Goal: Task Accomplishment & Management: Complete application form

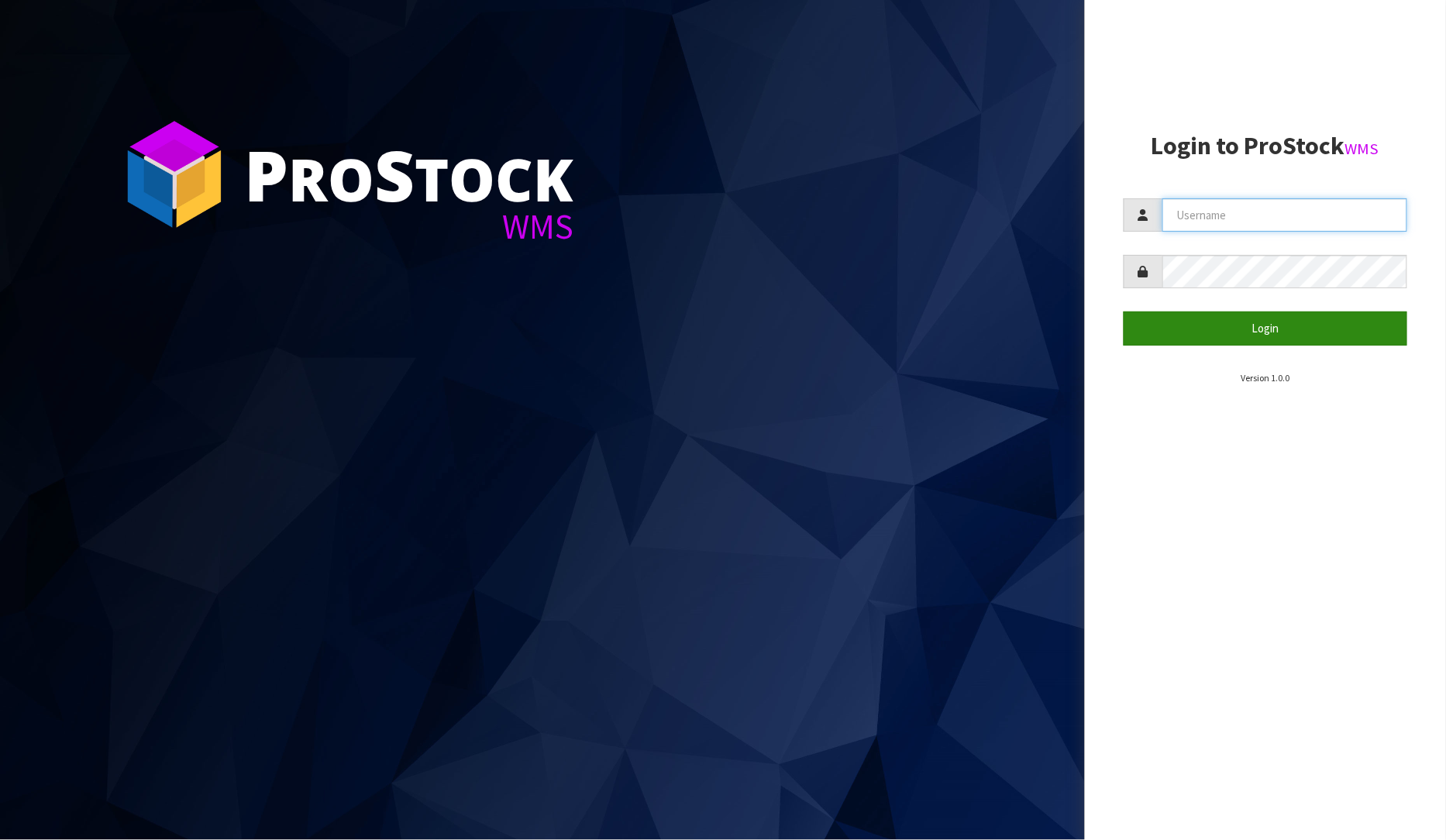
type input "[PERSON_NAME]"
click at [1268, 322] on button "Login" at bounding box center [1265, 328] width 284 height 33
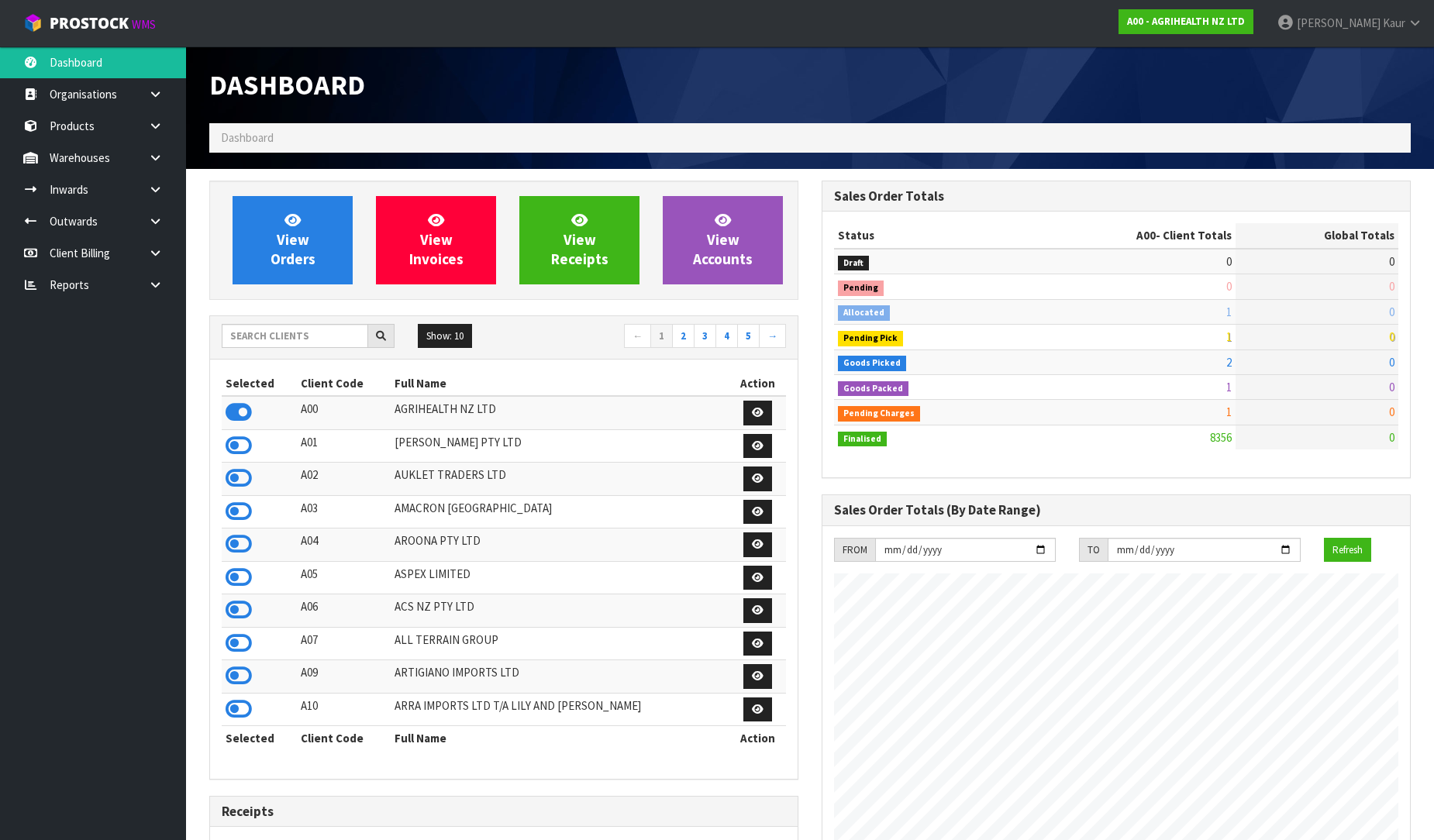
scroll to position [1174, 612]
click at [148, 296] on link at bounding box center [161, 284] width 49 height 32
click at [99, 342] on link "CWL" at bounding box center [92, 349] width 186 height 32
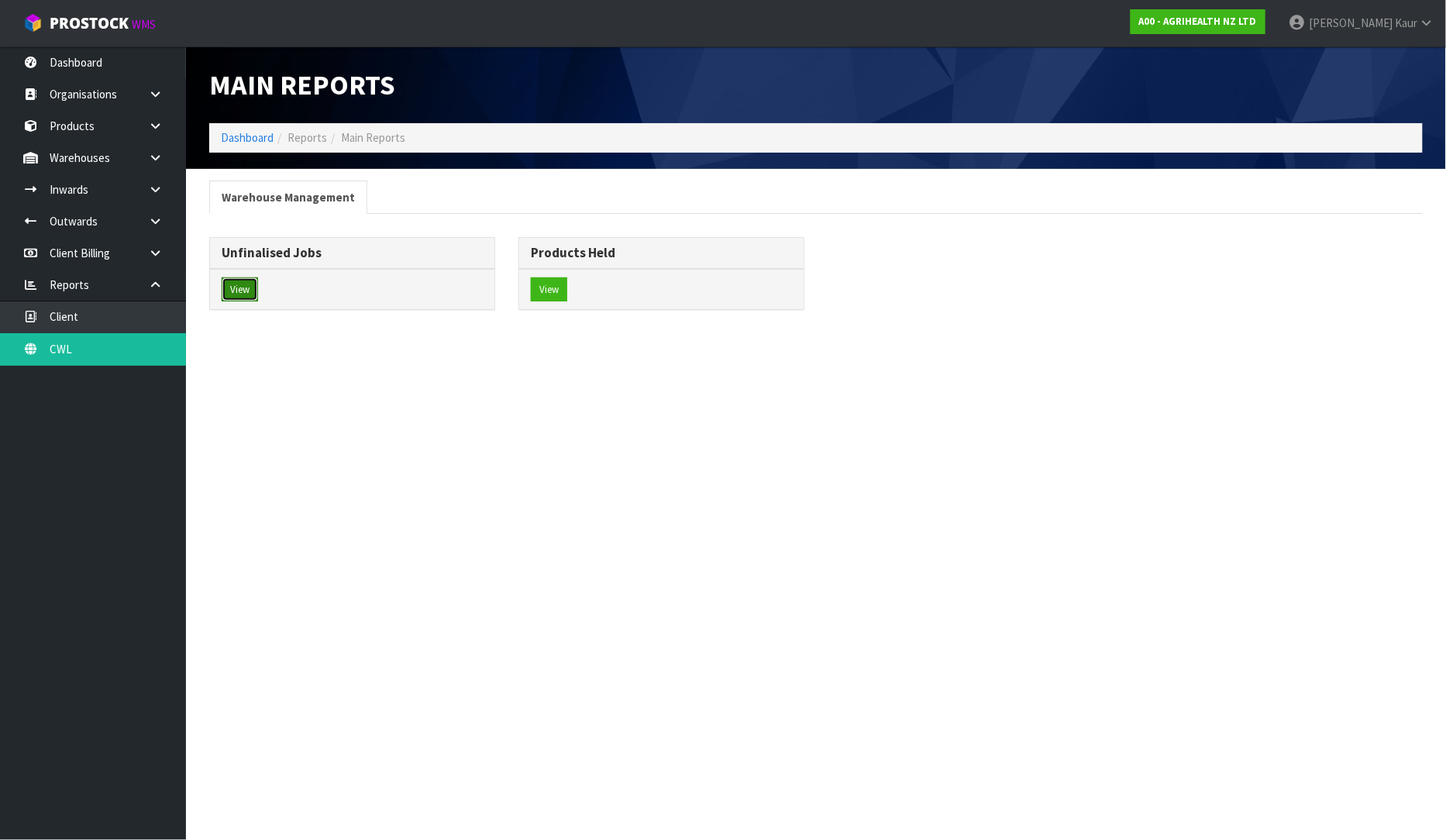
click at [252, 284] on button "View" at bounding box center [240, 290] width 36 height 25
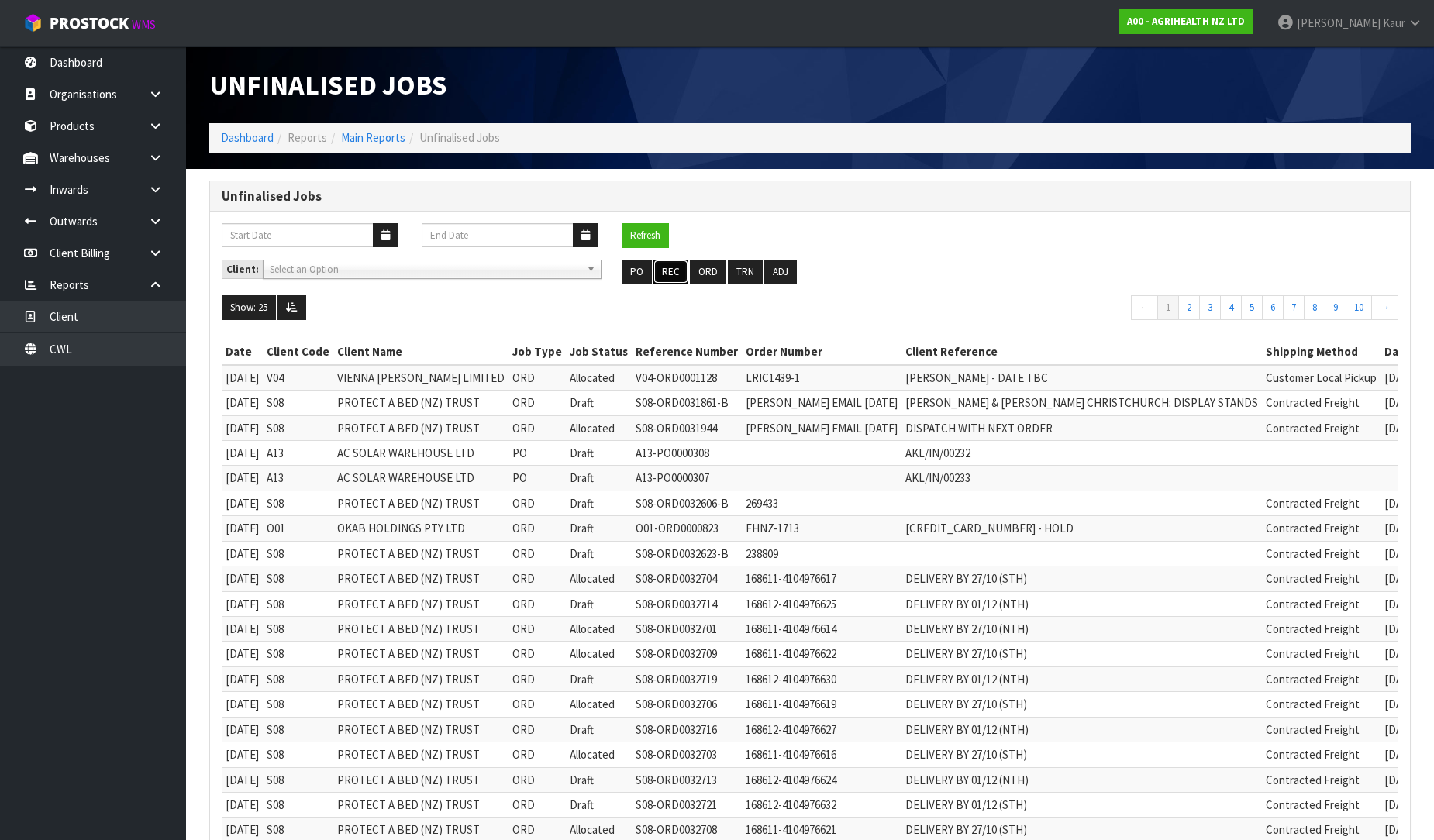
click at [676, 271] on button "REC" at bounding box center [671, 272] width 35 height 25
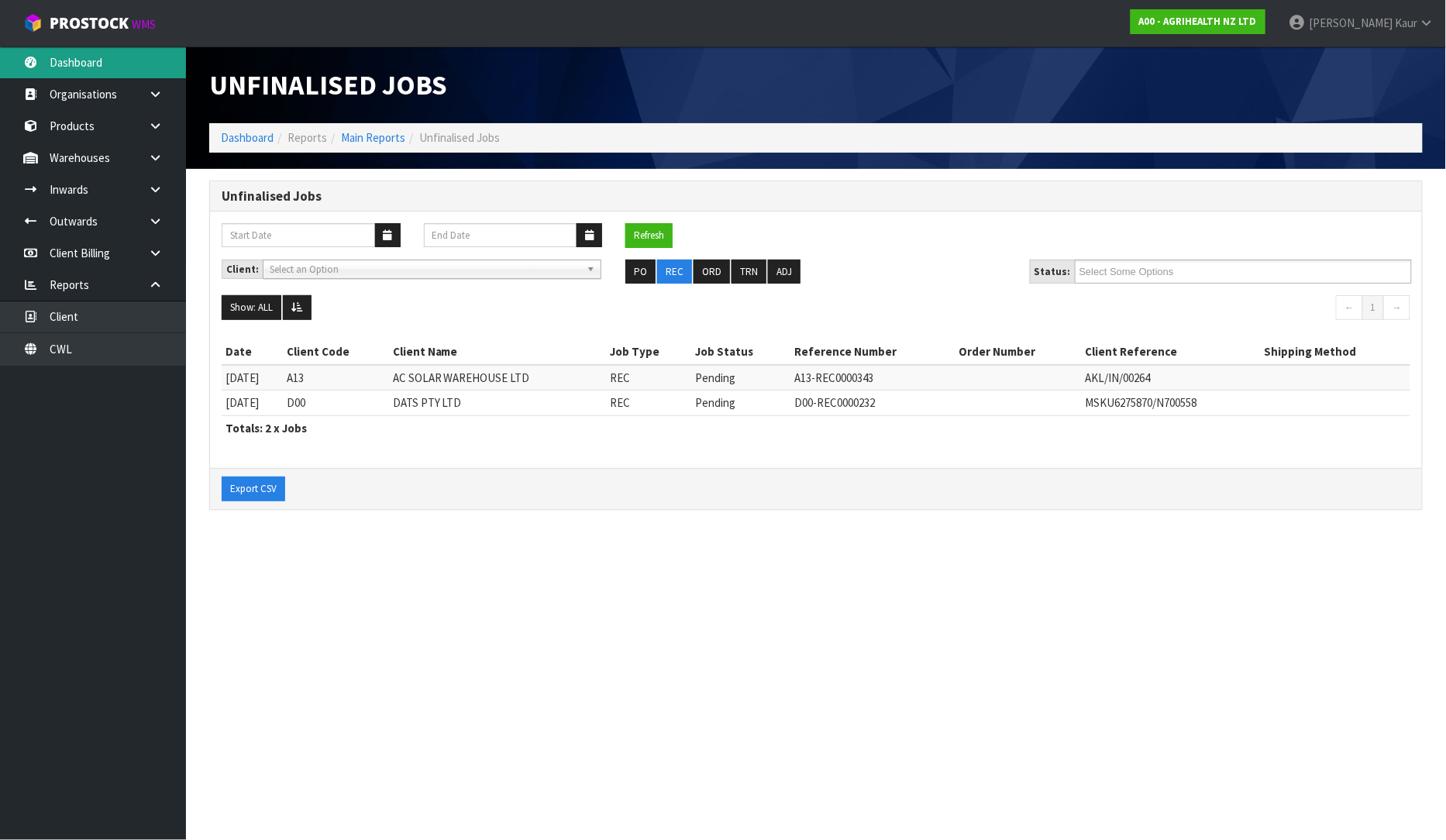
click at [149, 74] on link "Dashboard" at bounding box center [92, 63] width 186 height 32
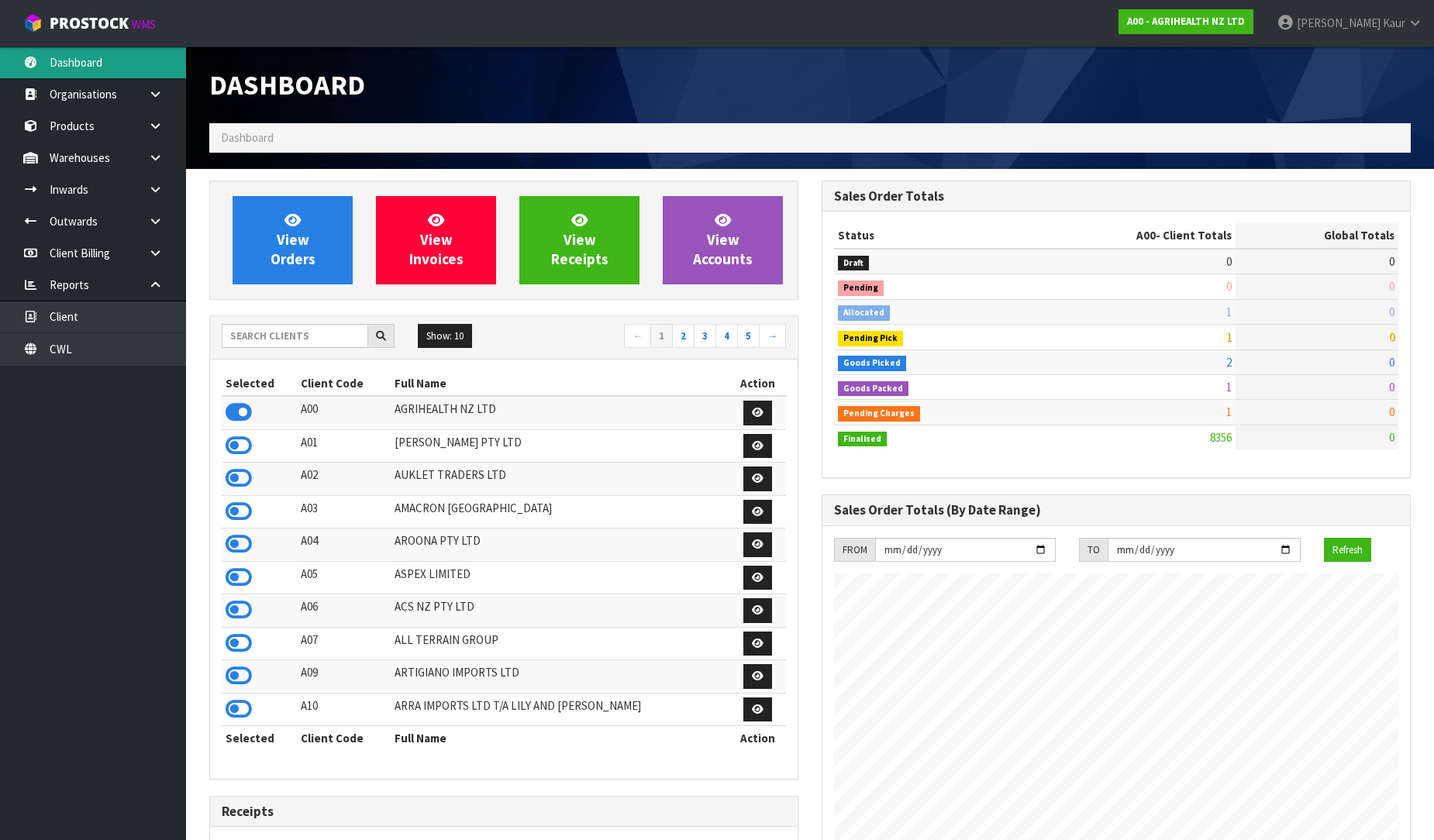
scroll to position [1174, 612]
click at [256, 329] on input "text" at bounding box center [295, 335] width 146 height 24
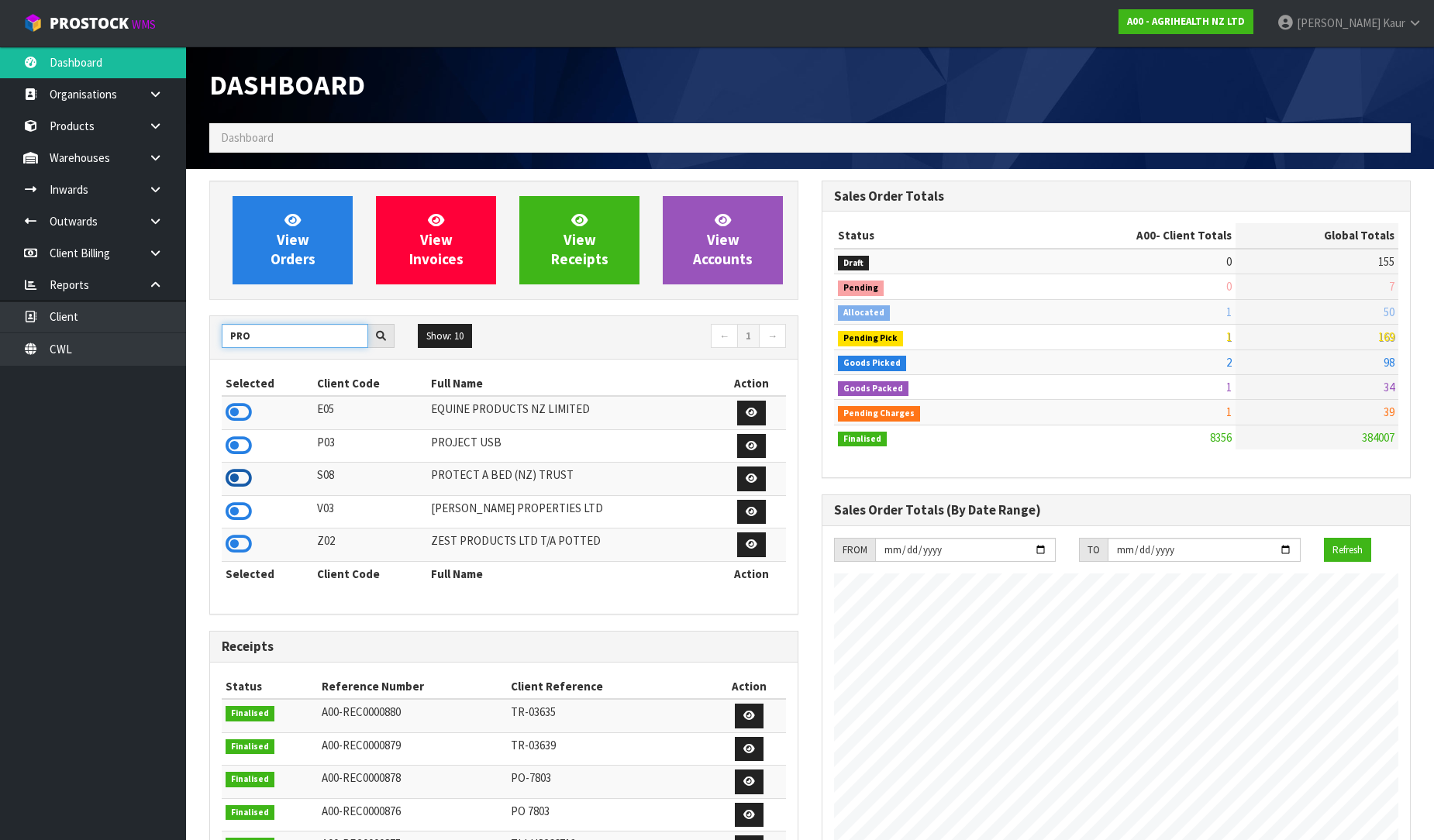
type input "PRO"
click at [240, 483] on icon at bounding box center [239, 478] width 26 height 23
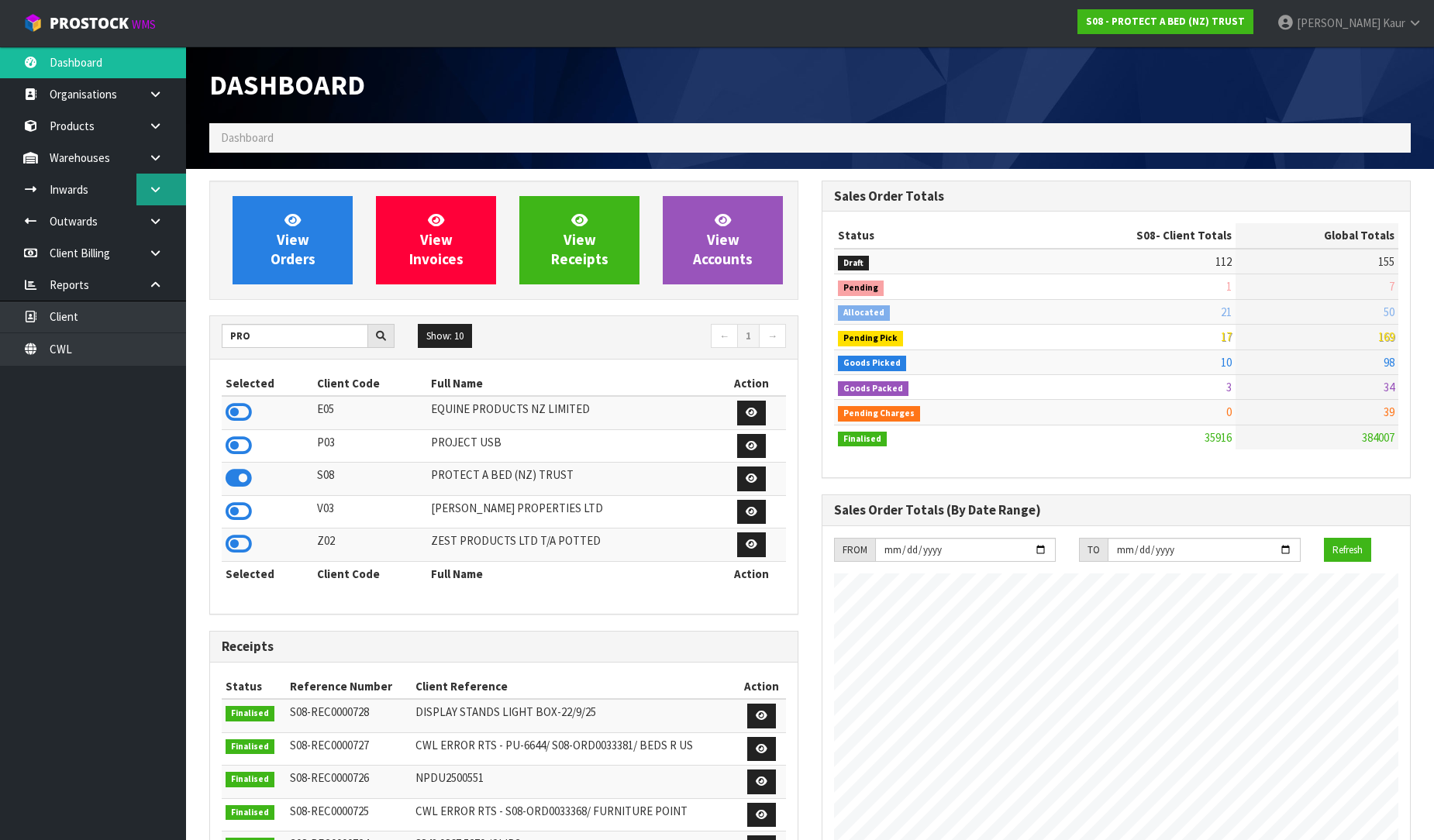
click at [144, 203] on link at bounding box center [161, 189] width 49 height 32
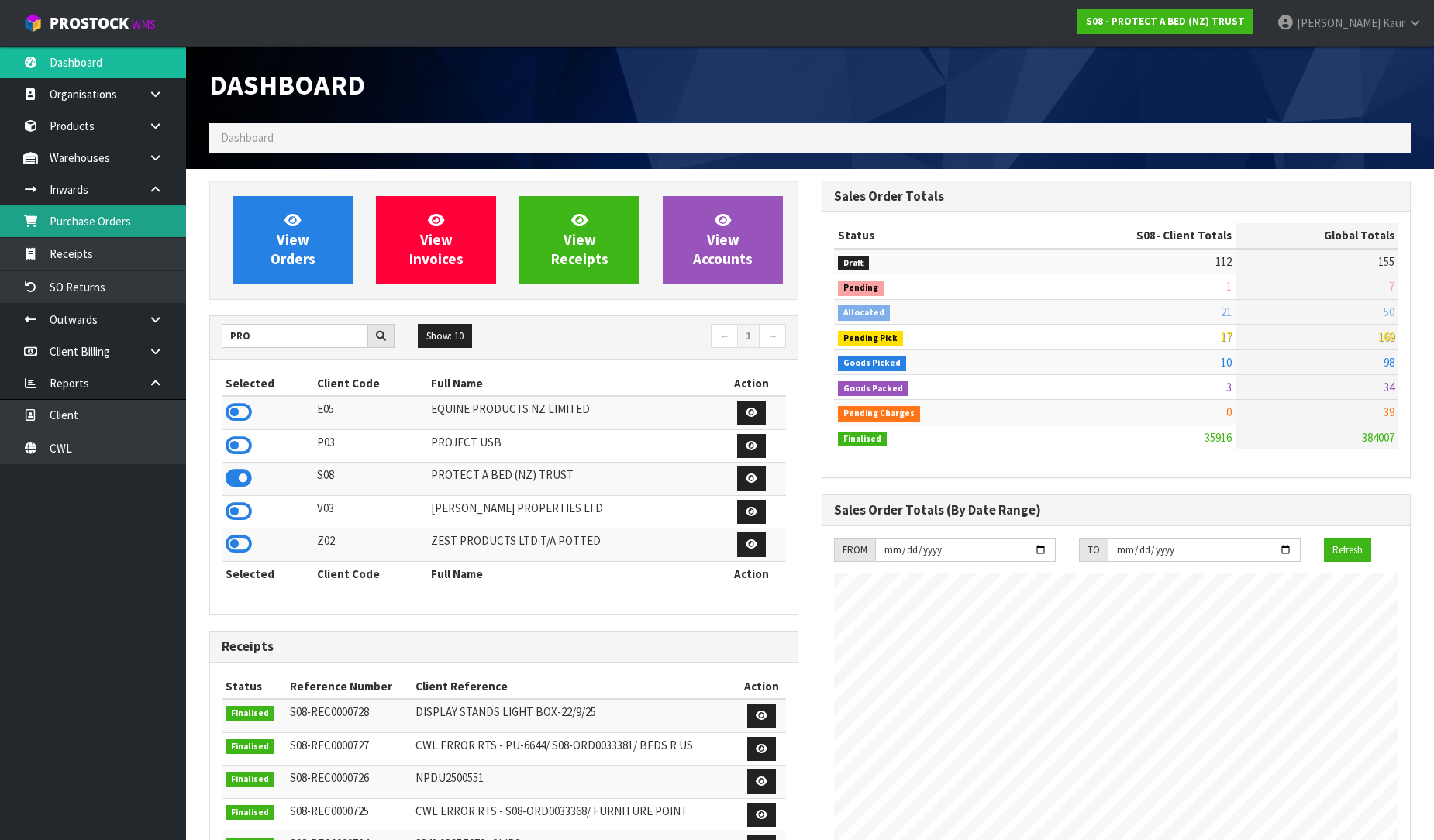
click at [126, 218] on link "Purchase Orders" at bounding box center [92, 221] width 186 height 32
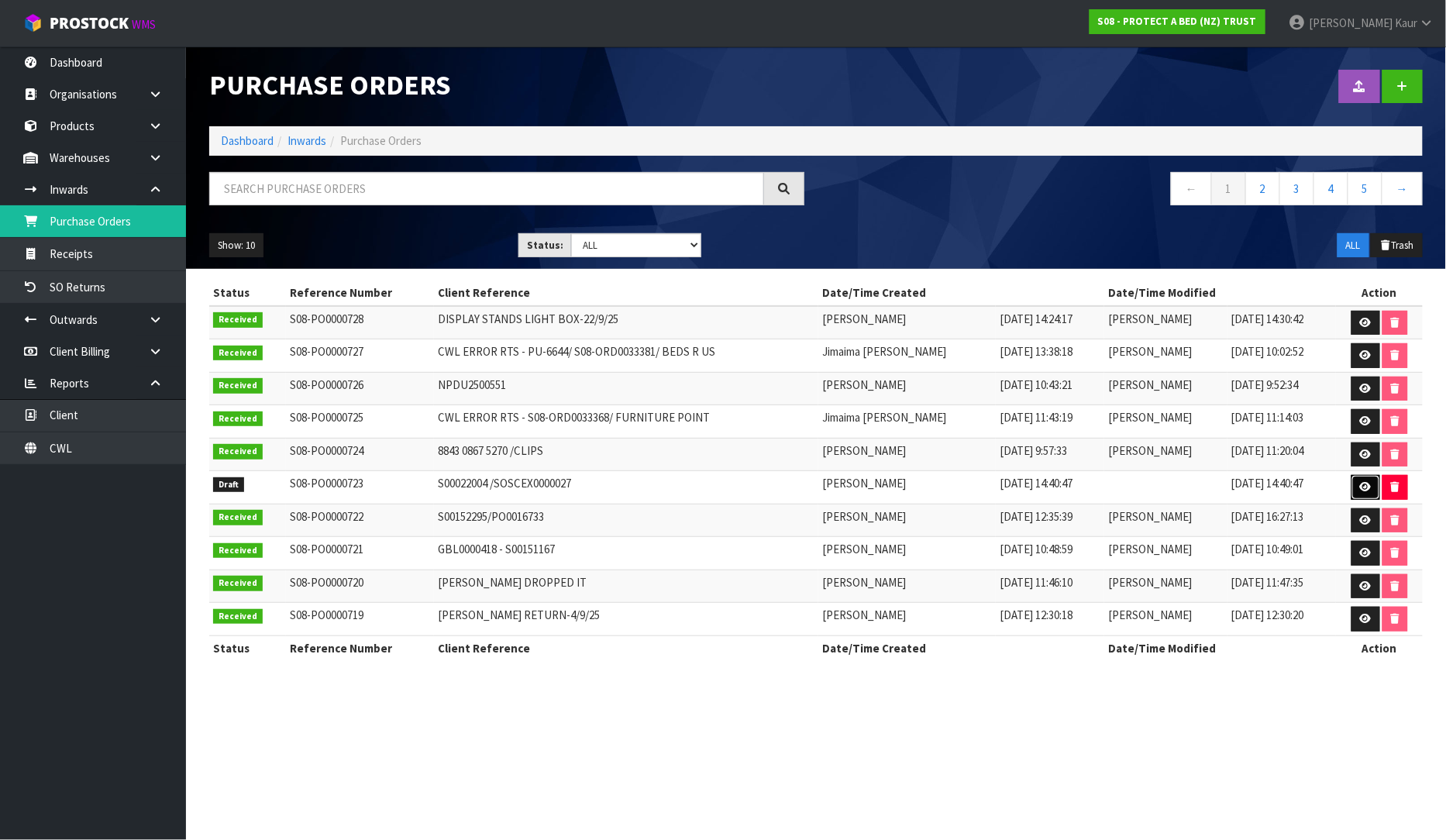
click at [1369, 481] on link at bounding box center [1366, 487] width 29 height 25
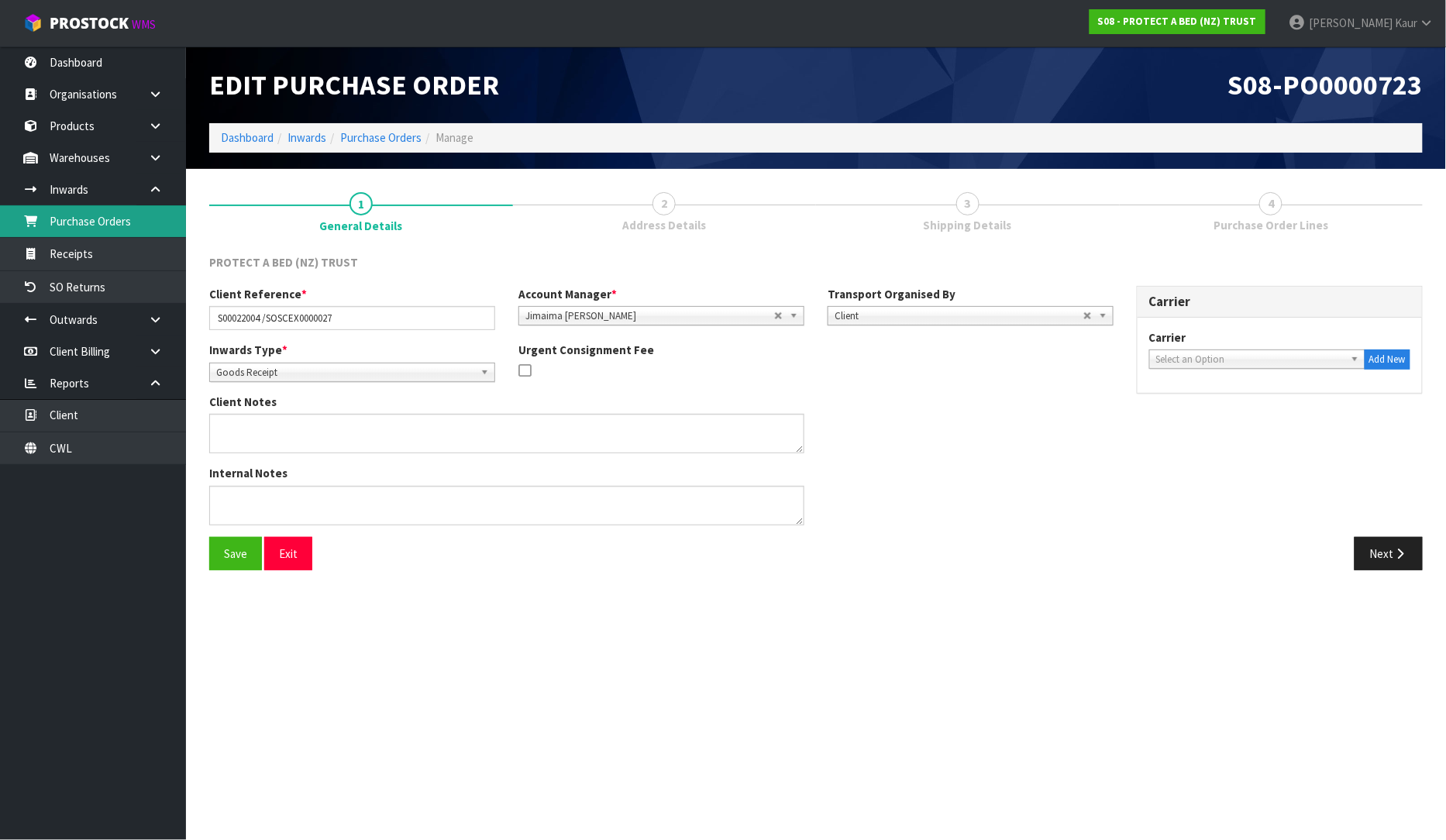
click at [82, 229] on link "Purchase Orders" at bounding box center [92, 221] width 186 height 32
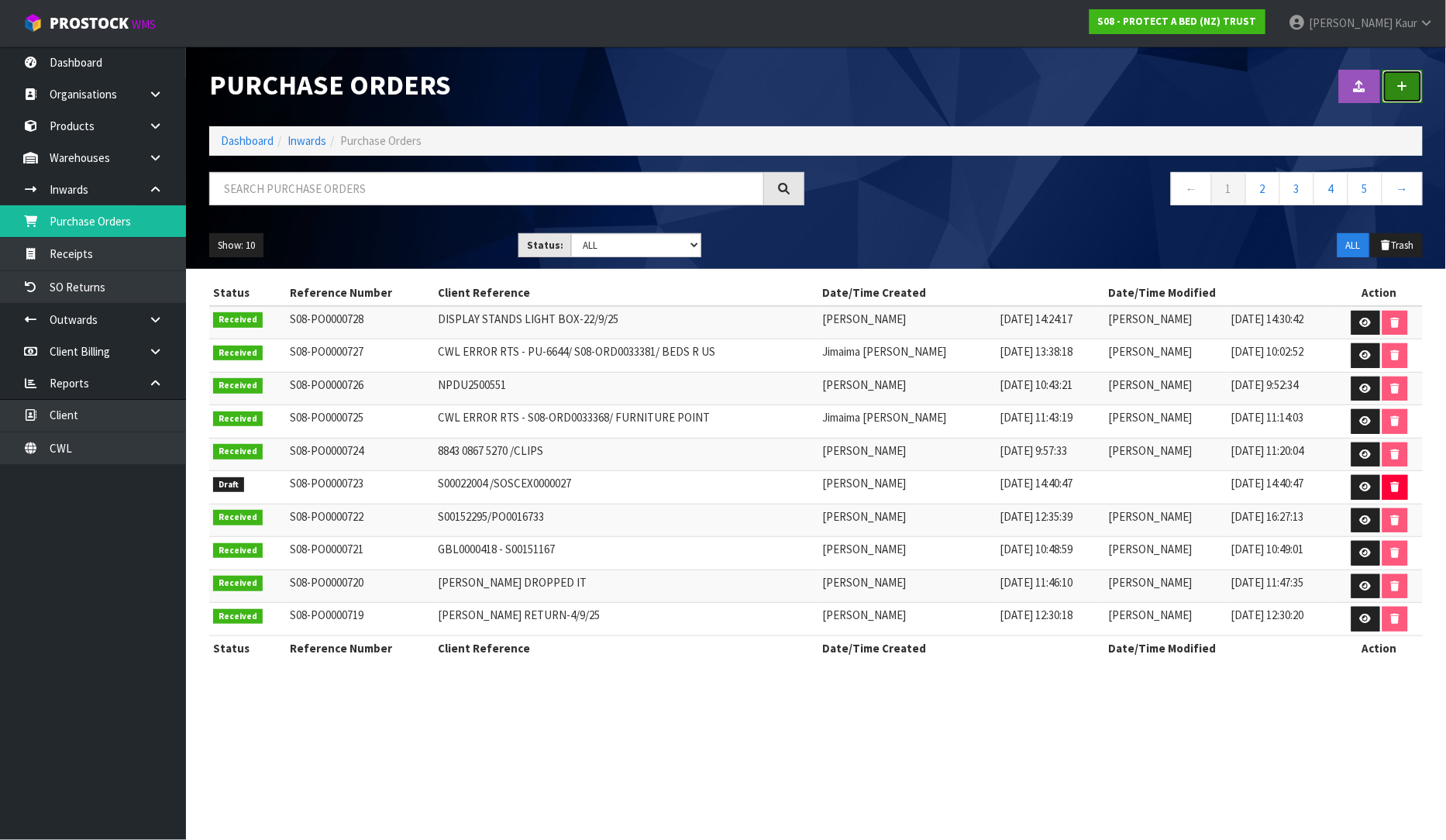
click at [1403, 87] on icon at bounding box center [1403, 86] width 11 height 11
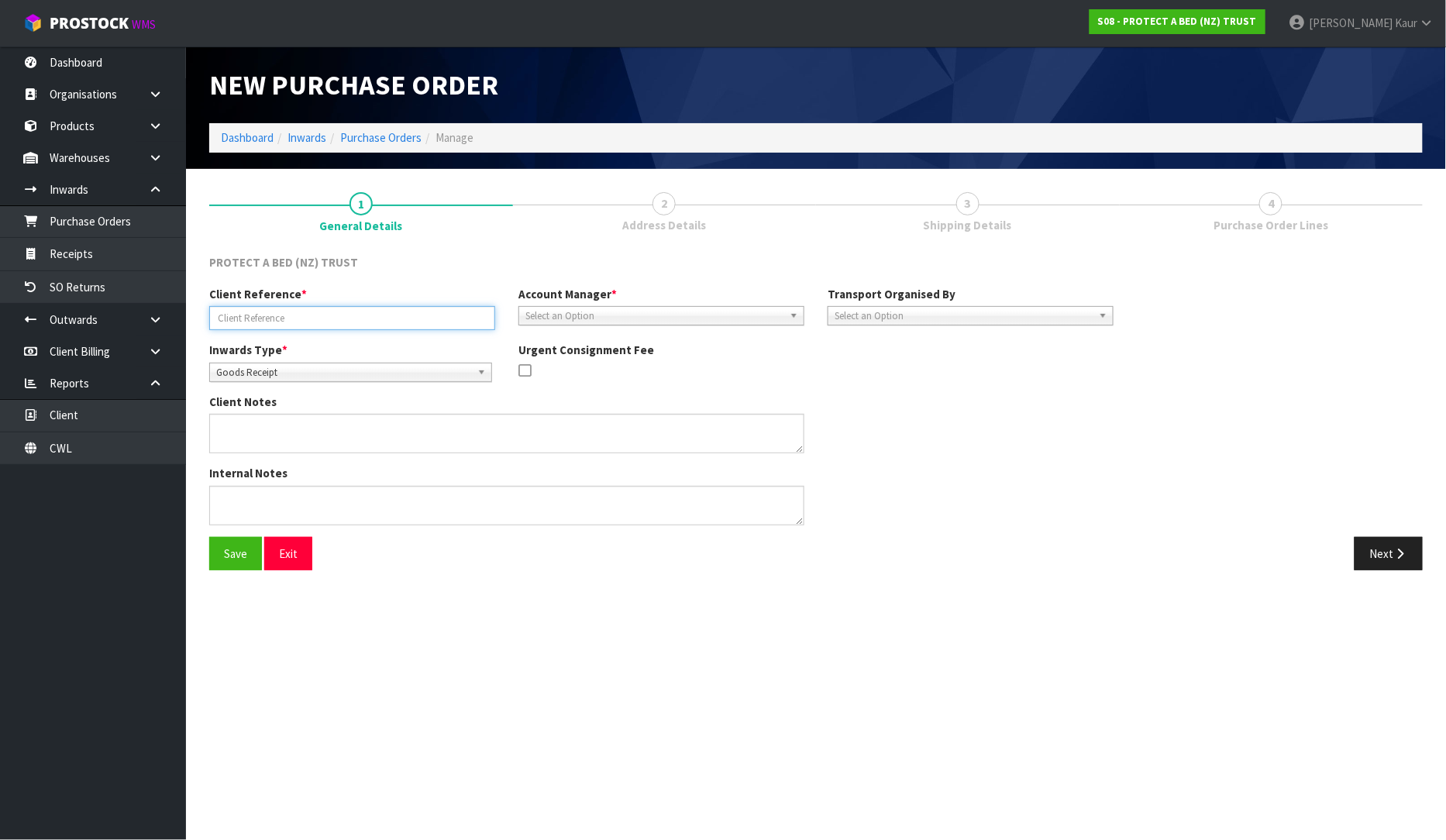
click at [265, 327] on input "text" at bounding box center [352, 318] width 286 height 24
type input "HASU1477165"
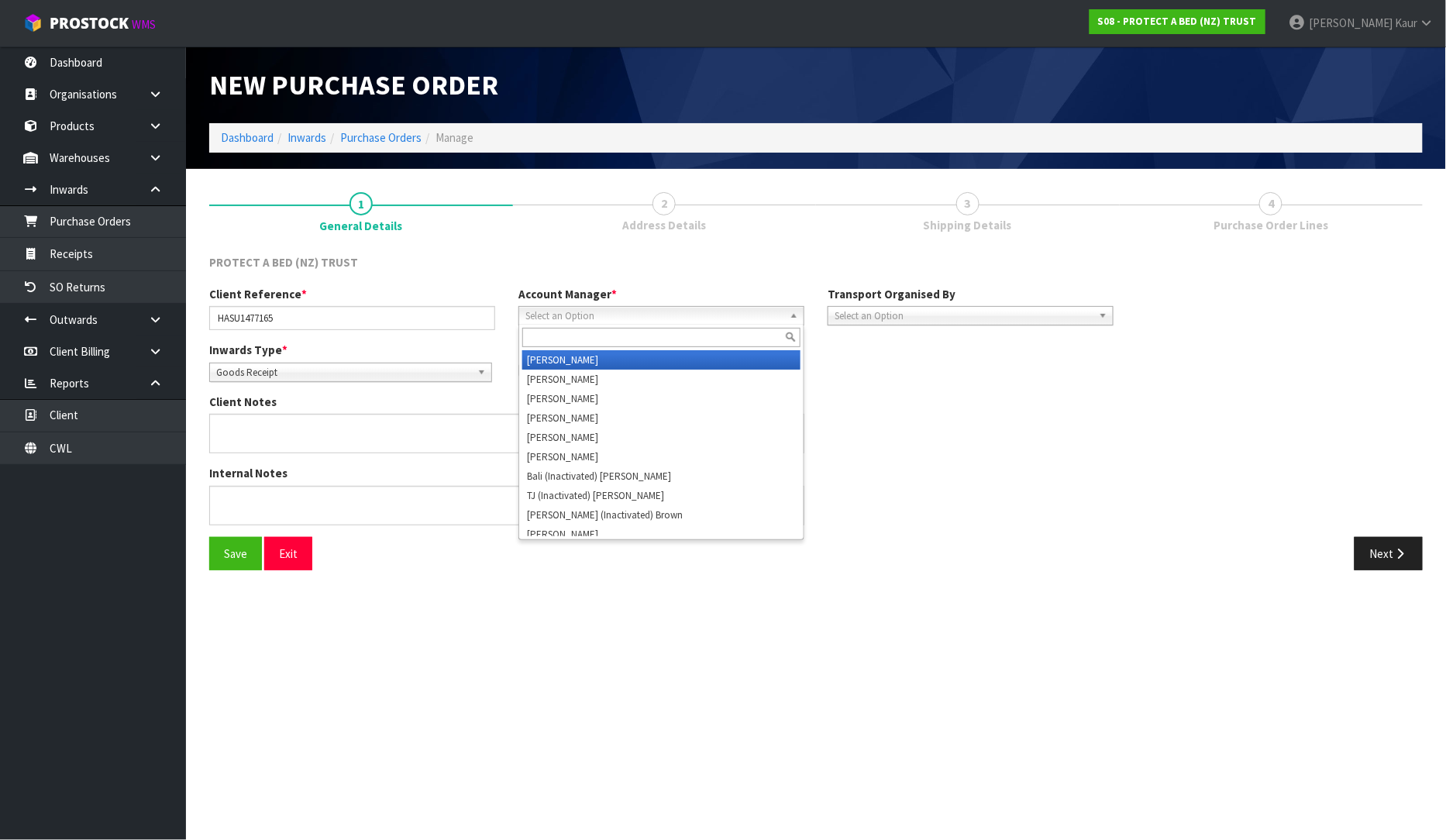
click at [603, 319] on span "Select an Option" at bounding box center [654, 316] width 258 height 18
type input "ji"
click at [625, 367] on li "Ji maima Reiher" at bounding box center [661, 360] width 278 height 19
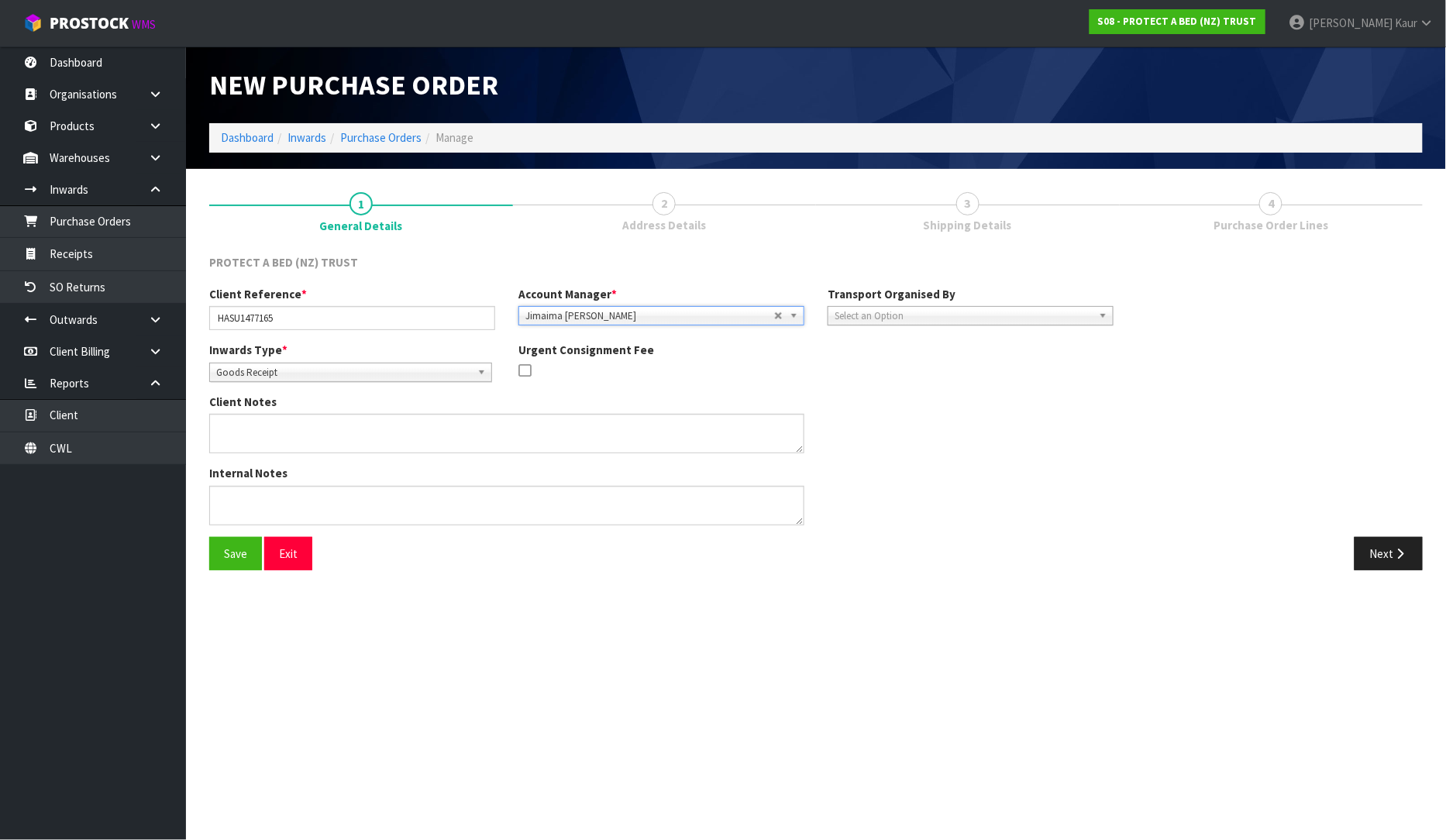
click at [947, 307] on span "Select an Option" at bounding box center [963, 316] width 258 height 18
click at [902, 399] on li "Client" at bounding box center [970, 399] width 278 height 19
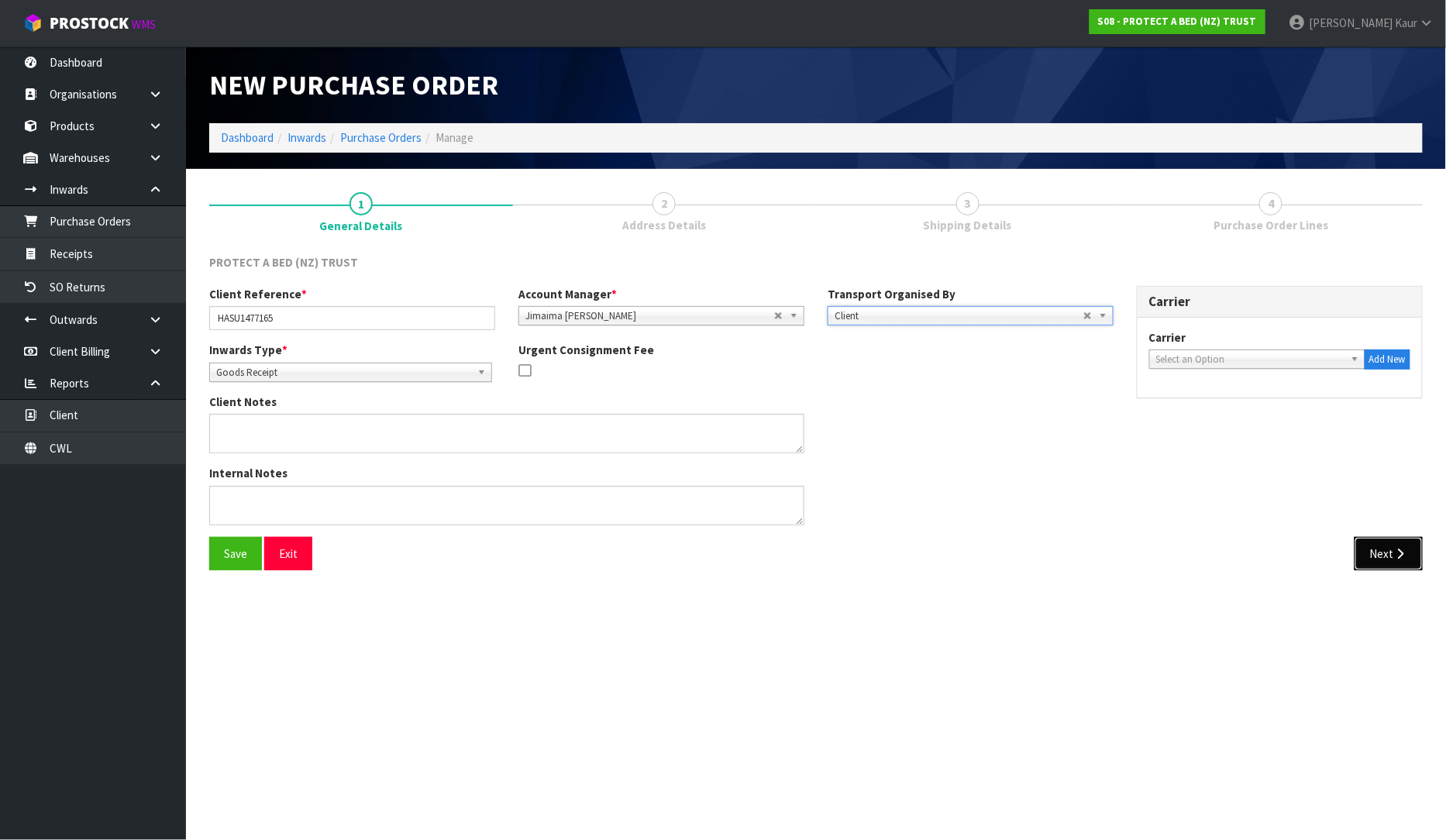
click at [1383, 558] on button "Next" at bounding box center [1388, 554] width 68 height 33
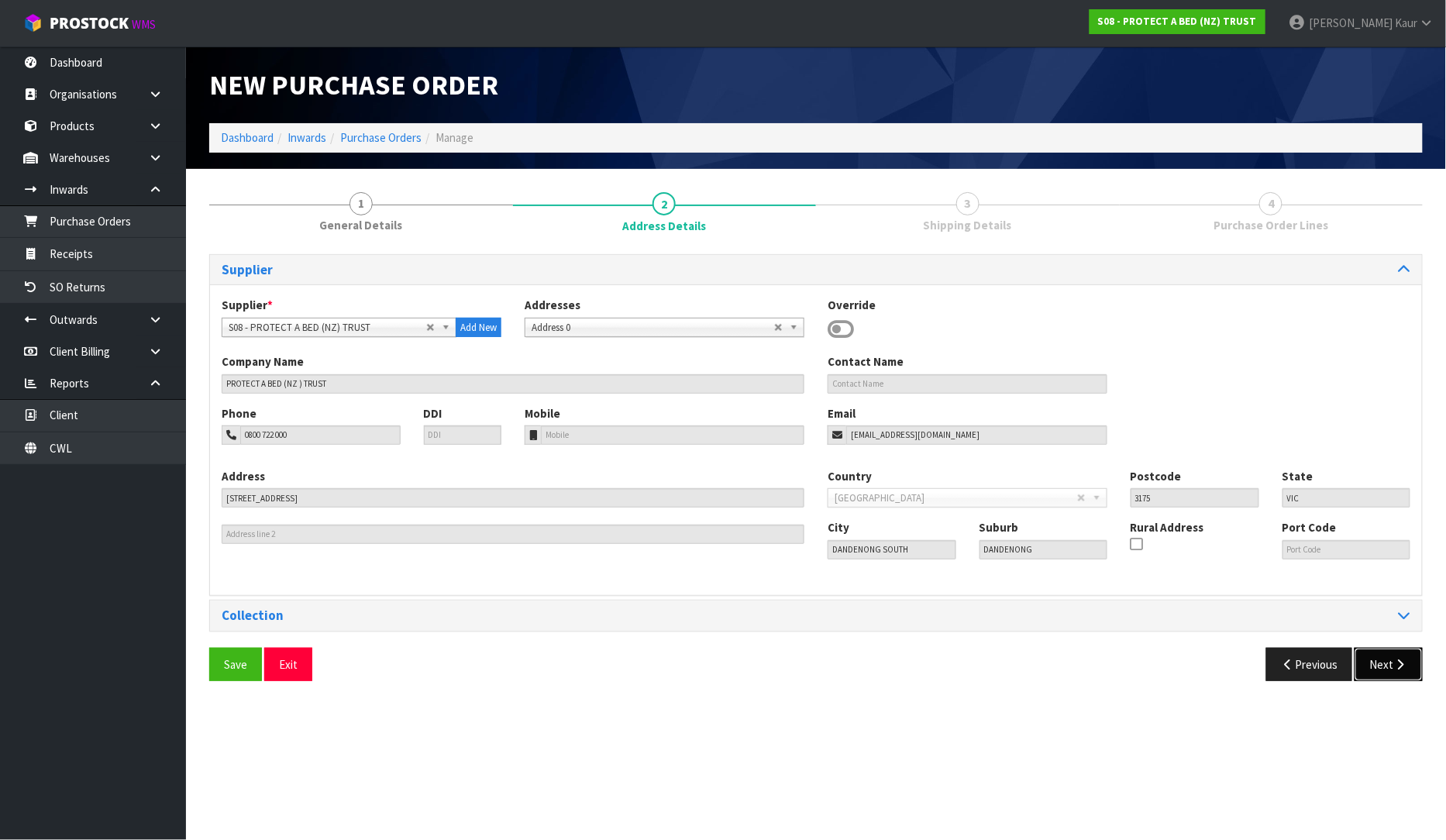
click at [1377, 657] on button "Next" at bounding box center [1388, 665] width 68 height 33
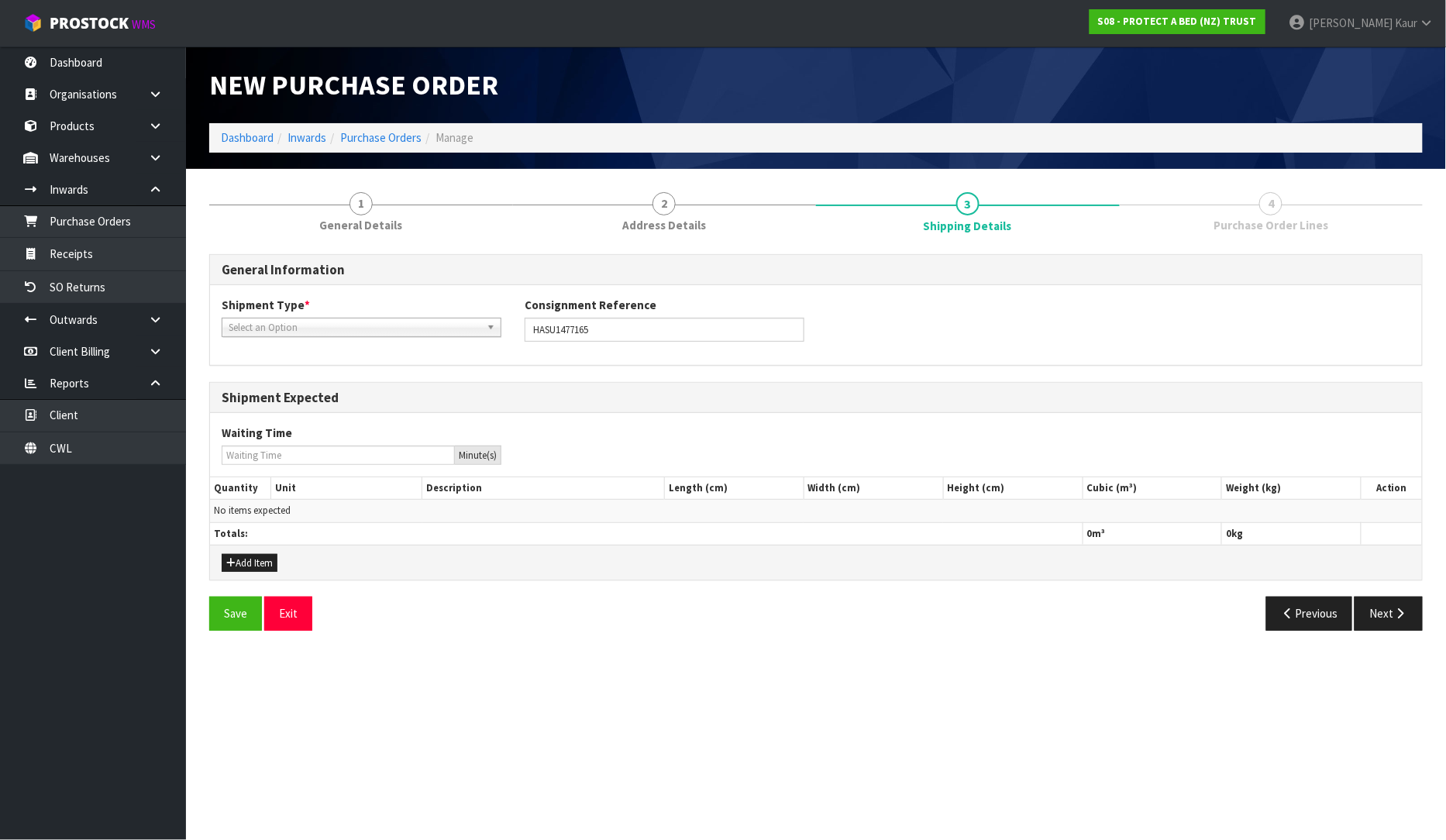
click at [330, 321] on span "Select an Option" at bounding box center [355, 328] width 252 height 18
click at [282, 410] on li "FCL-20ft" at bounding box center [361, 410] width 272 height 19
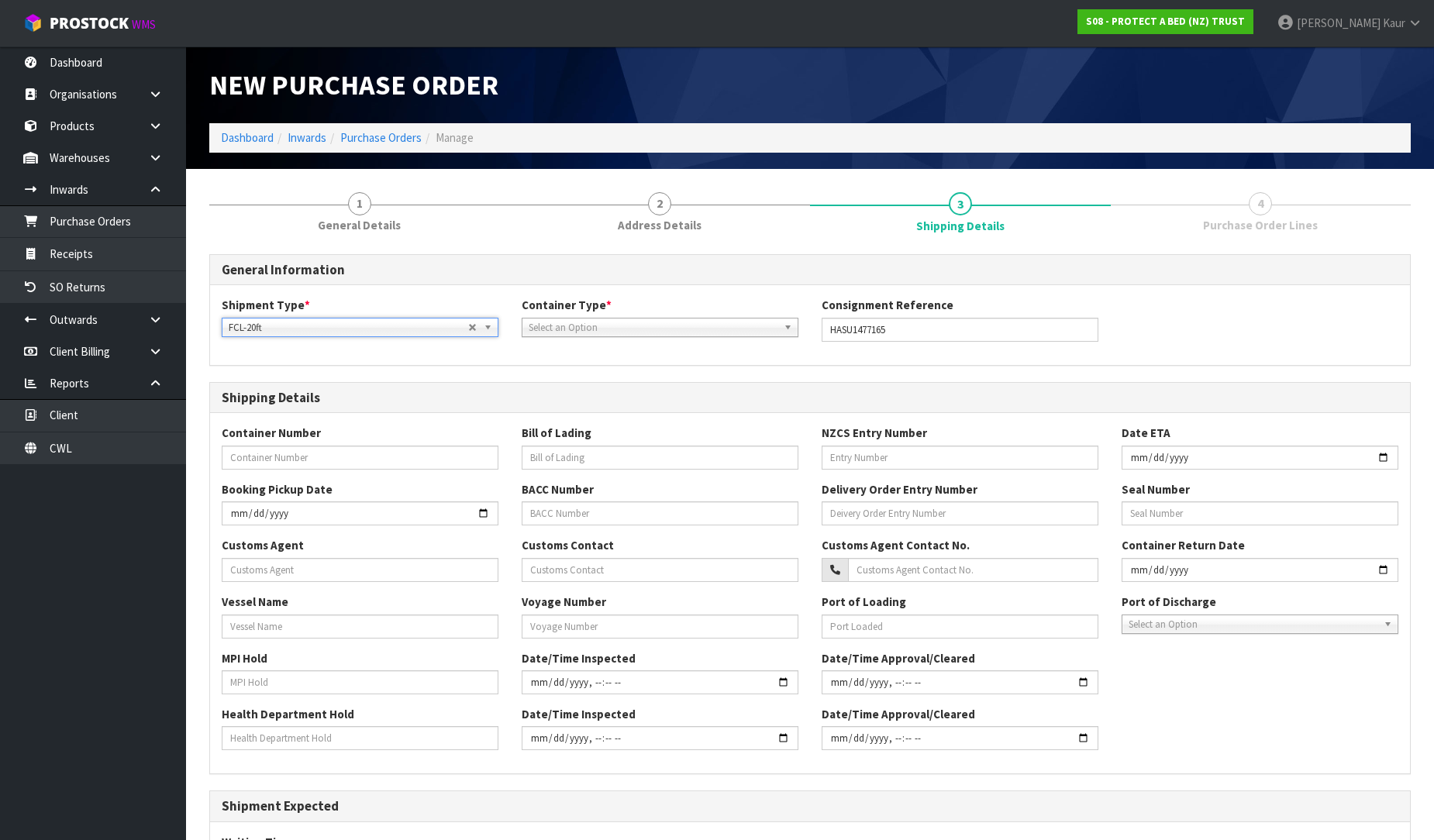
click at [545, 328] on span "Select an Option" at bounding box center [653, 328] width 248 height 18
click at [536, 371] on li "Loose" at bounding box center [660, 372] width 269 height 19
drag, startPoint x: 883, startPoint y: 322, endPoint x: 817, endPoint y: 313, distance: 66.6
click at [817, 313] on div "Consignment Reference HASU1477165" at bounding box center [960, 319] width 300 height 44
click at [352, 467] on input "text" at bounding box center [360, 457] width 277 height 24
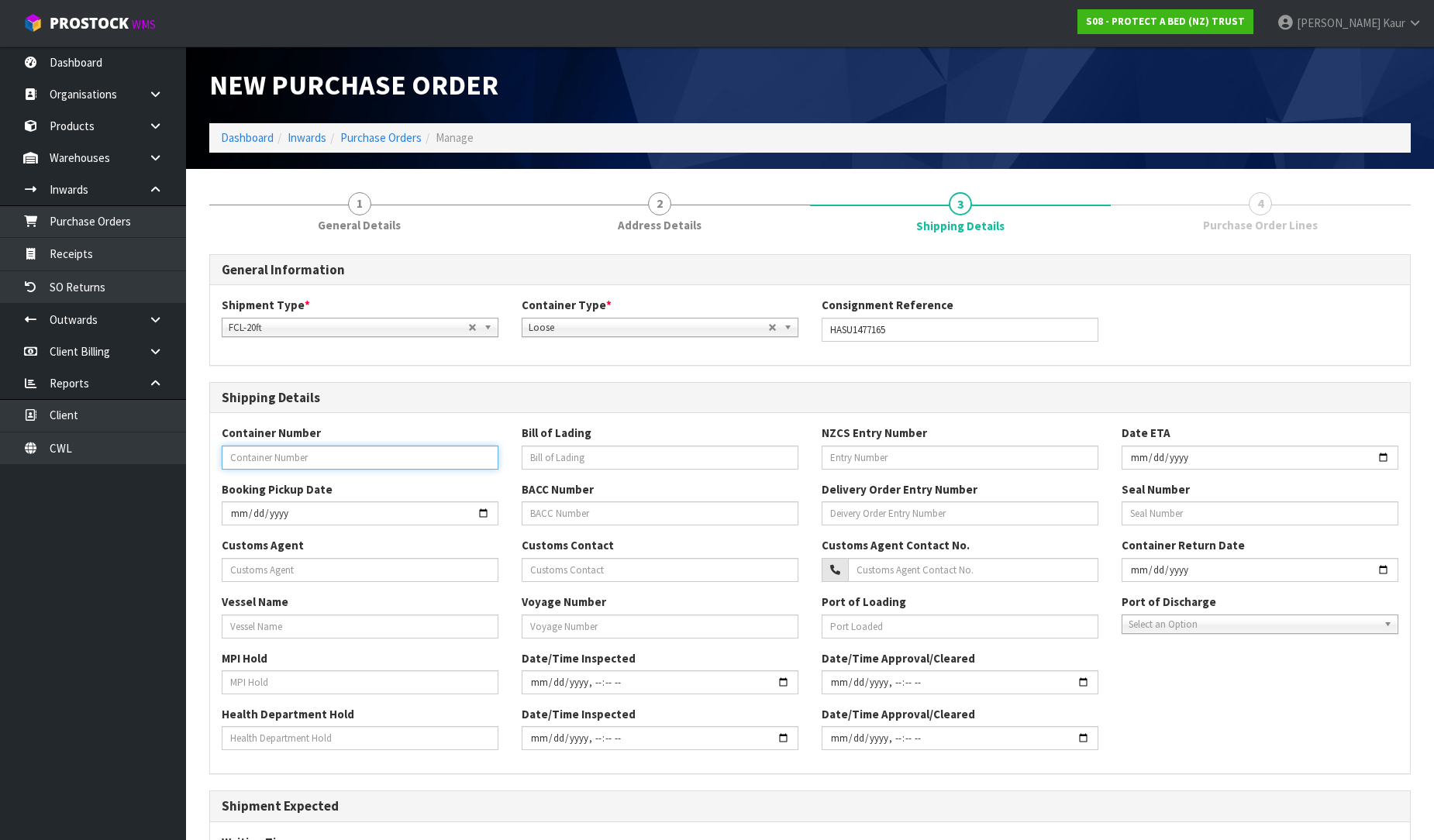
paste input "HASU1477165"
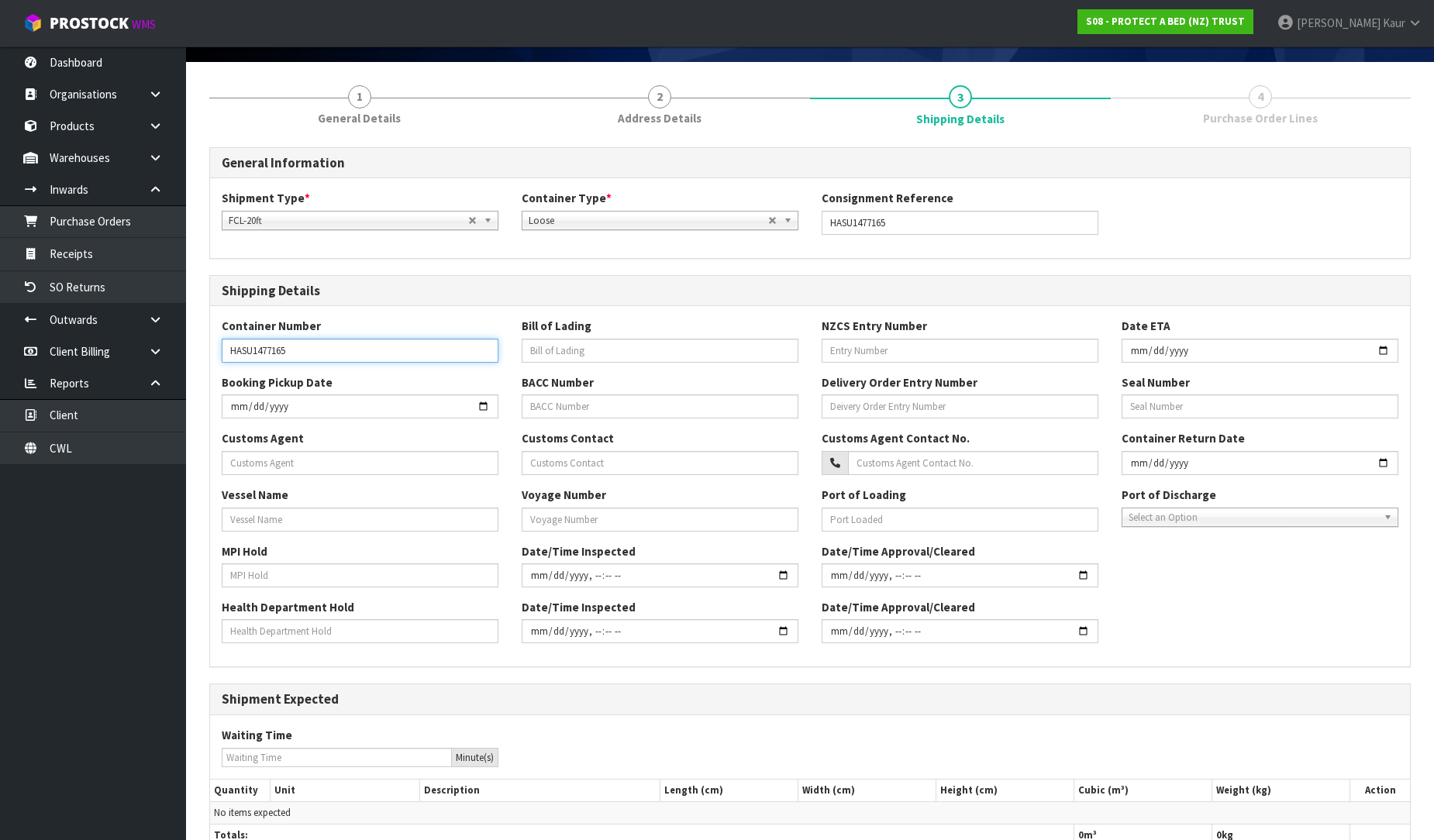
scroll to position [223, 0]
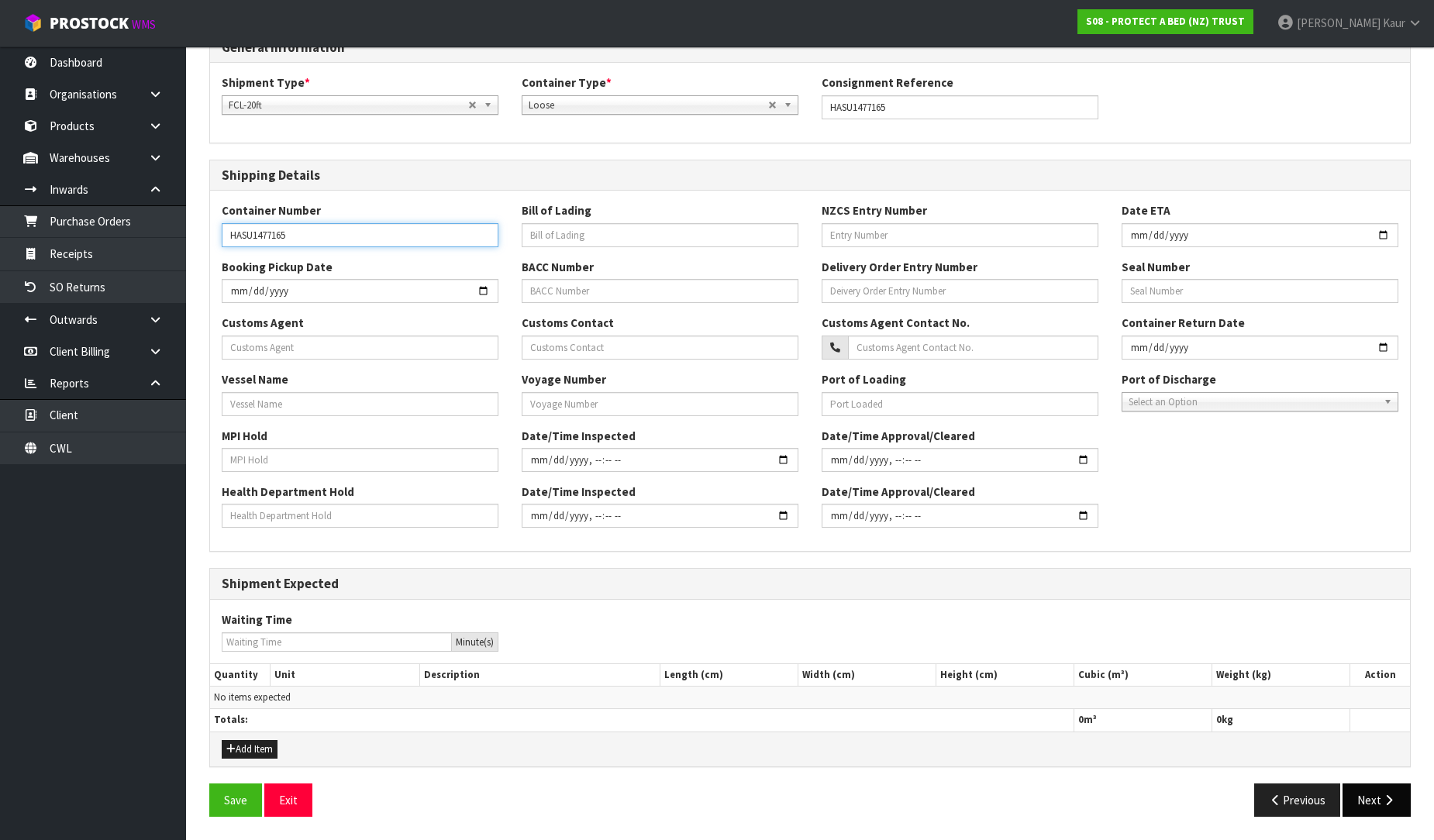
type input "HASU1477165"
click at [1389, 800] on icon "button" at bounding box center [1388, 799] width 15 height 11
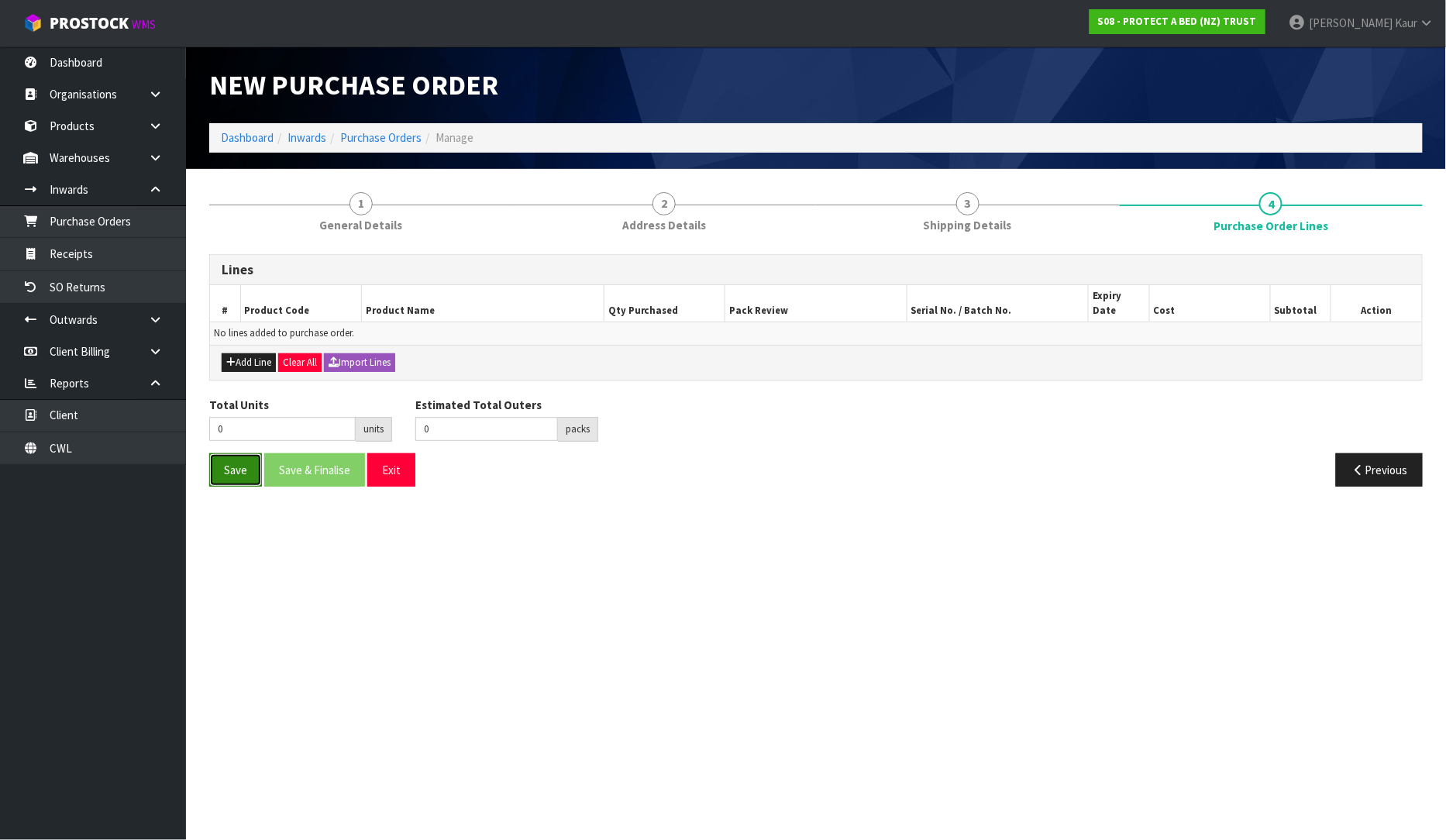
click at [240, 460] on button "Save" at bounding box center [236, 470] width 53 height 33
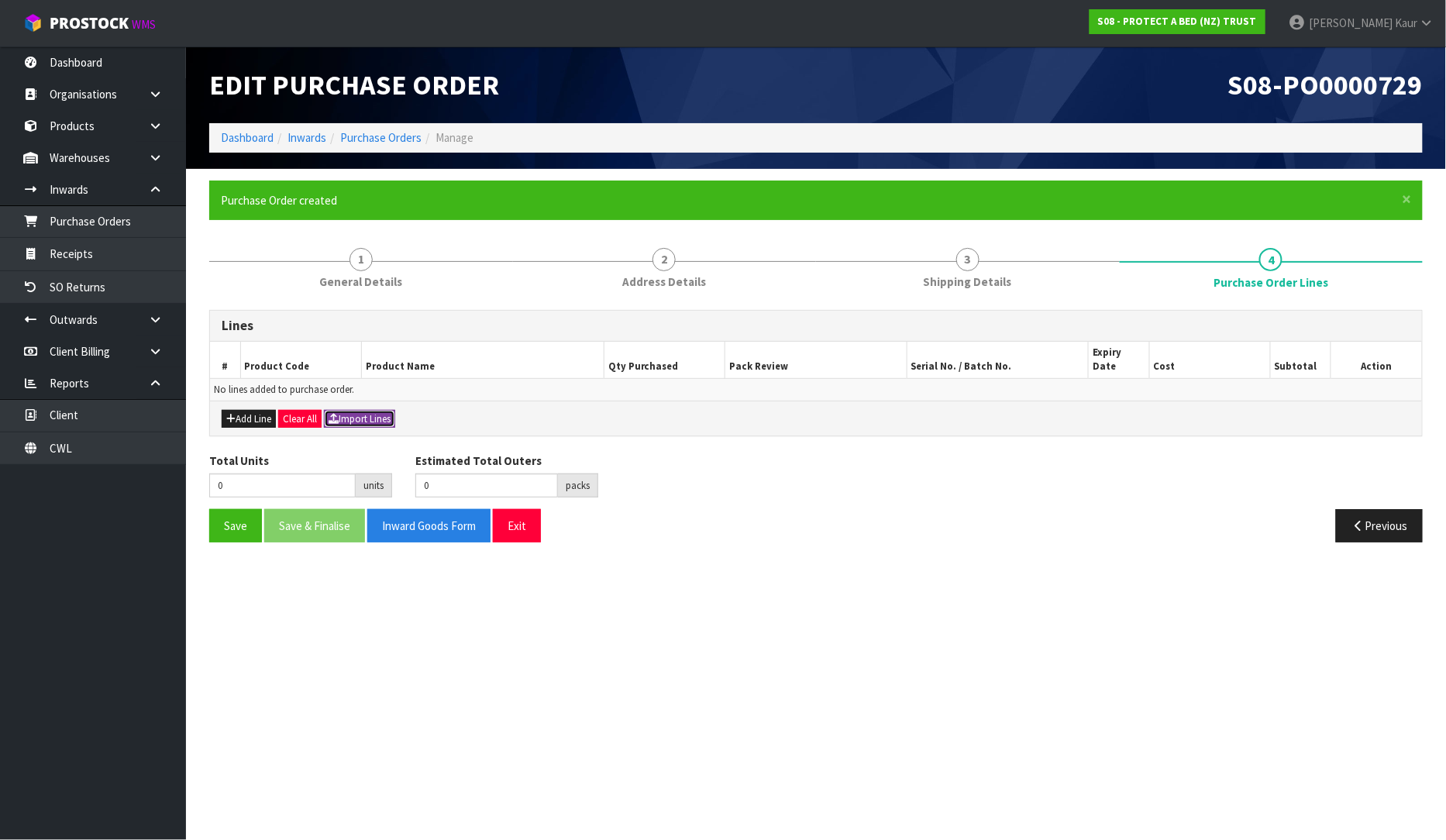
click at [358, 410] on button "Import Lines" at bounding box center [359, 419] width 71 height 18
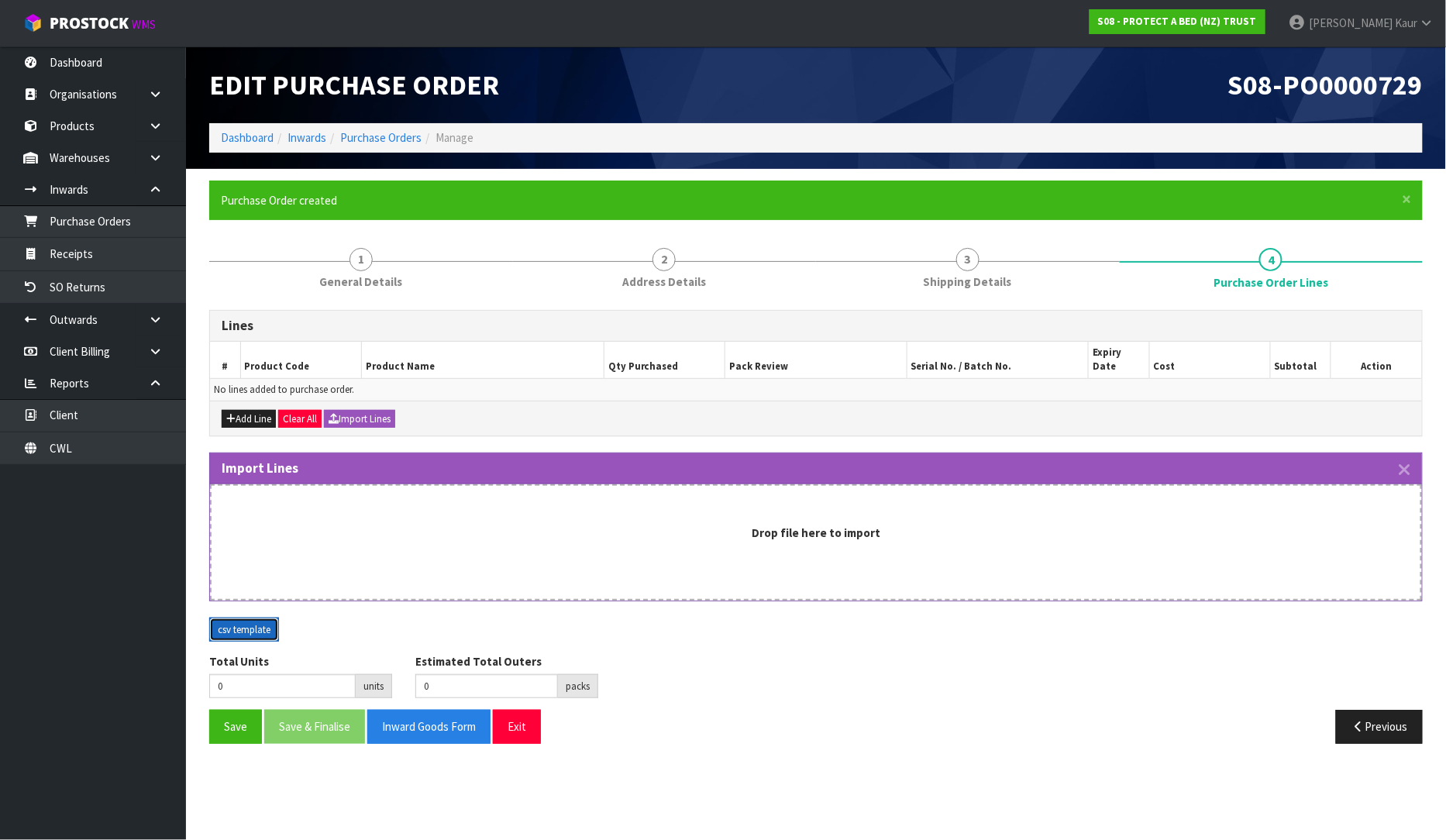
click at [237, 617] on button "csv template" at bounding box center [244, 630] width 70 height 25
click at [251, 598] on div "Import Lines Drop file here to import csv template" at bounding box center [815, 553] width 1237 height 201
click at [242, 617] on button "csv template" at bounding box center [244, 630] width 70 height 25
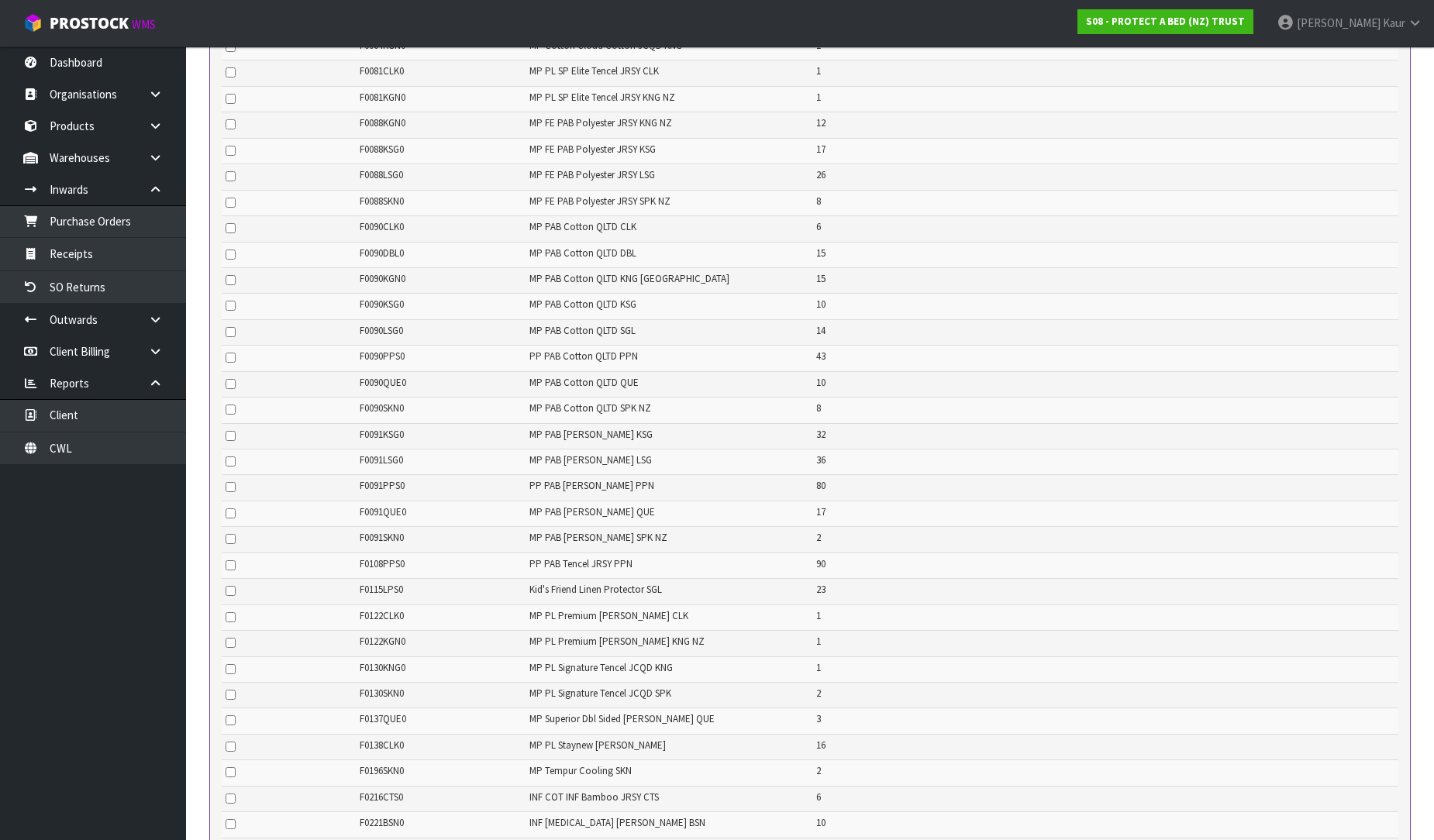
scroll to position [947, 0]
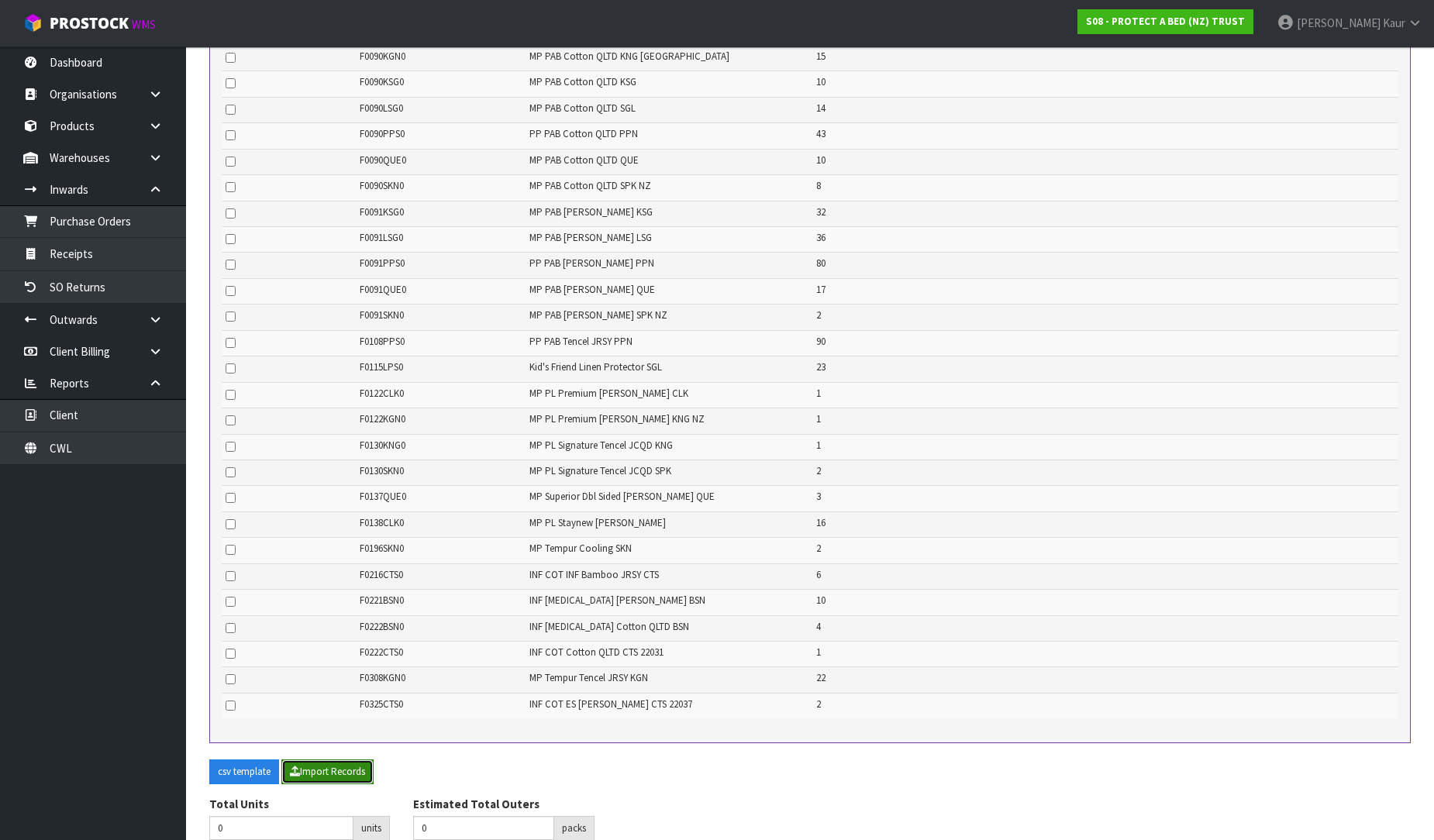
click at [347, 759] on button "Import Records" at bounding box center [327, 771] width 92 height 25
type input "568"
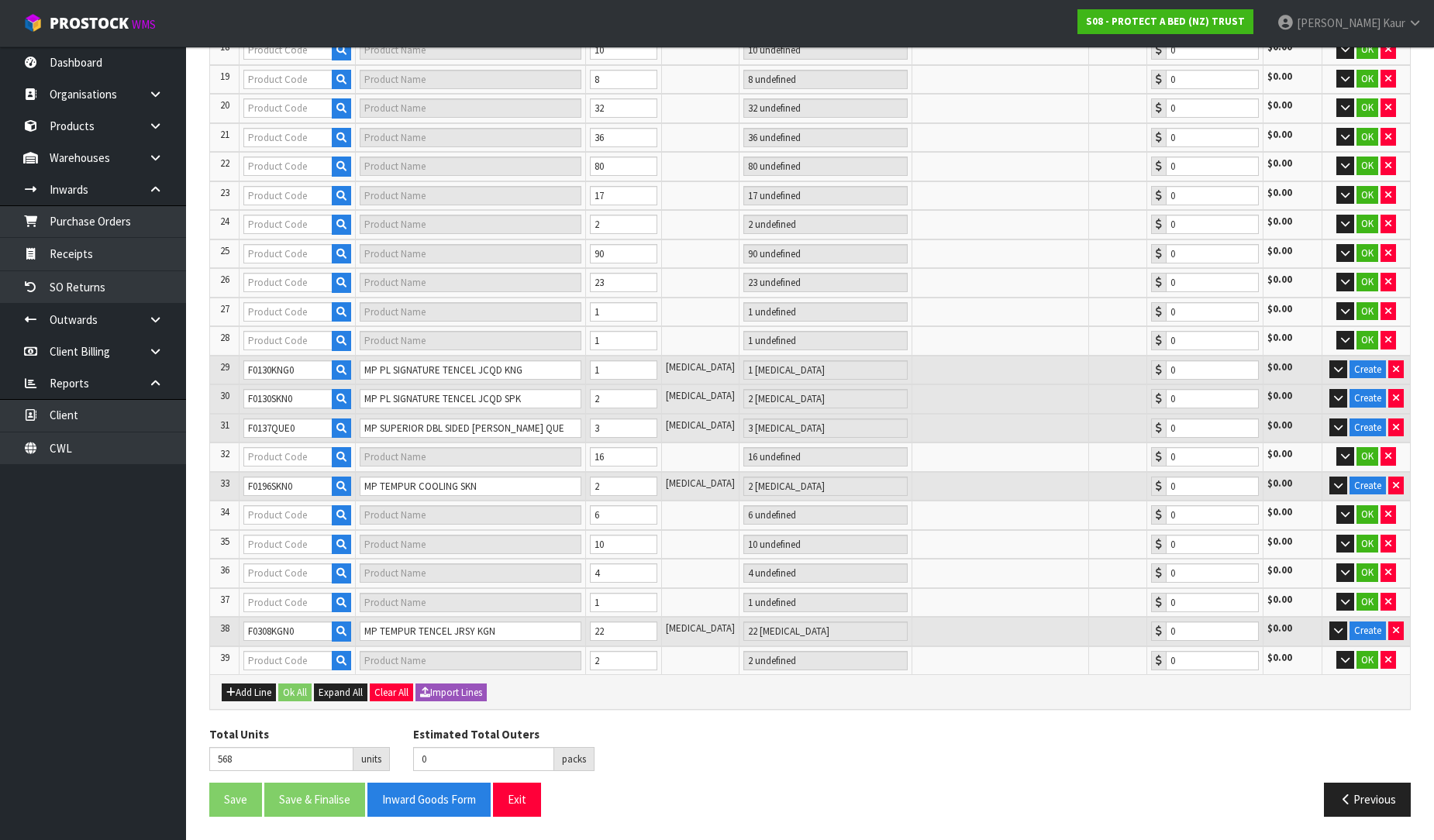
scroll to position [603, 0]
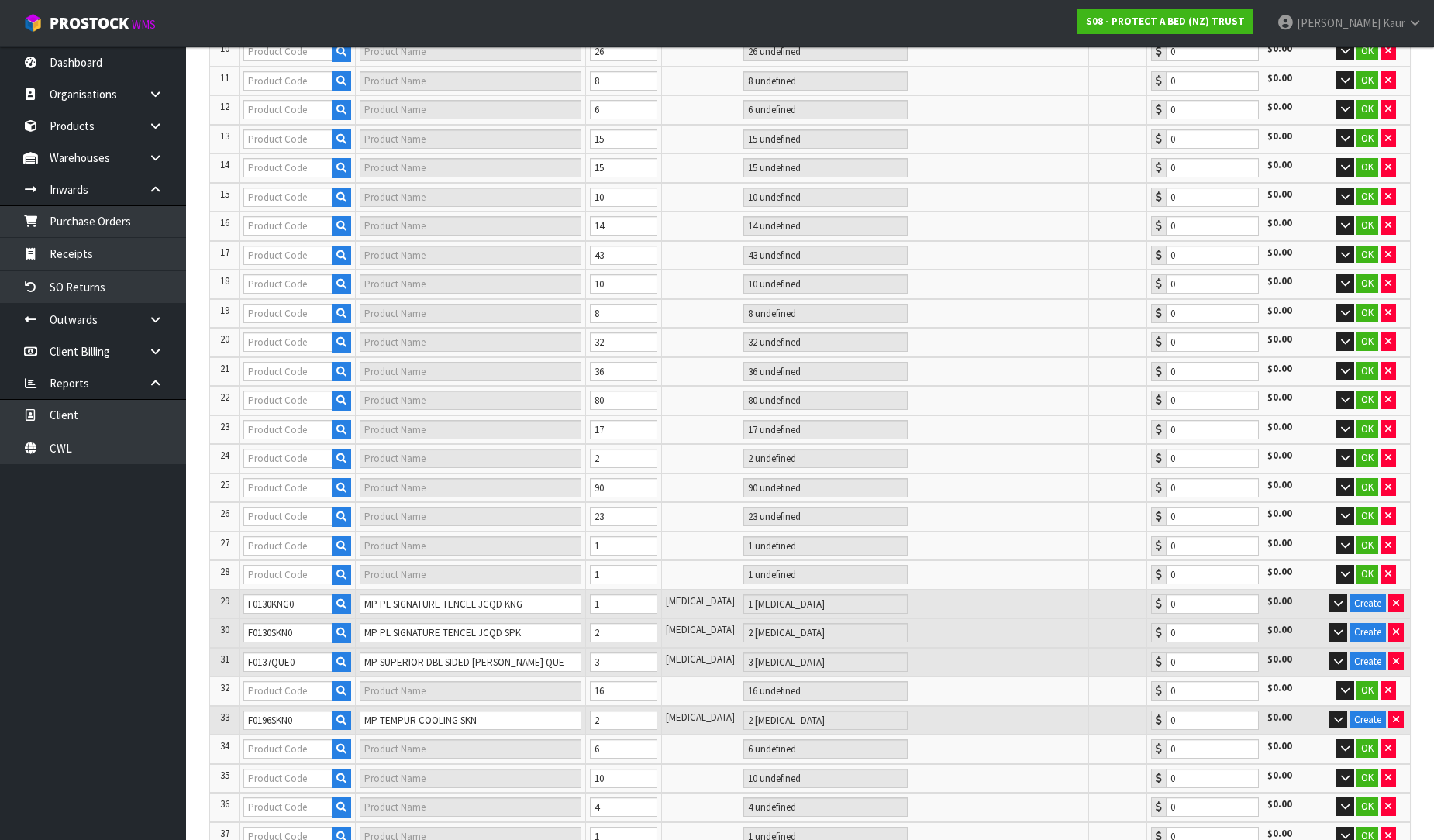
type input "7"
type input "F0054SKN0"
type input "CUMFYSAFE SUPER KING"
type input "5 PCE"
type input "0.00"
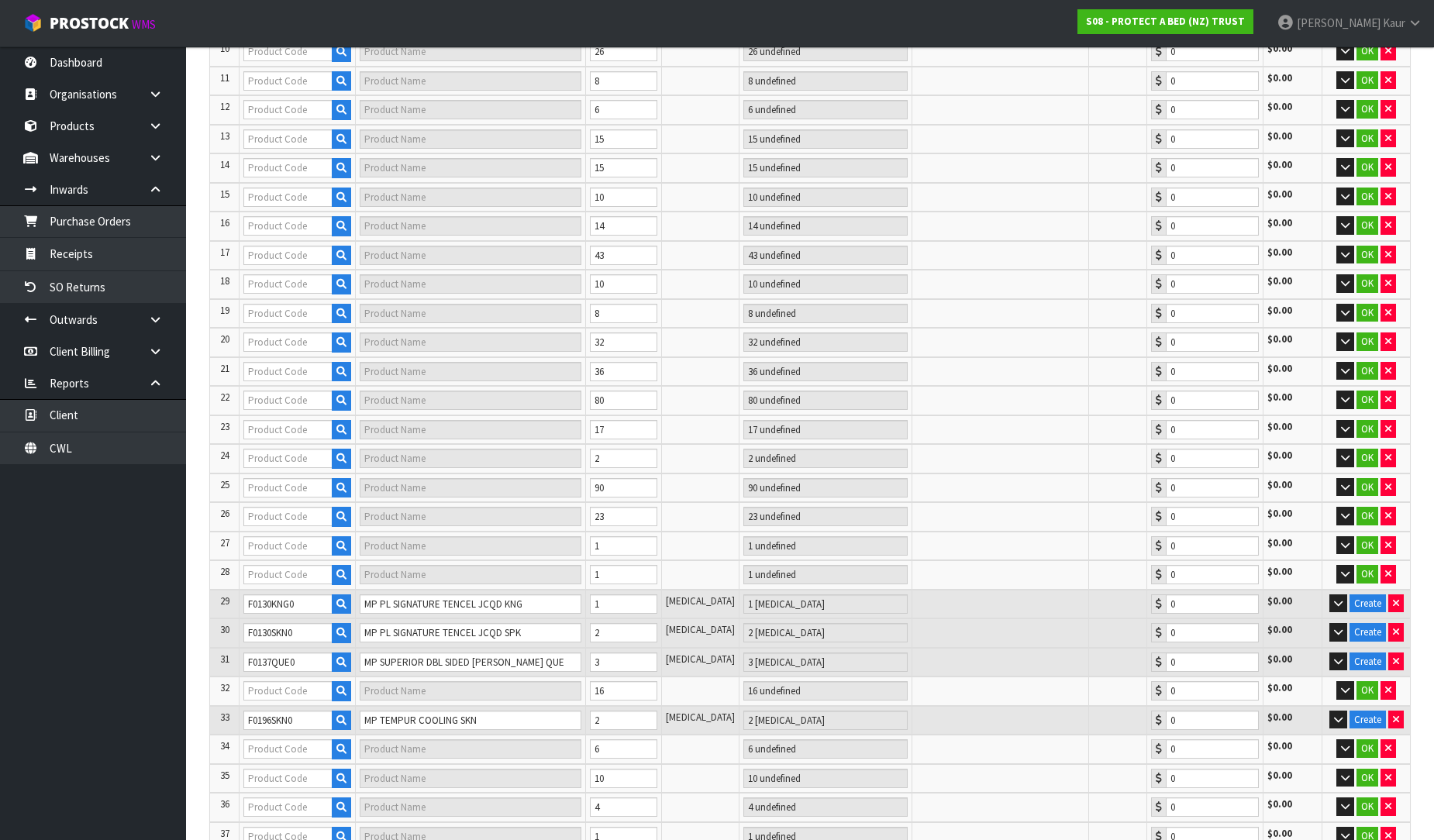
type input "F0088KGN0"
type input "FARMERS SMOOTH FE NZ KING"
type input "2 CTN"
type input "0.00"
type input "F0088KSG0"
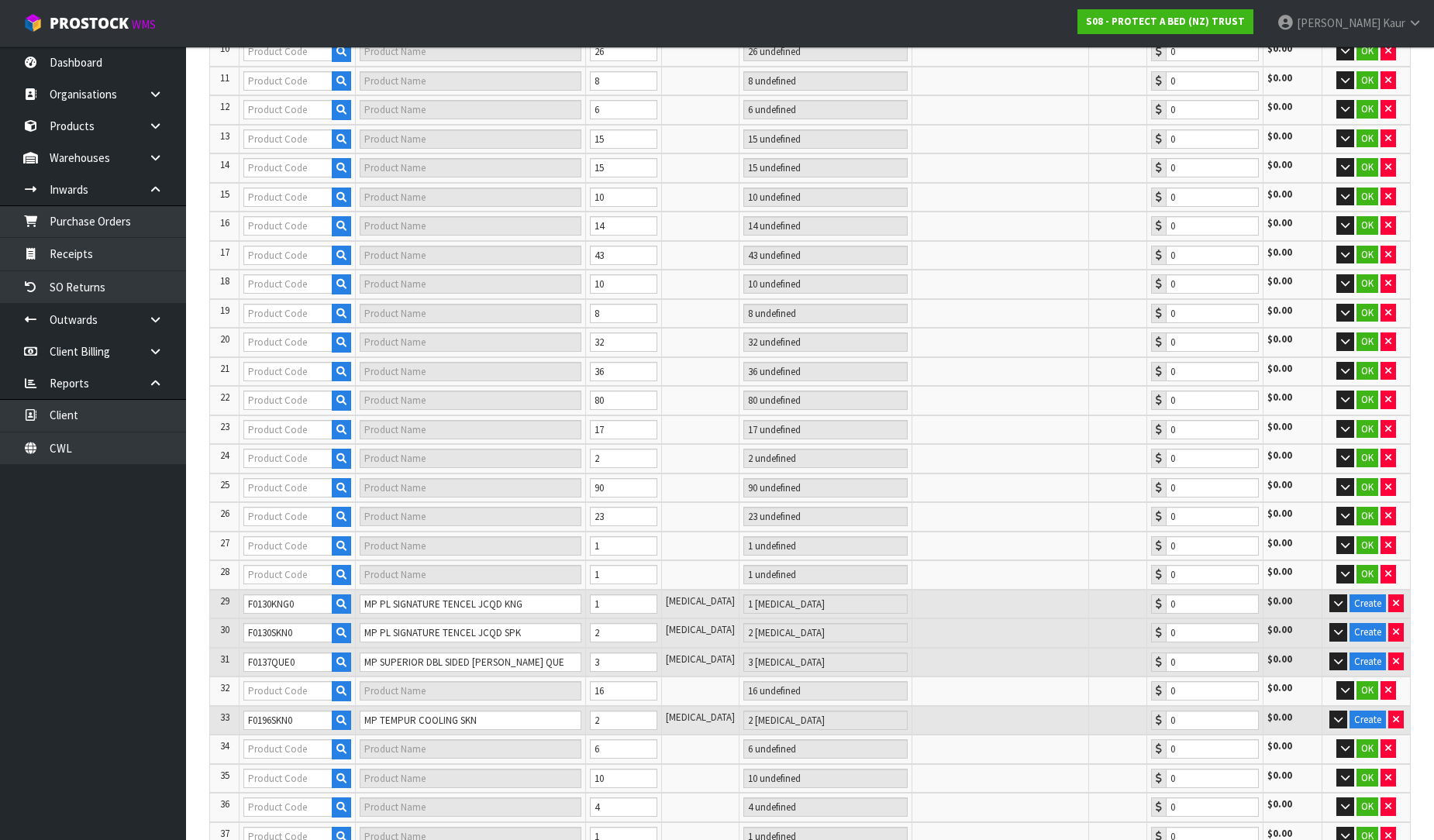
type input "FARMERS SMOOTH FE KING SINGLE"
type input "1 CTN + 7 PCE"
type input "0.00"
type input "F0090DBL0"
type input "FARMERS QUILTED COTTON DOUBLE"
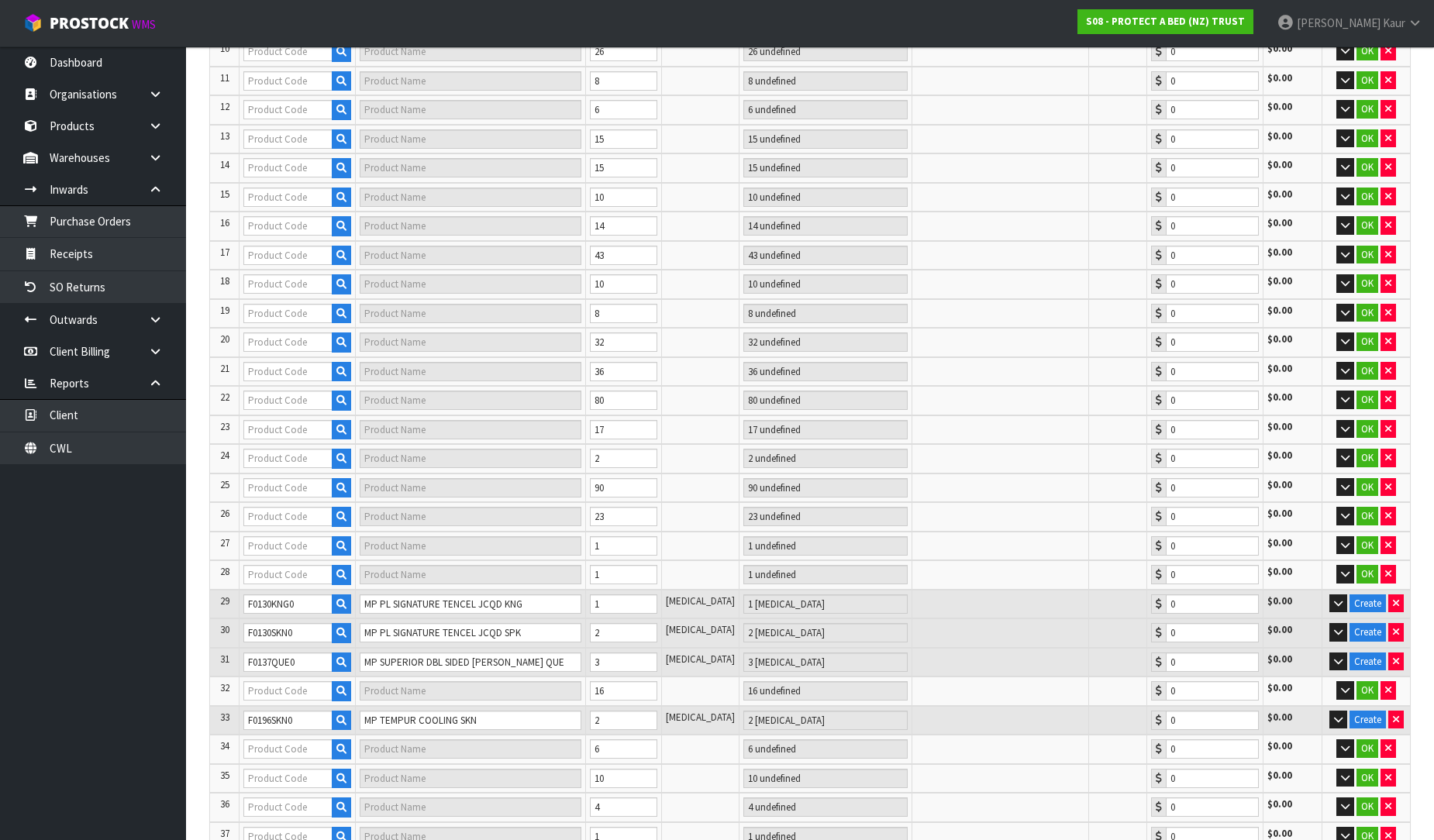
type input "2 CTN + 3 PCE"
type input "0.00"
type input "F0090KGN0"
type input "FARMERS QUILTED COTTON NZ KING"
type input "2 CTN + 3 PCE"
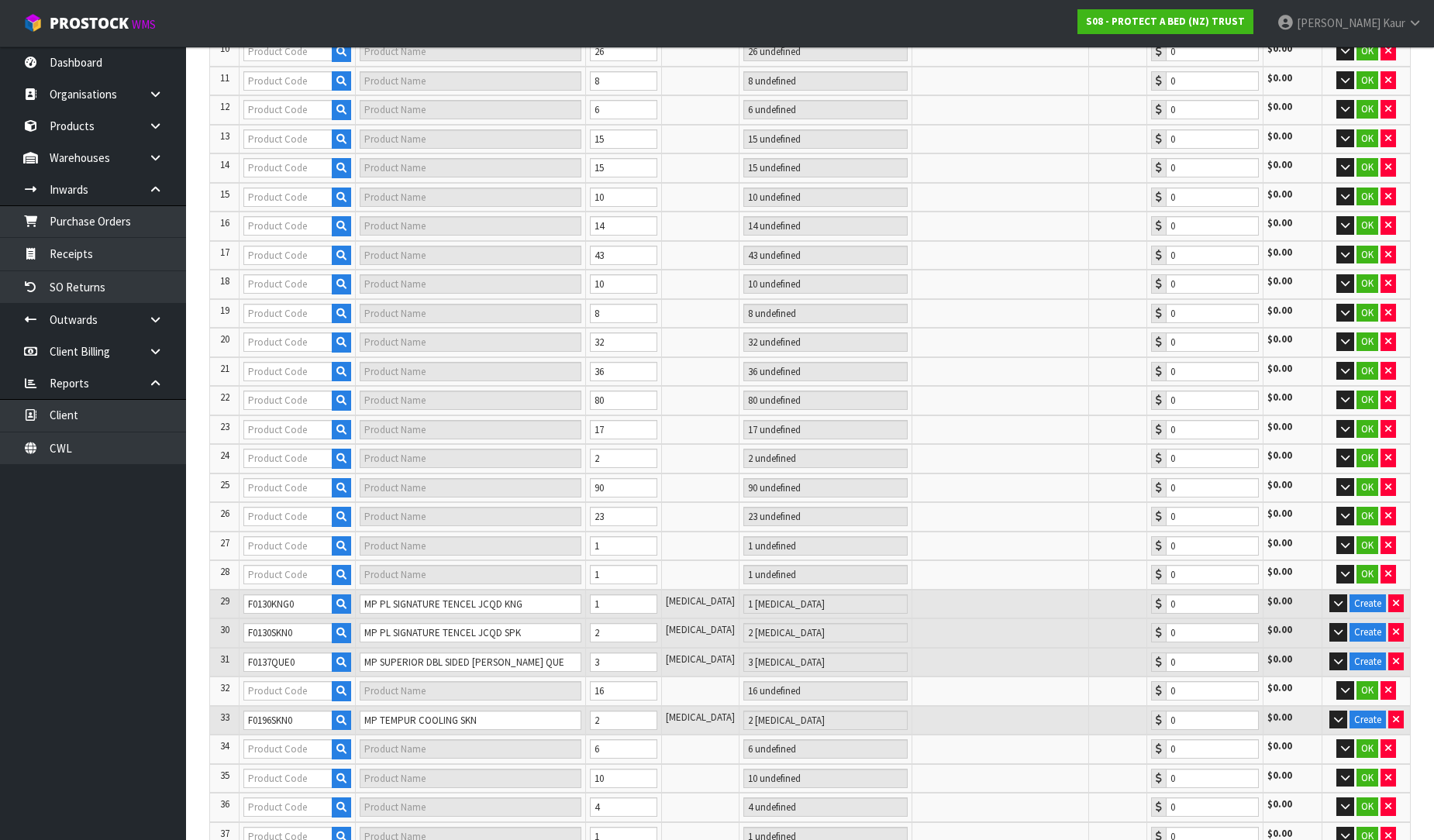
type input "0.00"
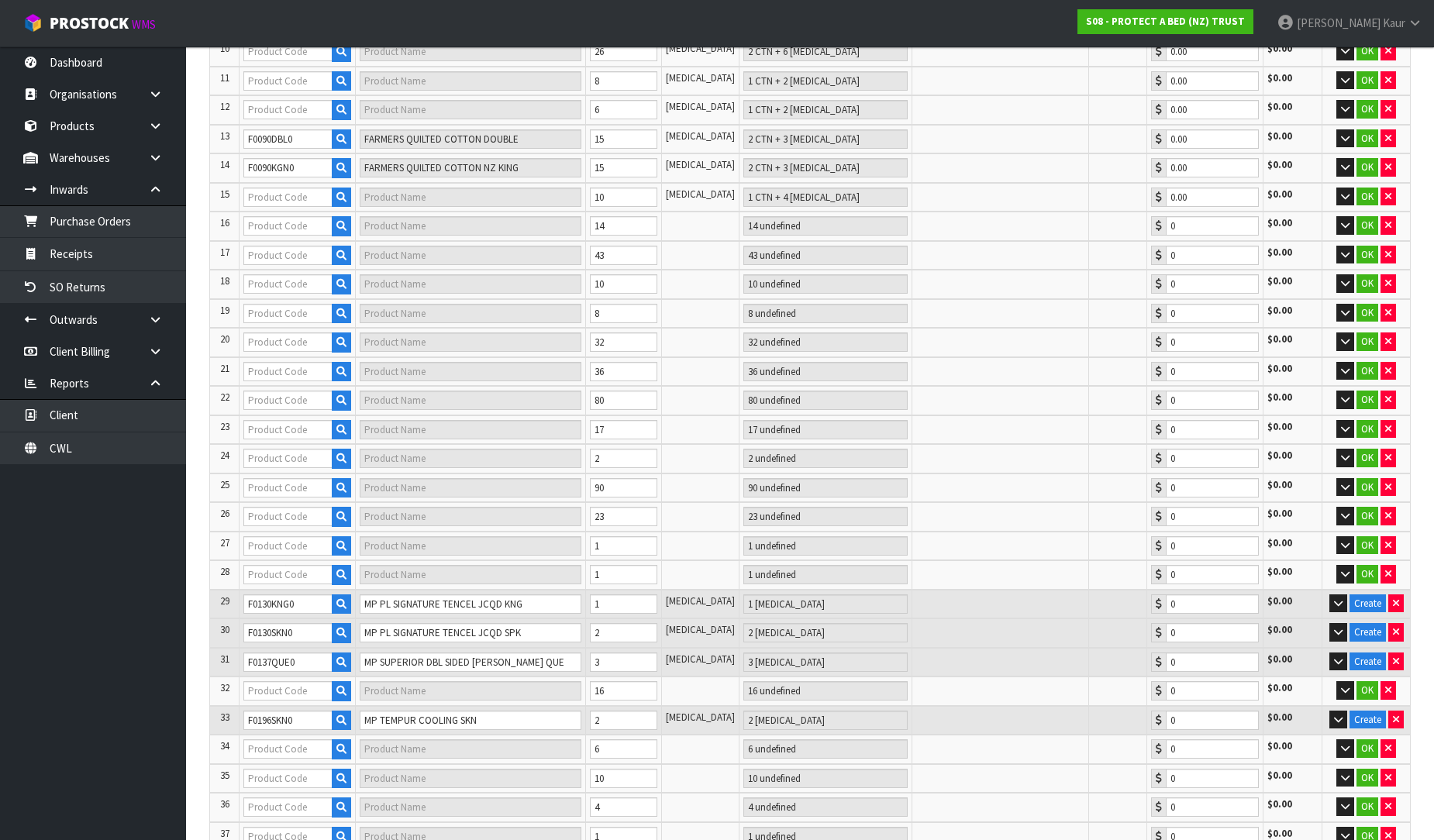
type input "12"
type input "F0088LSG0"
type input "FARMERS SMOOTH FE SINGLE"
type input "2 CTN + 6 PCE"
type input "0.00"
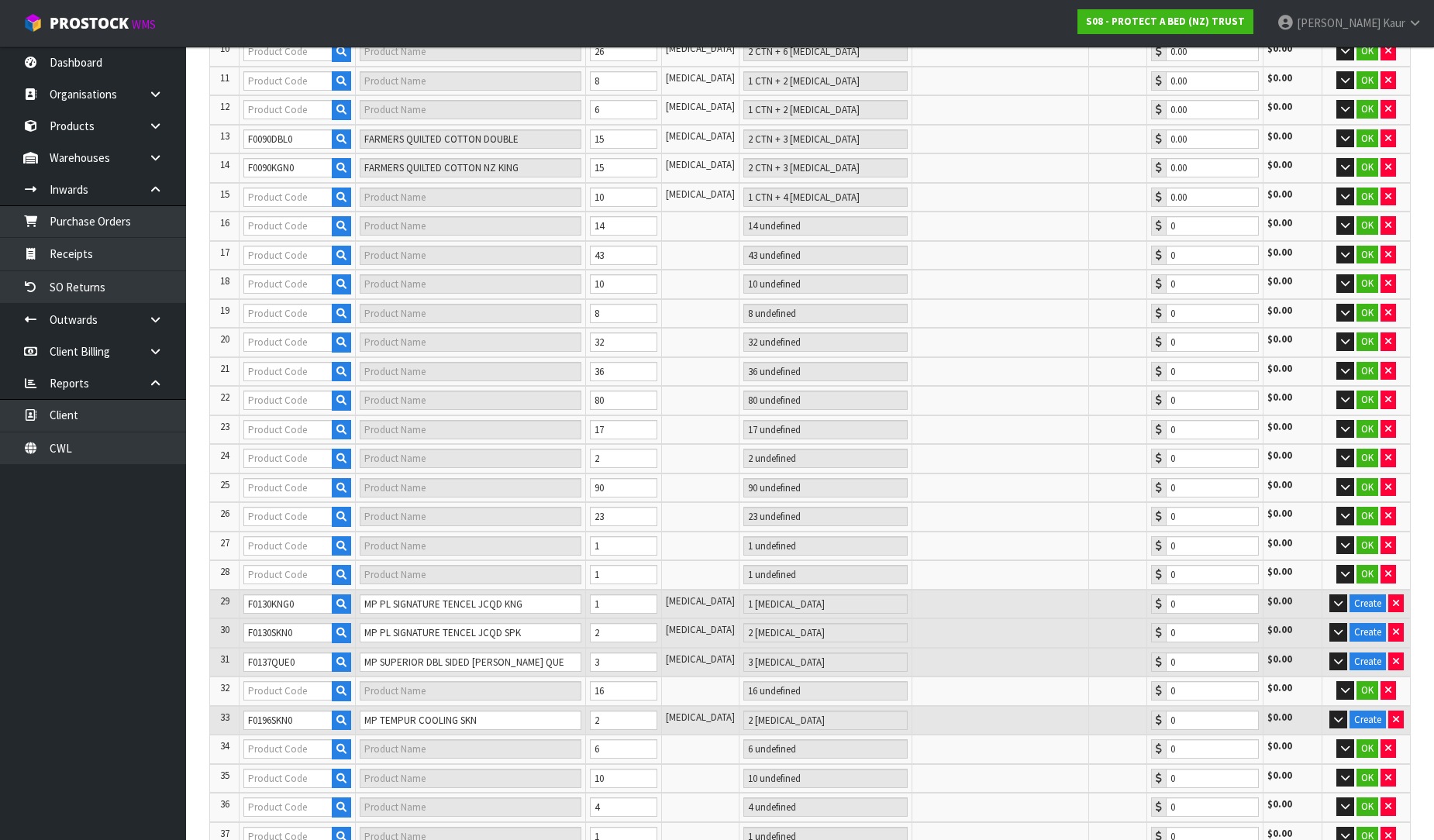
type input "F0088SKN0"
type input "FARMERS SMOOTH FE SUPER KING"
type input "1 CTN + 2 PCE"
type input "0.00"
type input "F0090CLK0"
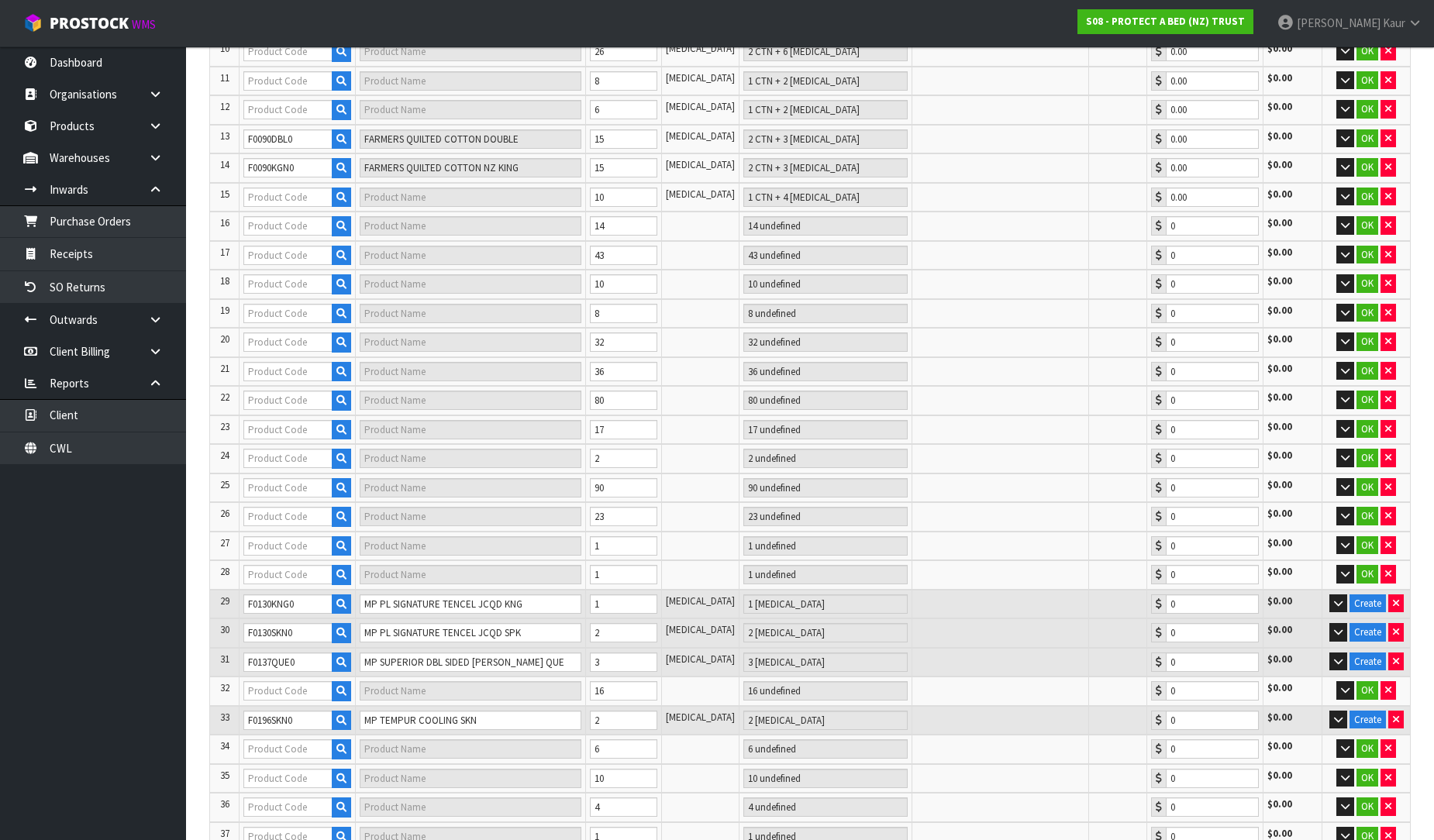
type input "FARMERS QUILTED COTTON CALIFORNIA KING"
type input "1 CTN + 2 PCE"
type input "0.00"
type input "F0090KSG0"
type input "FARMERS QUILTED COTTON KING SINGLE"
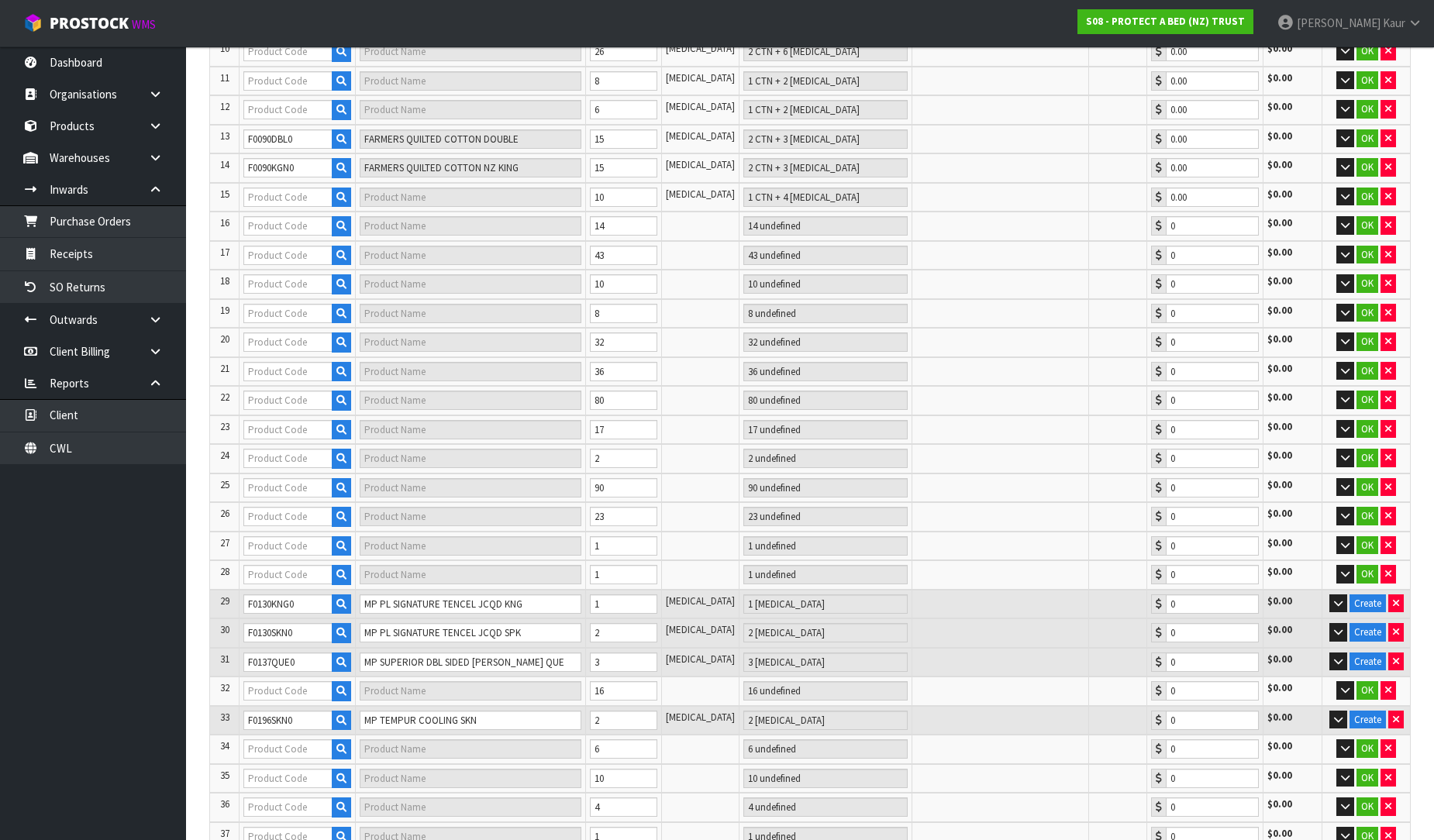
type input "1 CTN + 4 PCE"
type input "0.00"
type input "14"
type input "F0090LSG0"
type input "FARMERS QUILTED COTTON SINGLE"
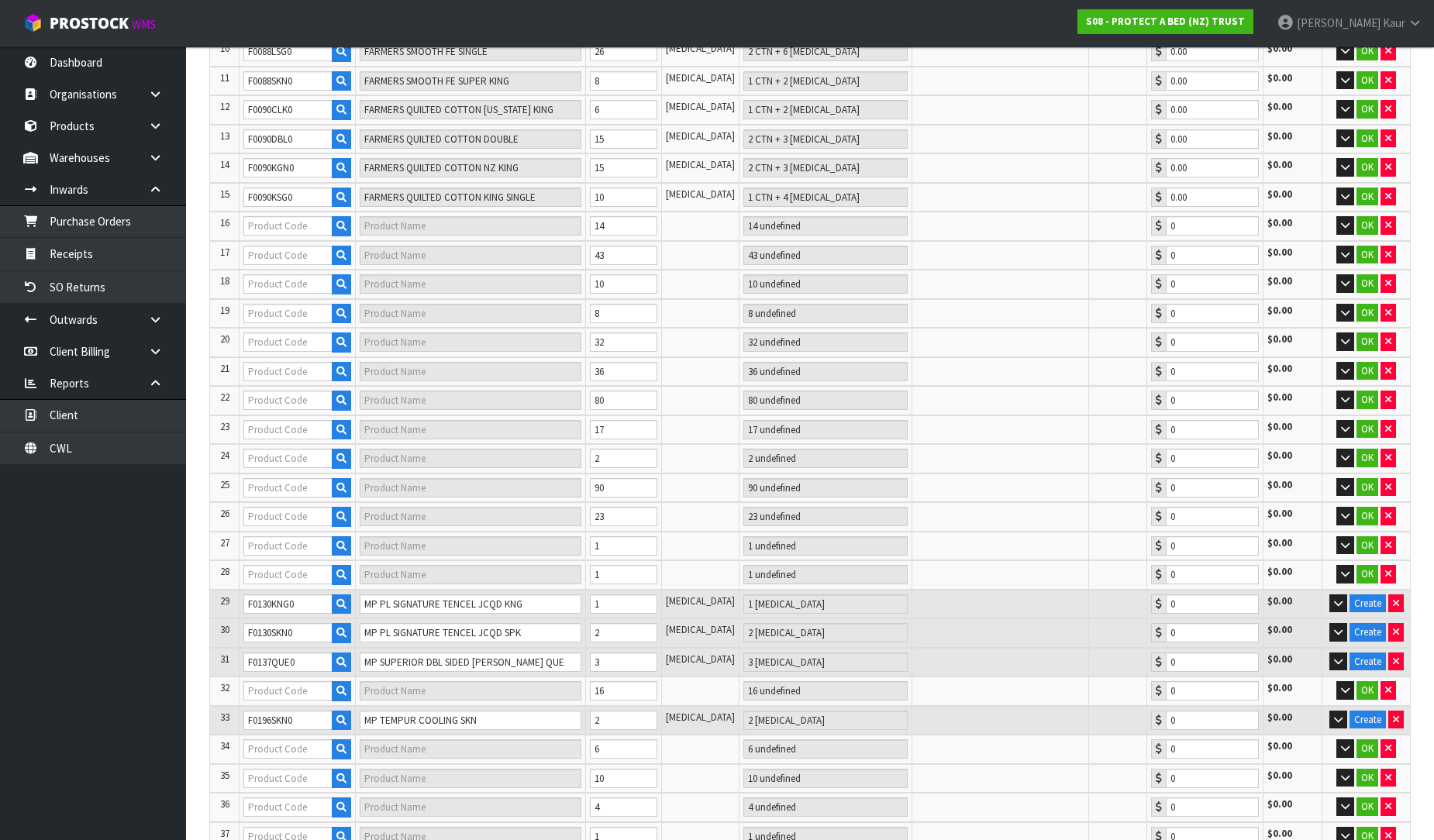
type input "2 CTN + 2 PCE"
type input "0.00"
type input "F0090SKN0"
type input "FARMERS QUILTED COTTON SUPER KING"
type input "8 PCE"
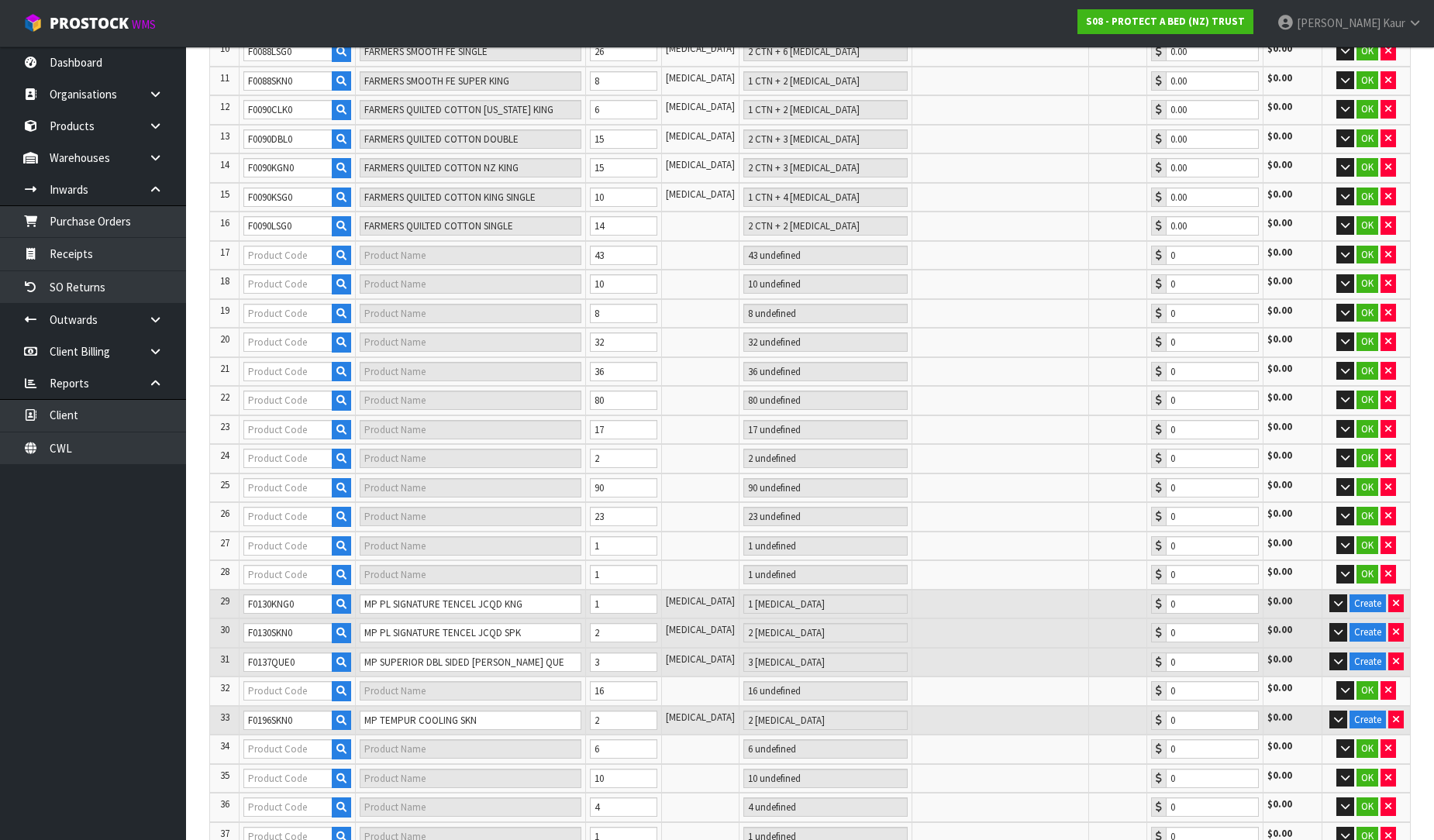
type input "0.00"
type input "17"
type input "F0090PPS0"
type input "FARMERS QUILTED COTTON PP"
type input "1 CTN + 13 PCE"
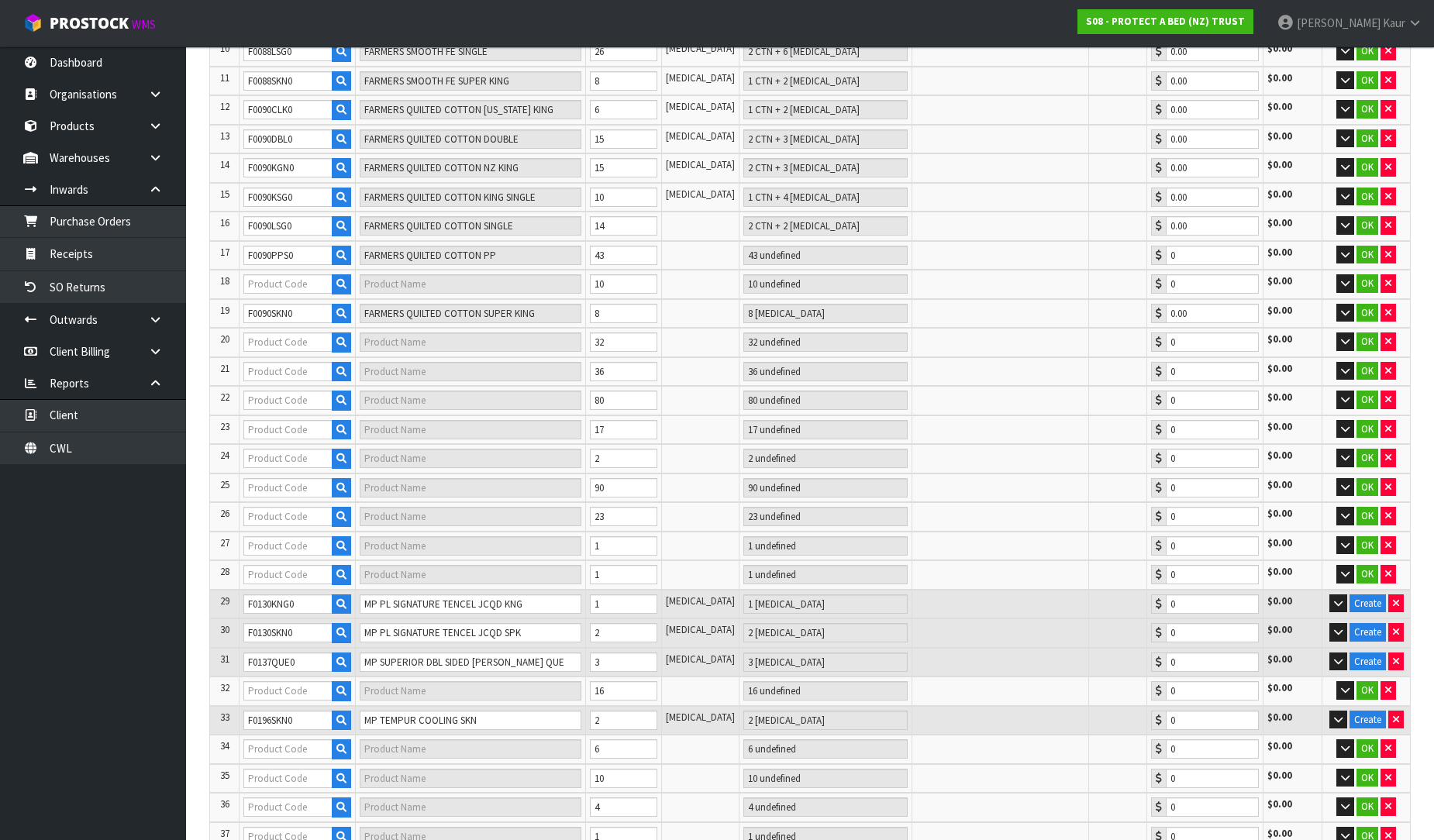
type input "0.00"
type input "F0091LSG0"
type input "FARMERS TERRY SINGLE"
type input "2 CTN + 8 PCE"
type input "0.00"
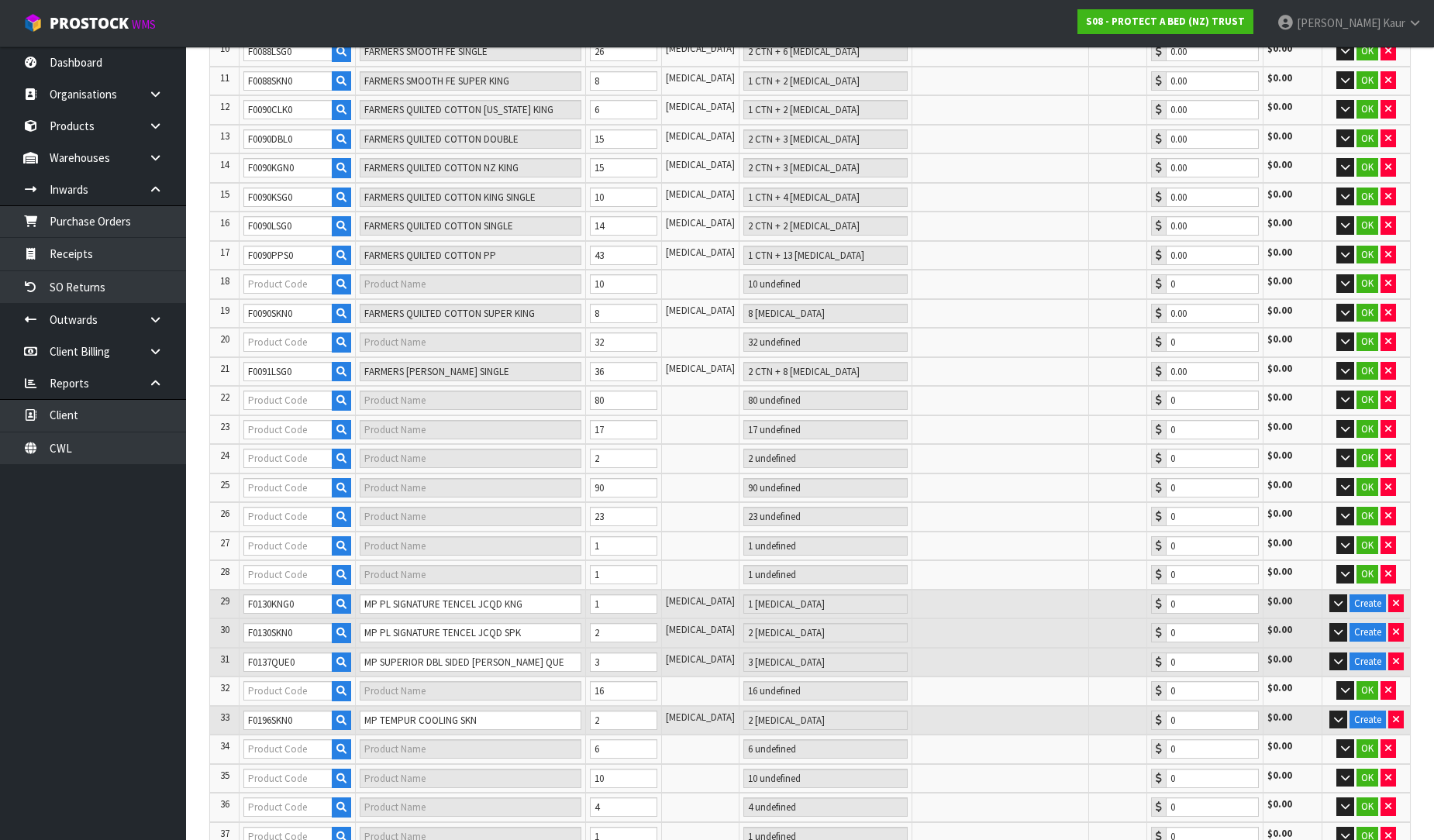
type input "19"
type input "F0091KSG0"
type input "FARMERS TERRY KING SINGLE"
type input "2 CTN + 4 PCE"
type input "0.00"
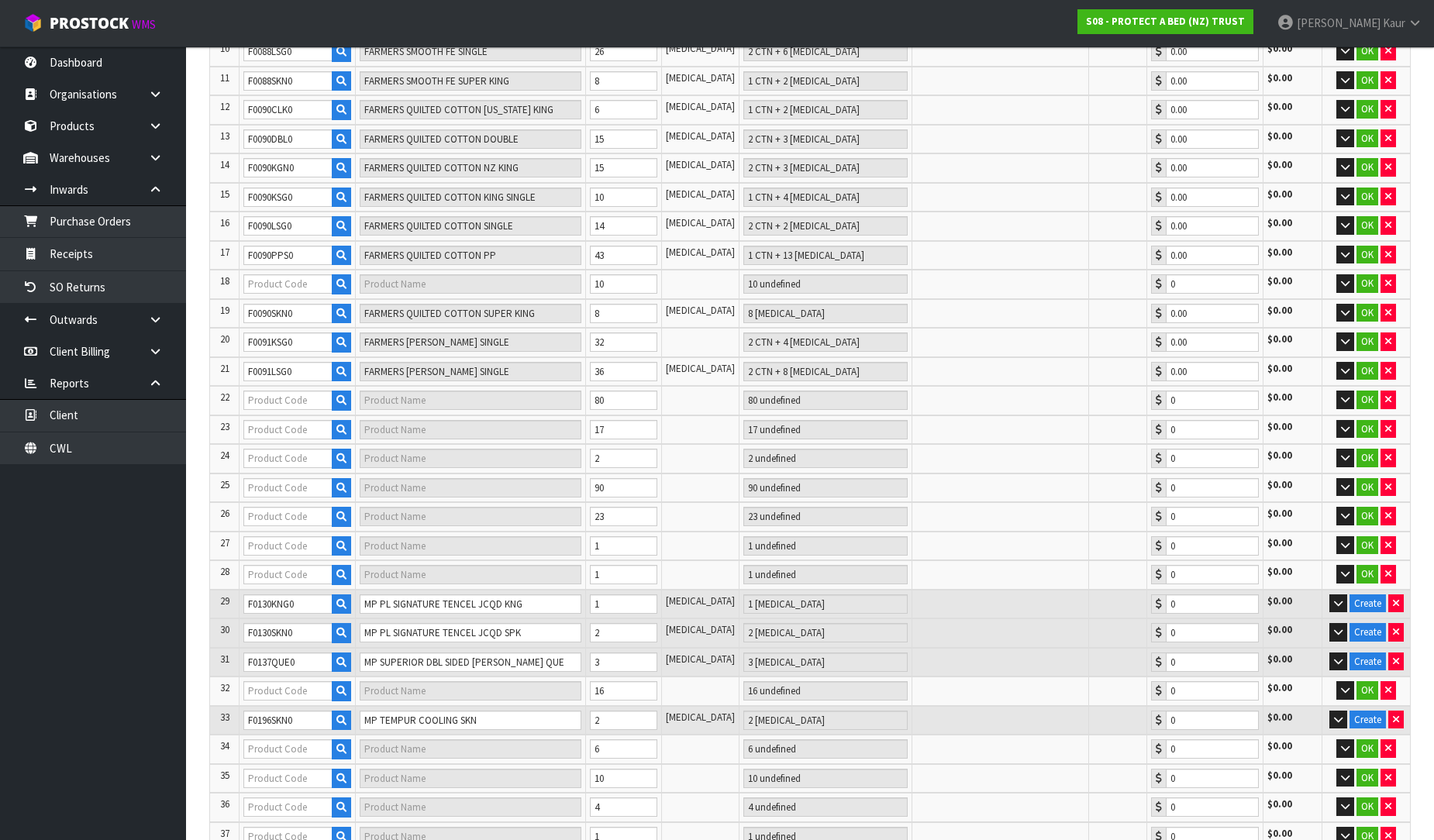
type input "20"
type input "F0090QUE0"
type input "FARMERS QUILTED COTTON QUEEN"
type input "1 CTN + 4 PCE"
type input "0.00"
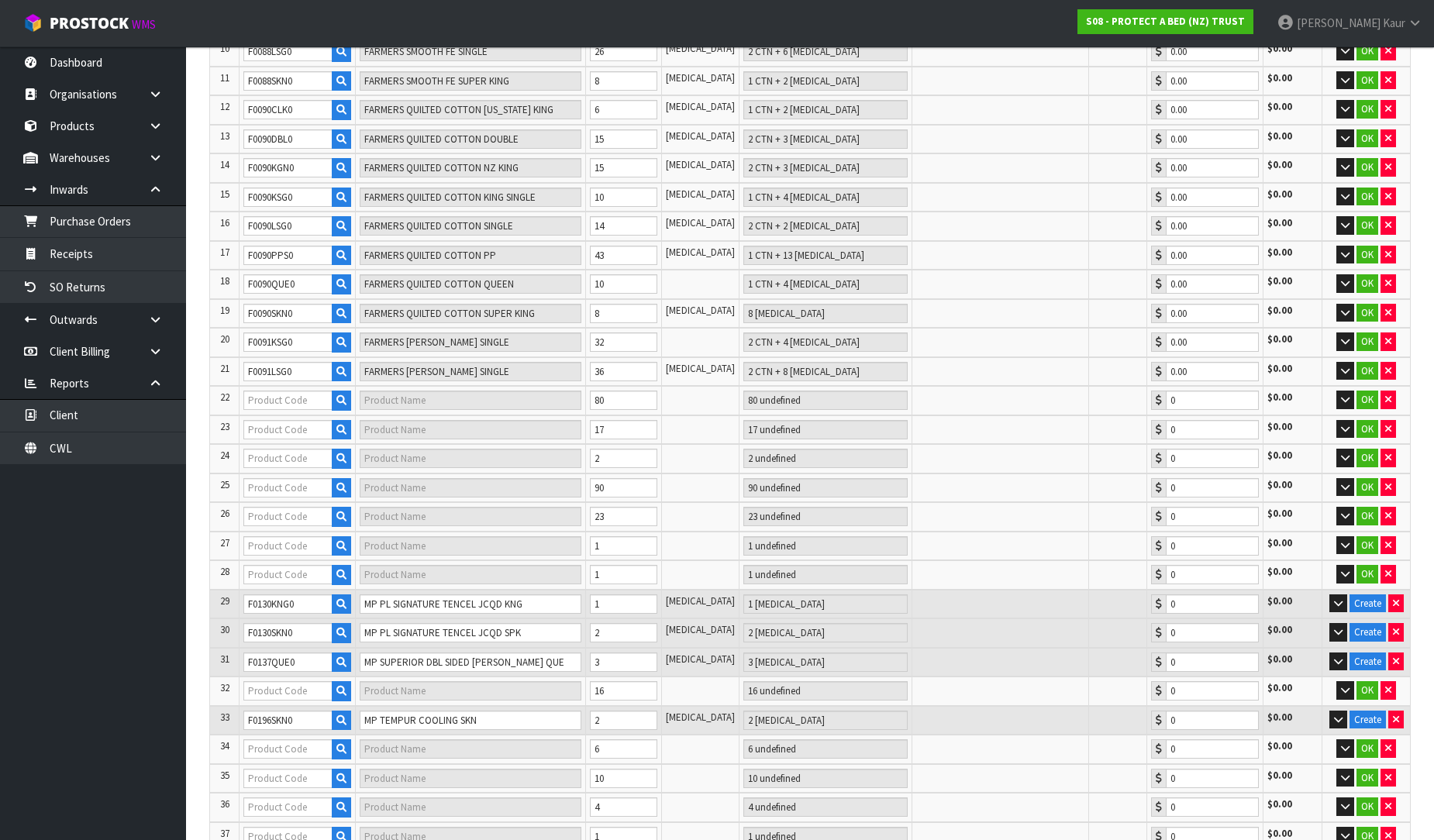
type input "21"
type input "F0091QUE0"
type input "FARMERS TERRY QUEEN"
type input "1 CTN + 7 PCE"
type input "0.00"
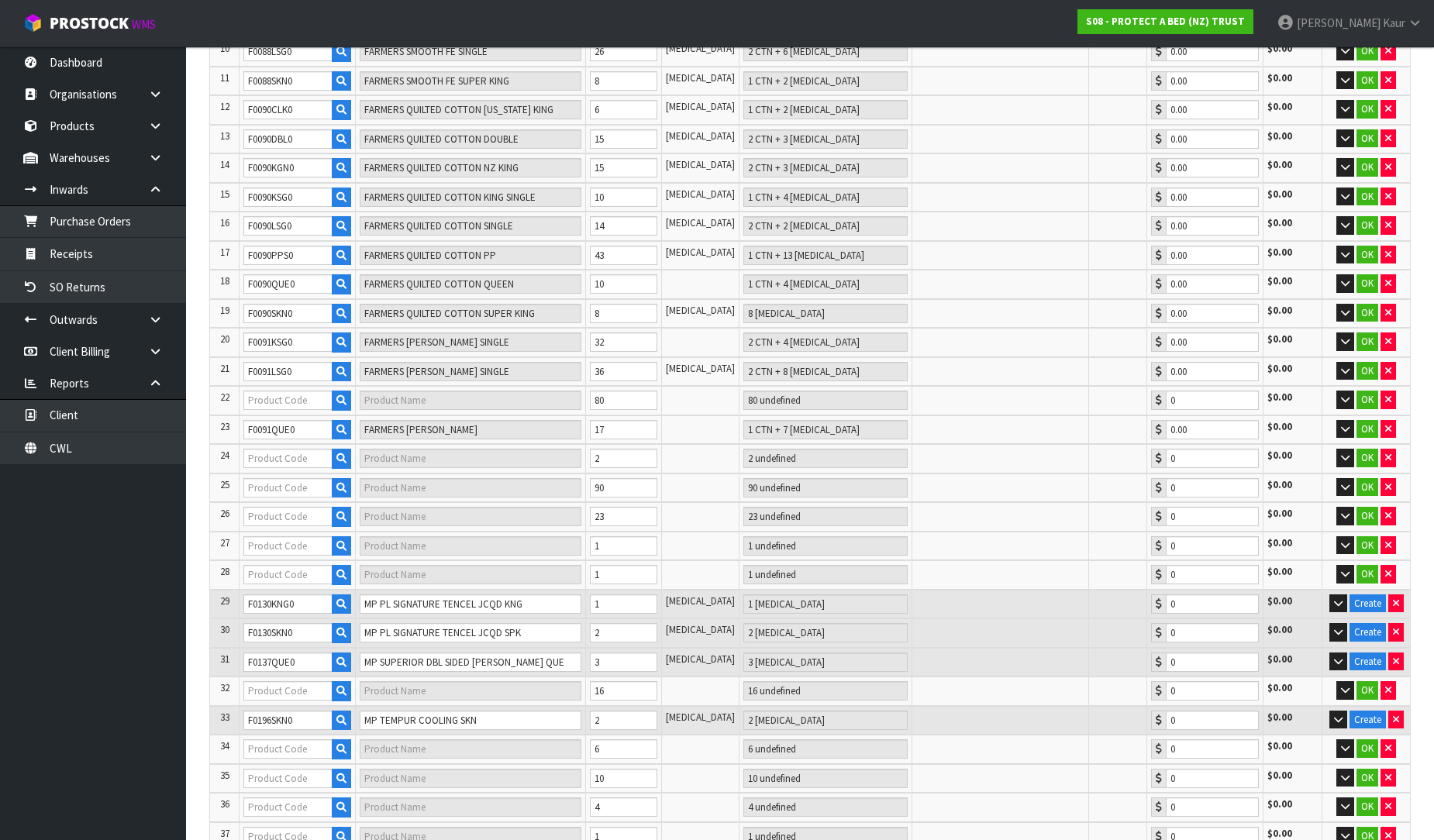
type input "23"
type input "F0108PPS0"
type input "FARMERS TENCEL PP"
type input "2 CTN + 26 PCE"
type input "0.00"
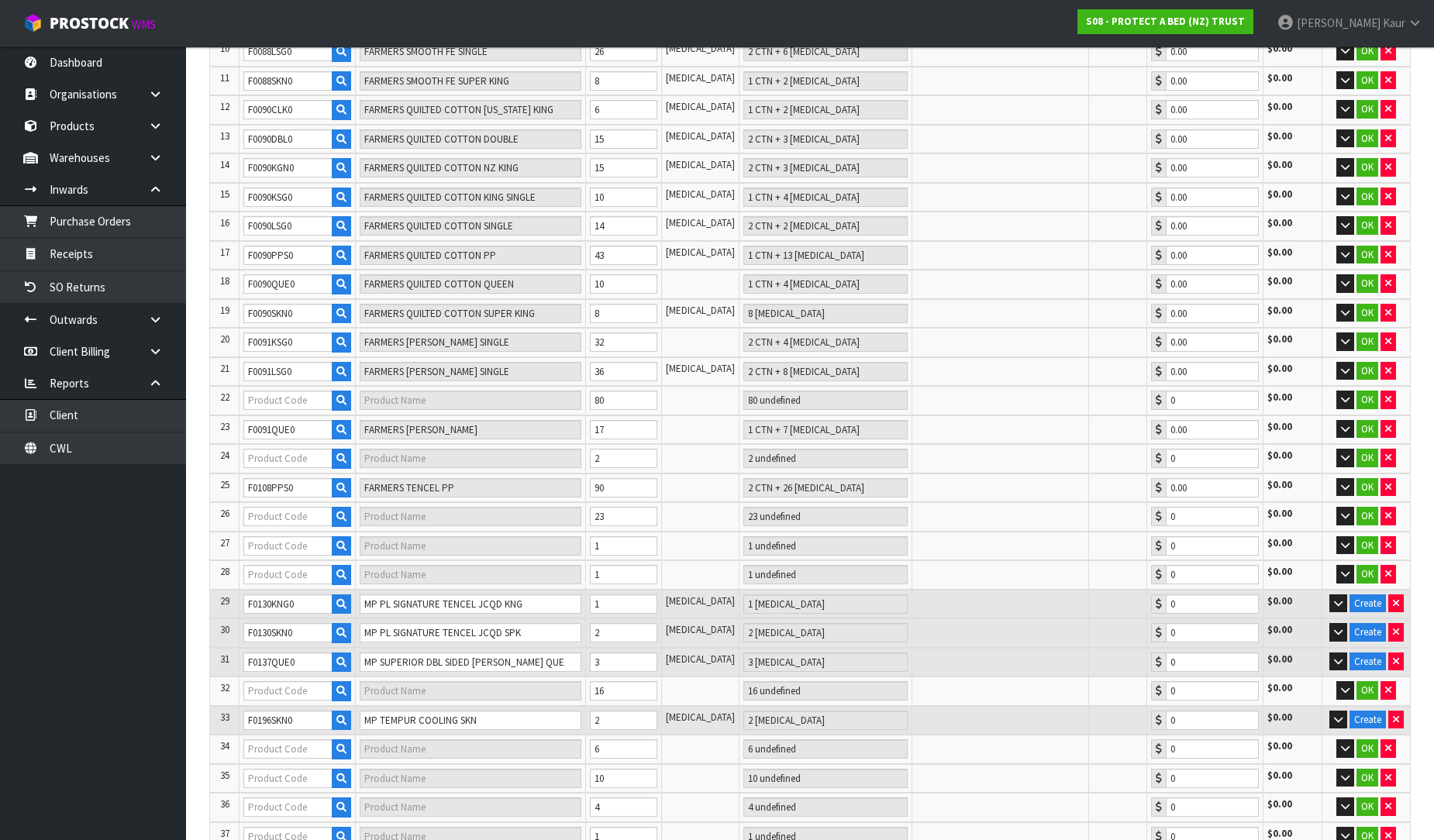
type input "25"
type input "F0091PPS0"
type input "FARMERS TERRY PP"
type input "2 CTN + 16 PCE"
type input "0.00"
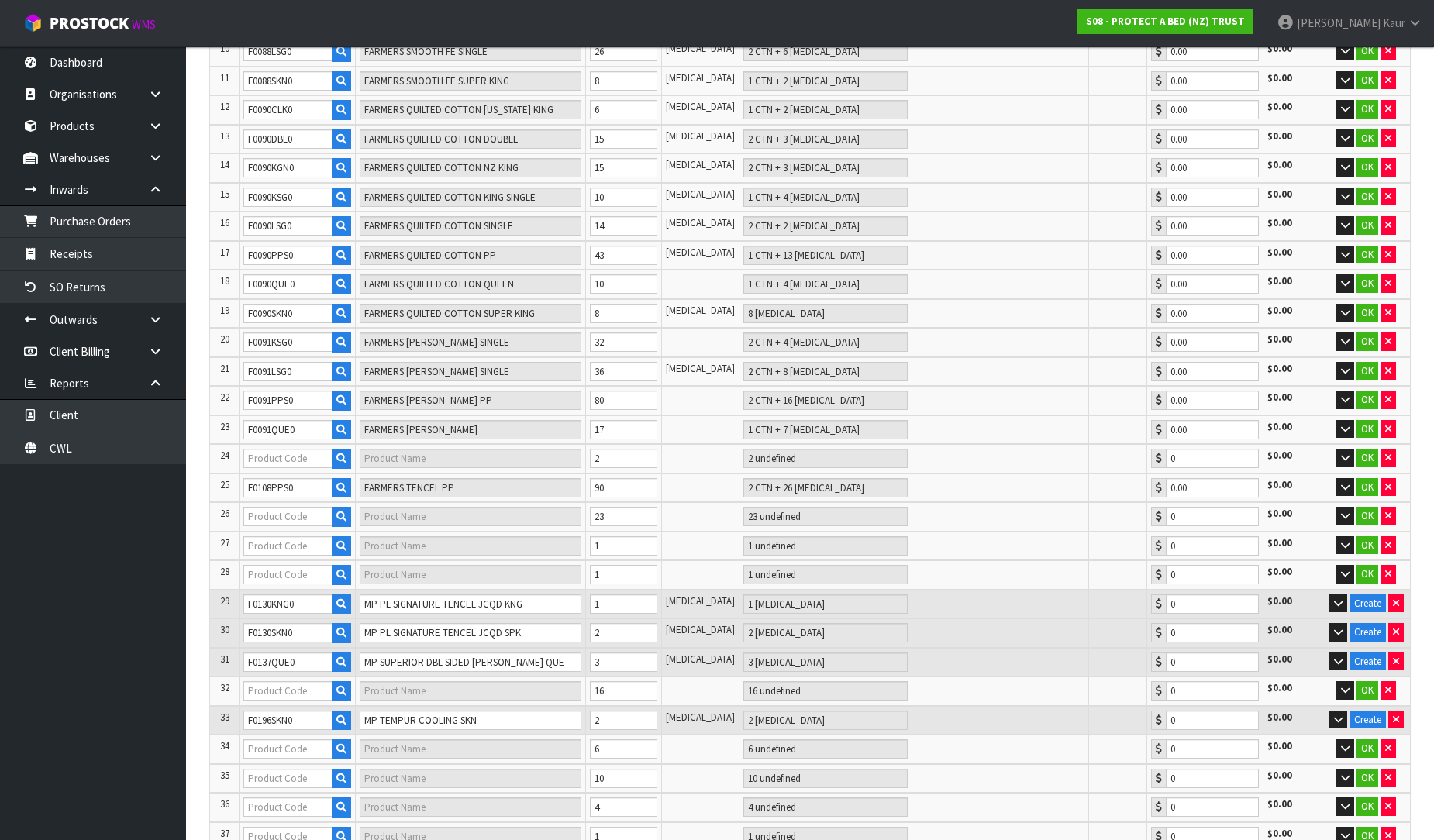
type input "F0091SKN0"
type input "FARMERS TERRY SUPER KING"
type input "2 PCE"
type input "0.00"
type input "26"
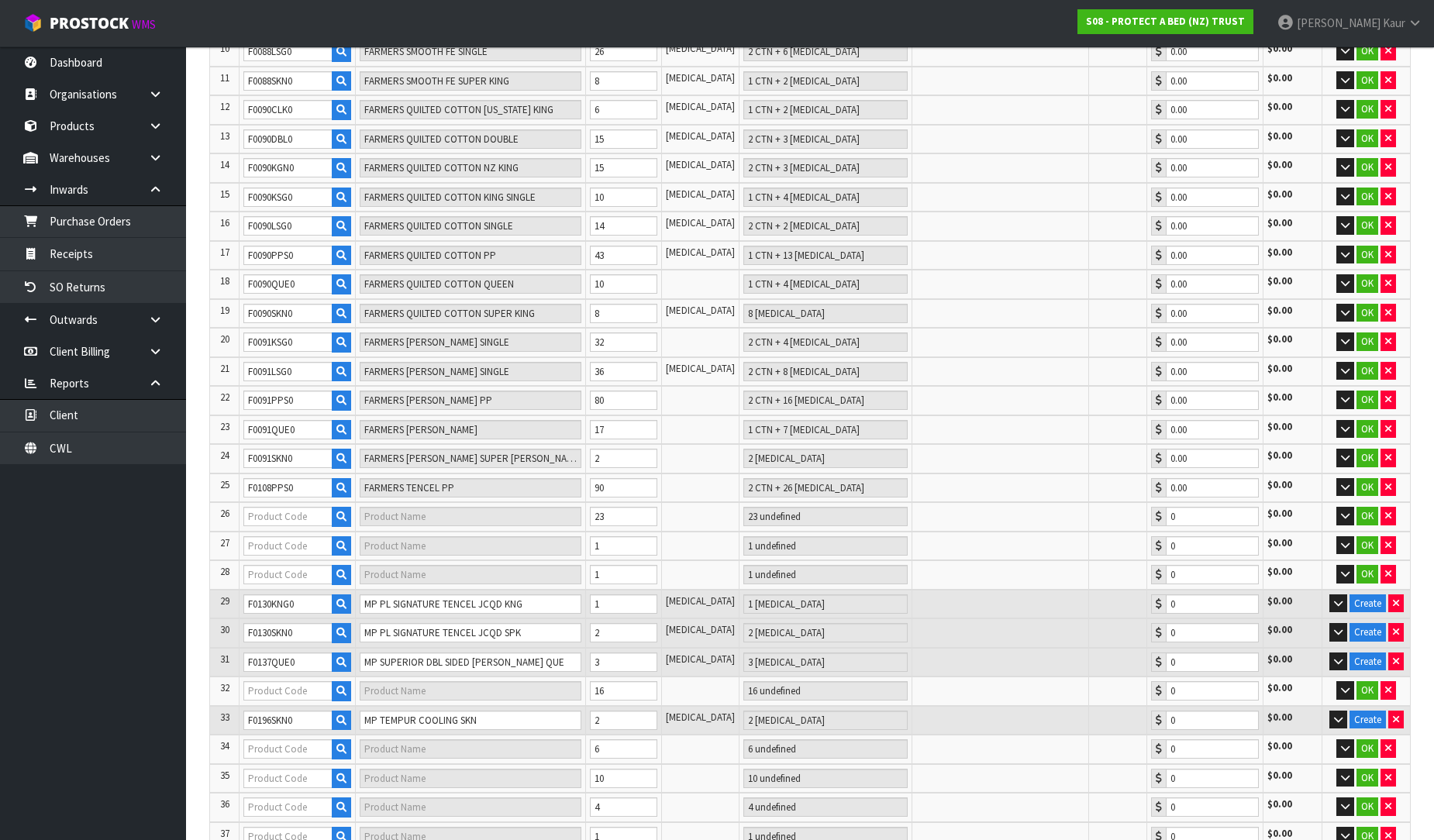
type input "F0115LPS0"
type input "FARMERS KID'S FRIEND LINEN PROTECTOR (BED SHEET)"
type input "1 CTN + 9 PCE"
type input "0.00"
type input "F0122KGN0"
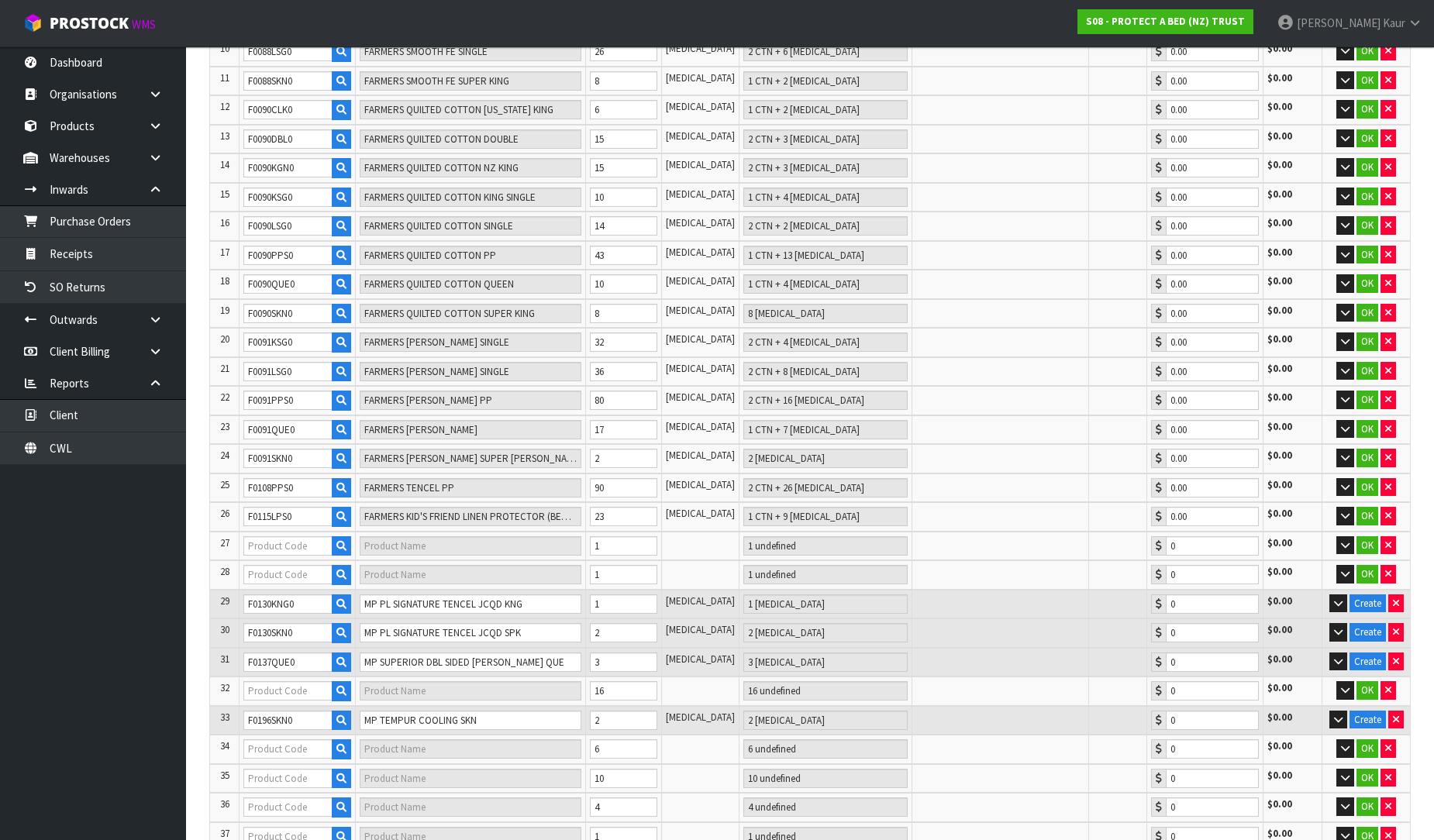
type input "PREMIUM WARRANTY NZ KING"
type input "1 PCE"
type input "0.00"
type input "F0122CLK0"
type input "PREMIUM WARRANTY CAL KING"
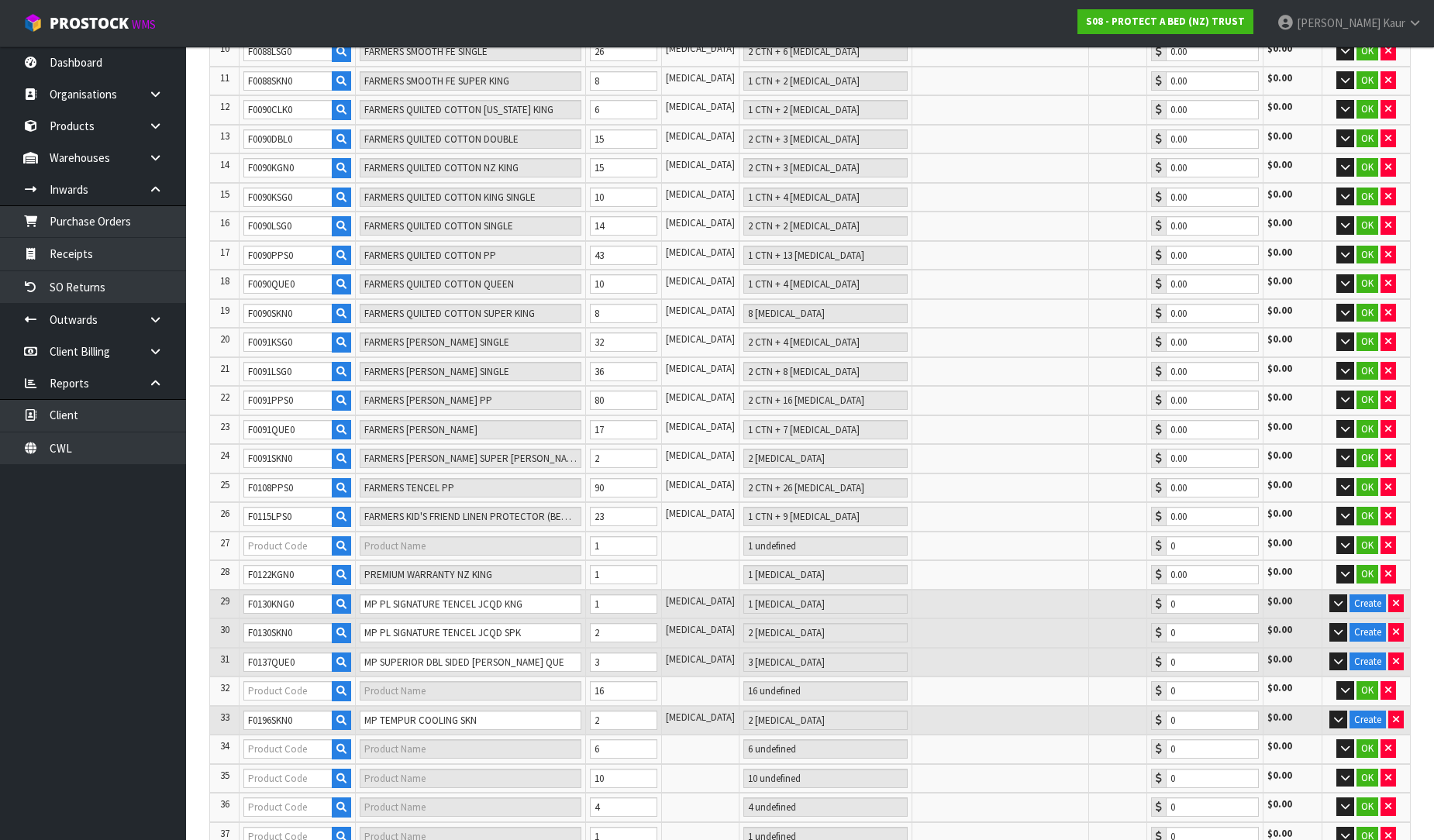
type input "1 PCE"
type input "0.00"
type input "27"
type input "F0138CLK0"
type input "STAYNEW TERRY CALI KING"
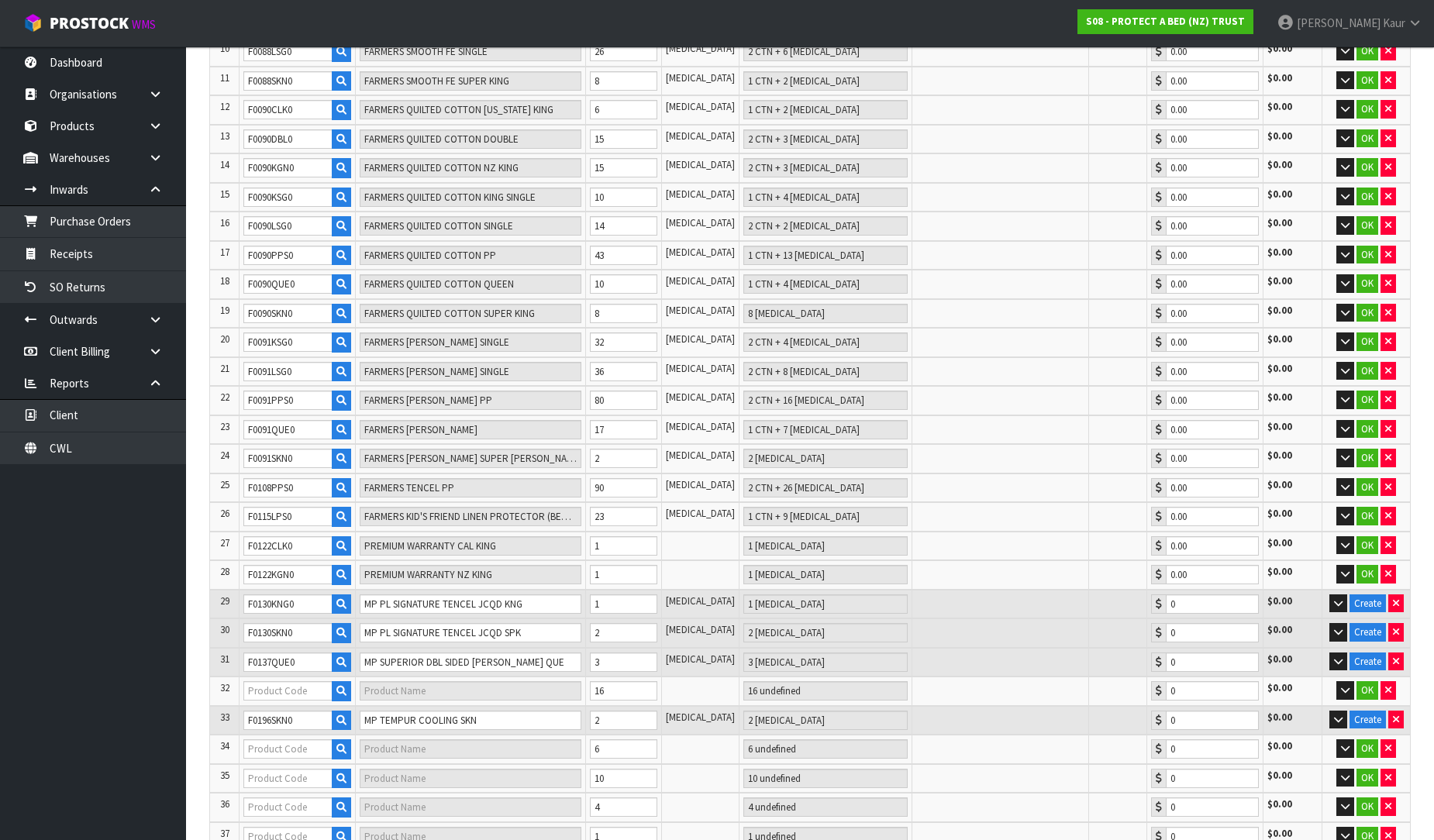
type input "1 CTN + 6 PCE"
type input "0.00"
type input "F0216CTS0"
type input "INFANT FITTED COT BAMBOO JERSEY"
type input "6 PCE"
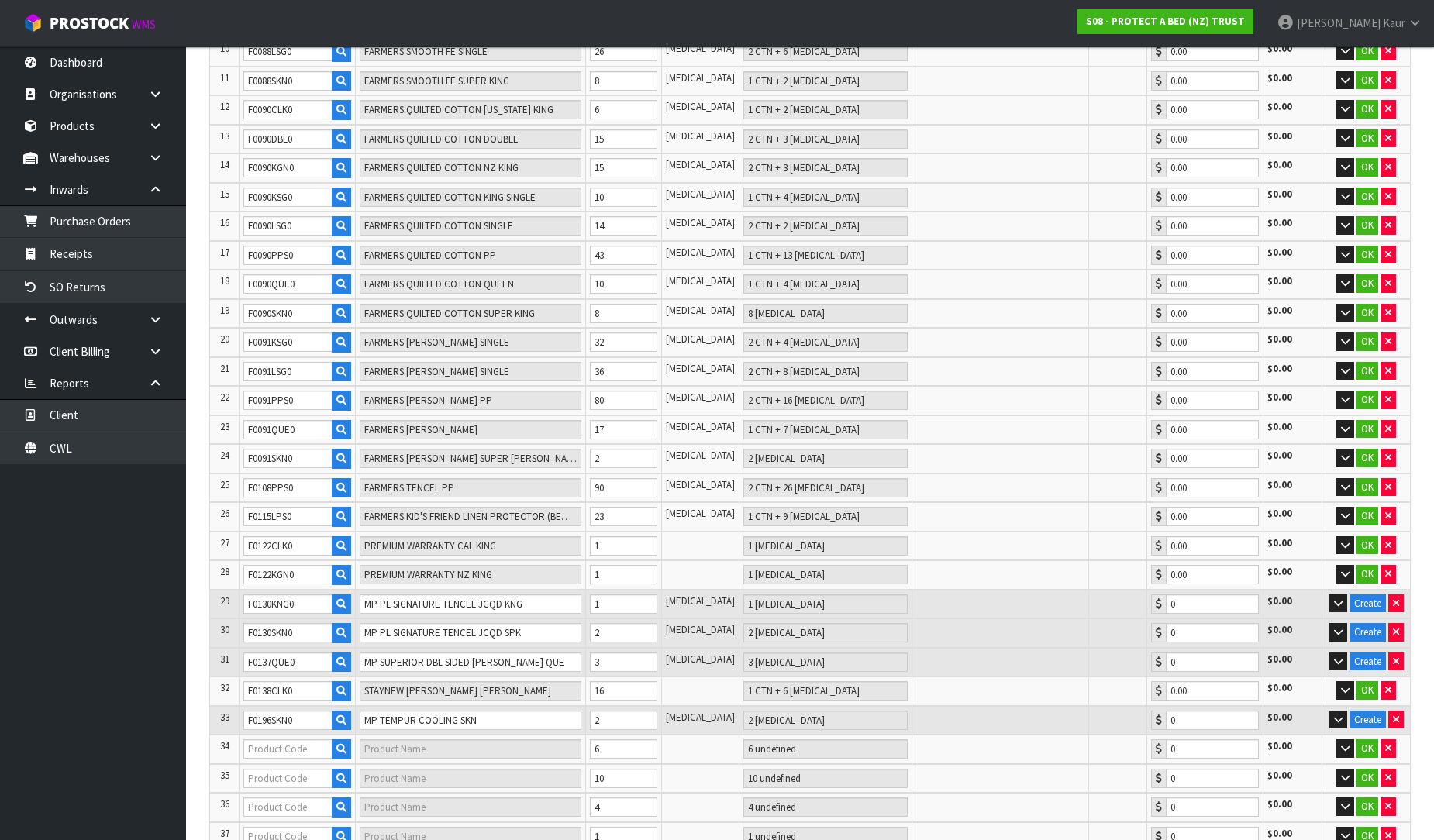
type input "0.00"
type input "F0221BSN0"
type input "INFANT FITTED BASSINETTE COTTON TERRY"
type input "10 PCE"
type input "0.00"
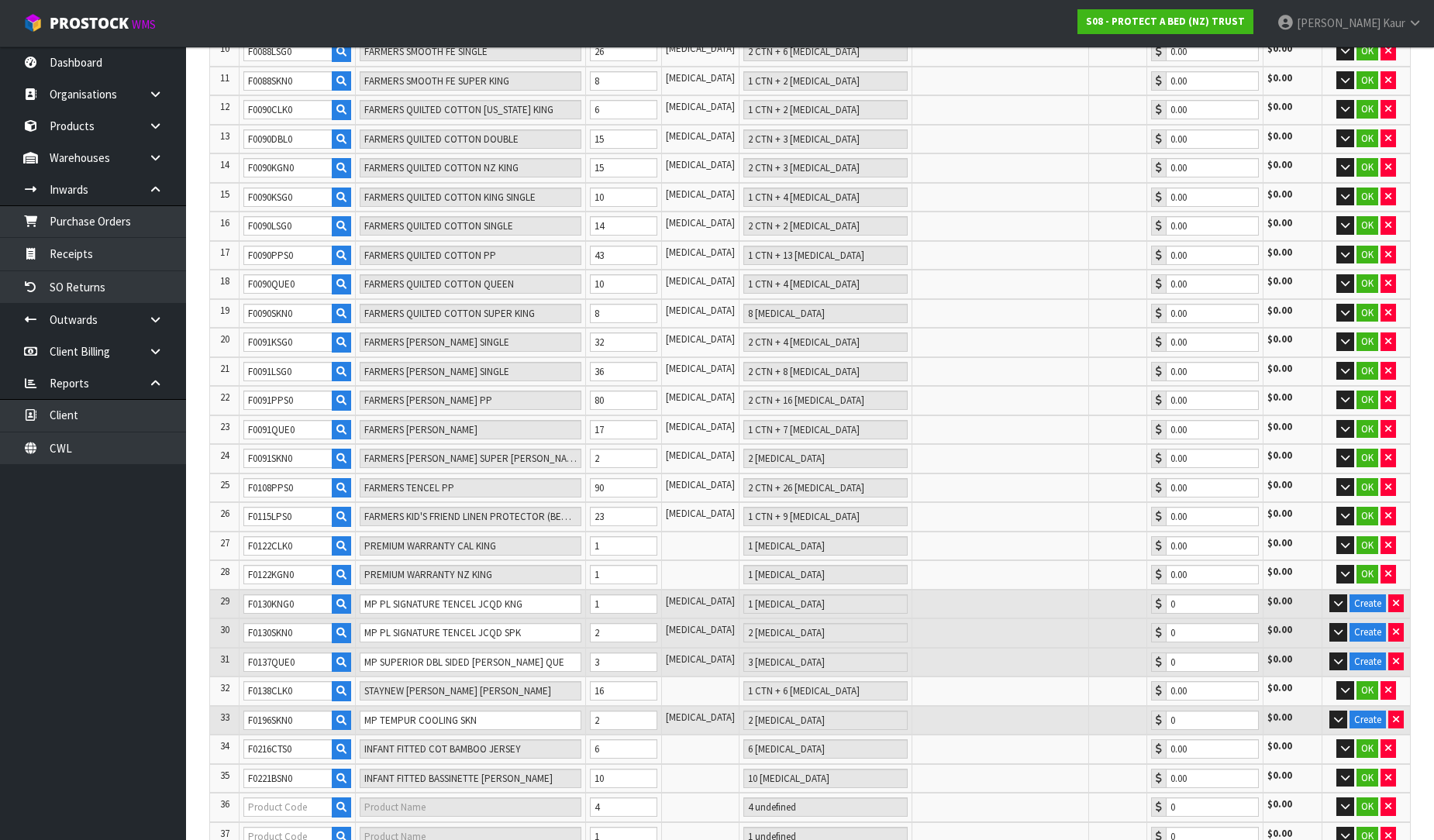
type input "F0222BSN0"
type input "INFANT FITTED BASSINETTE 45X80 COTTON"
type input "4 PCE"
type input "0.00"
type input "F0222CTS0"
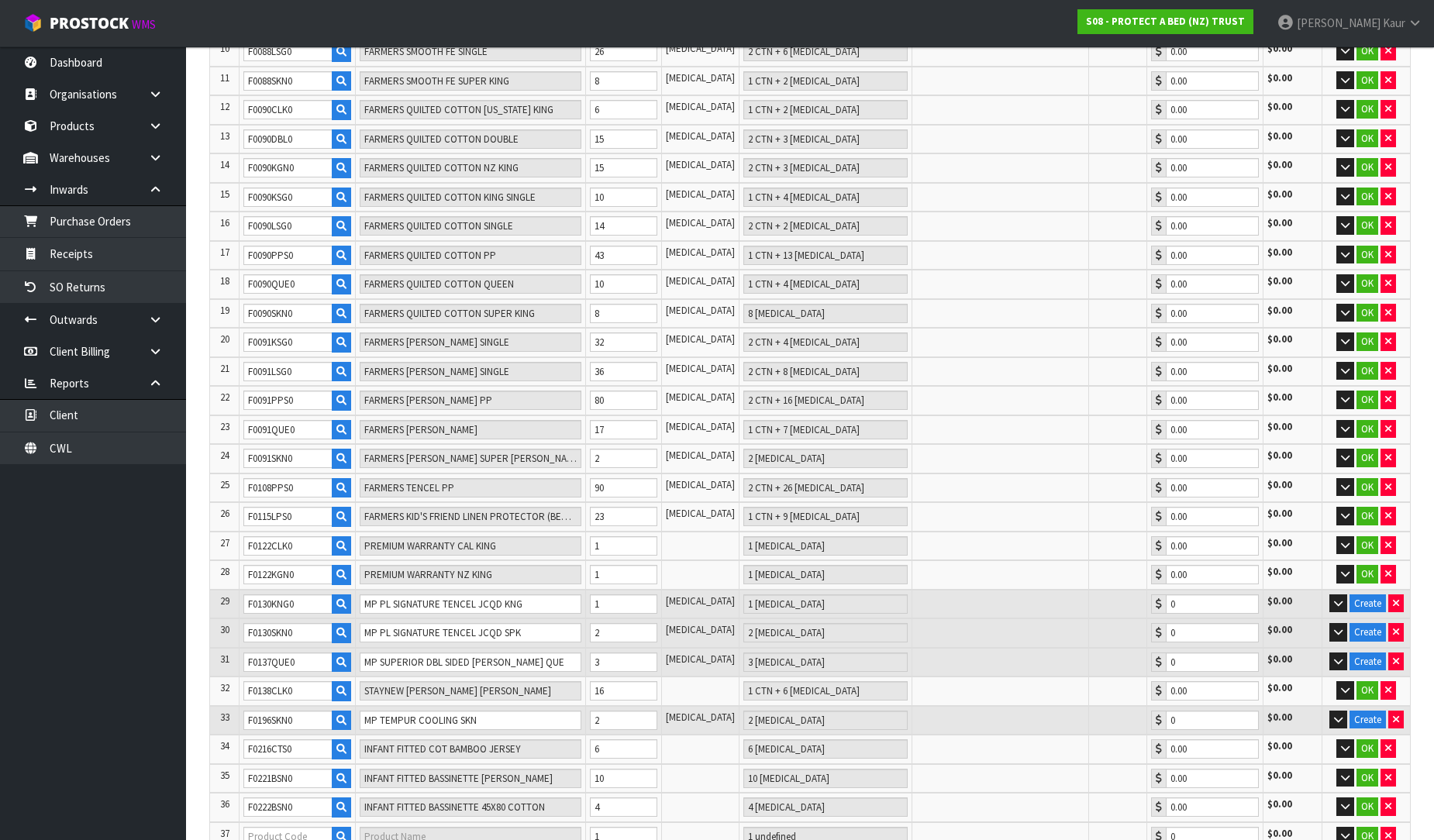
type input "INFANT FITTED COT 130X68 COTTON QUILTED"
type input "1 PCE"
type input "0.00"
type input "F0325CTS0"
type input "INFANT STRAP COT 130X68 SINGLE"
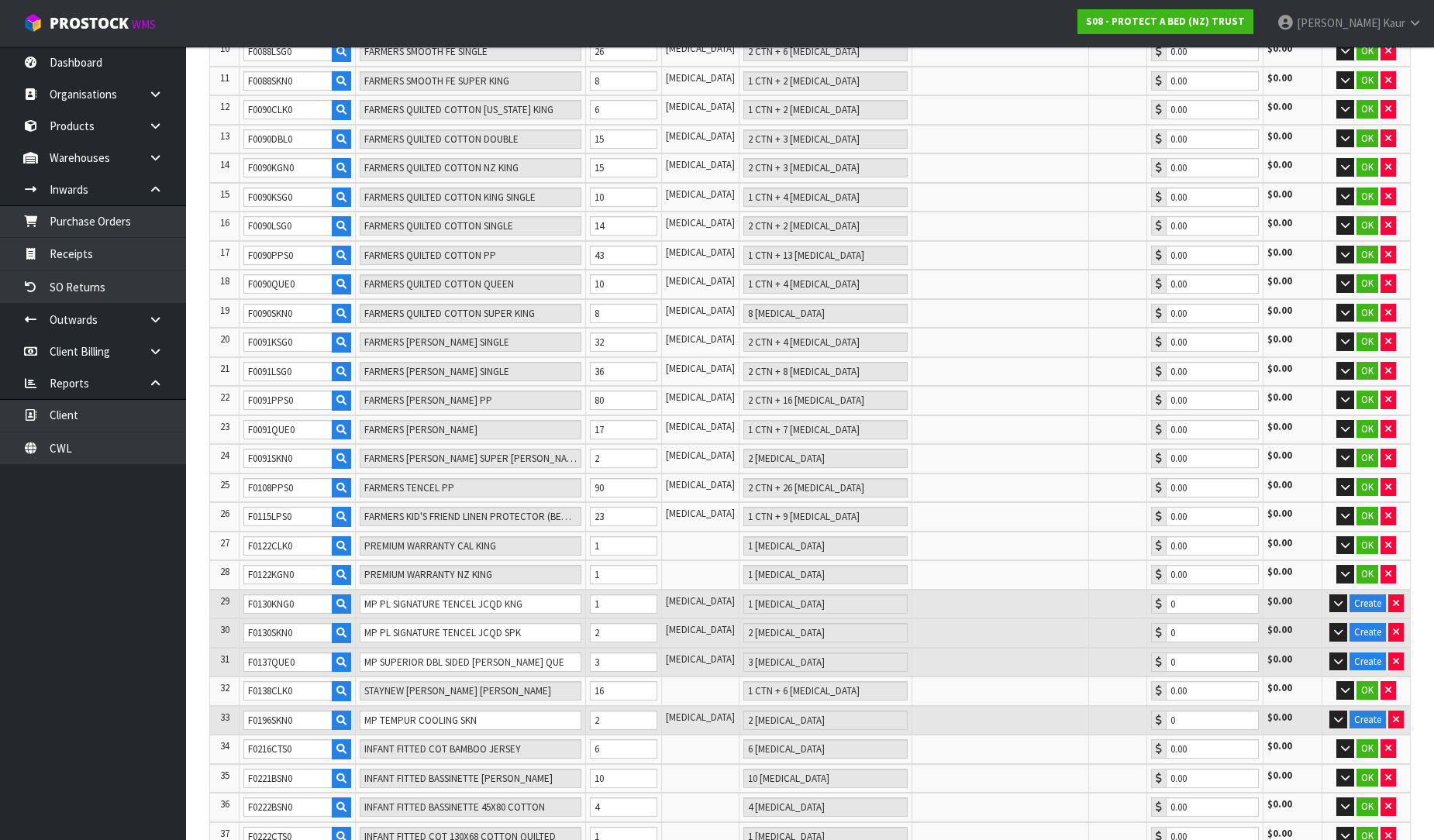
type input "2 PCE"
type input "0.00"
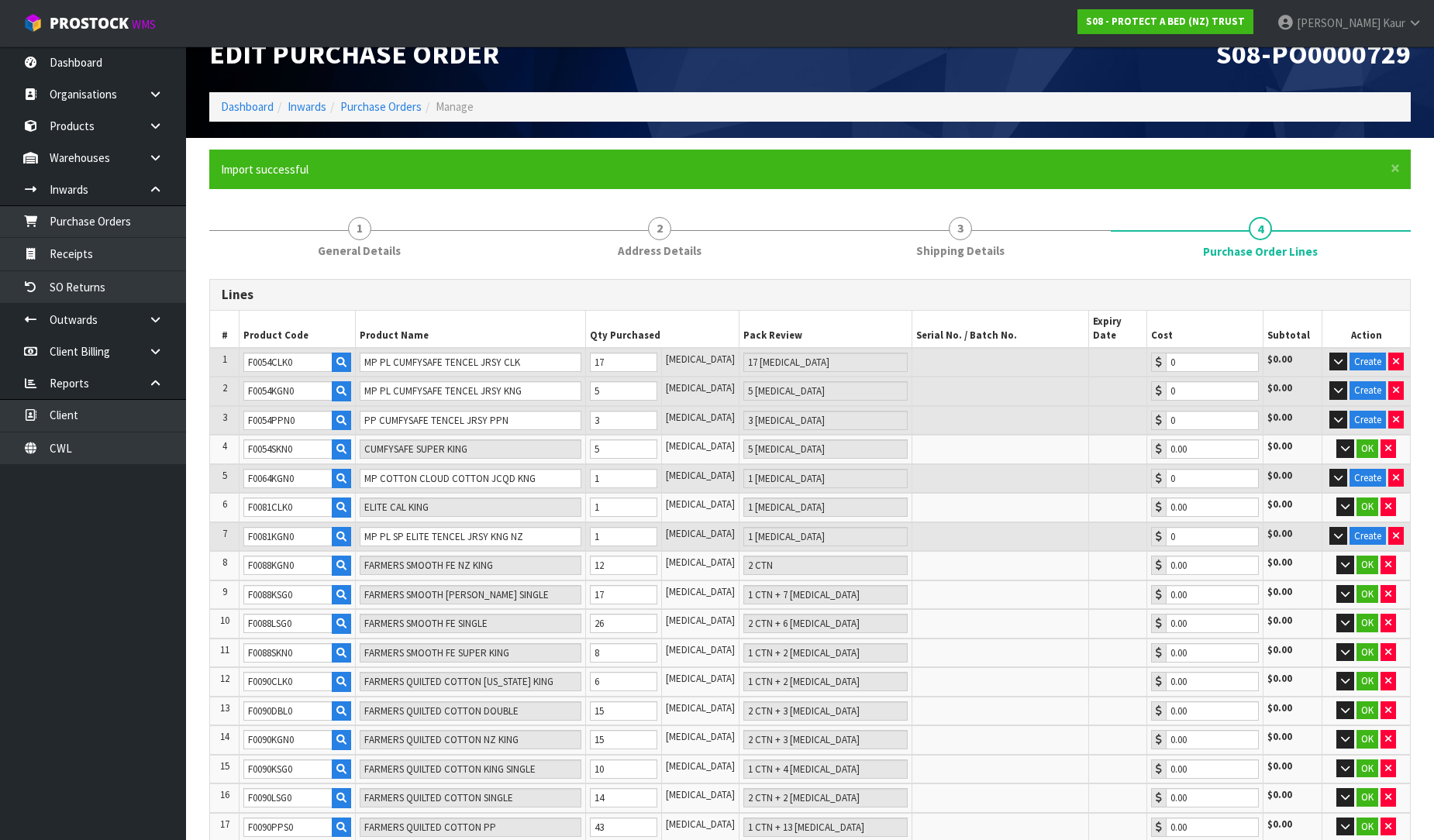
scroll to position [0, 0]
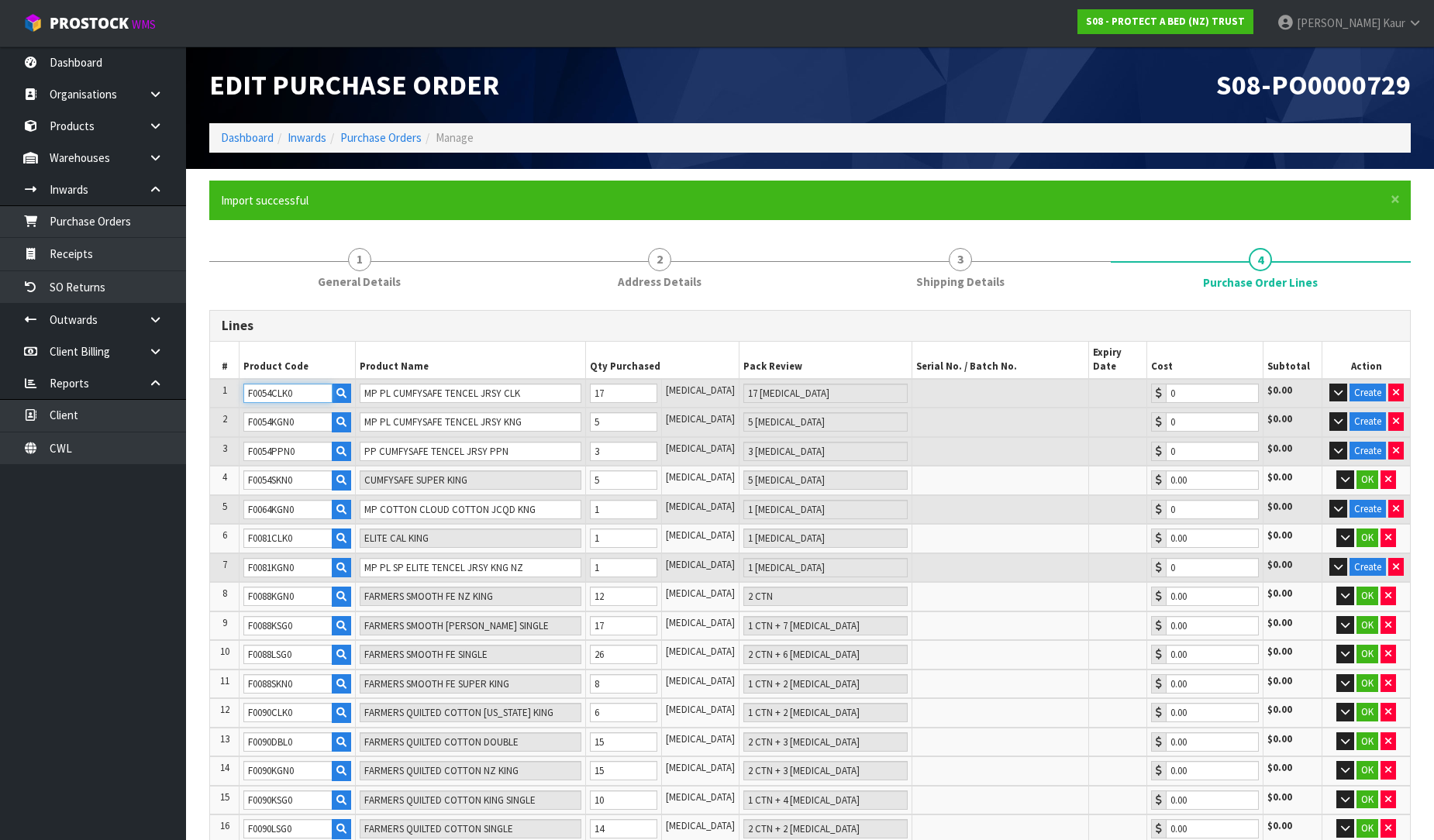
drag, startPoint x: 303, startPoint y: 381, endPoint x: 235, endPoint y: 382, distance: 68.0
click at [235, 382] on tr "1 F0054CLK0 MP PL CUMFYSAFE TENCEL JRSY CLK 17 PCE 17 PCE 0 $0.00 Create" at bounding box center [809, 393] width 1200 height 29
drag, startPoint x: 307, startPoint y: 494, endPoint x: 236, endPoint y: 492, distance: 71.0
click at [236, 495] on tr "5 F0064KGN0 MP COTTON CLOUD COTTON JCQD KNG 1 PCE 1 PCE 0 $0.00 Create" at bounding box center [809, 509] width 1200 height 29
drag, startPoint x: 294, startPoint y: 549, endPoint x: 231, endPoint y: 544, distance: 63.2
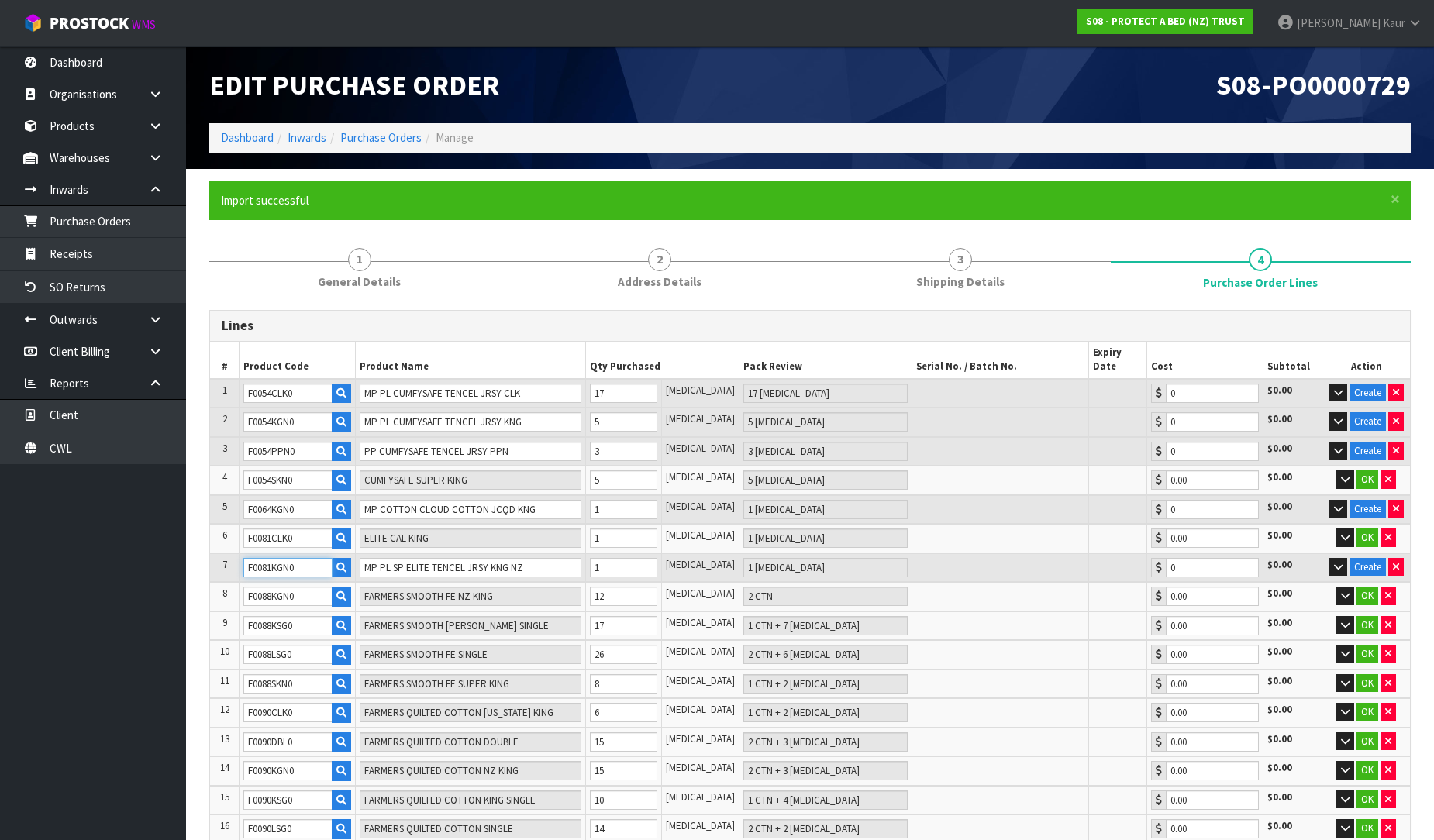
click at [231, 553] on tr "7 F0081KGN0 MP PL SP ELITE TENCEL JRSY KNG NZ 1 PCE 1 PCE 0 $0.00 Create" at bounding box center [809, 567] width 1200 height 29
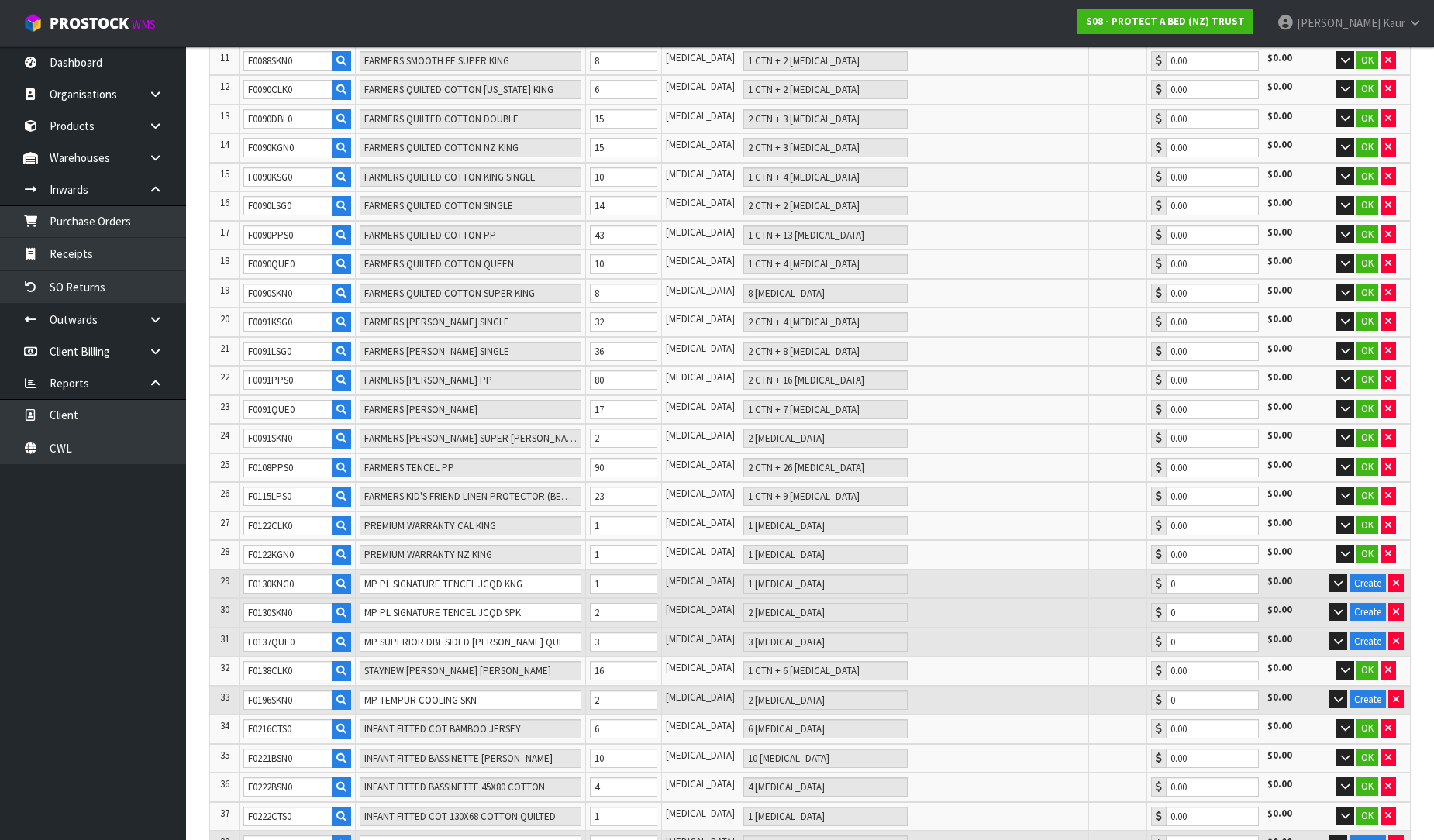
scroll to position [800, 0]
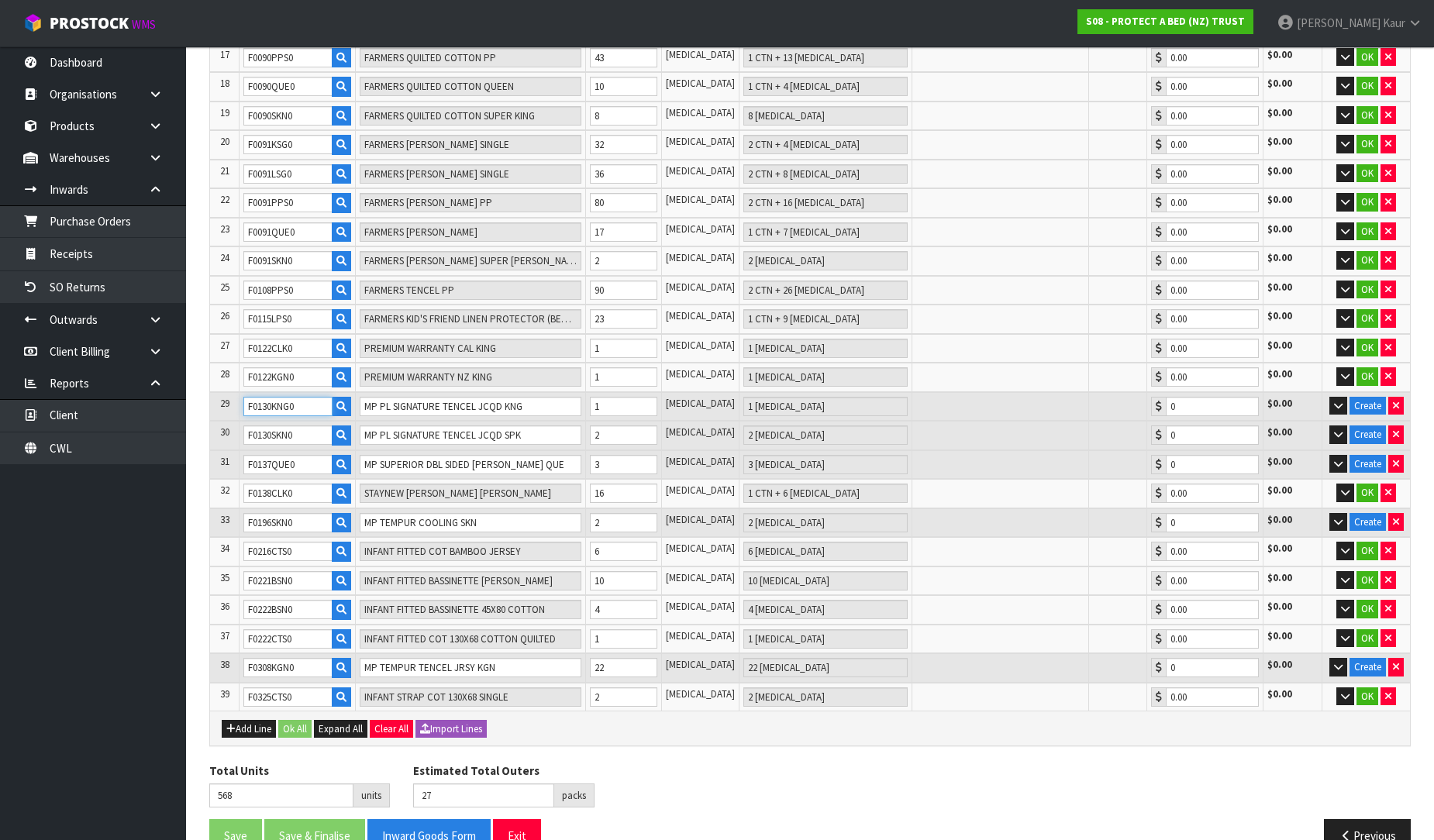
drag, startPoint x: 314, startPoint y: 376, endPoint x: 242, endPoint y: 376, distance: 72.0
click at [242, 392] on td "F0130KNG0" at bounding box center [298, 406] width 116 height 29
drag, startPoint x: 303, startPoint y: 490, endPoint x: 217, endPoint y: 487, distance: 86.1
click at [217, 508] on tr "33 F0196SKN0 MP TEMPUR COOLING SKN 2 PCE 2 PCE 0 $0.00 Create" at bounding box center [809, 522] width 1200 height 29
drag, startPoint x: 313, startPoint y: 636, endPoint x: 225, endPoint y: 636, distance: 88.0
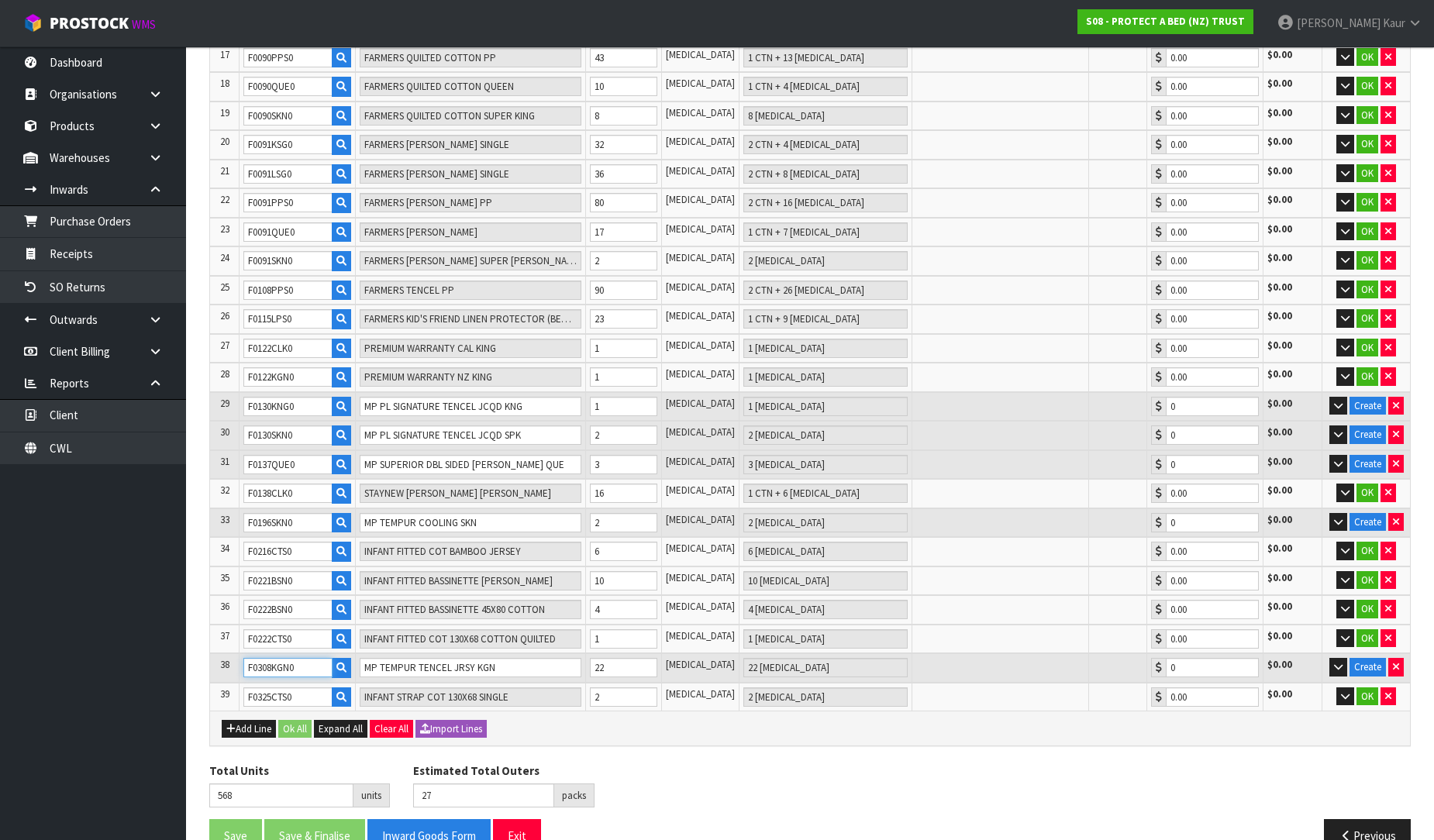
click at [225, 653] on tr "38 F0308KGN0 MP TEMPUR TENCEL JRSY KGN 22 PCE 22 PCE 0 $0.00 Create" at bounding box center [809, 667] width 1200 height 29
click at [404, 720] on button "Clear All" at bounding box center [391, 729] width 43 height 18
click at [425, 719] on div "Add Line Ok All Expand All Confirm Clear All Import Lines" at bounding box center [810, 728] width 1177 height 18
click at [397, 720] on button "Clear All" at bounding box center [391, 729] width 43 height 18
click at [397, 722] on span "Confirm" at bounding box center [391, 728] width 34 height 13
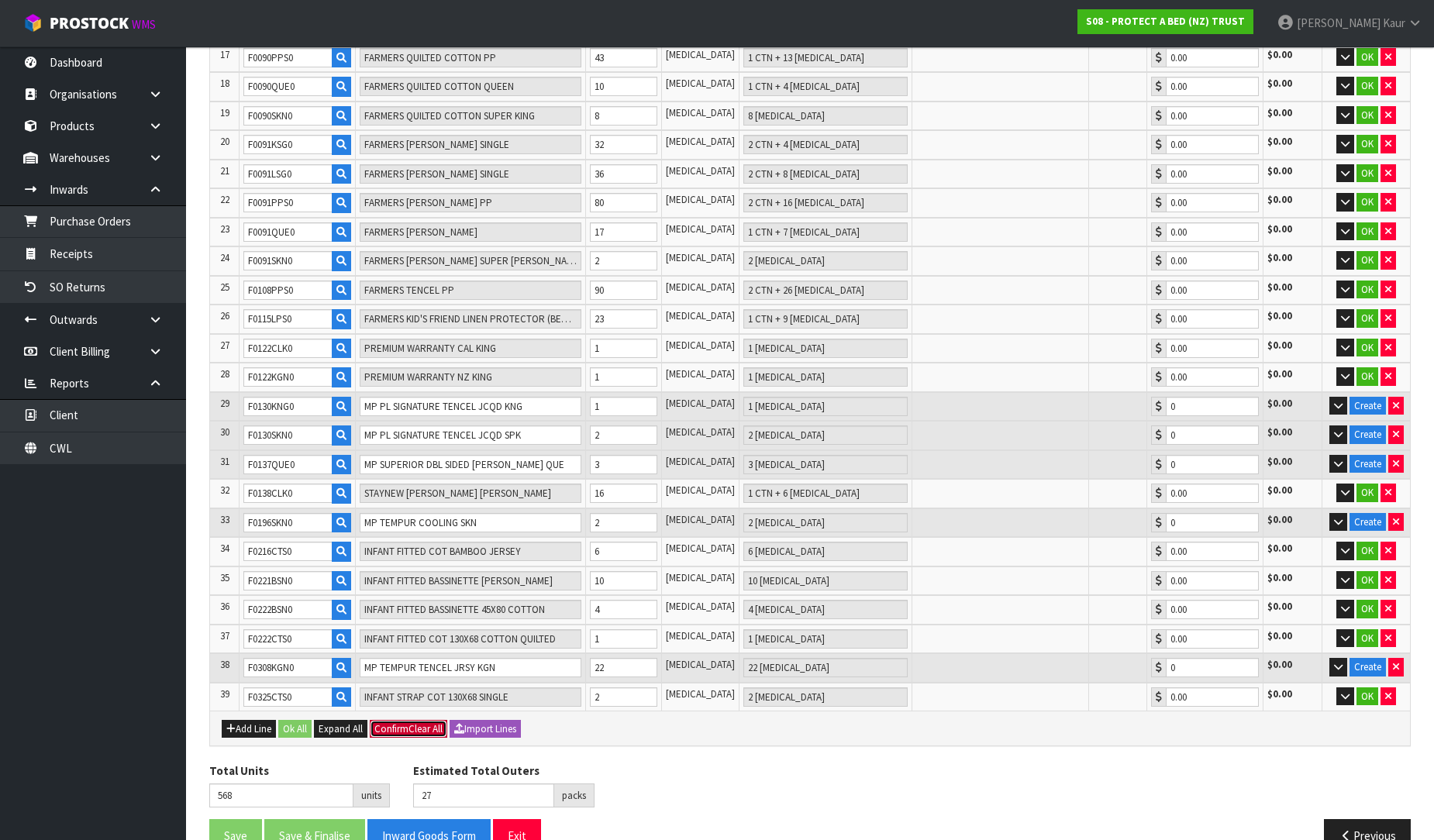
type input "0"
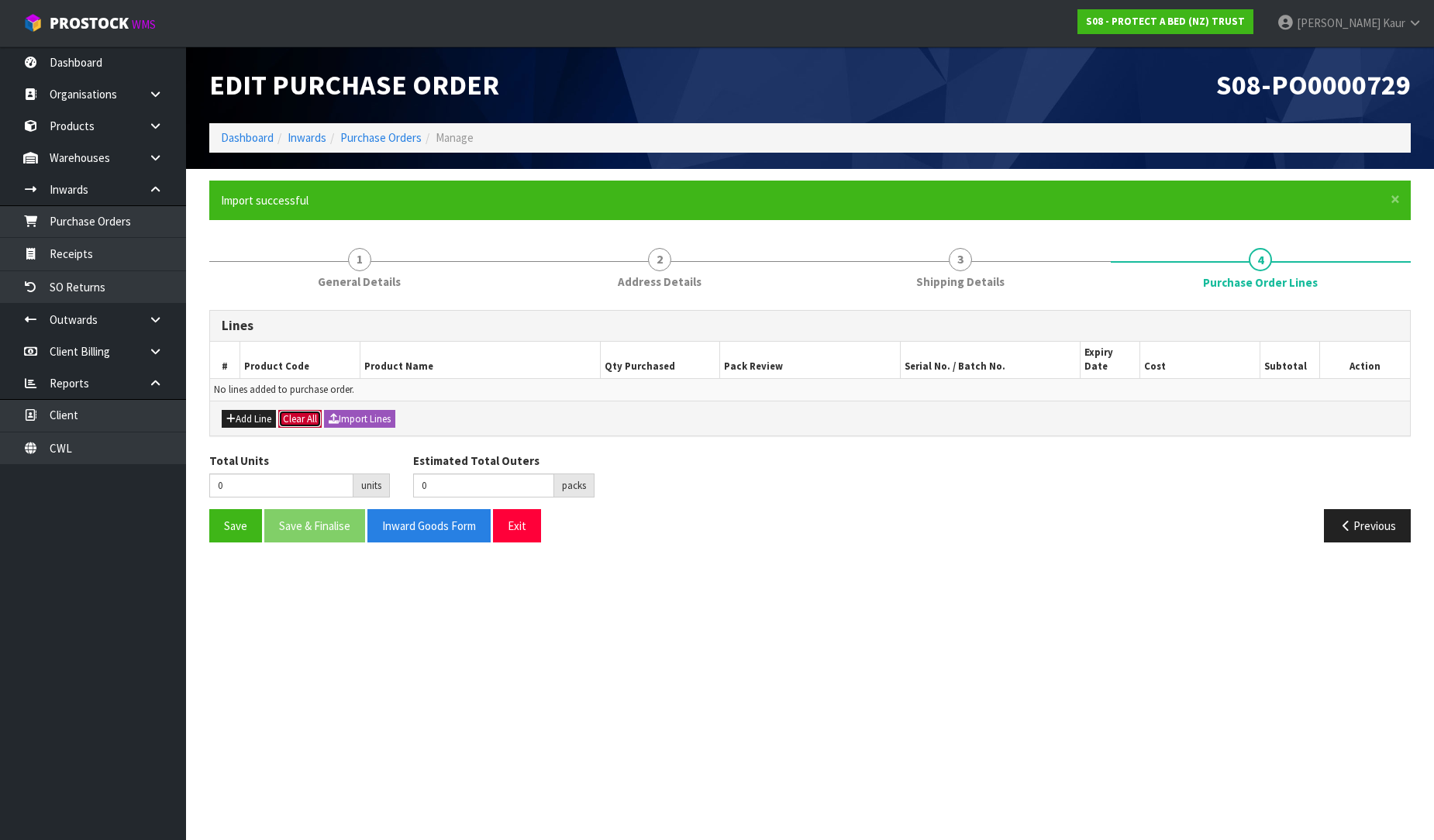
scroll to position [0, 0]
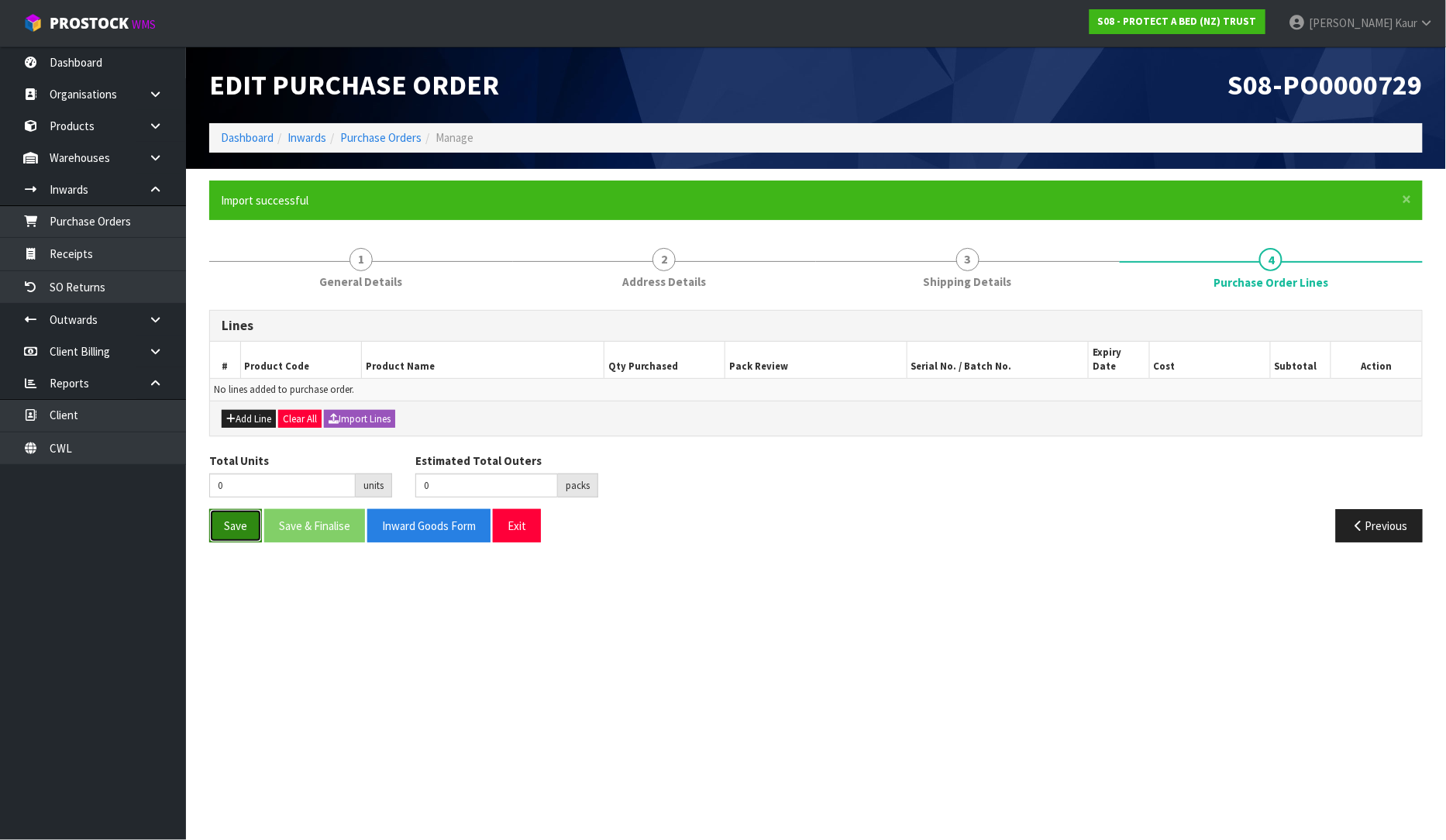
click at [234, 514] on button "Save" at bounding box center [236, 526] width 53 height 33
click at [100, 218] on link "Purchase Orders" at bounding box center [92, 221] width 186 height 32
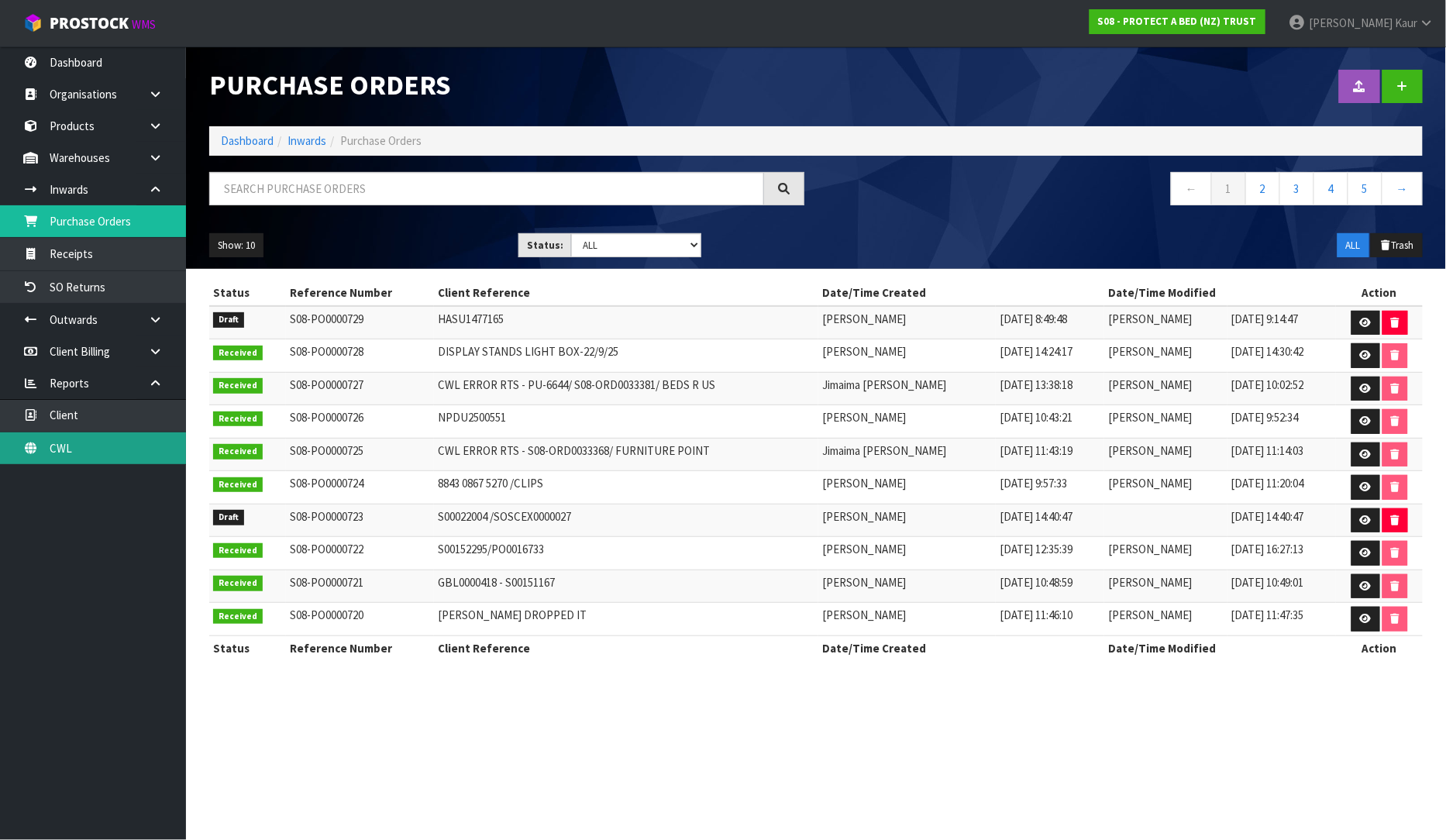
click at [106, 439] on link "CWL" at bounding box center [92, 448] width 186 height 32
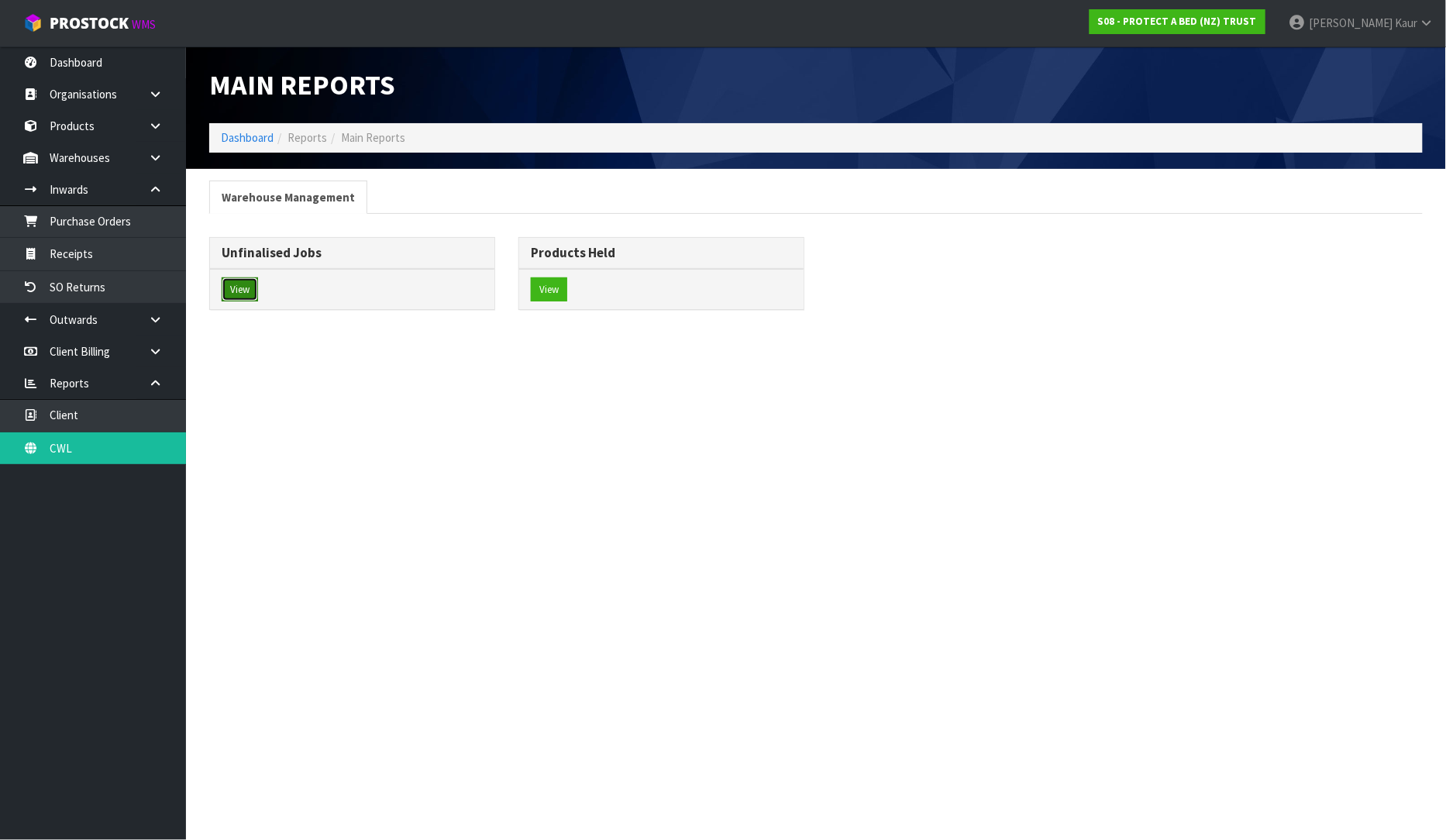
click at [248, 292] on button "View" at bounding box center [240, 290] width 36 height 25
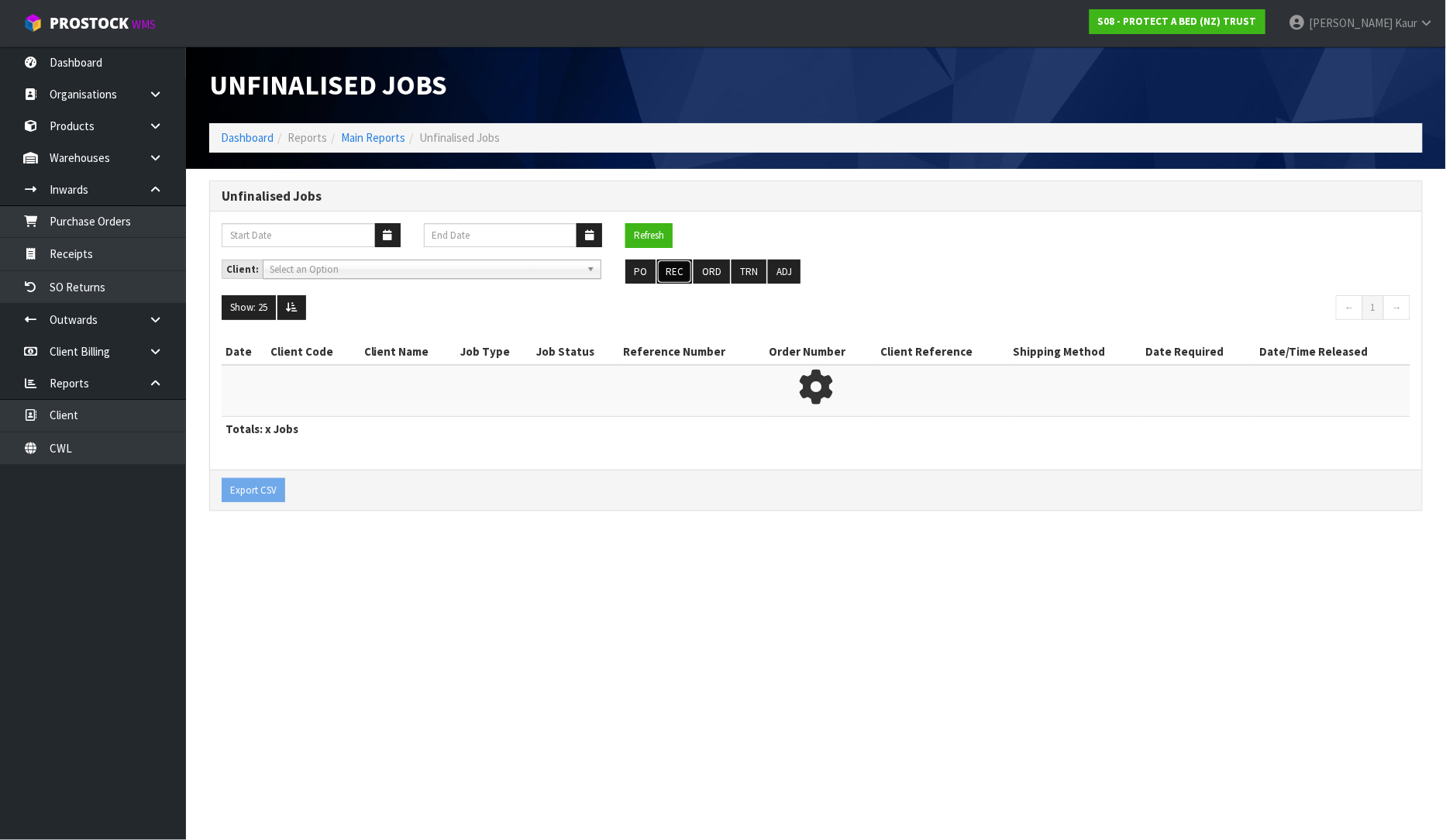
click at [677, 276] on button "REC" at bounding box center [675, 272] width 35 height 25
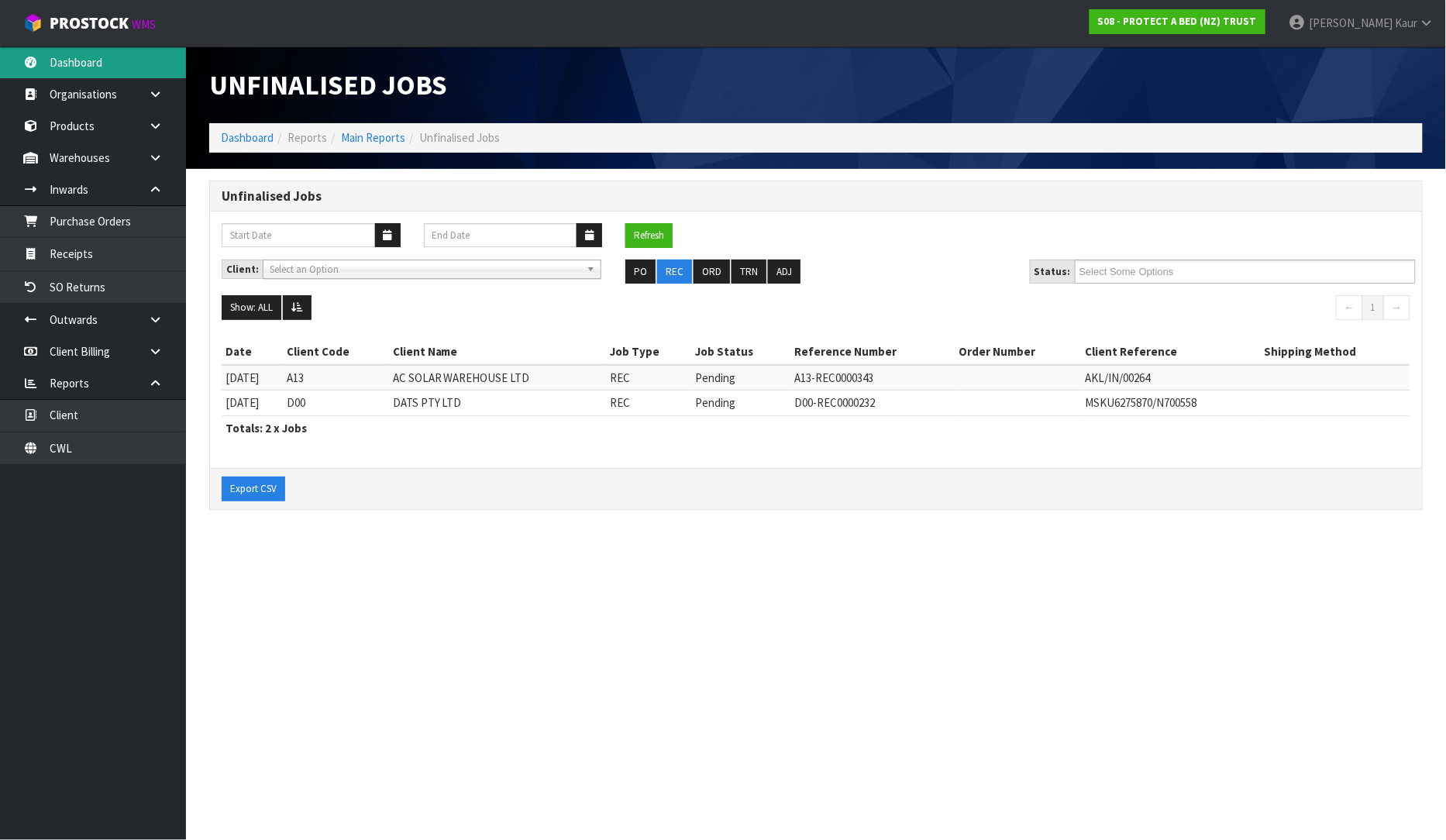
click at [95, 70] on link "Dashboard" at bounding box center [92, 63] width 186 height 32
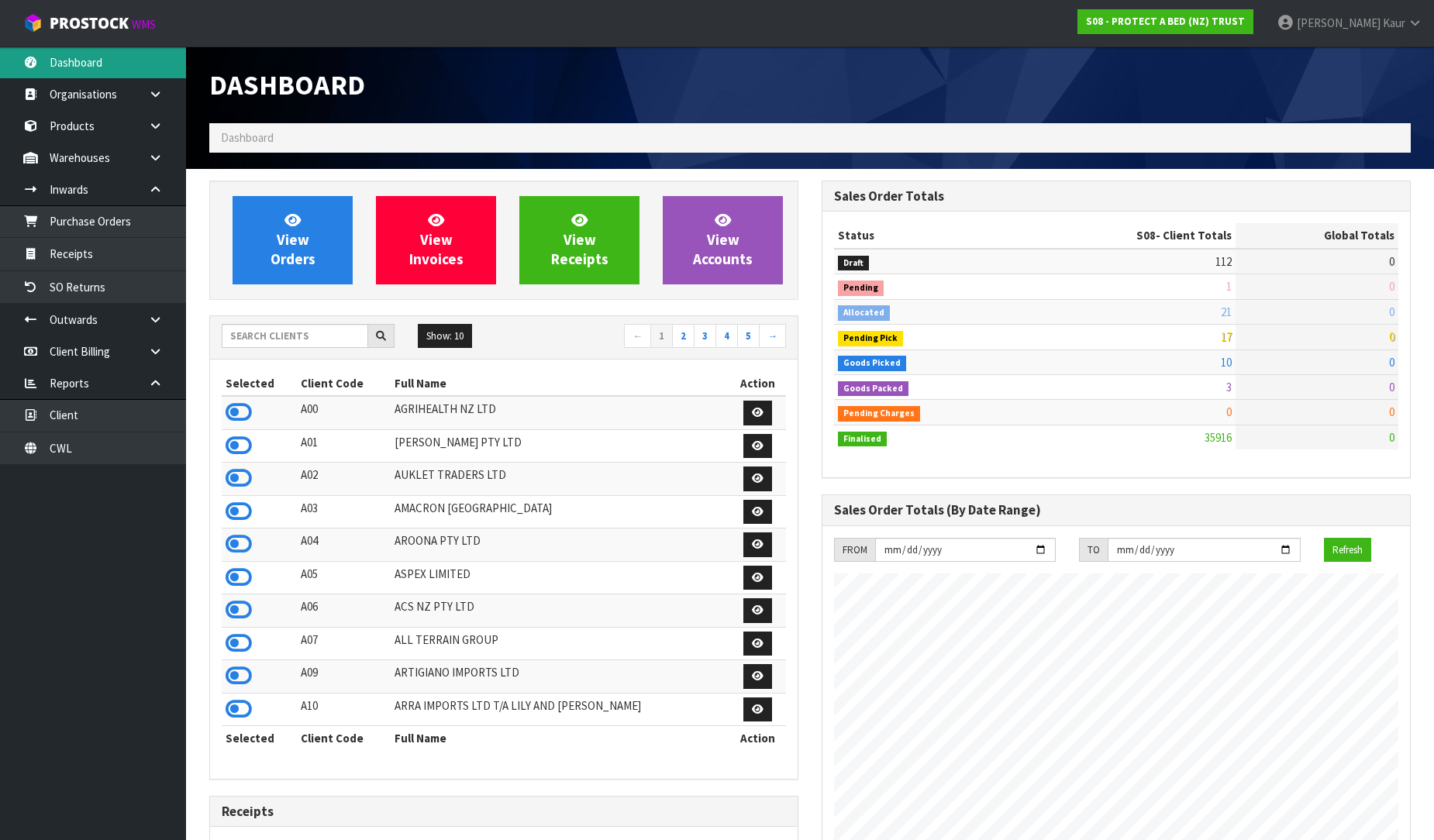
scroll to position [1174, 612]
click at [248, 335] on input "text" at bounding box center [295, 335] width 146 height 24
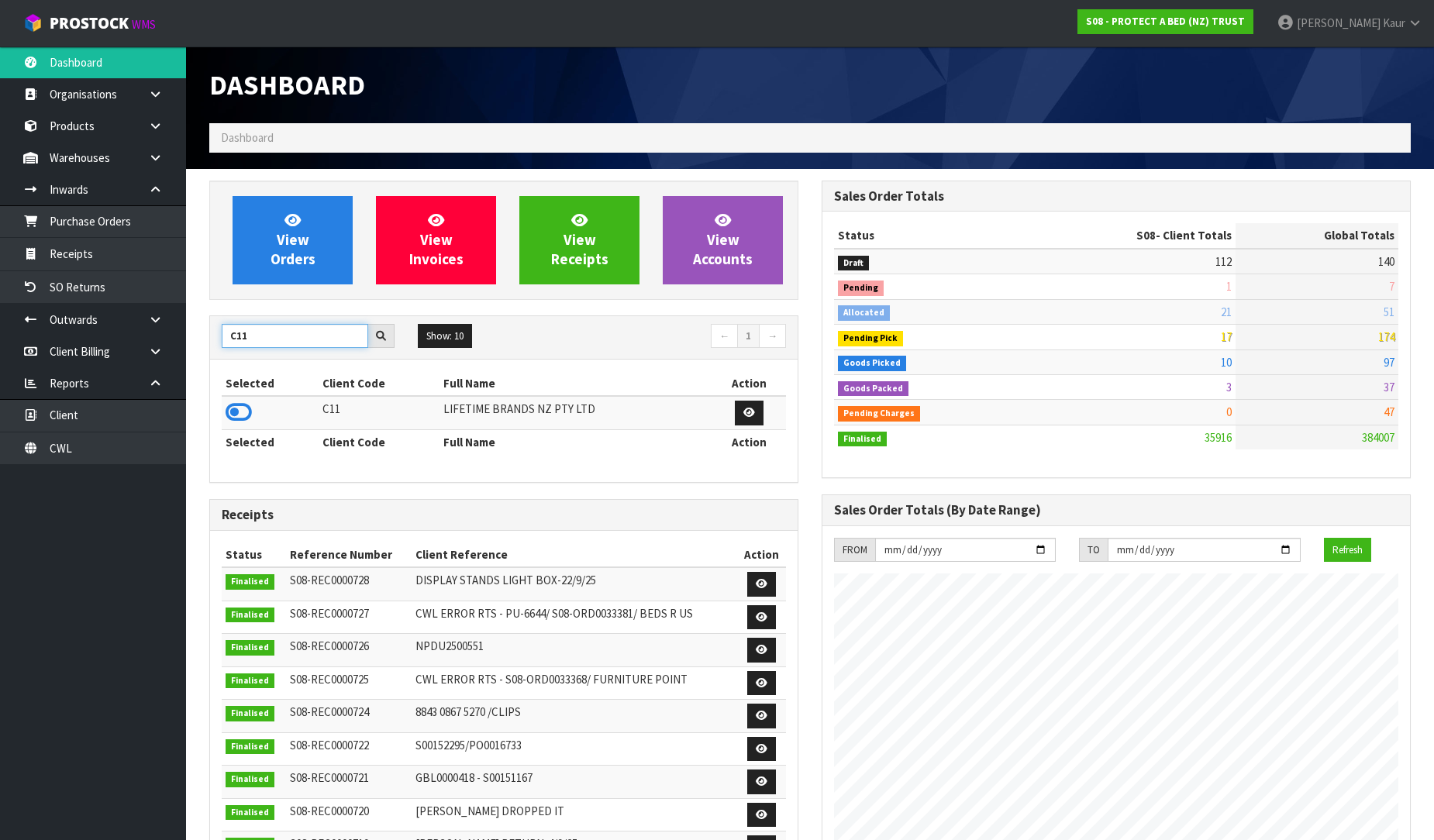
type input "C11"
click at [242, 409] on icon at bounding box center [239, 412] width 26 height 23
drag, startPoint x: 250, startPoint y: 346, endPoint x: 211, endPoint y: 347, distance: 39.0
click at [211, 347] on div "C11" at bounding box center [307, 336] width 196 height 25
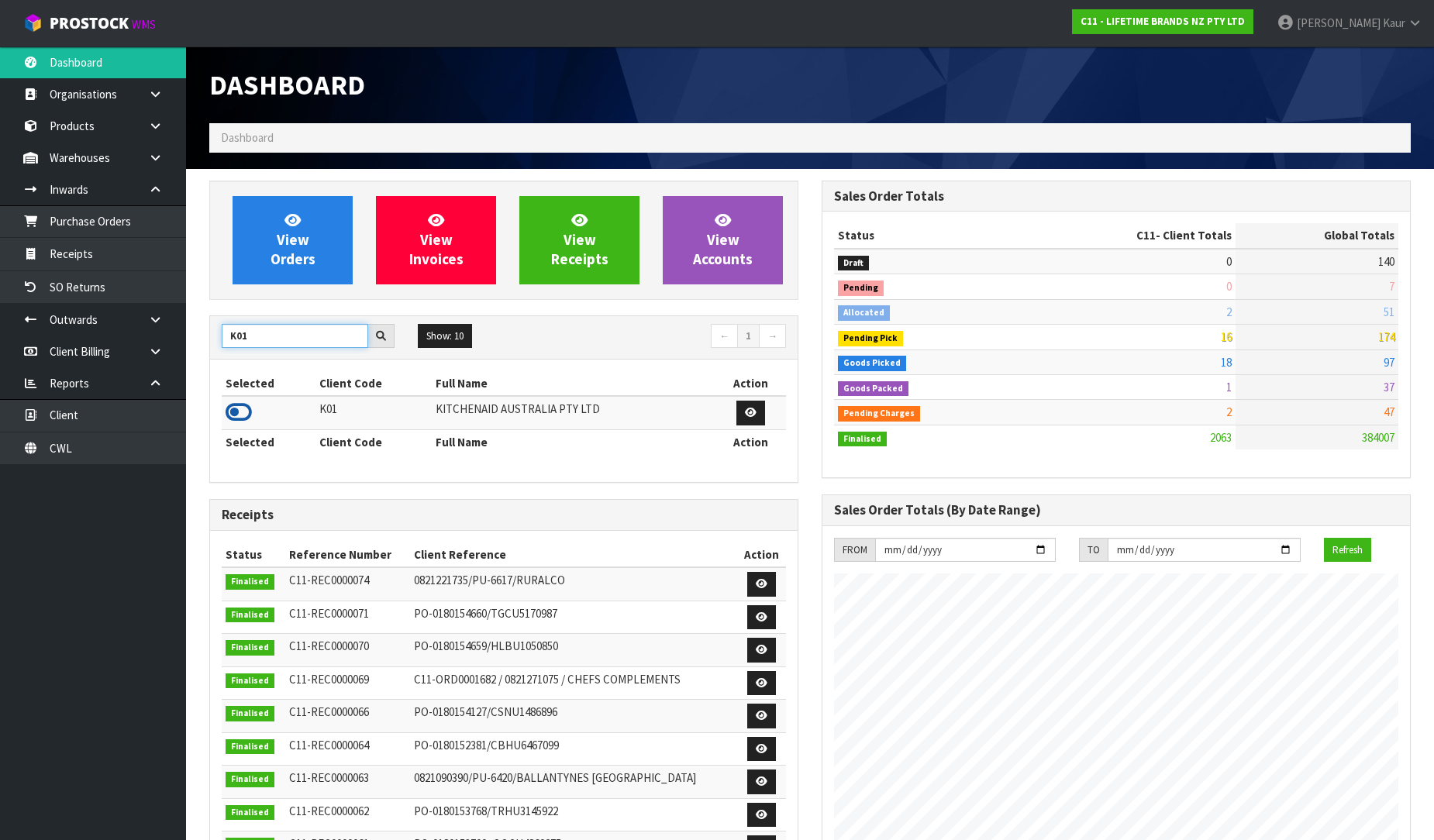
type input "K01"
click at [245, 412] on icon at bounding box center [239, 412] width 26 height 23
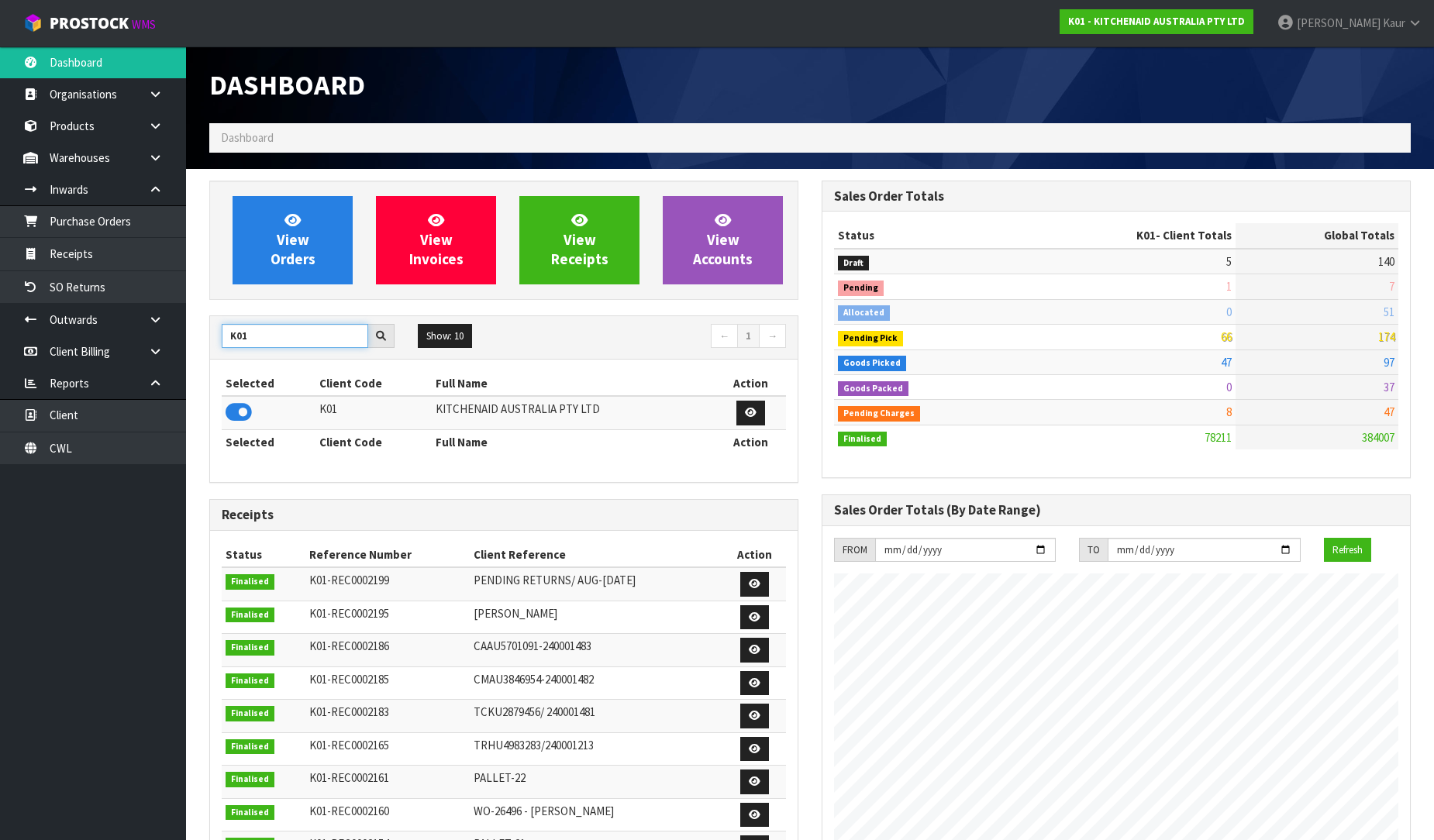
drag, startPoint x: 268, startPoint y: 342, endPoint x: 188, endPoint y: 339, distance: 80.1
click at [188, 339] on section "View Orders View Invoices View Receipts View Accounts K01 Show: 10 5 10 25 50 ←…" at bounding box center [809, 768] width 1248 height 1198
type input "DATS"
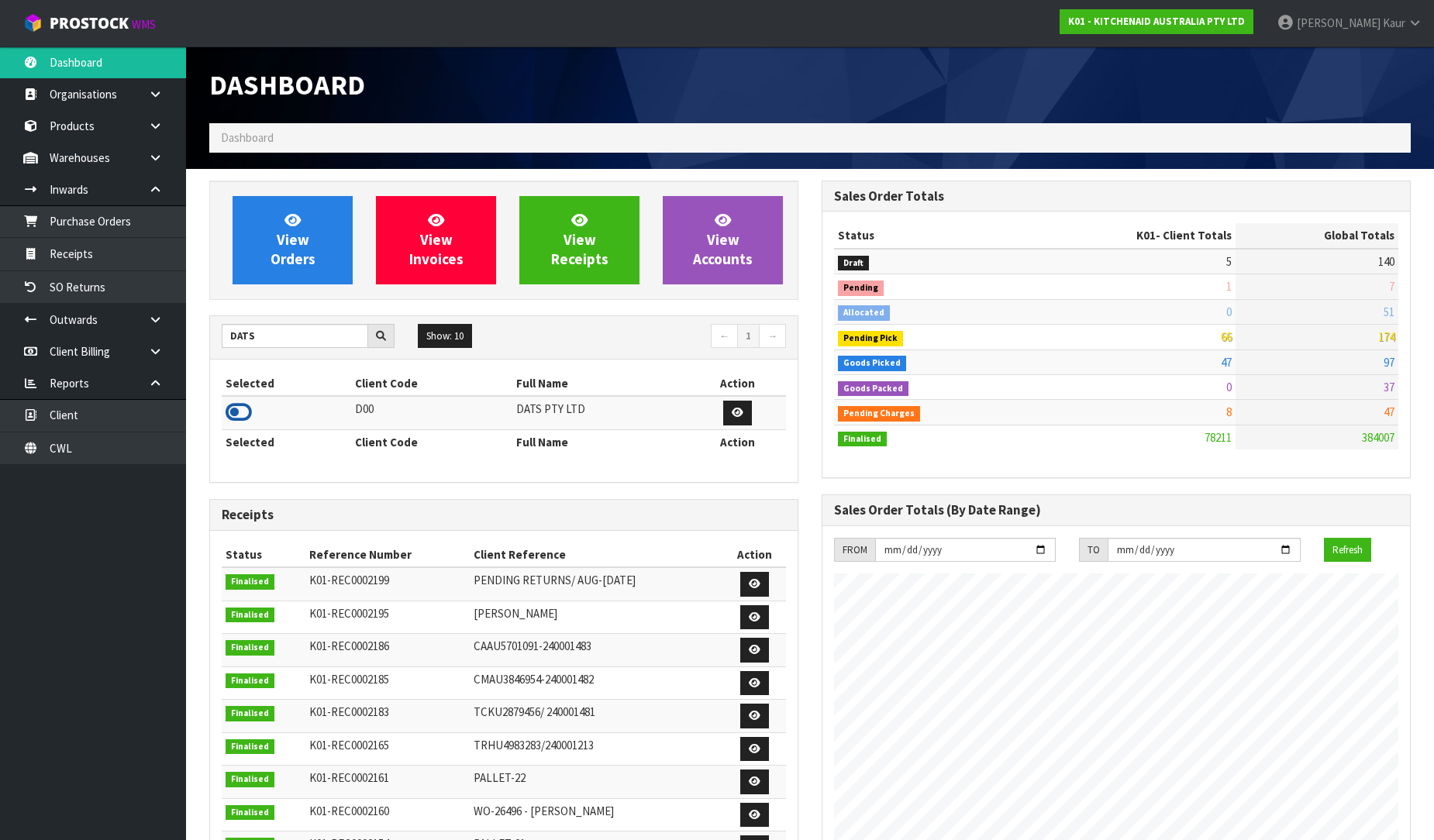
click at [236, 421] on icon at bounding box center [239, 412] width 26 height 23
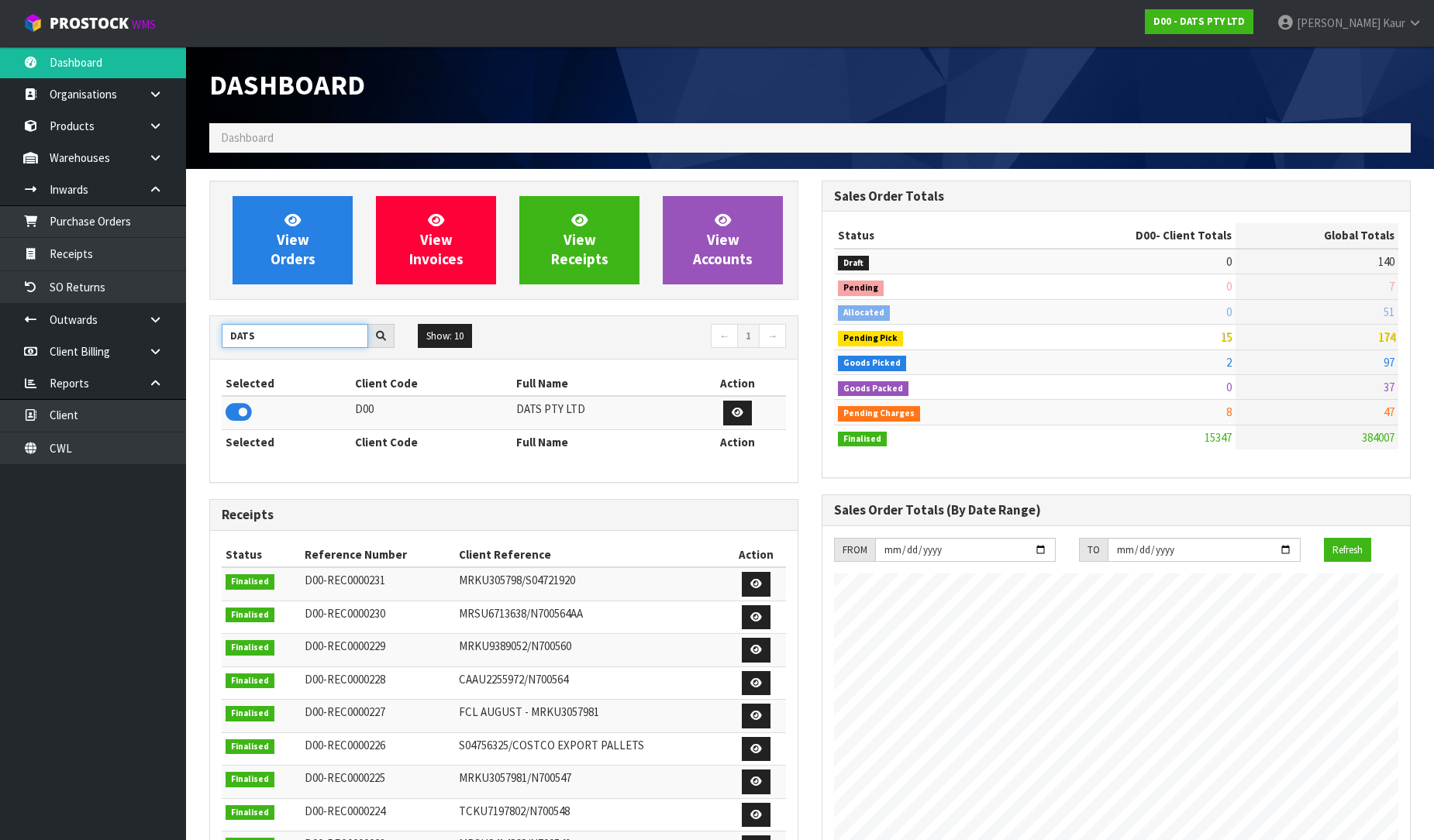
drag, startPoint x: 262, startPoint y: 343, endPoint x: 220, endPoint y: 342, distance: 42.0
click at [220, 342] on div "DATS" at bounding box center [307, 336] width 196 height 25
type input "PROTECT"
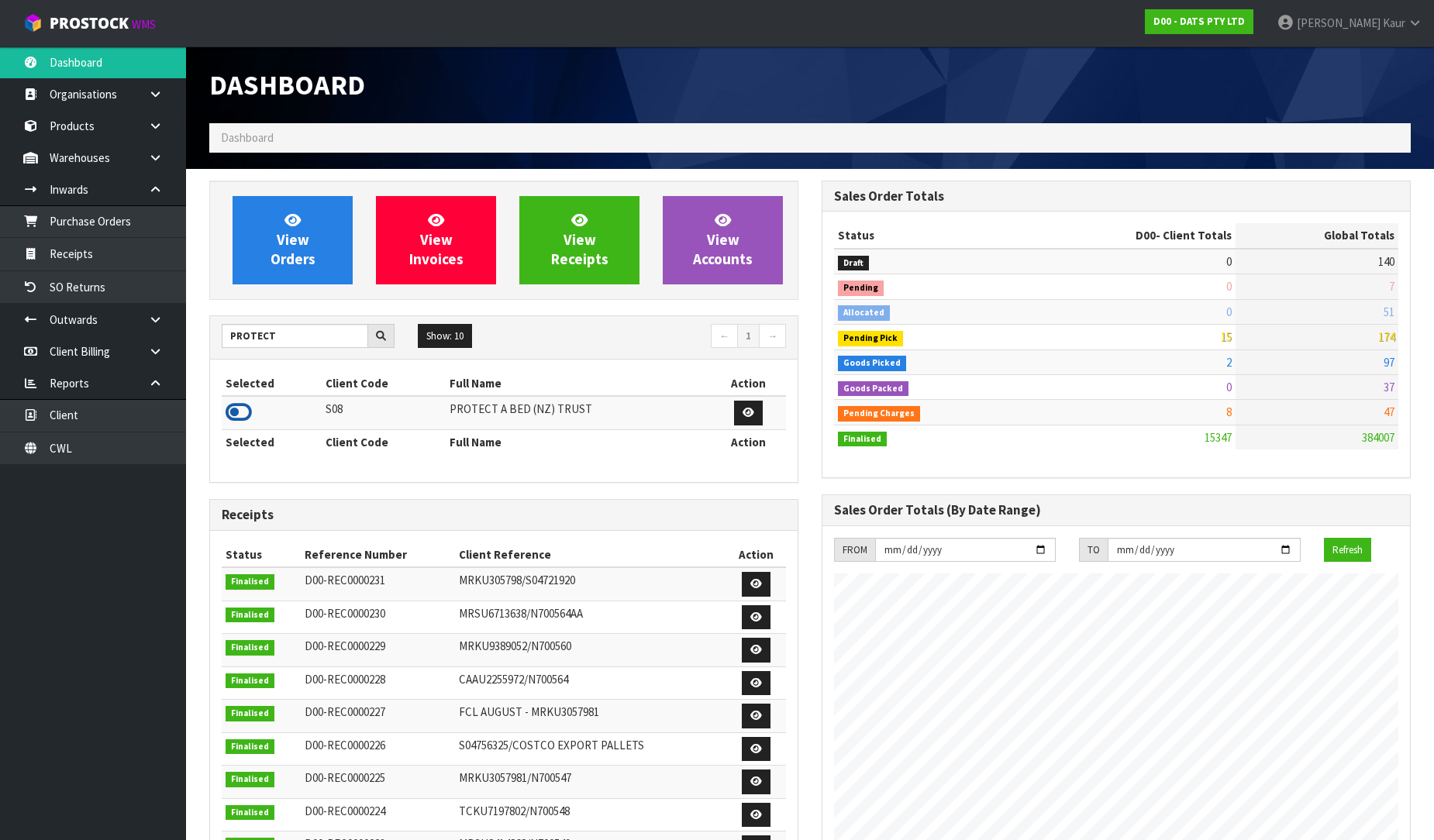
click at [241, 407] on icon at bounding box center [239, 412] width 26 height 23
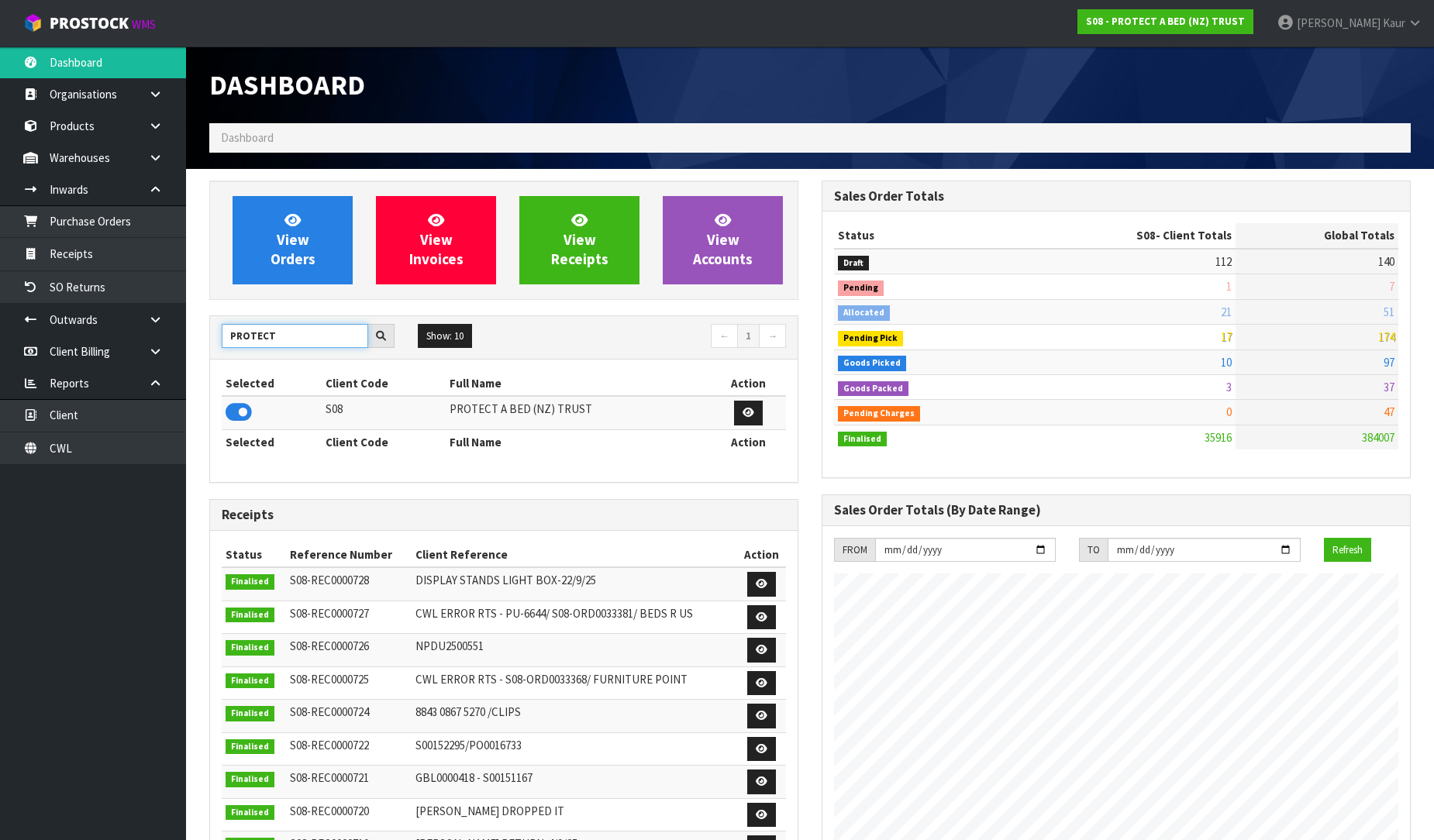
drag, startPoint x: 282, startPoint y: 344, endPoint x: 210, endPoint y: 349, distance: 72.2
click at [210, 349] on div "PROTECT Show: 10 5 10 25 50 ← 1 →" at bounding box center [503, 337] width 588 height 27
type input "J02"
click at [251, 409] on icon at bounding box center [239, 412] width 26 height 23
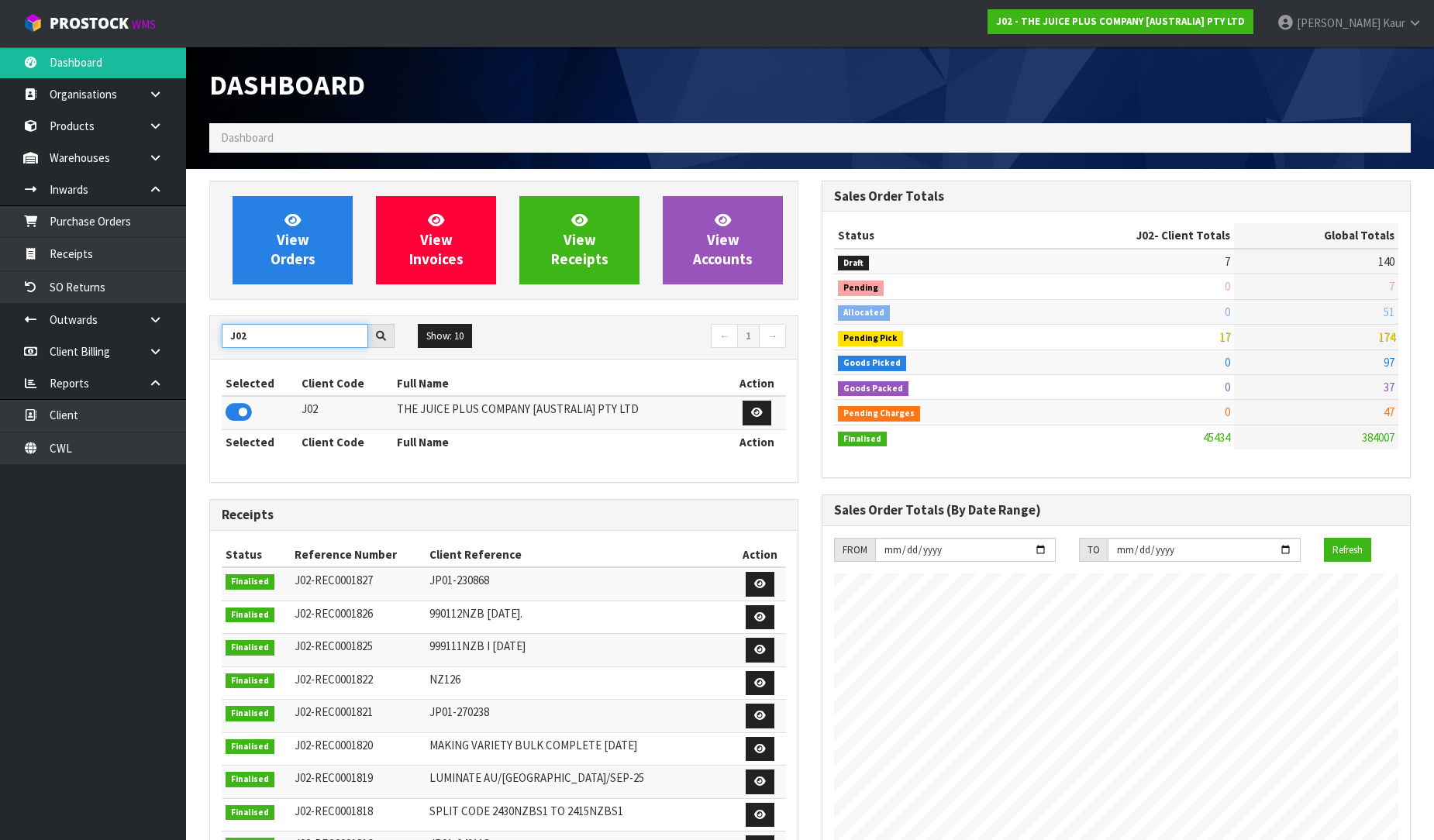
drag, startPoint x: 275, startPoint y: 346, endPoint x: 207, endPoint y: 346, distance: 68.0
click at [207, 346] on div "View Orders View Invoices View Receipts View Accounts J02 Show: 10 5 10 25 50 ←…" at bounding box center [503, 630] width 612 height 900
type input "Y01"
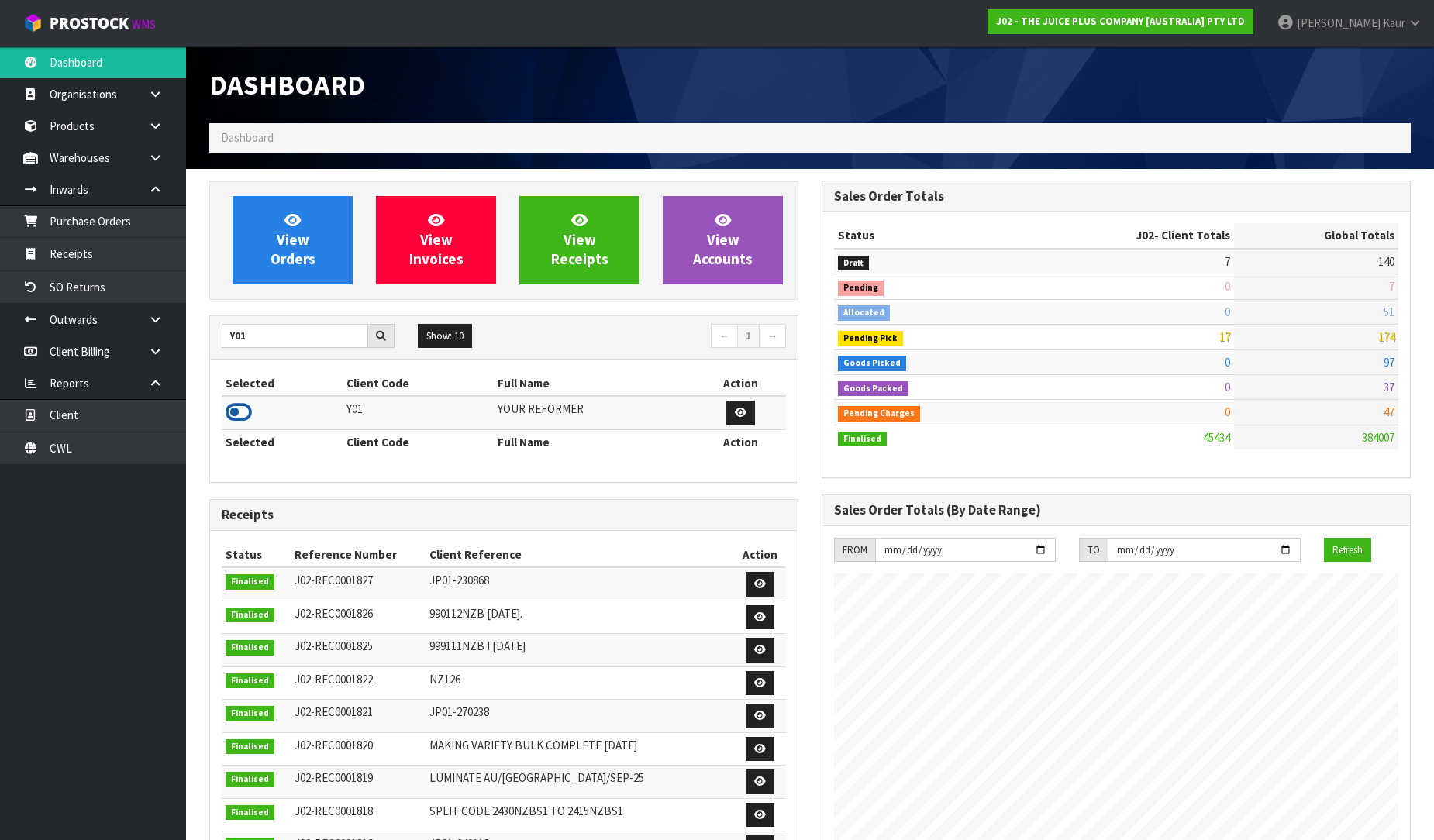
click at [246, 407] on icon at bounding box center [239, 412] width 26 height 23
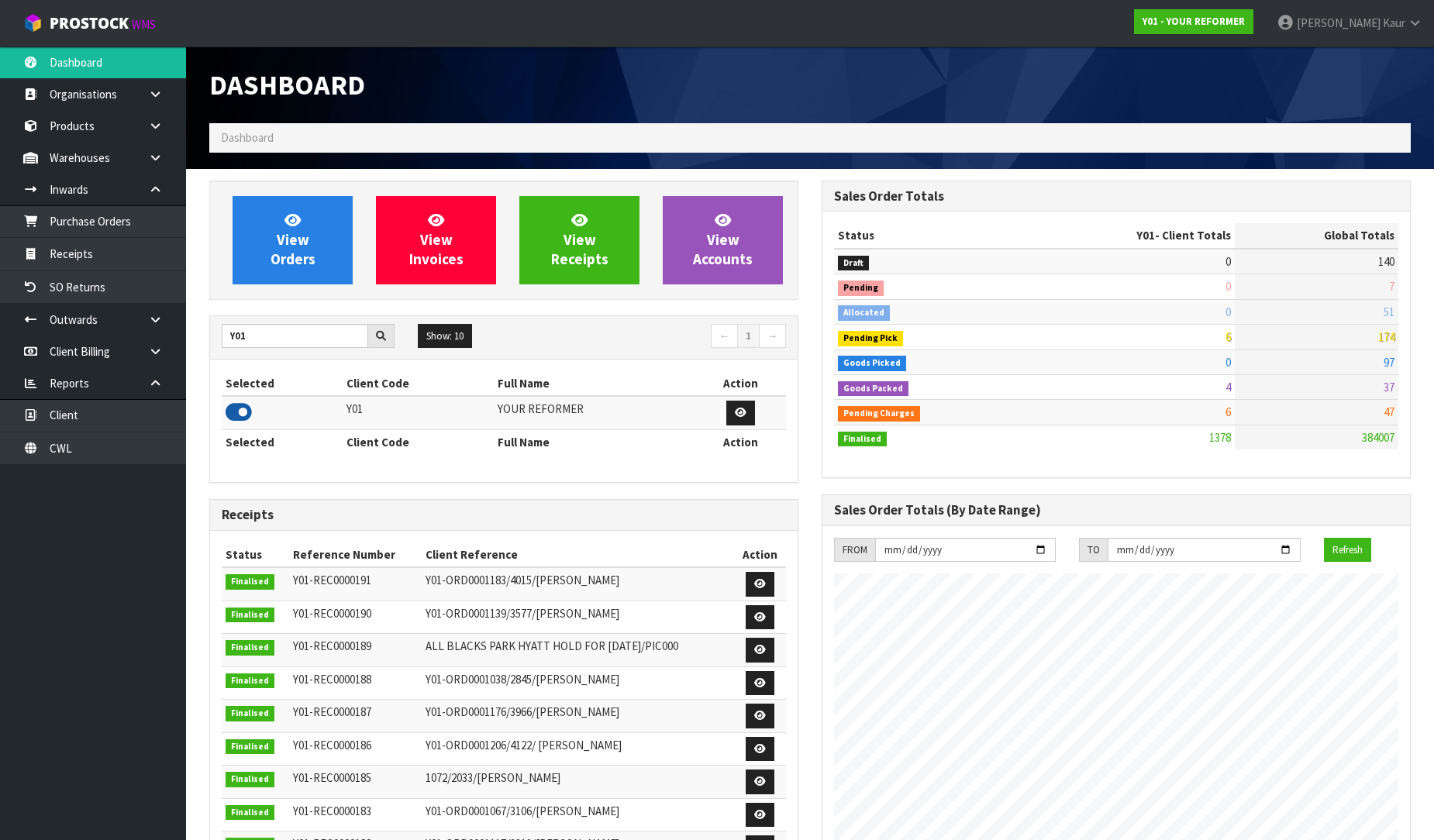
scroll to position [1124, 612]
drag, startPoint x: 292, startPoint y: 341, endPoint x: 217, endPoint y: 341, distance: 75.0
click at [217, 341] on div "Y01" at bounding box center [307, 336] width 196 height 25
type input "TUFF"
click at [242, 408] on icon at bounding box center [239, 412] width 26 height 23
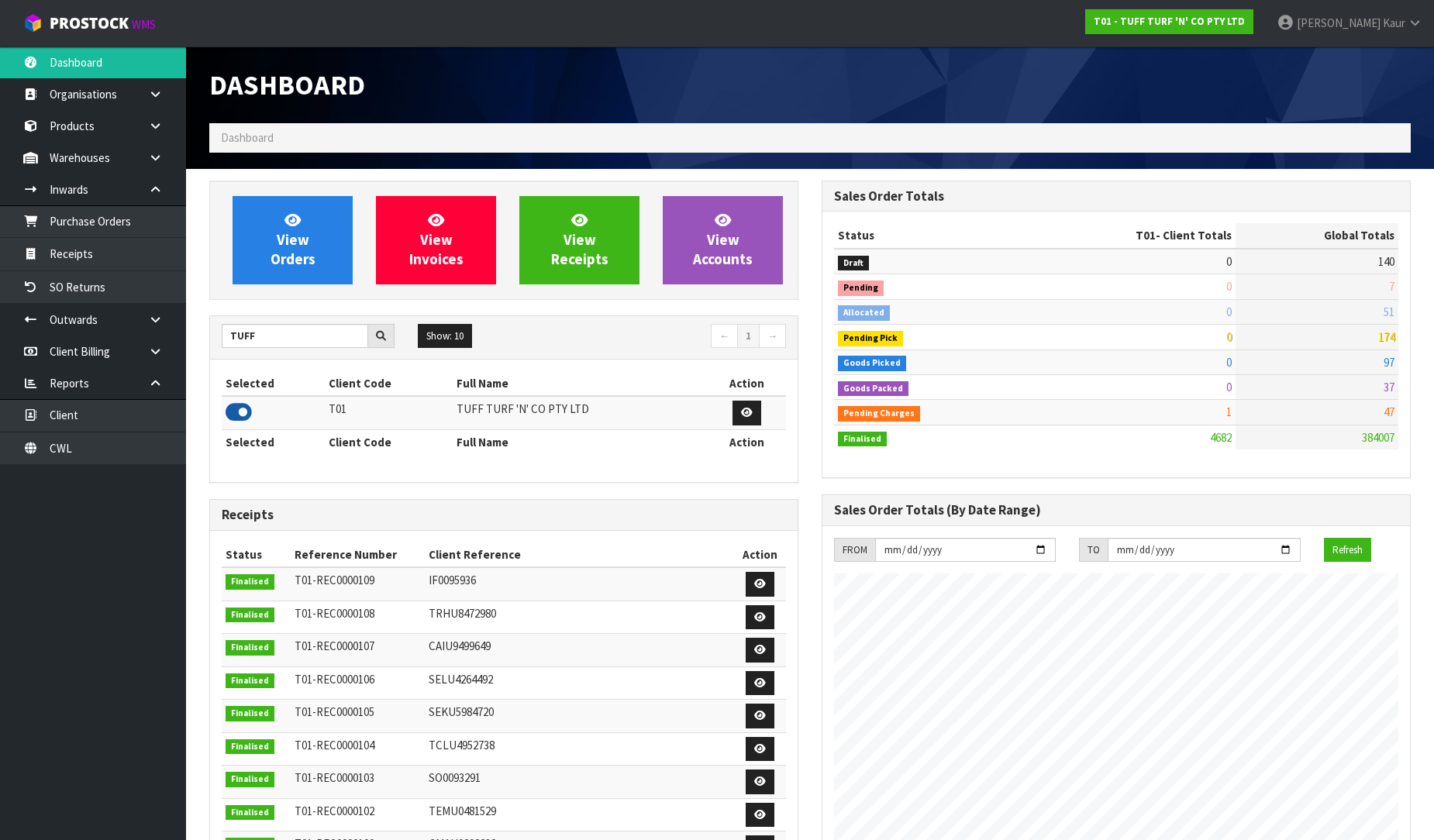
scroll to position [1174, 612]
drag, startPoint x: 246, startPoint y: 335, endPoint x: 218, endPoint y: 335, distance: 28.0
click at [218, 335] on div "TUFF" at bounding box center [307, 336] width 196 height 25
click at [243, 410] on icon at bounding box center [239, 412] width 26 height 23
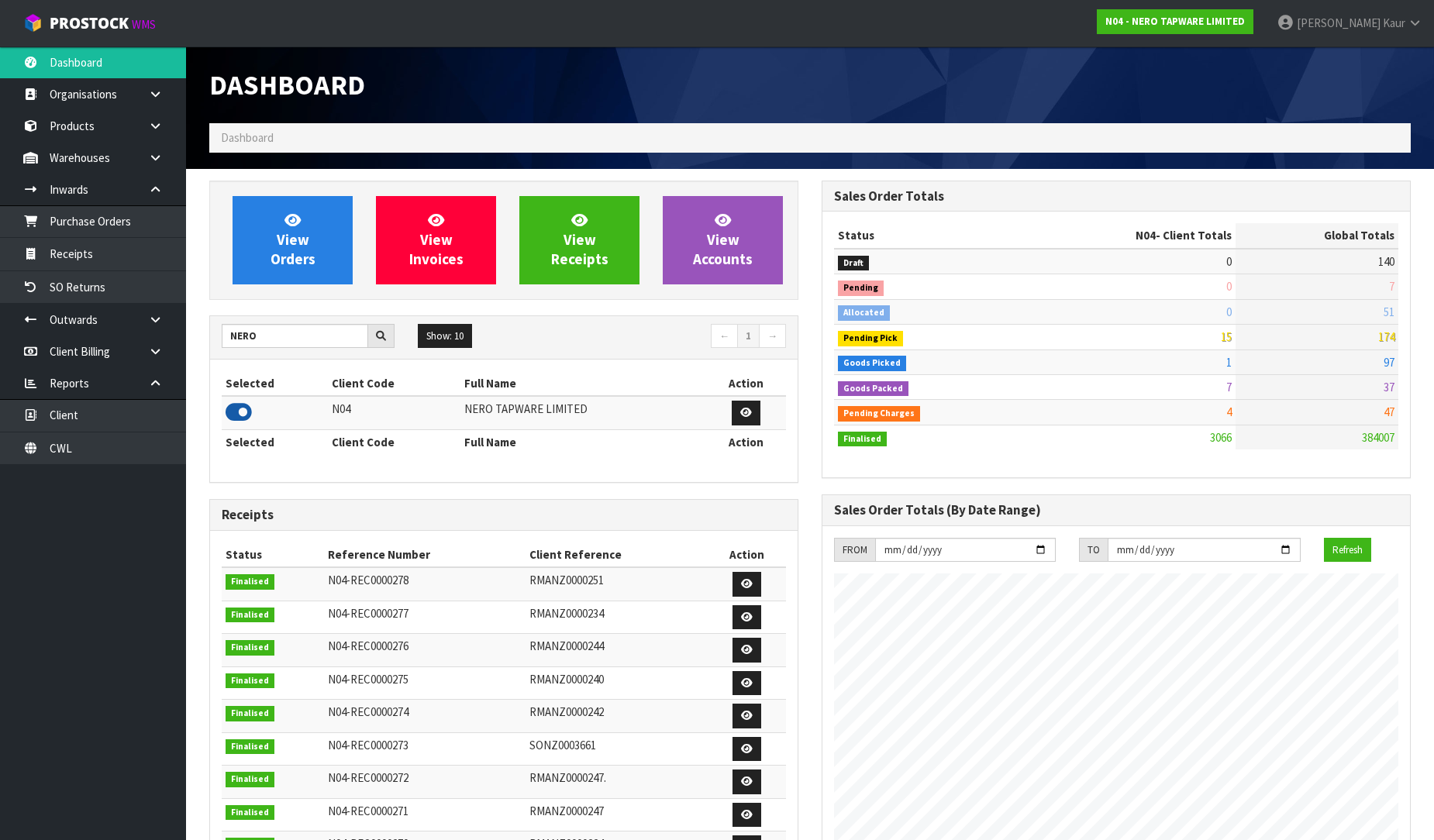
scroll to position [1225, 612]
click at [267, 339] on input "NERO" at bounding box center [295, 335] width 146 height 24
type input "NEOGEN"
click at [233, 413] on icon at bounding box center [239, 412] width 26 height 23
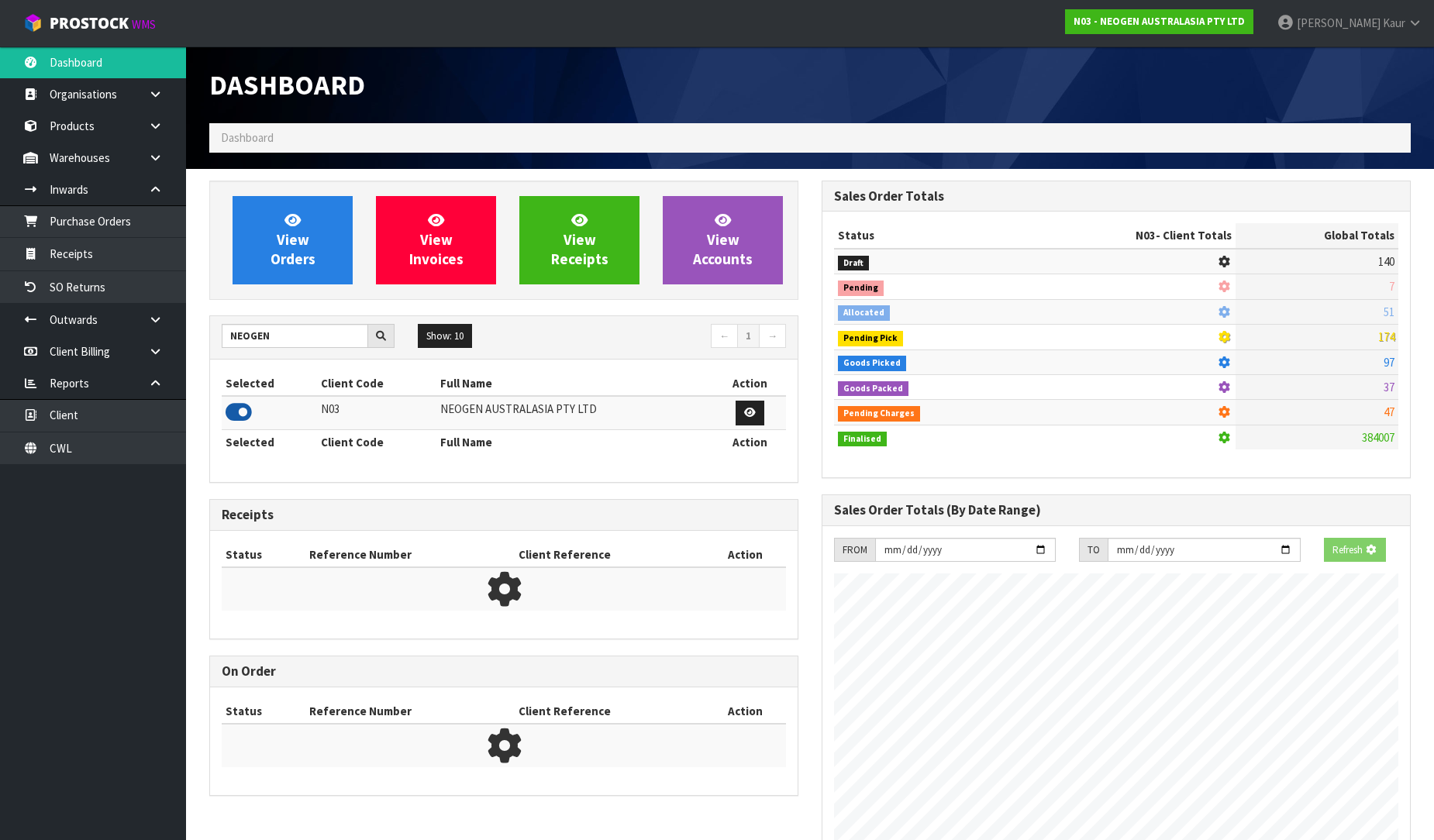
scroll to position [0, 0]
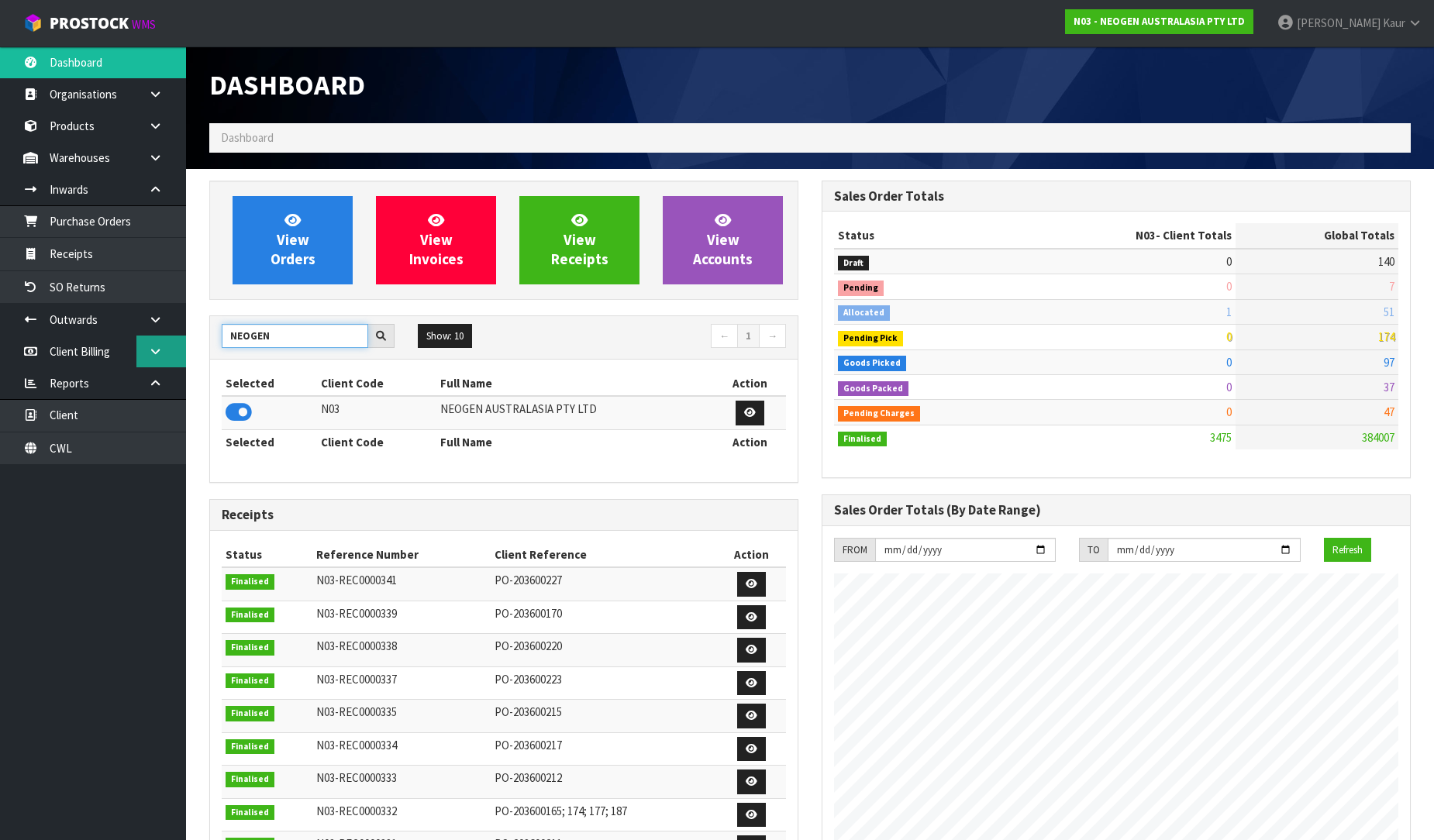
drag, startPoint x: 269, startPoint y: 334, endPoint x: 171, endPoint y: 337, distance: 98.0
click at [171, 337] on body "Toggle navigation ProStock WMS N03 - NEOGEN AUSTRALASIA PTY LTD Prabhneet Kaur …" at bounding box center [717, 420] width 1434 height 840
type input "FLYIN"
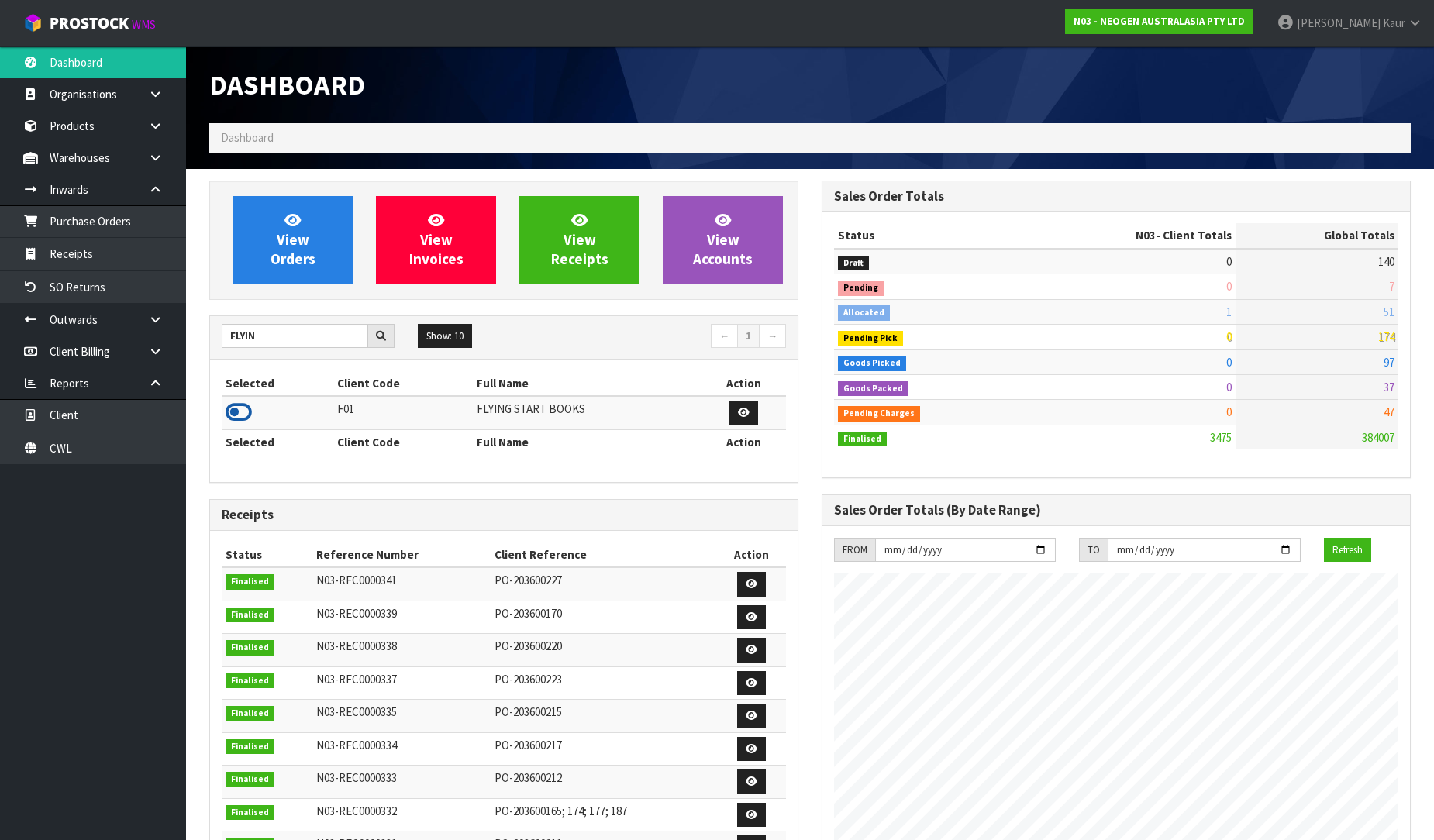
click at [234, 413] on icon at bounding box center [239, 412] width 26 height 23
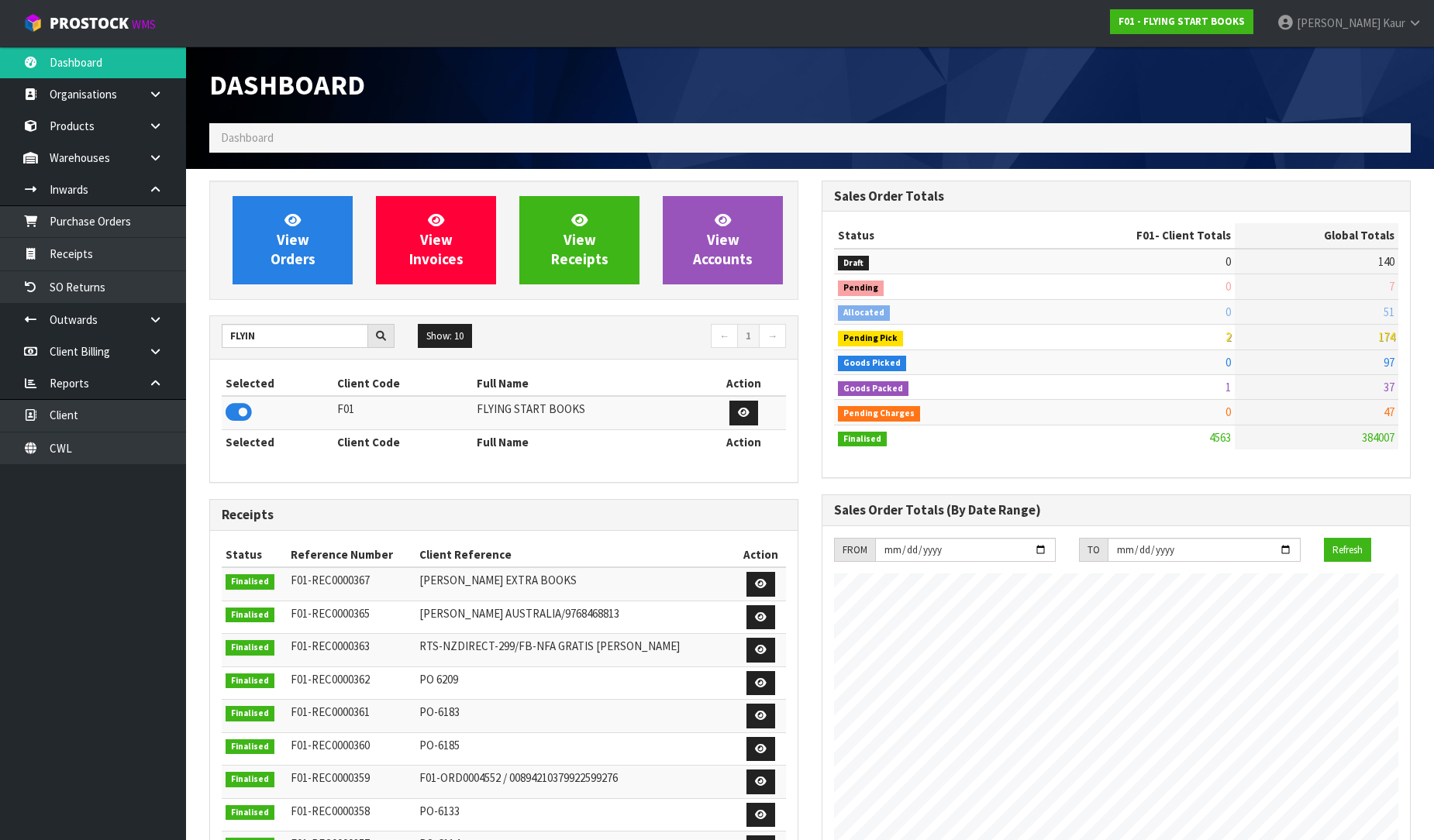
scroll to position [1174, 612]
drag, startPoint x: 270, startPoint y: 336, endPoint x: 181, endPoint y: 338, distance: 89.0
click at [181, 338] on body "Toggle navigation ProStock WMS F01 - FLYING START BOOKS Prabhneet Kaur Logout D…" at bounding box center [717, 420] width 1434 height 840
type input "VALEN"
click at [240, 409] on icon at bounding box center [239, 412] width 26 height 23
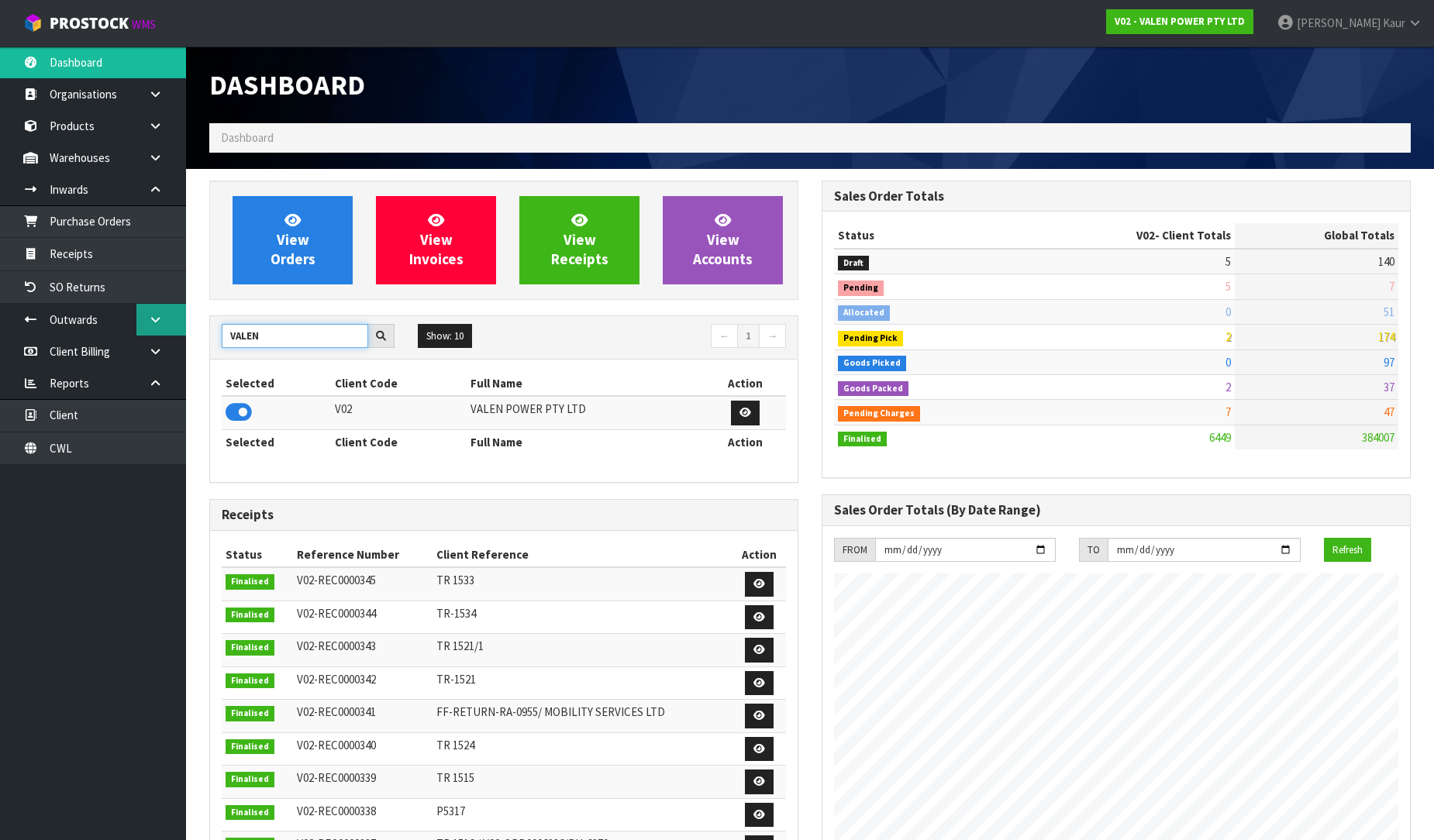
drag, startPoint x: 280, startPoint y: 331, endPoint x: 159, endPoint y: 331, distance: 121.0
click at [159, 331] on body "Toggle navigation ProStock WMS V02 - VALEN POWER PTY LTD Prabhneet Kaur Logout …" at bounding box center [717, 420] width 1434 height 840
type input "VET"
click at [245, 418] on icon at bounding box center [239, 412] width 26 height 23
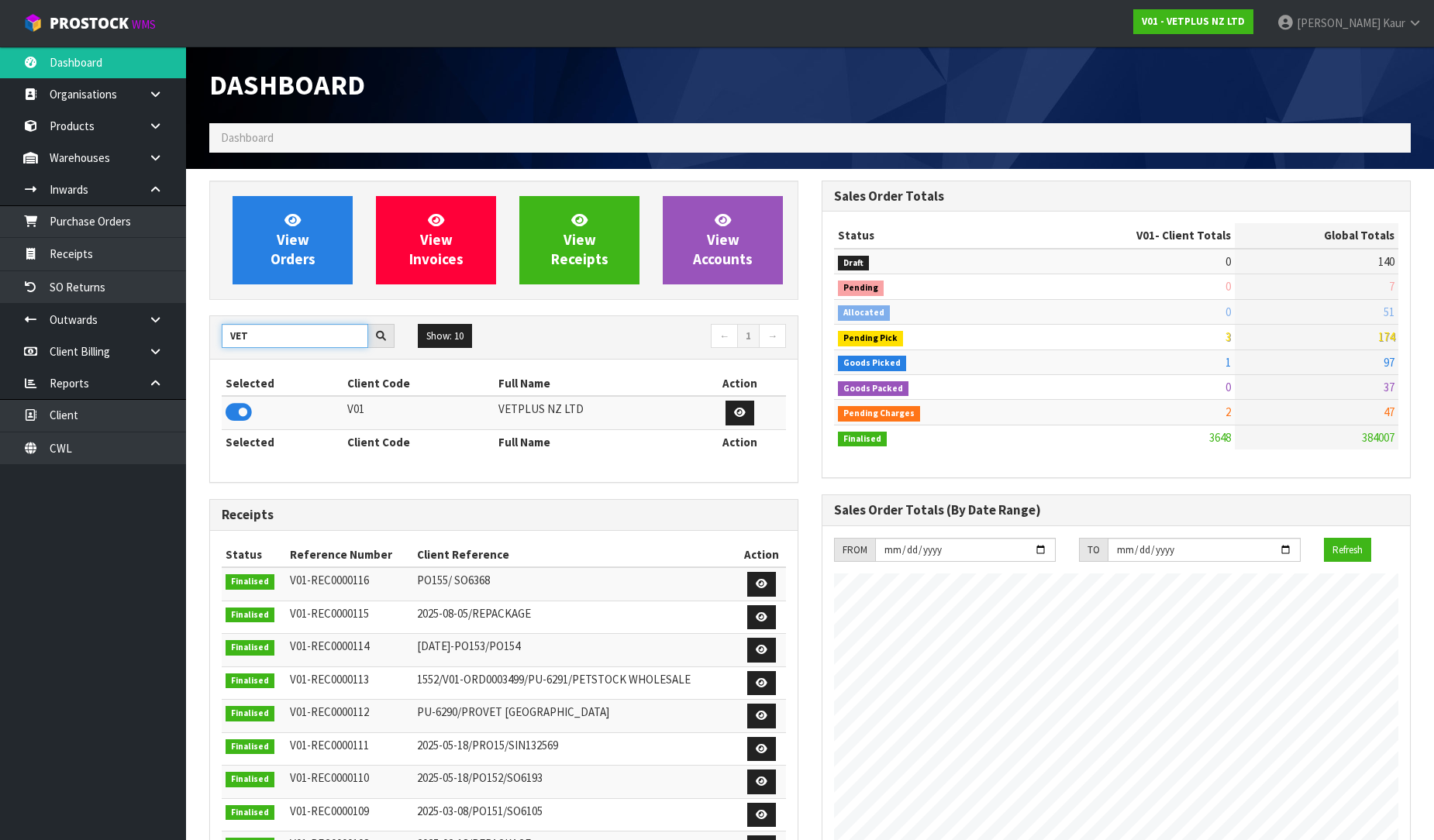
drag, startPoint x: 272, startPoint y: 341, endPoint x: 217, endPoint y: 321, distance: 58.5
click at [217, 321] on div "VET Show: 10 5 10 25 50 ← 1 →" at bounding box center [503, 337] width 588 height 43
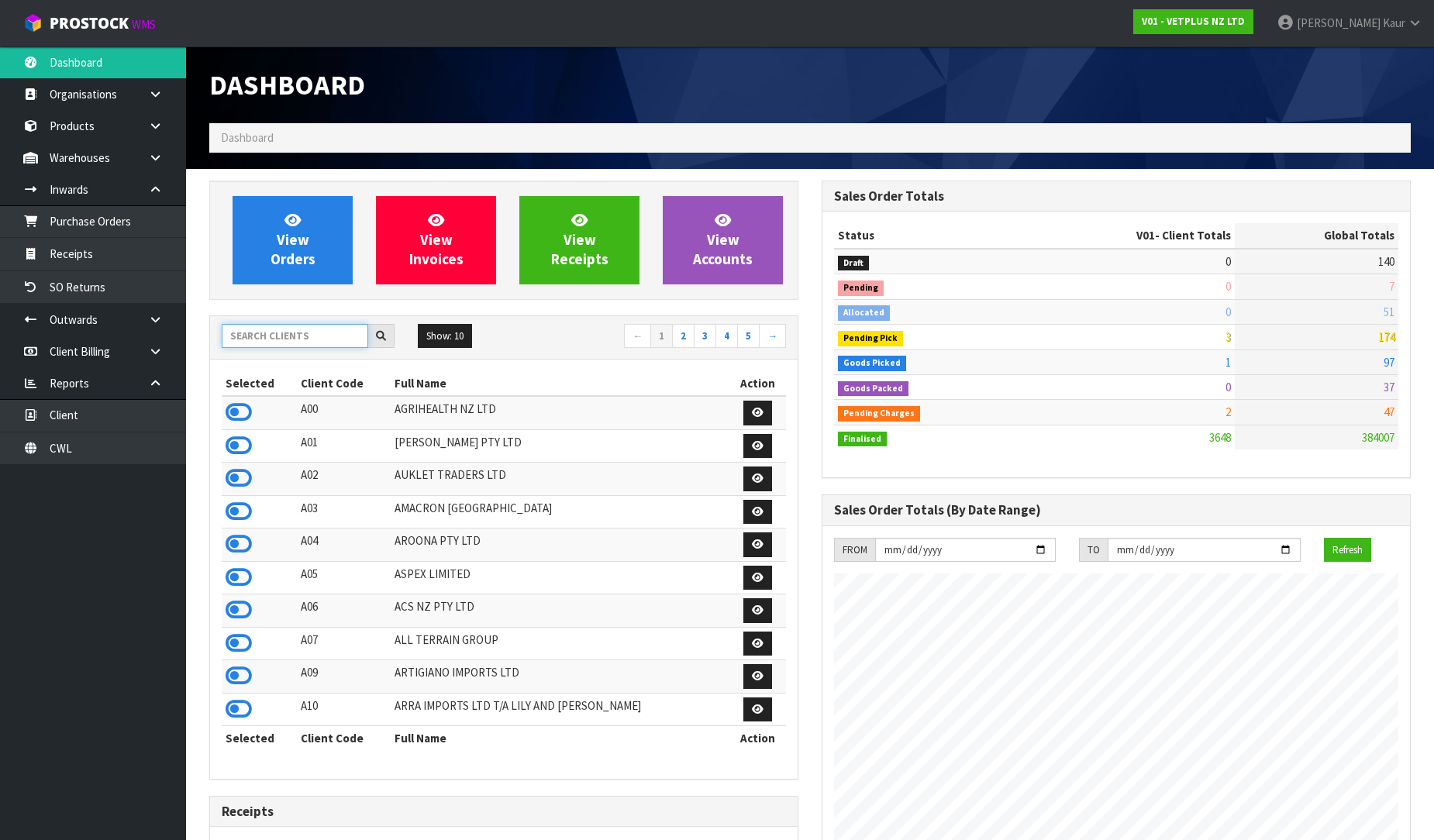
click at [279, 345] on input "text" at bounding box center [295, 335] width 146 height 24
click at [247, 416] on icon at bounding box center [239, 412] width 26 height 23
click at [229, 616] on icon at bounding box center [239, 609] width 26 height 23
click at [243, 446] on icon at bounding box center [239, 446] width 26 height 23
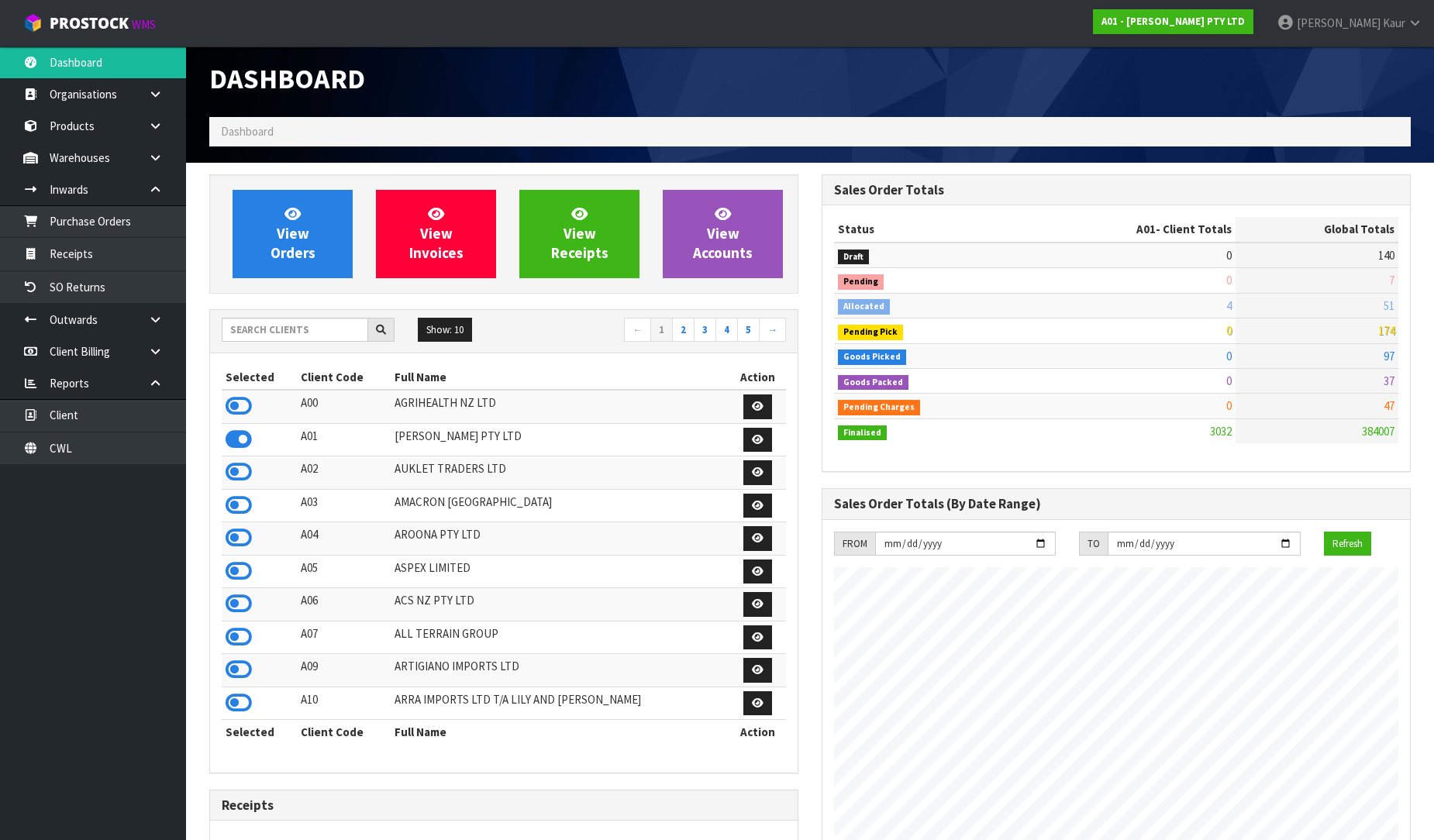
scroll to position [0, 0]
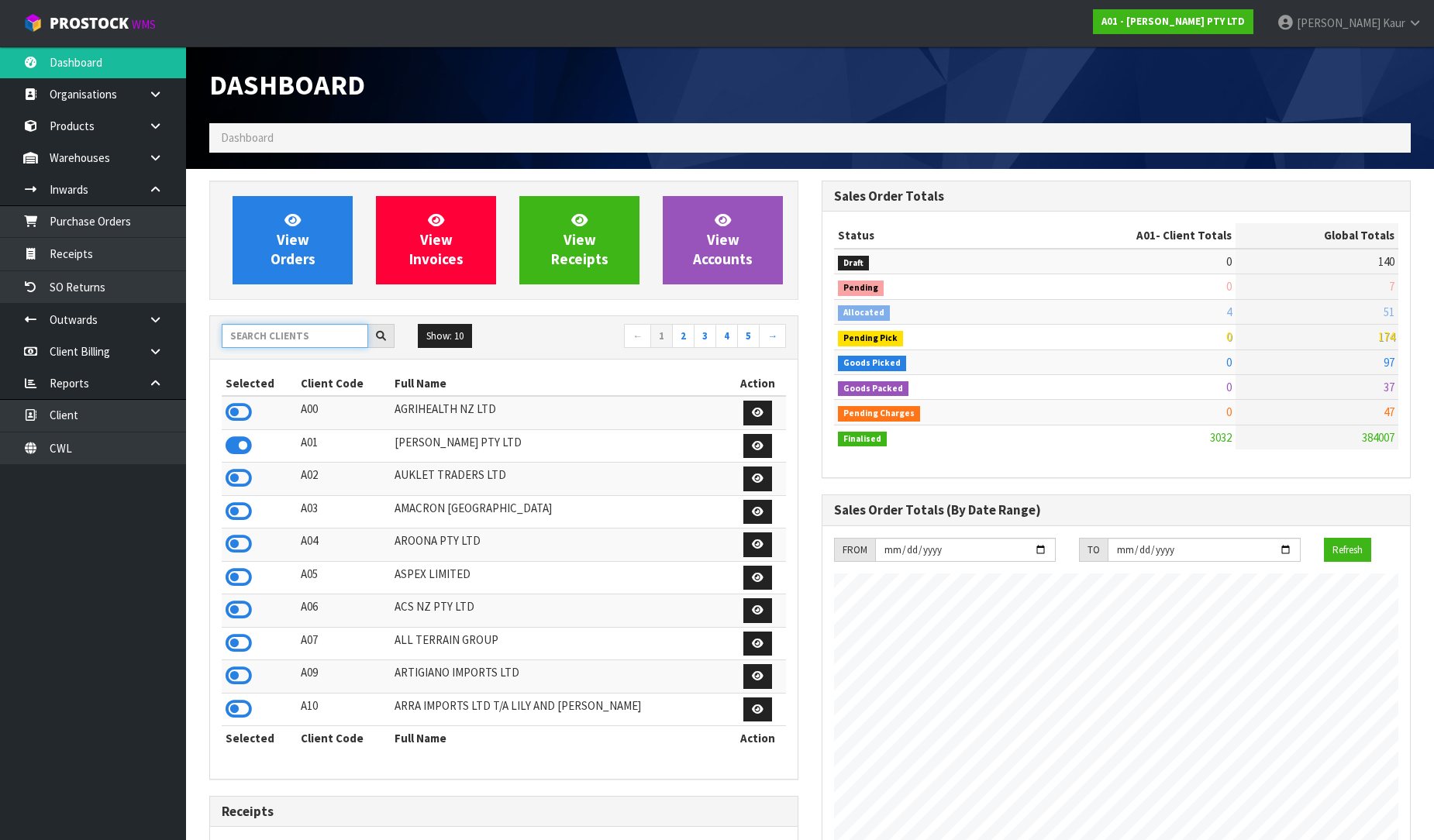
click at [292, 345] on input "text" at bounding box center [295, 335] width 146 height 24
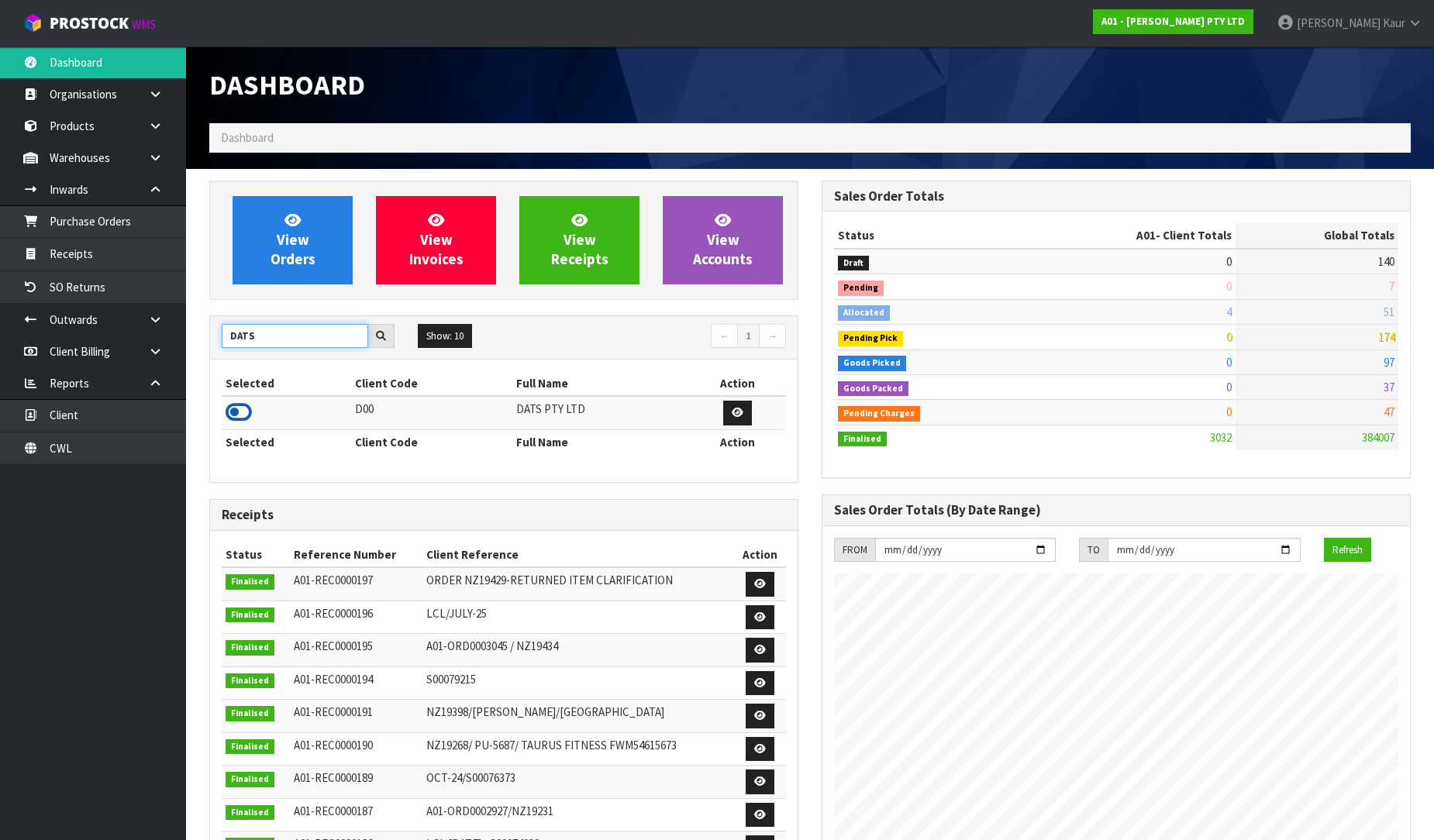
type input "DATS"
click at [241, 412] on icon at bounding box center [239, 412] width 26 height 23
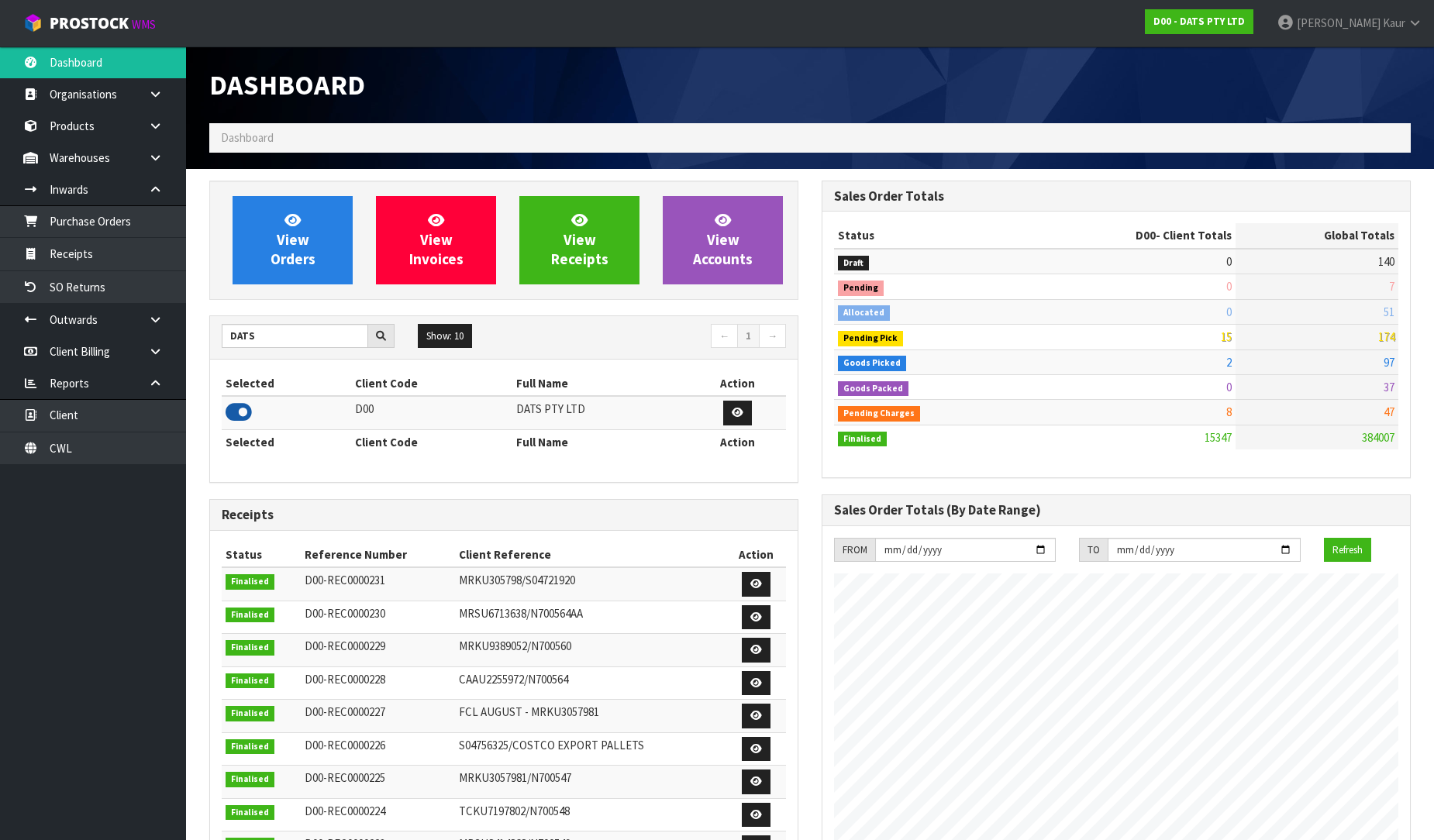
scroll to position [1174, 612]
drag, startPoint x: 262, startPoint y: 335, endPoint x: 211, endPoint y: 323, distance: 52.4
click at [211, 324] on div "DATS" at bounding box center [307, 336] width 196 height 25
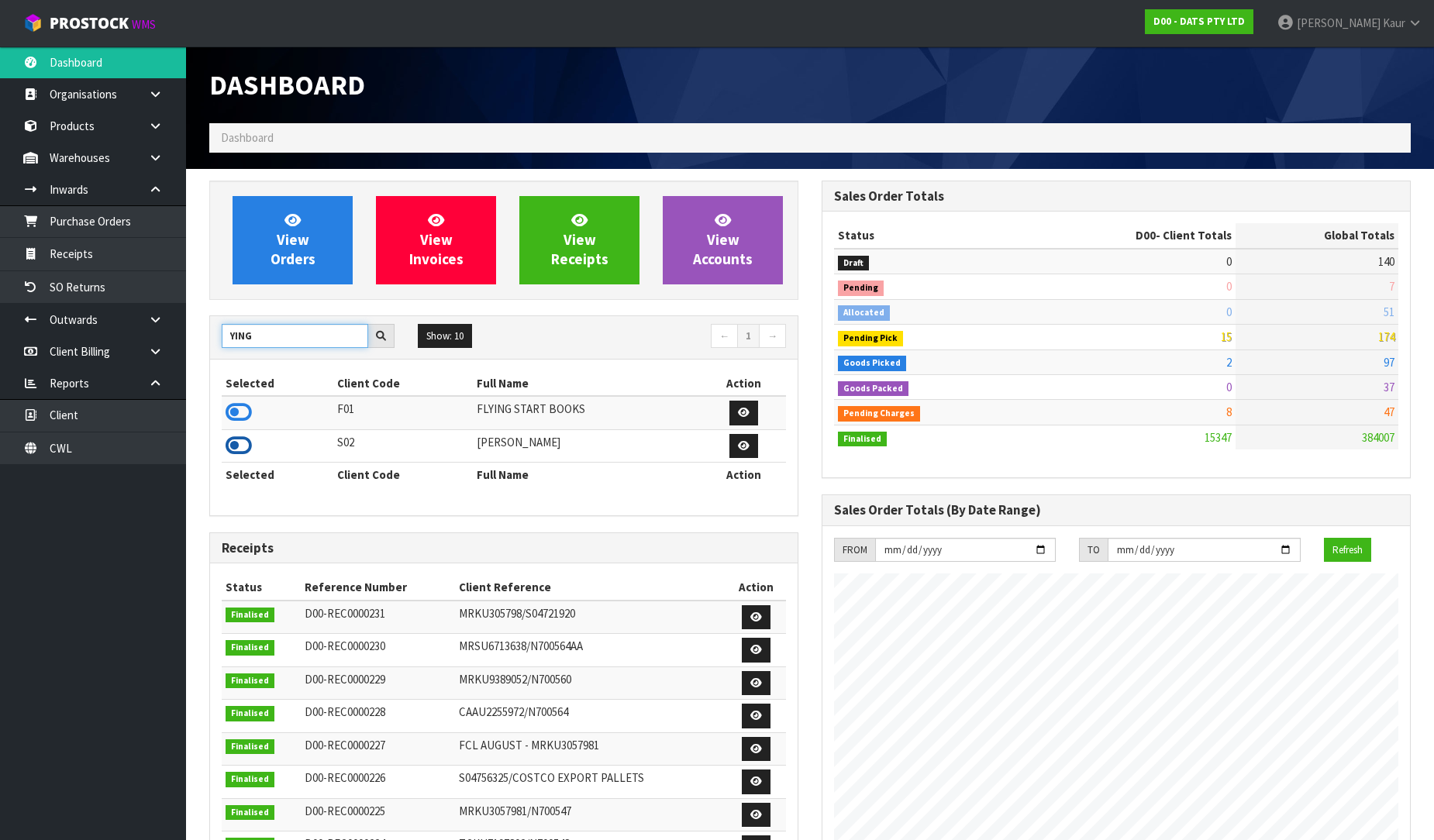
type input "YING"
click at [241, 444] on icon at bounding box center [239, 446] width 26 height 23
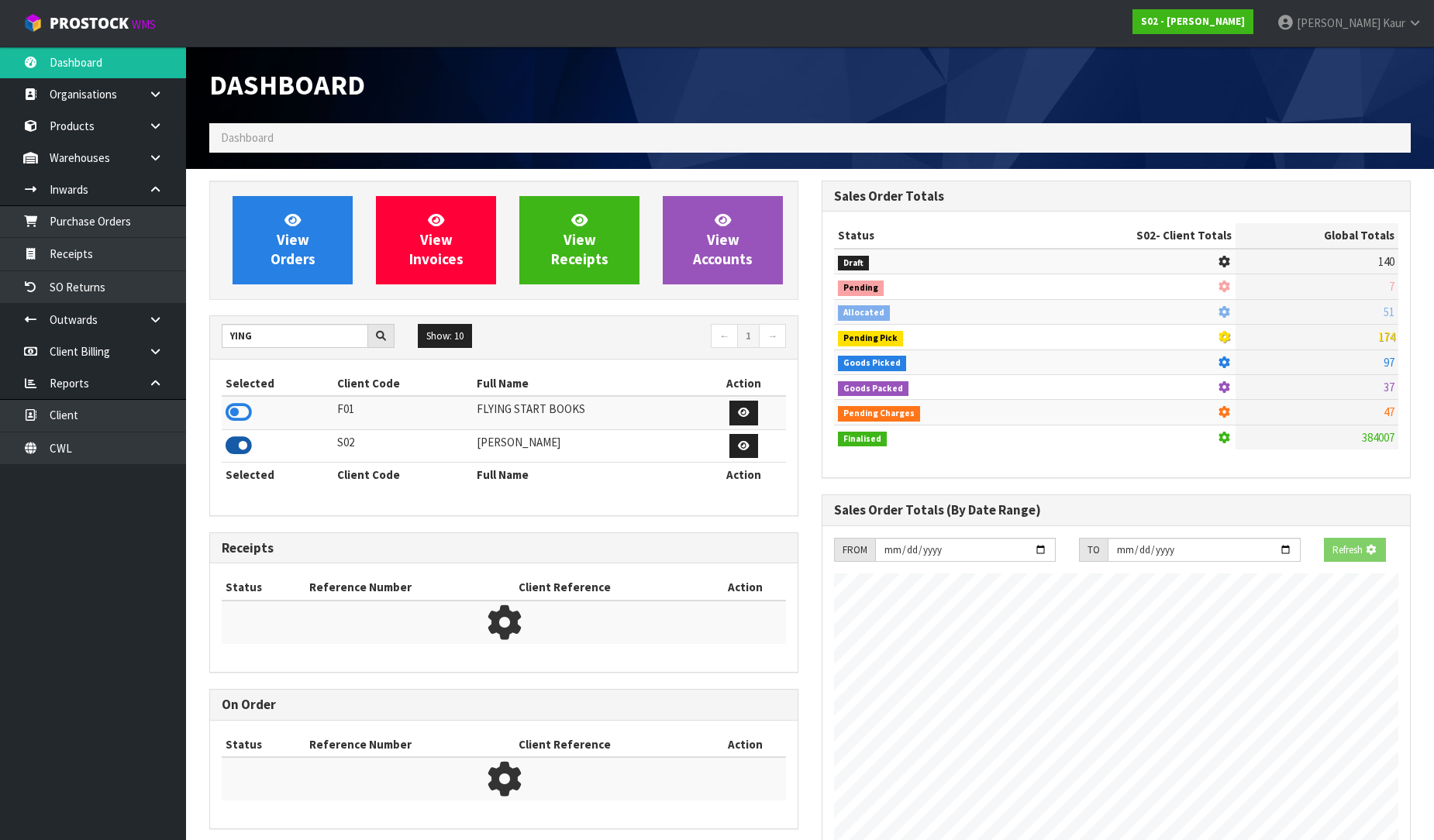
scroll to position [1150, 612]
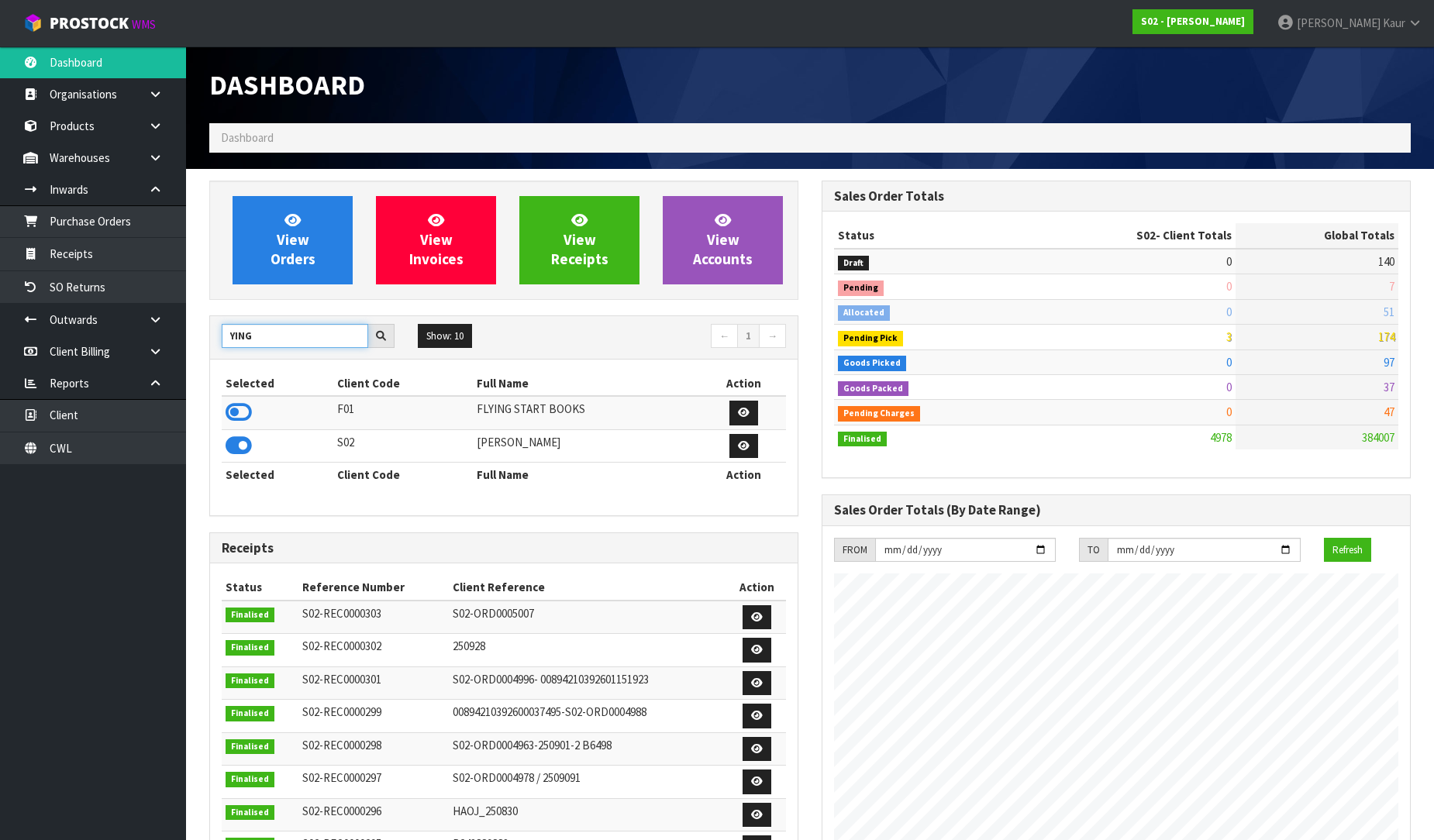
drag, startPoint x: 257, startPoint y: 331, endPoint x: 215, endPoint y: 328, distance: 42.1
click at [215, 328] on div "YING" at bounding box center [307, 336] width 196 height 25
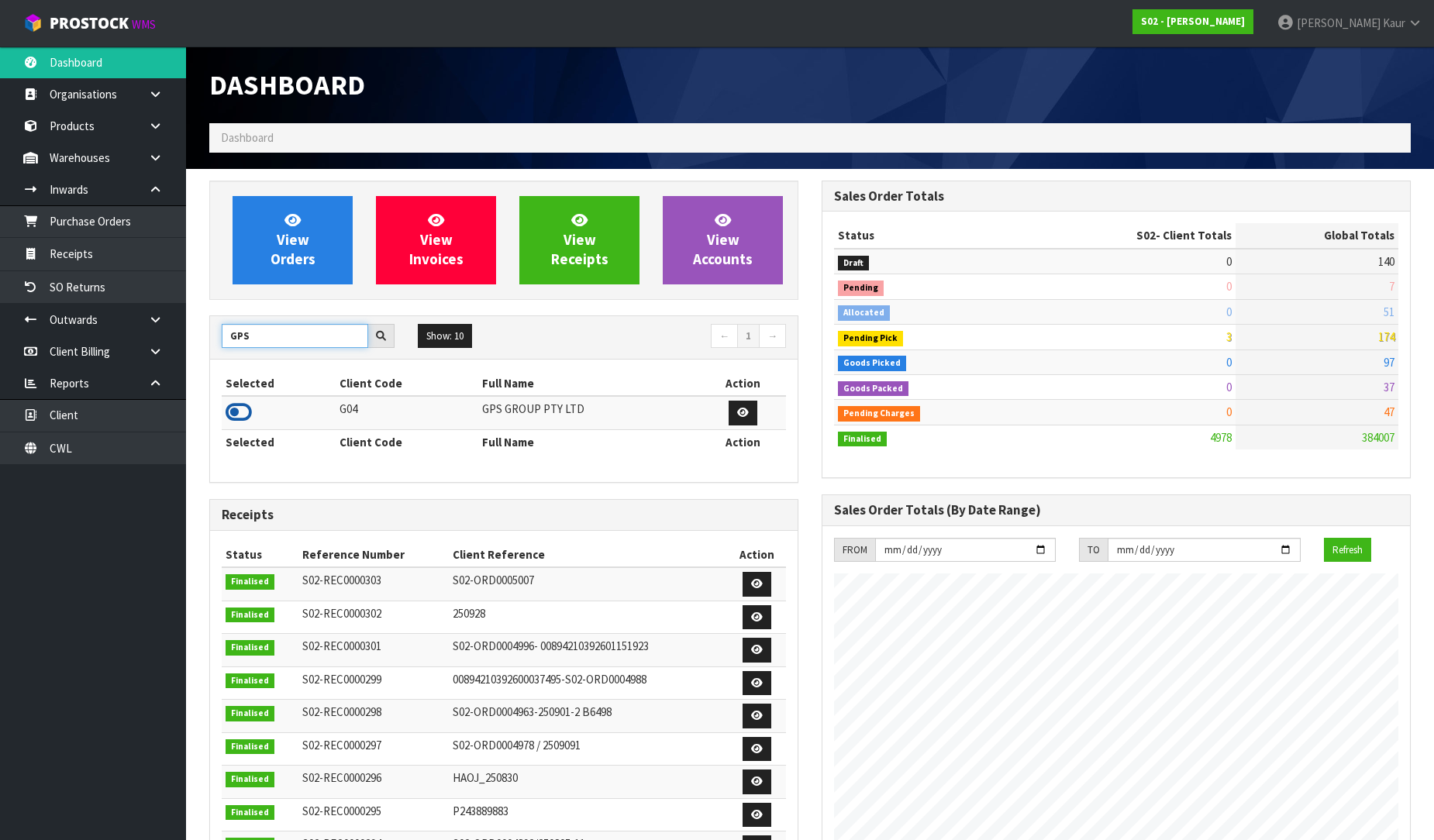
type input "GPS"
click at [248, 410] on icon at bounding box center [239, 412] width 26 height 23
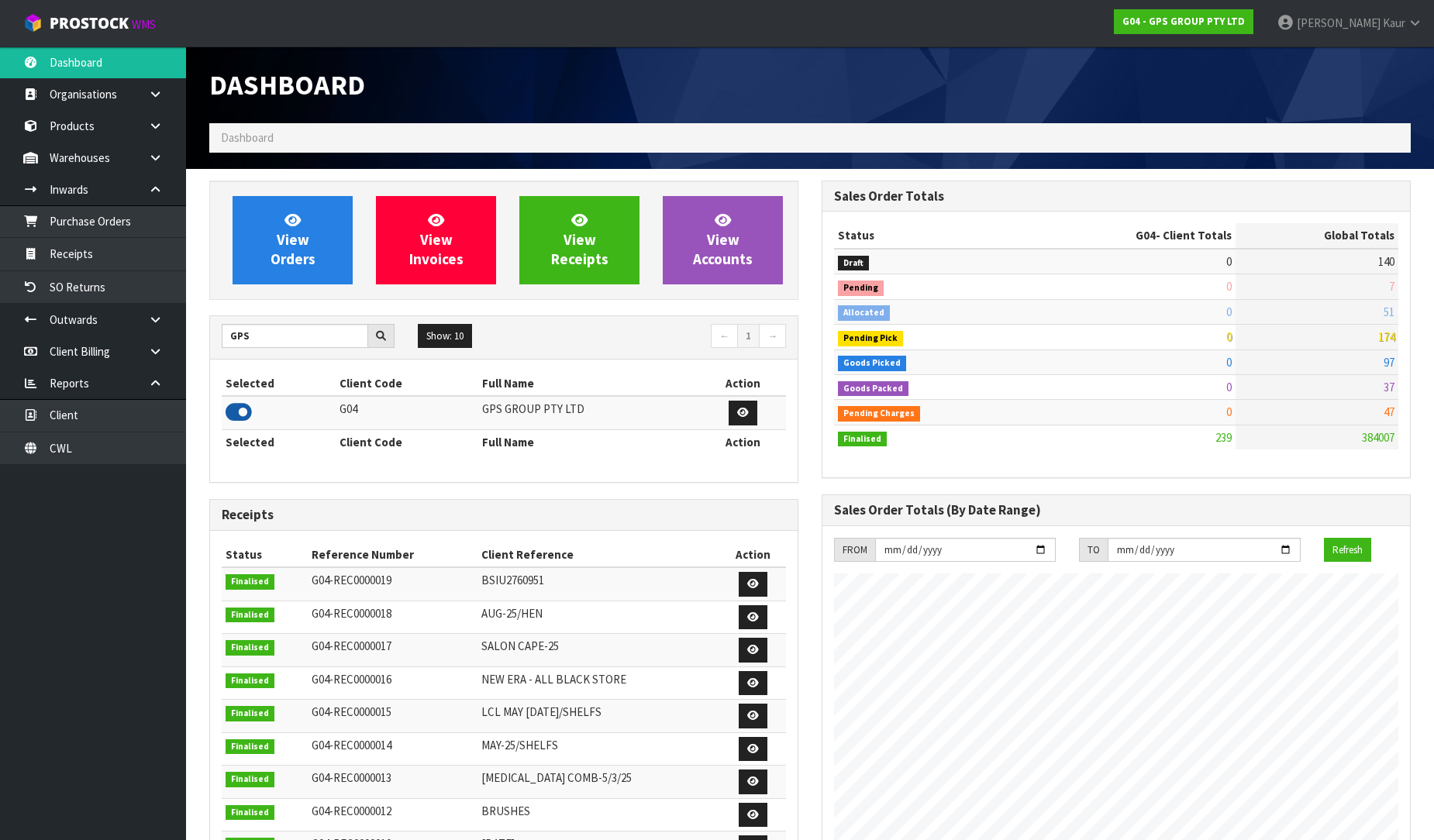
scroll to position [947, 612]
drag, startPoint x: 248, startPoint y: 336, endPoint x: 203, endPoint y: 331, distance: 45.3
click at [203, 331] on div "View Orders View Invoices View Receipts View Accounts GPS Show: 10 5 10 25 50 ←…" at bounding box center [503, 630] width 612 height 900
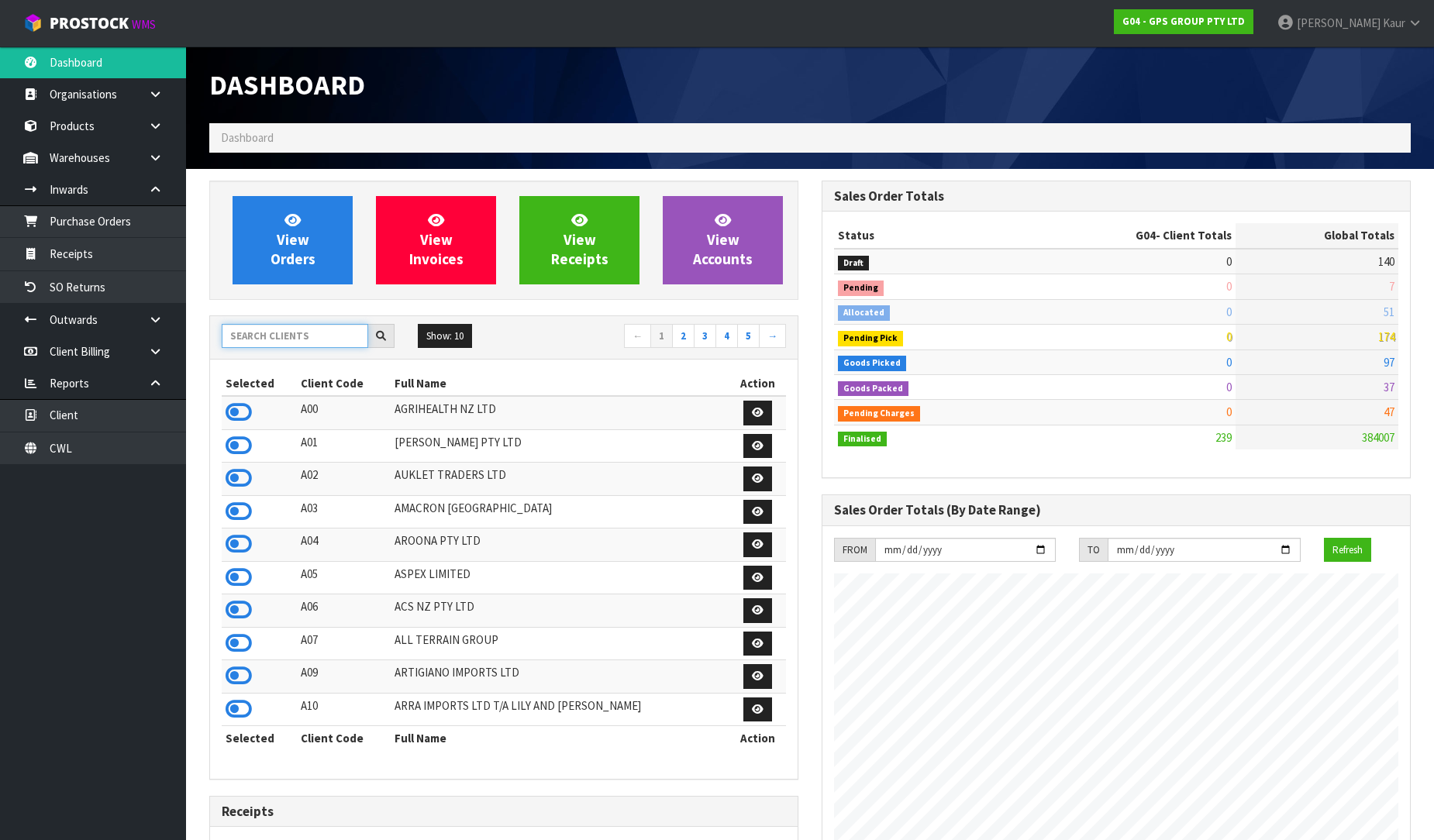
click at [329, 336] on input "text" at bounding box center [295, 335] width 146 height 24
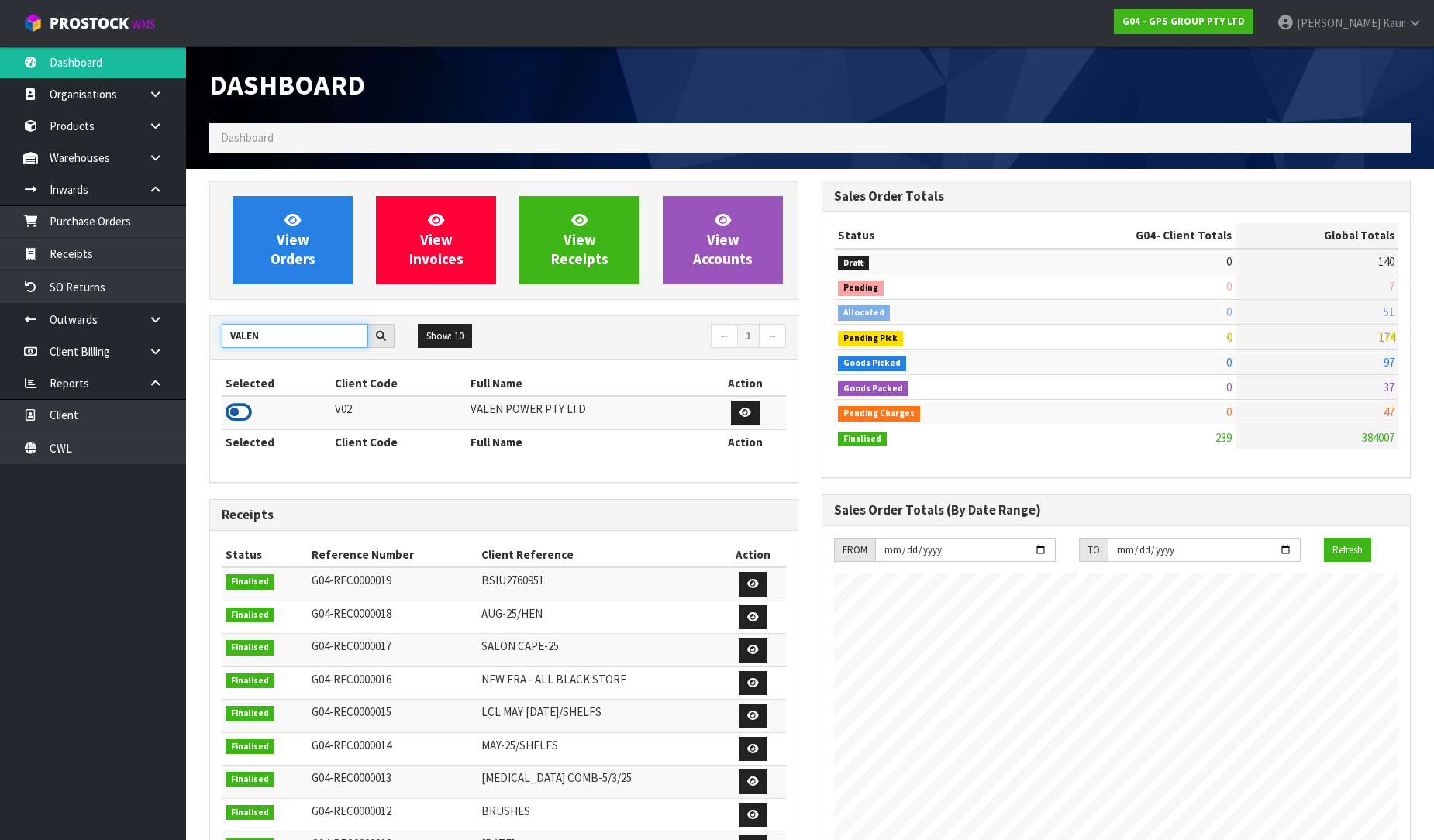
type input "VALEN"
click at [229, 416] on icon at bounding box center [239, 412] width 26 height 23
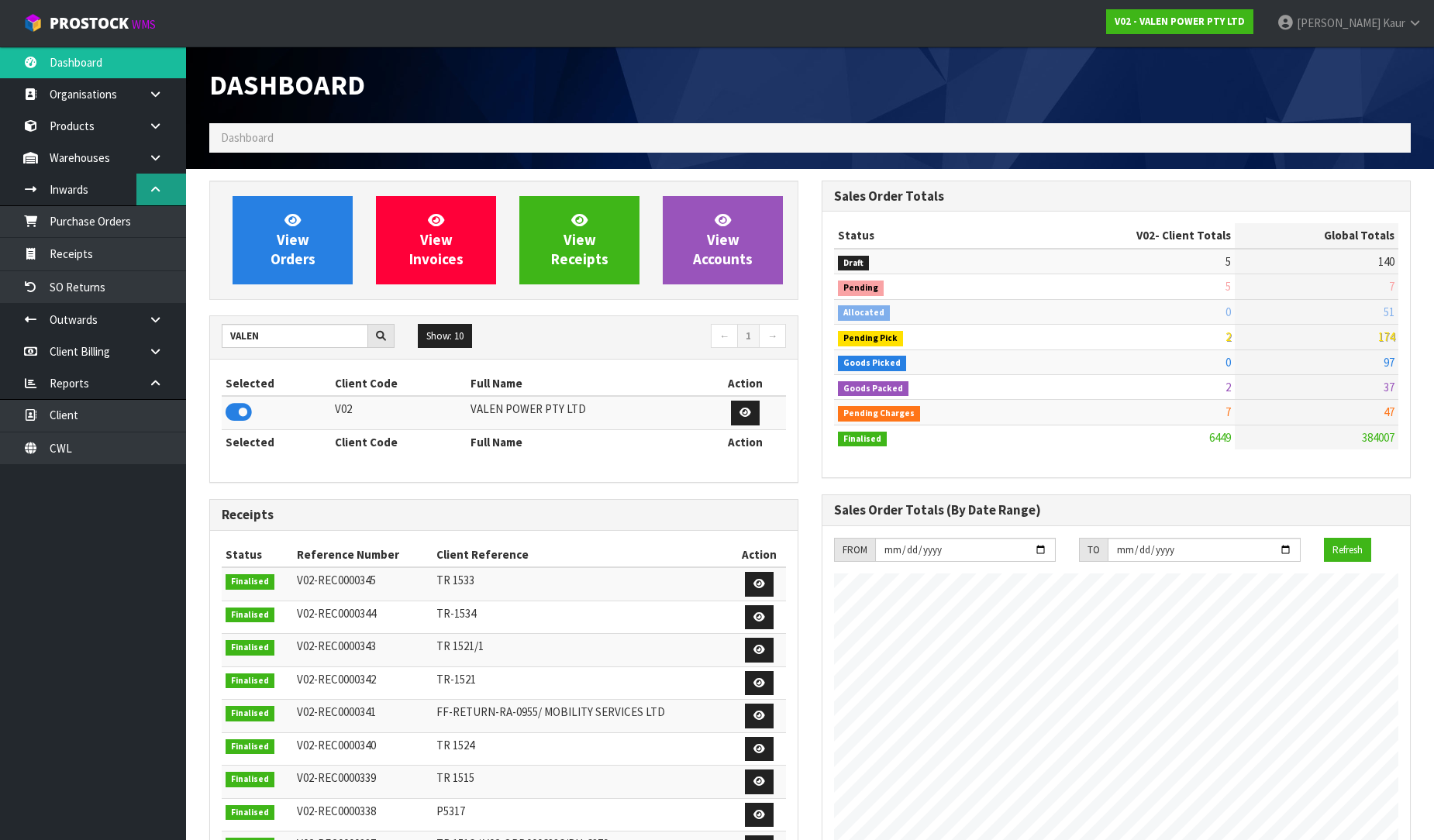
scroll to position [1174, 612]
click at [240, 419] on icon at bounding box center [239, 412] width 26 height 23
click at [159, 171] on link at bounding box center [161, 158] width 49 height 32
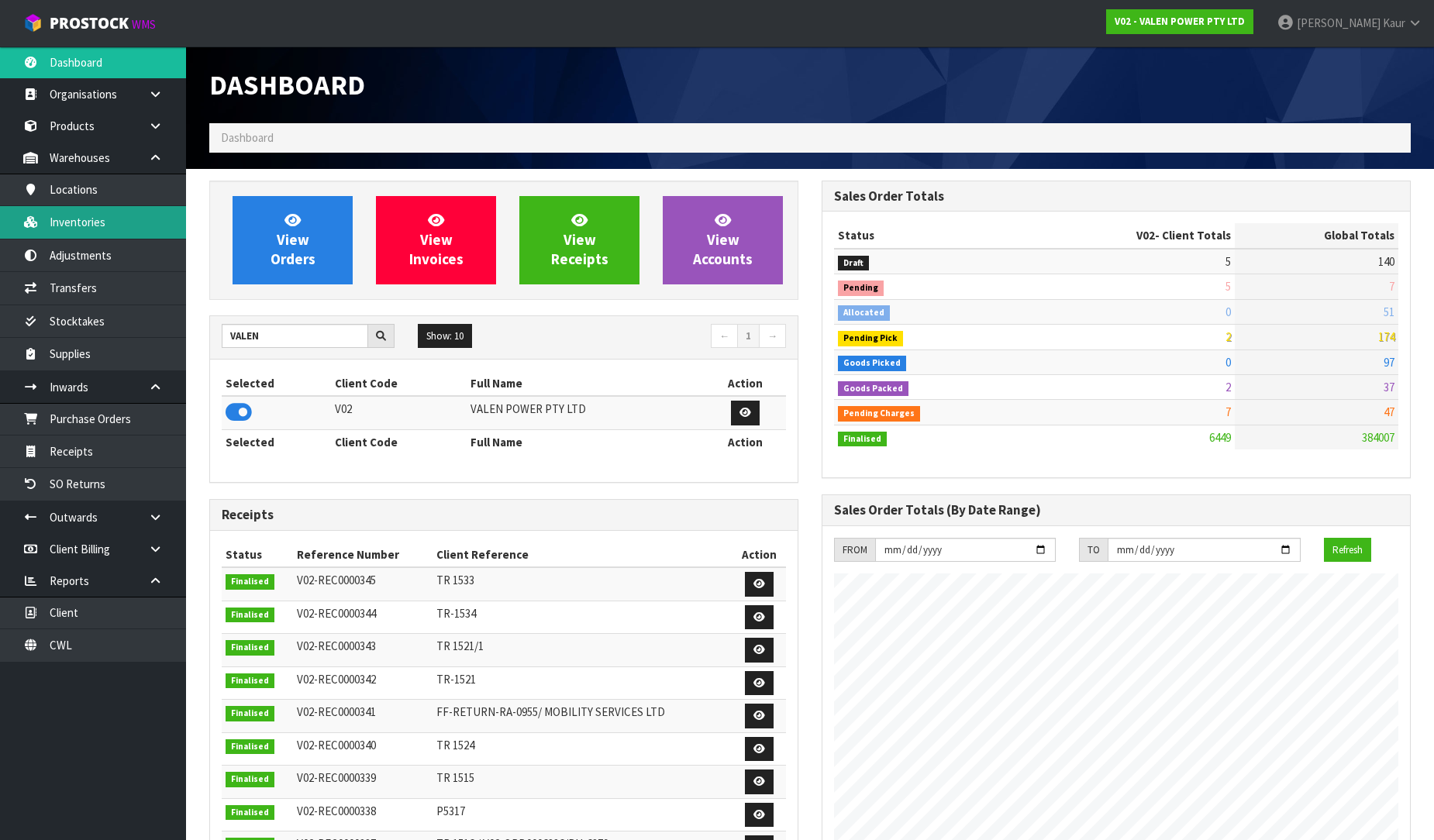
click at [75, 221] on link "Inventories" at bounding box center [92, 222] width 186 height 32
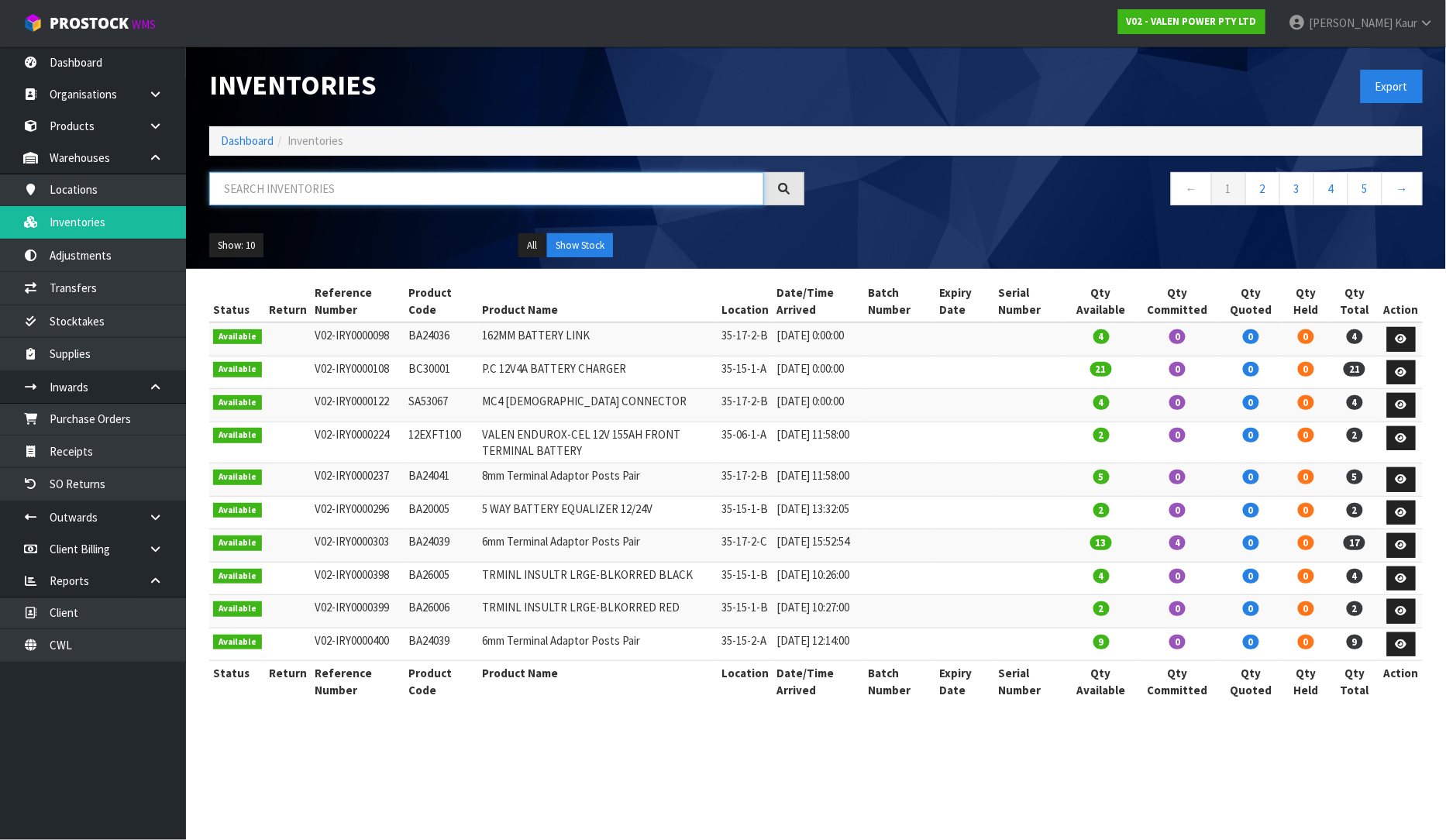
click at [320, 188] on input "text" at bounding box center [487, 188] width 555 height 33
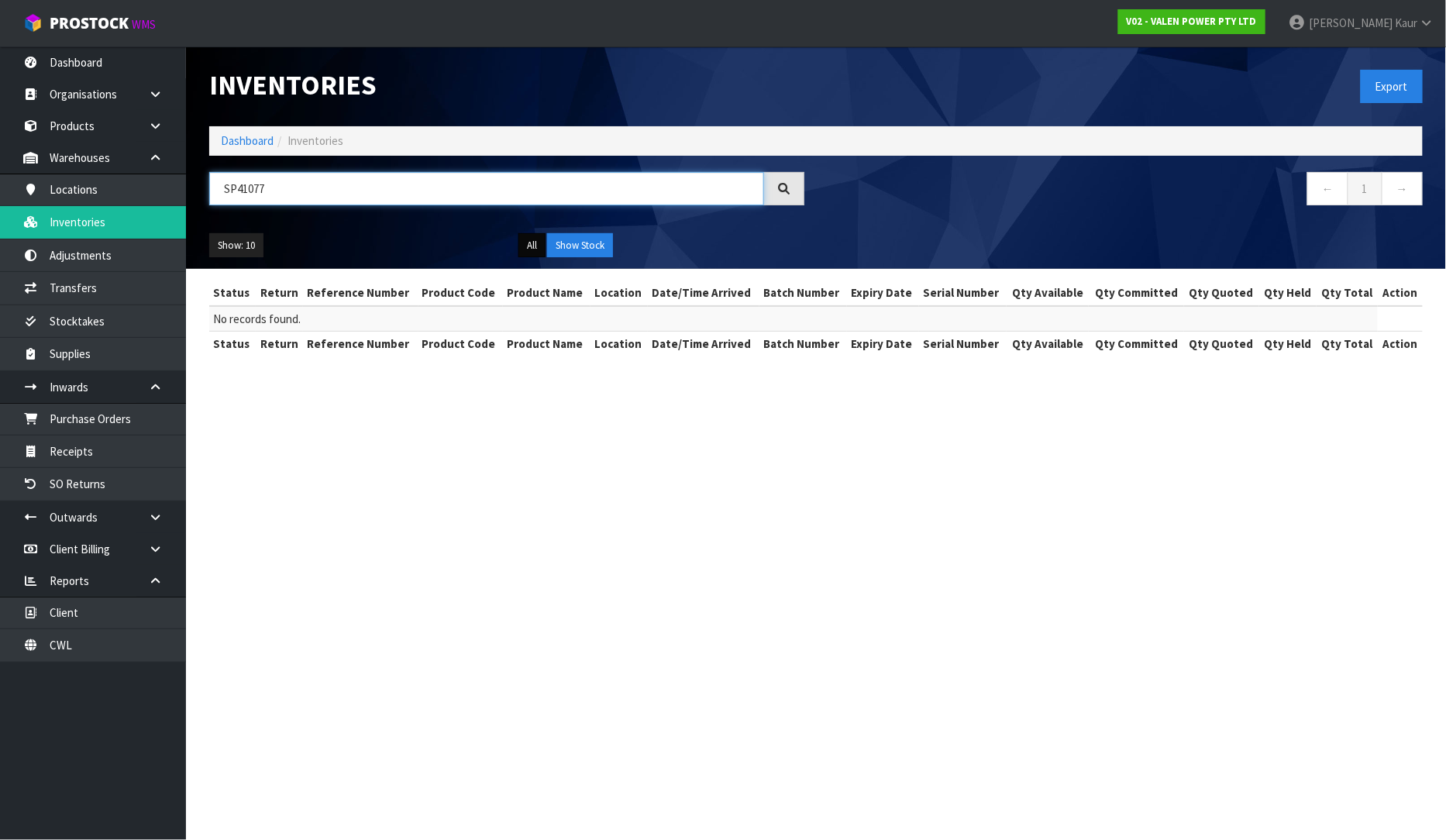
type input "SP41077"
click at [531, 246] on button "All" at bounding box center [532, 246] width 27 height 25
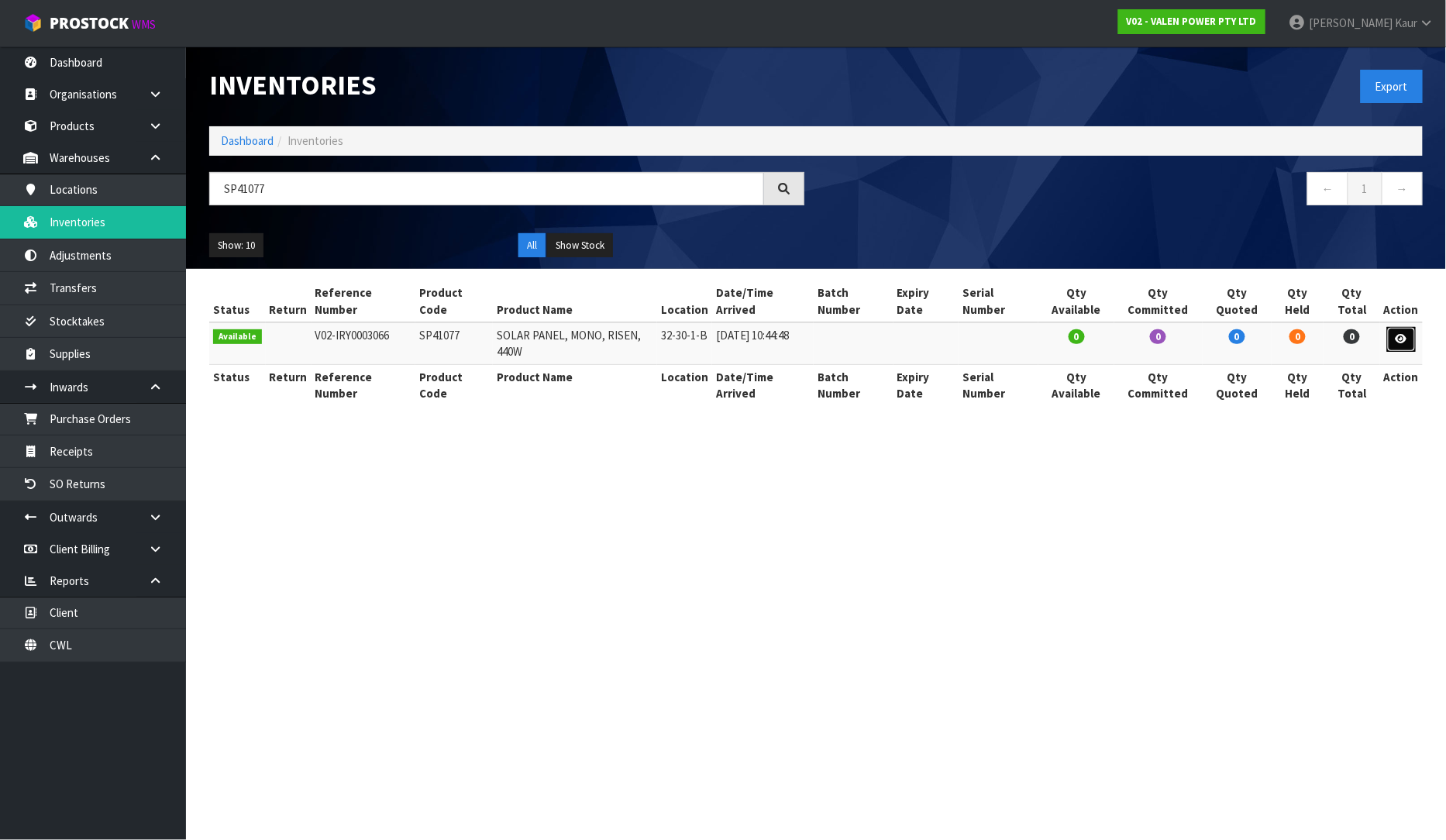
click at [1398, 344] on icon at bounding box center [1401, 338] width 11 height 10
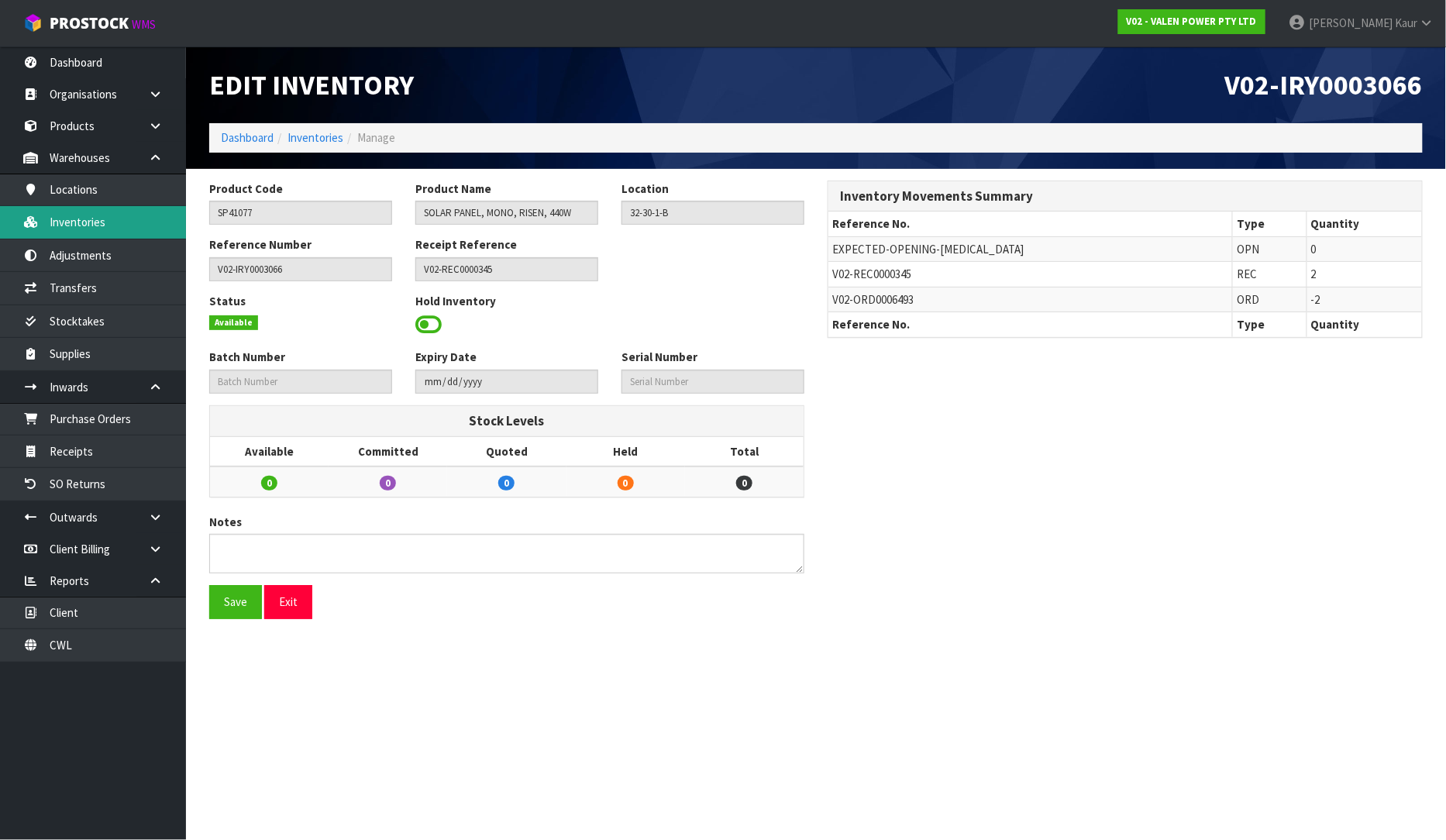
click at [108, 216] on link "Inventories" at bounding box center [92, 222] width 186 height 32
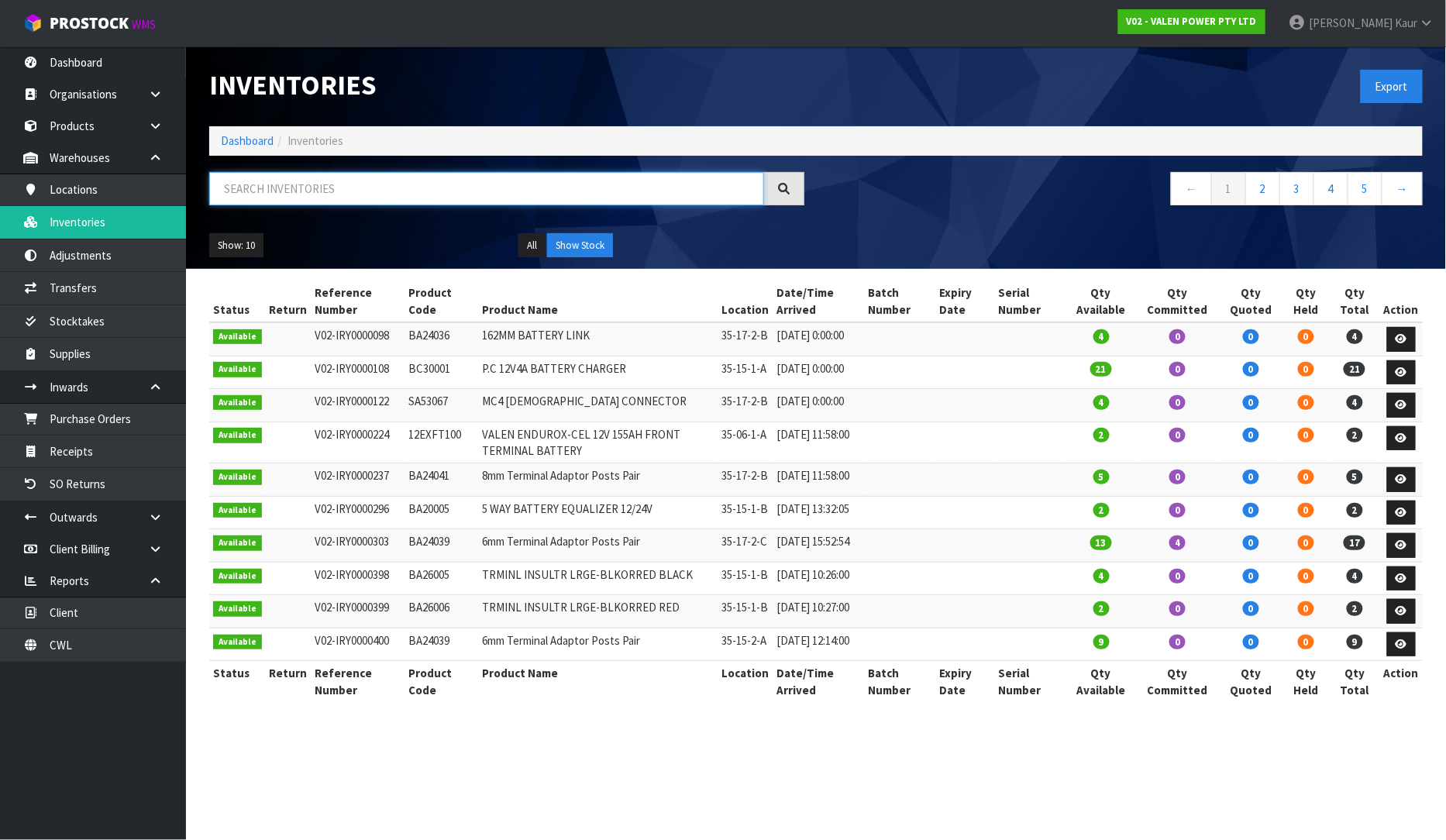
click at [255, 188] on input "text" at bounding box center [487, 188] width 555 height 33
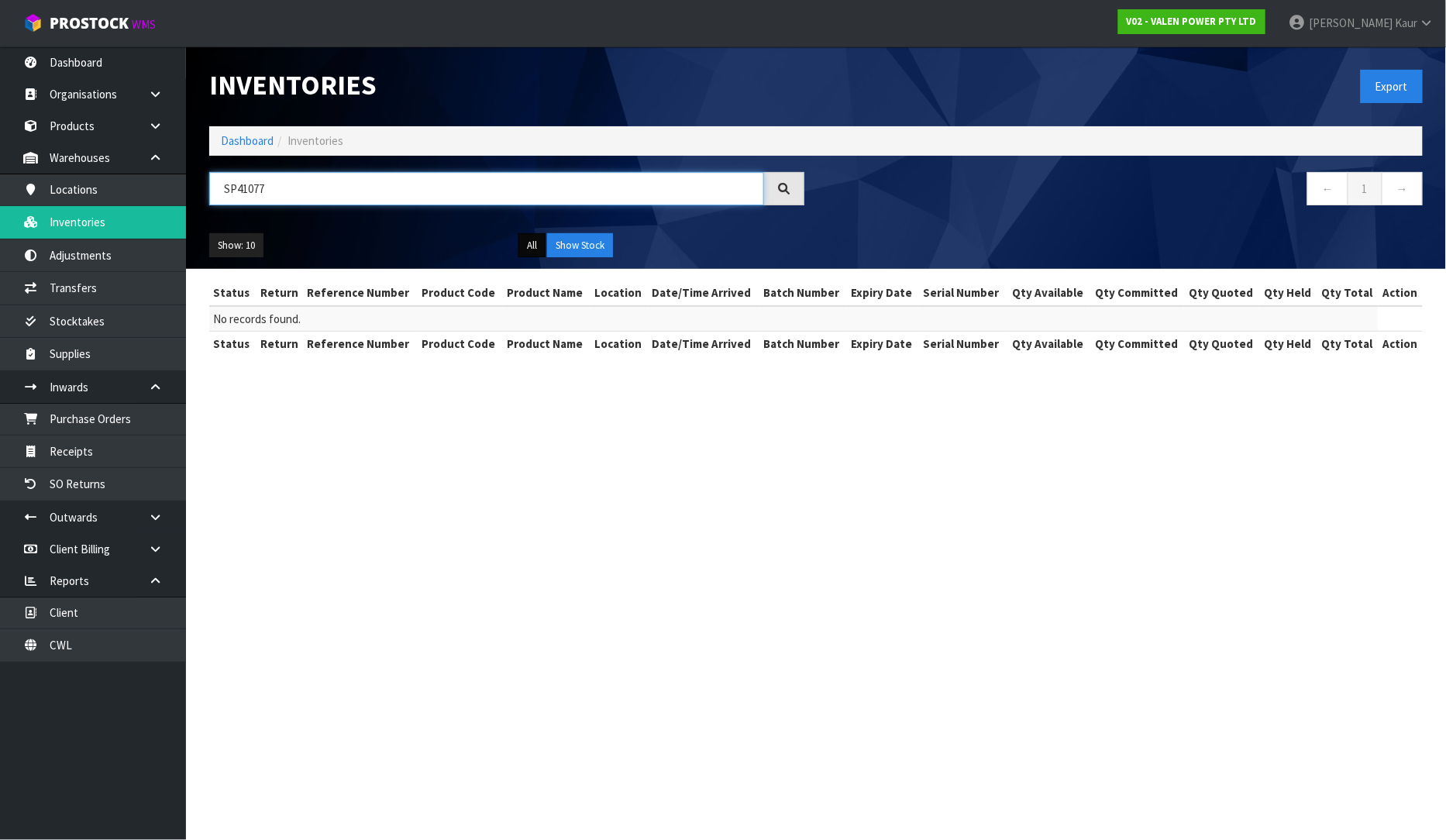
type input "SP41077"
click at [537, 248] on button "All" at bounding box center [532, 246] width 27 height 25
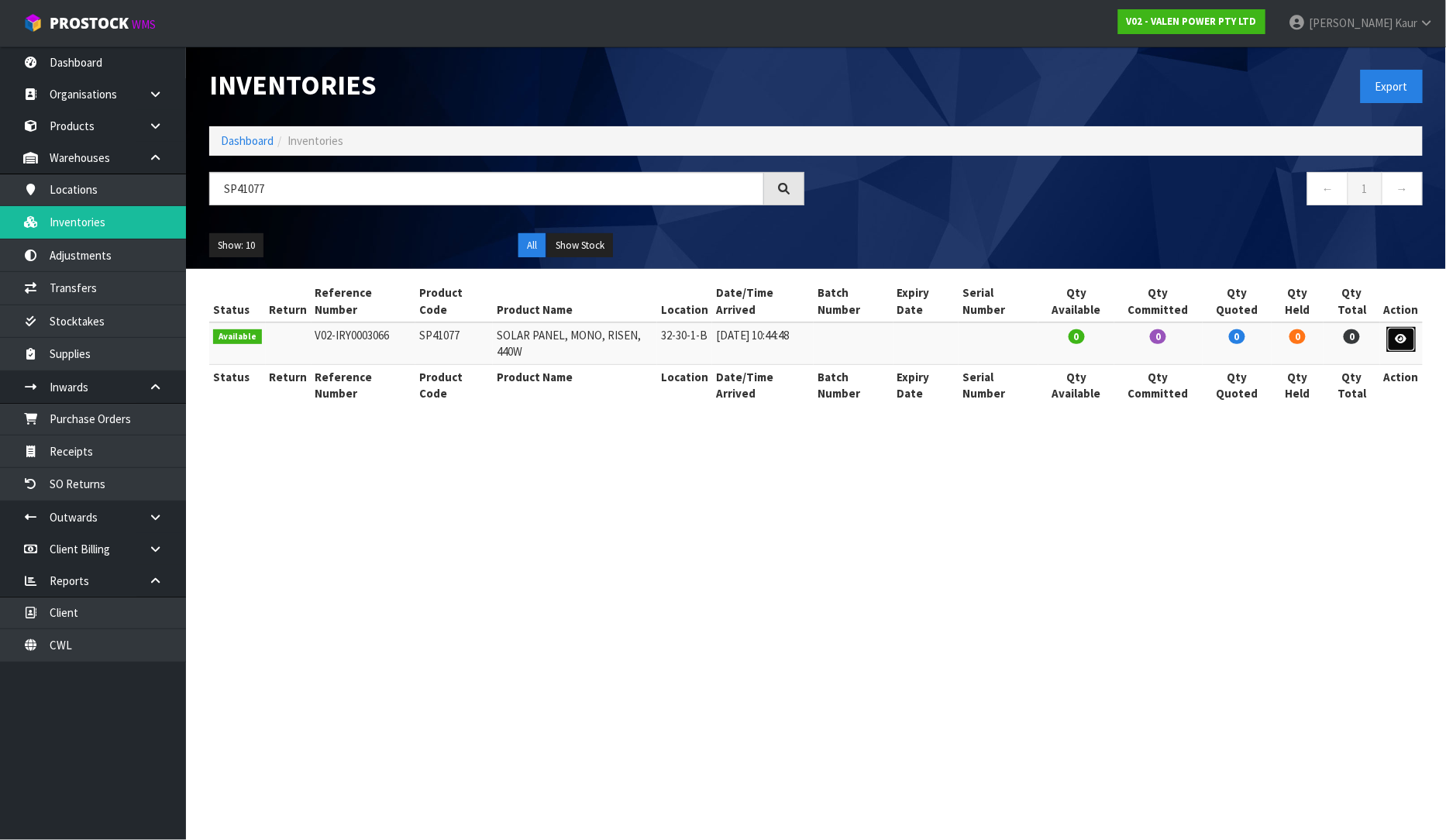
click at [1412, 338] on link at bounding box center [1401, 339] width 29 height 25
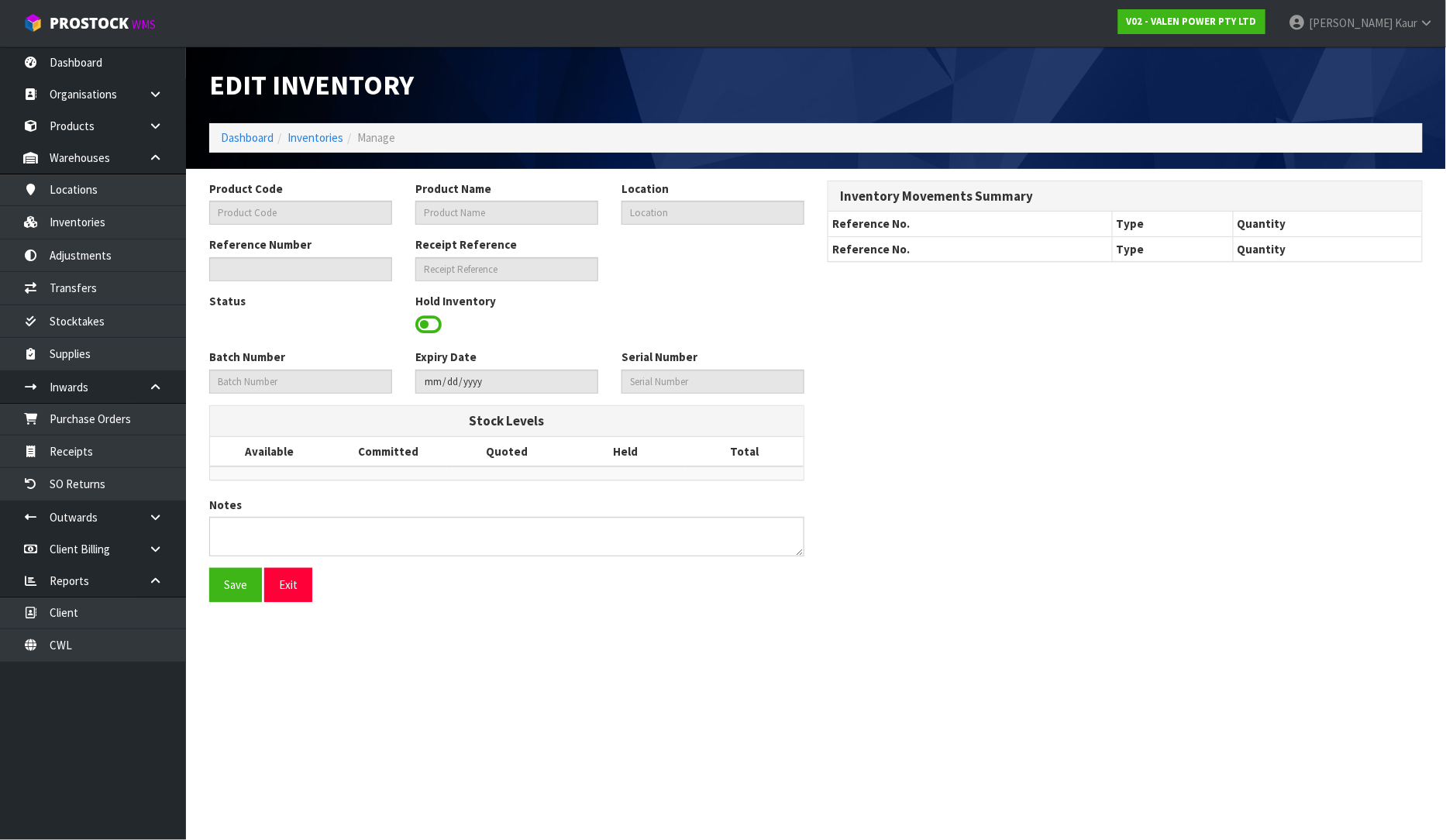
type input "SP41077"
type input "SOLAR PANEL, MONO, RISEN, 440W"
type input "32-30-1-B"
type input "V02-IRY0003066"
type input "V02-REC0000345"
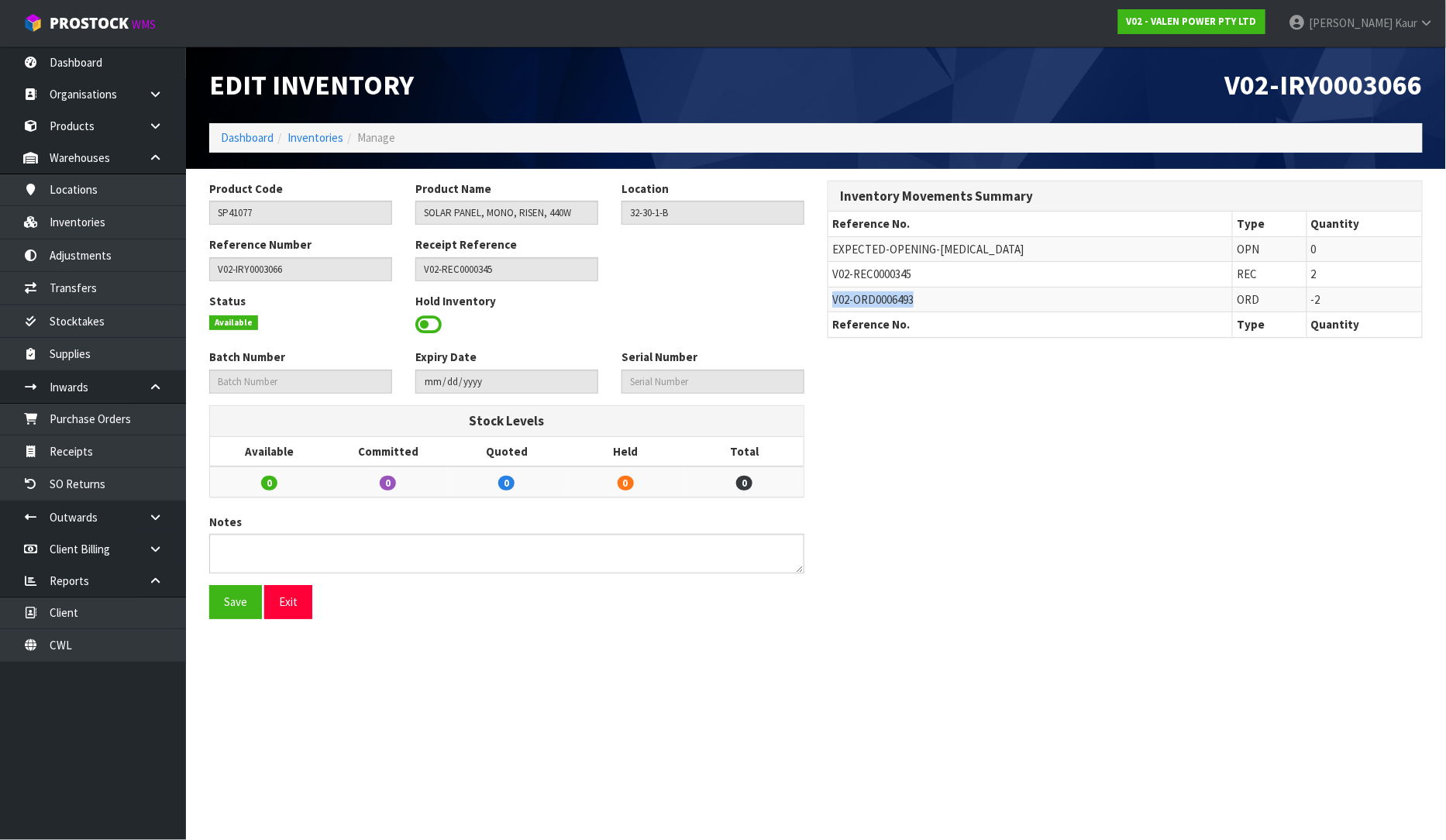
drag, startPoint x: 934, startPoint y: 305, endPoint x: 831, endPoint y: 299, distance: 103.2
click at [831, 299] on td "V02-ORD0006493" at bounding box center [1030, 299] width 404 height 25
copy span "V02-ORD0006493"
click at [151, 520] on icon at bounding box center [155, 517] width 15 height 11
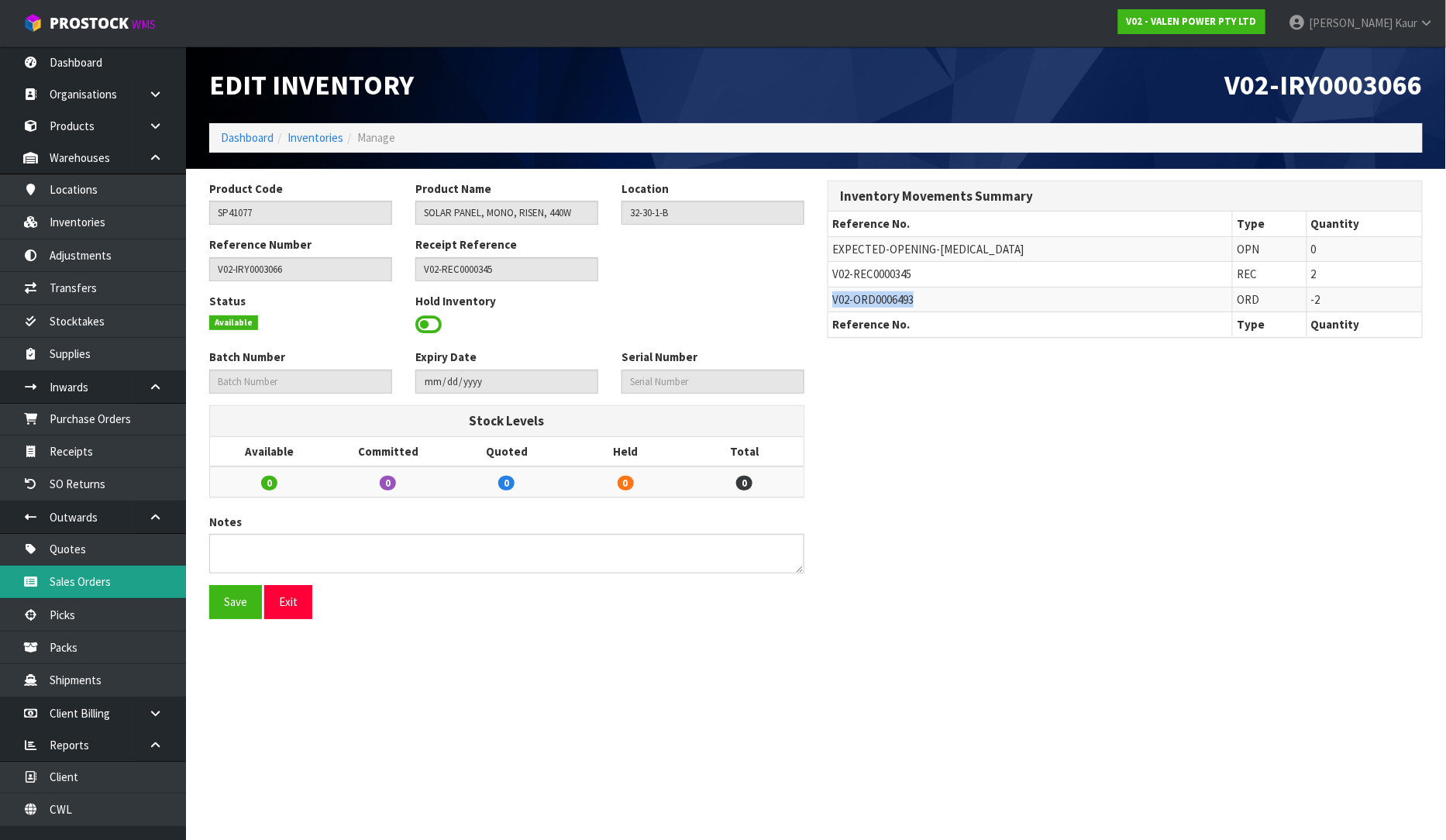
click at [88, 593] on link "Sales Orders" at bounding box center [92, 581] width 186 height 32
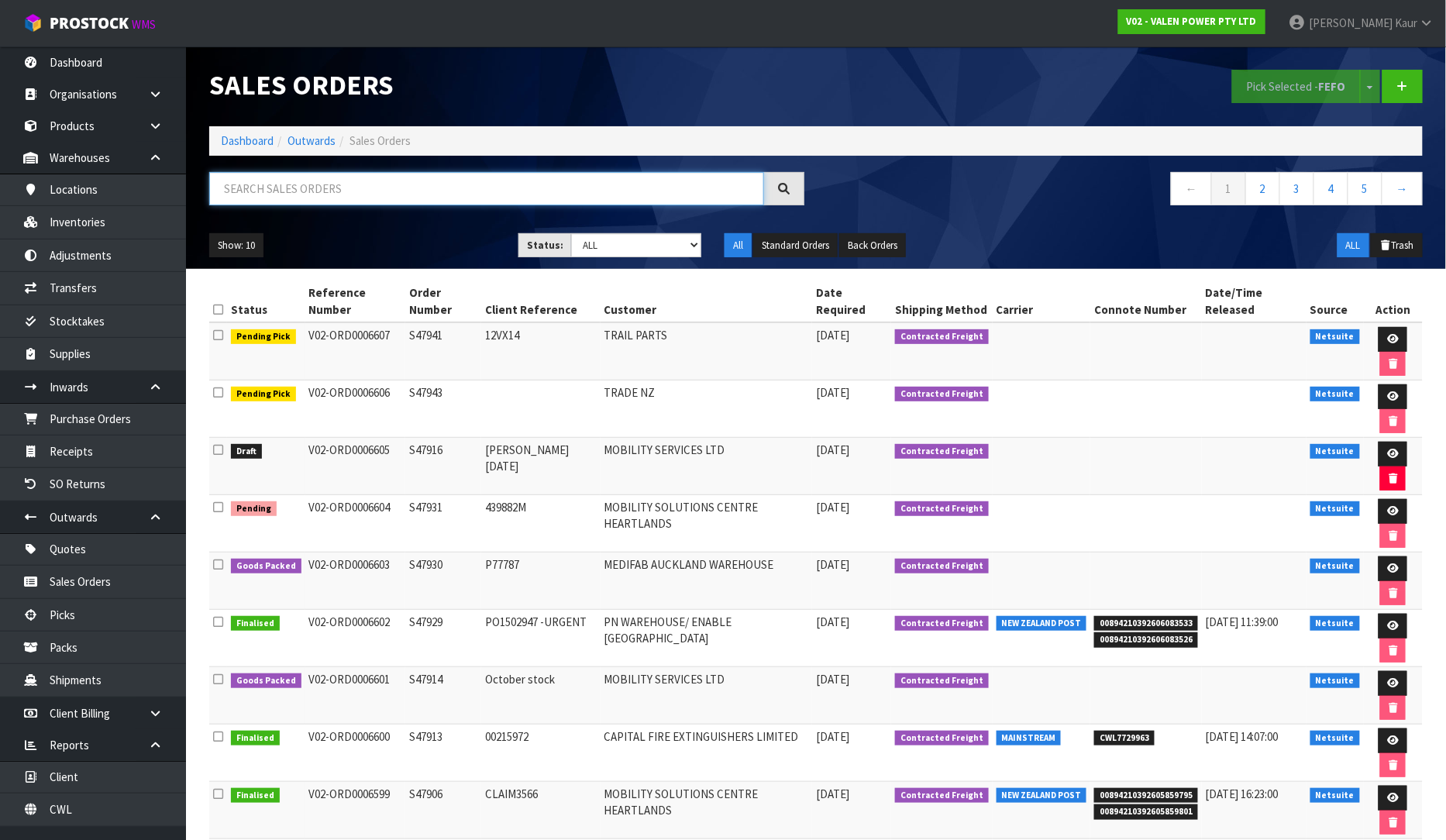
click at [314, 194] on input "text" at bounding box center [487, 188] width 555 height 33
paste input "V02-ORD0006493"
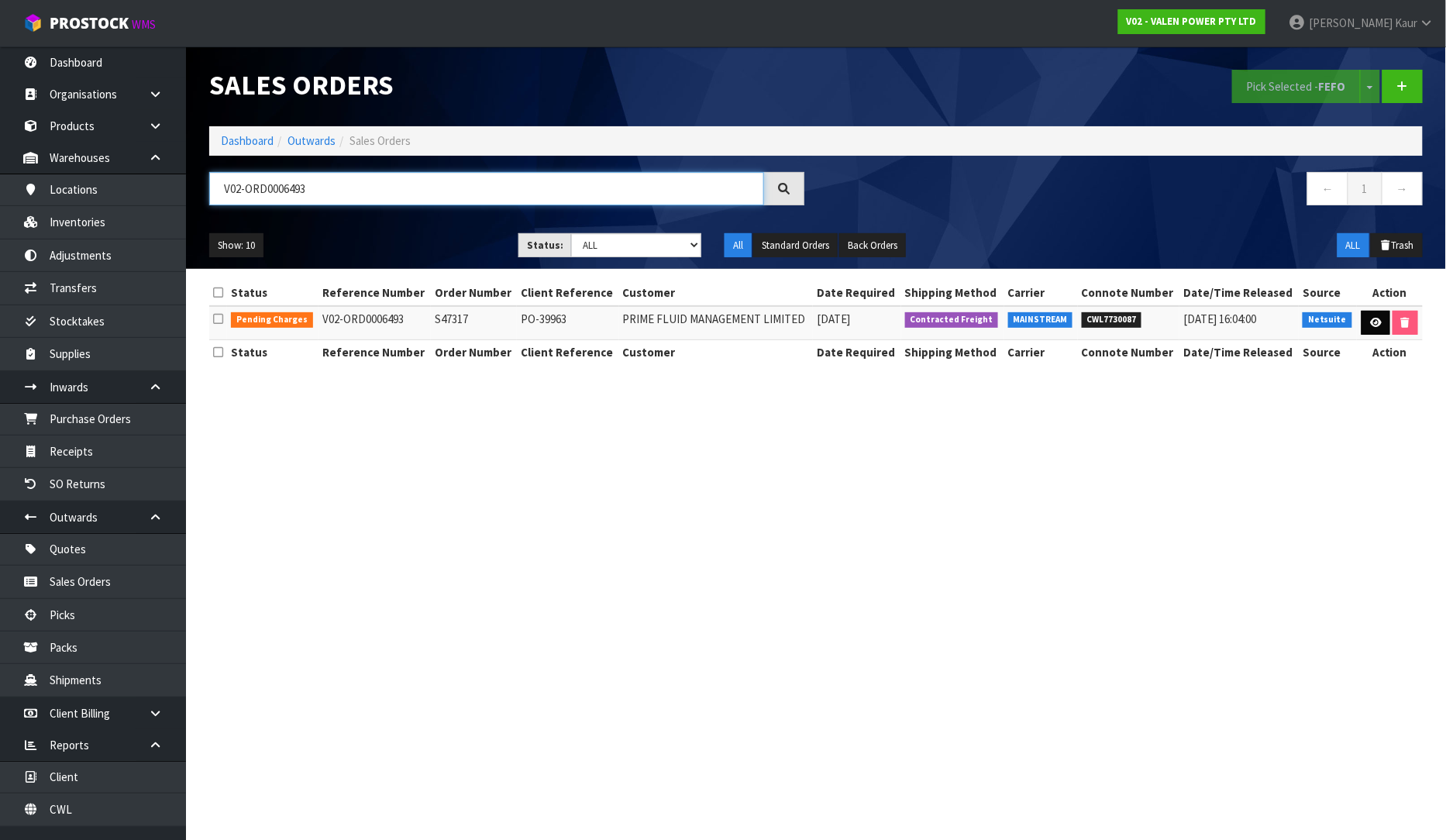
type input "V02-ORD0006493"
click at [1372, 324] on icon at bounding box center [1376, 322] width 11 height 10
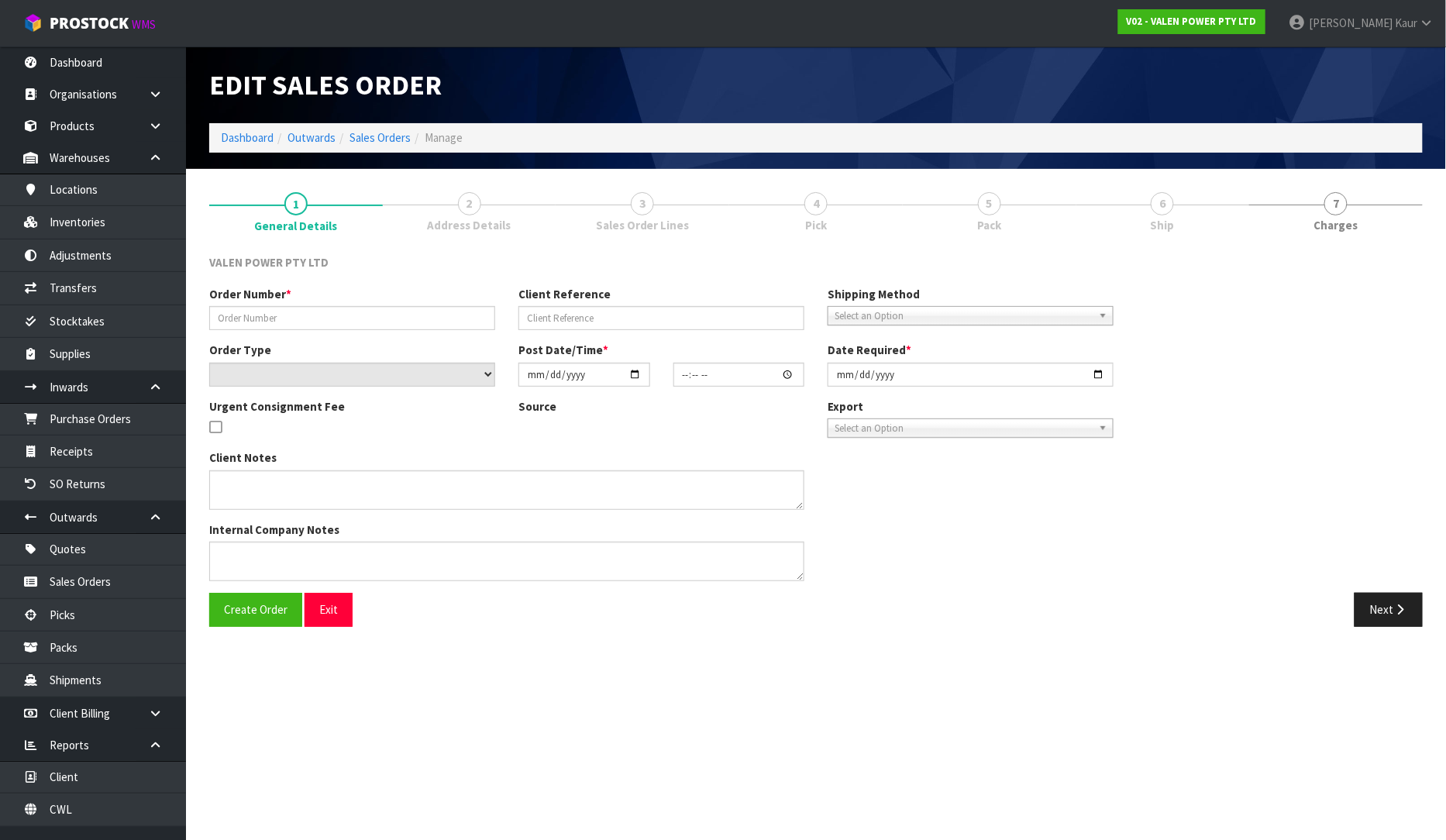
type input "S47317"
type input "PO-39963"
select select "number:0"
type input "2025-08-20"
type input "12:45:07.000"
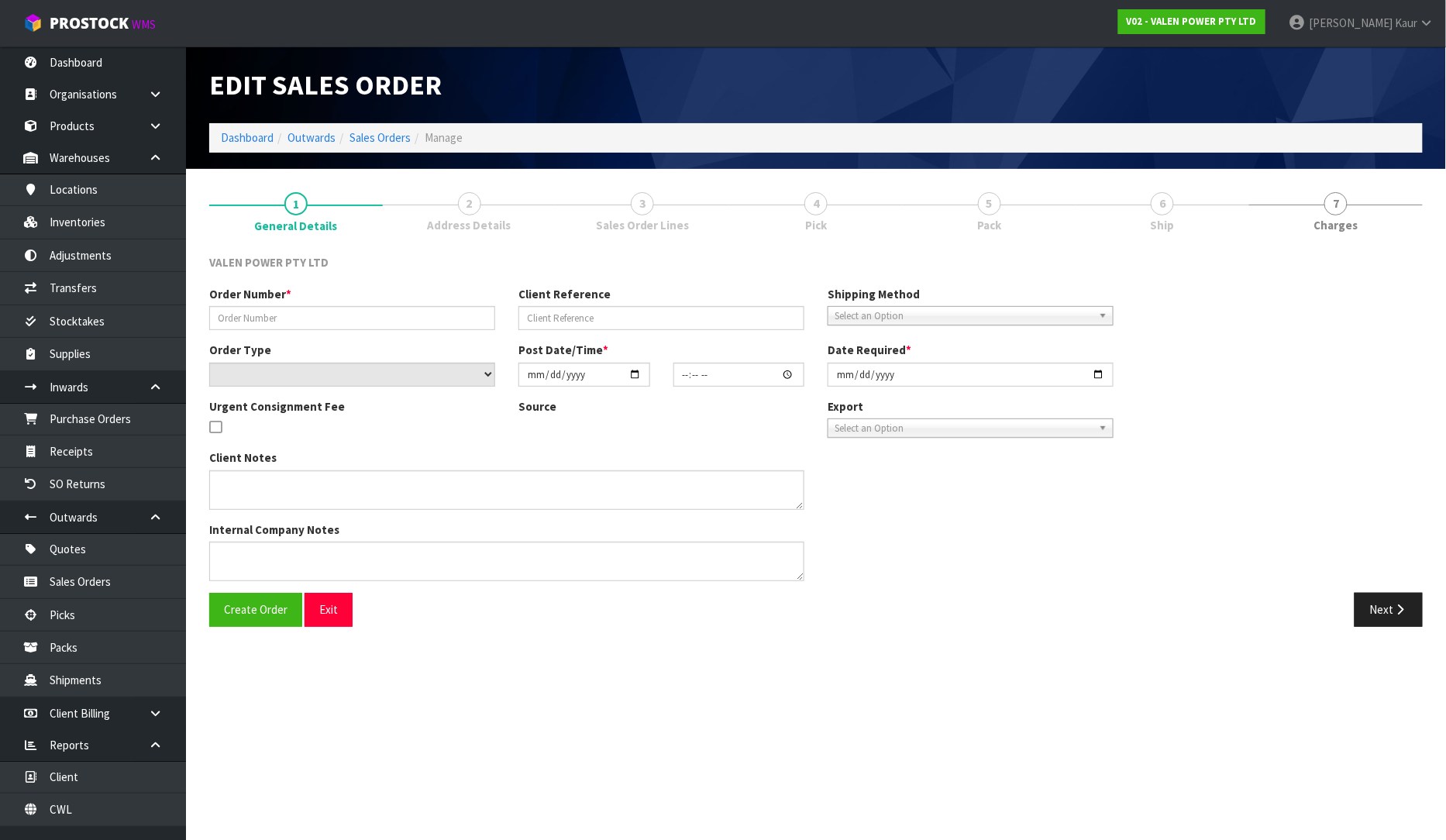
type input "[DATE]"
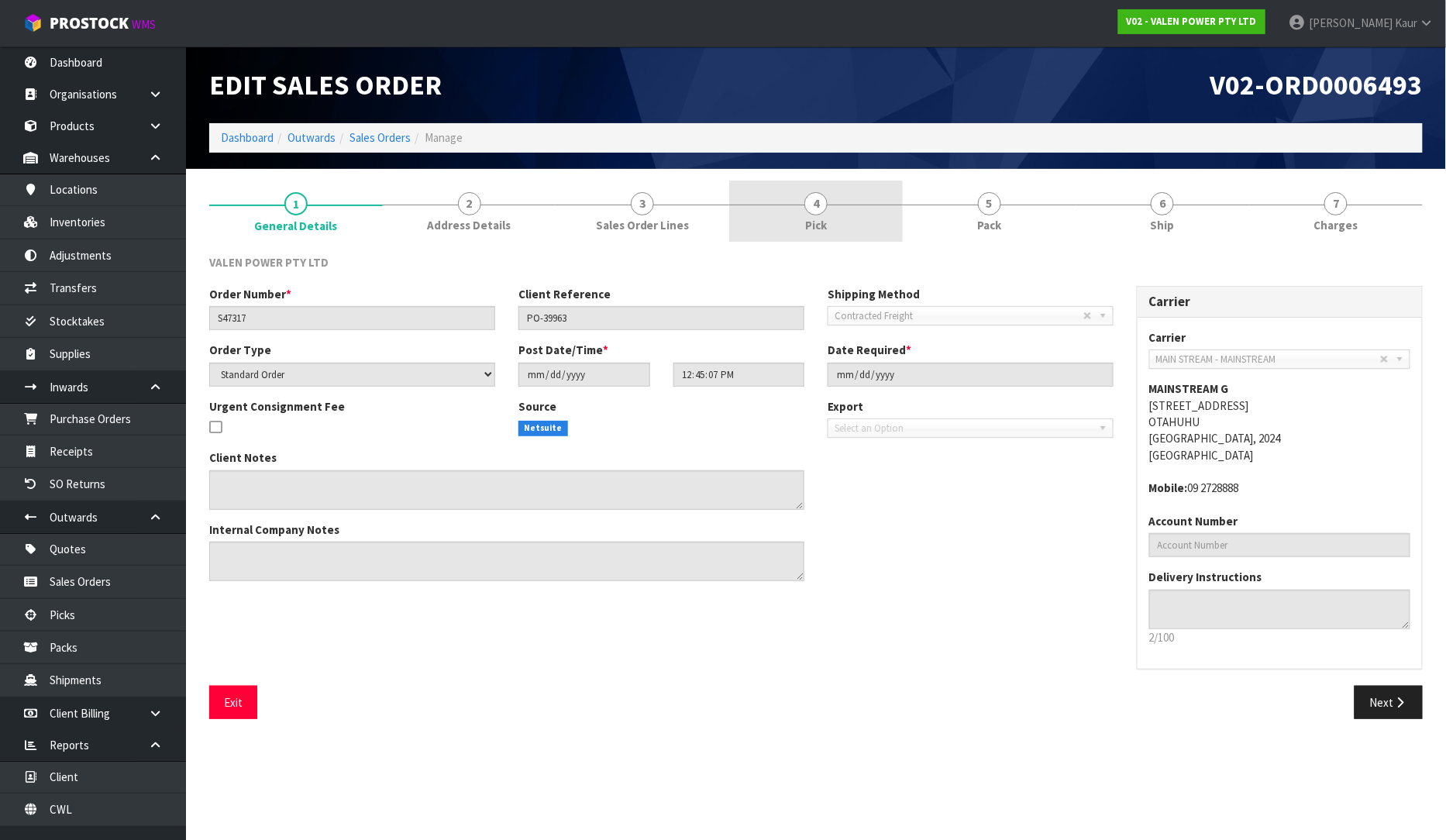
click at [833, 206] on link "4 Pick" at bounding box center [815, 211] width 173 height 62
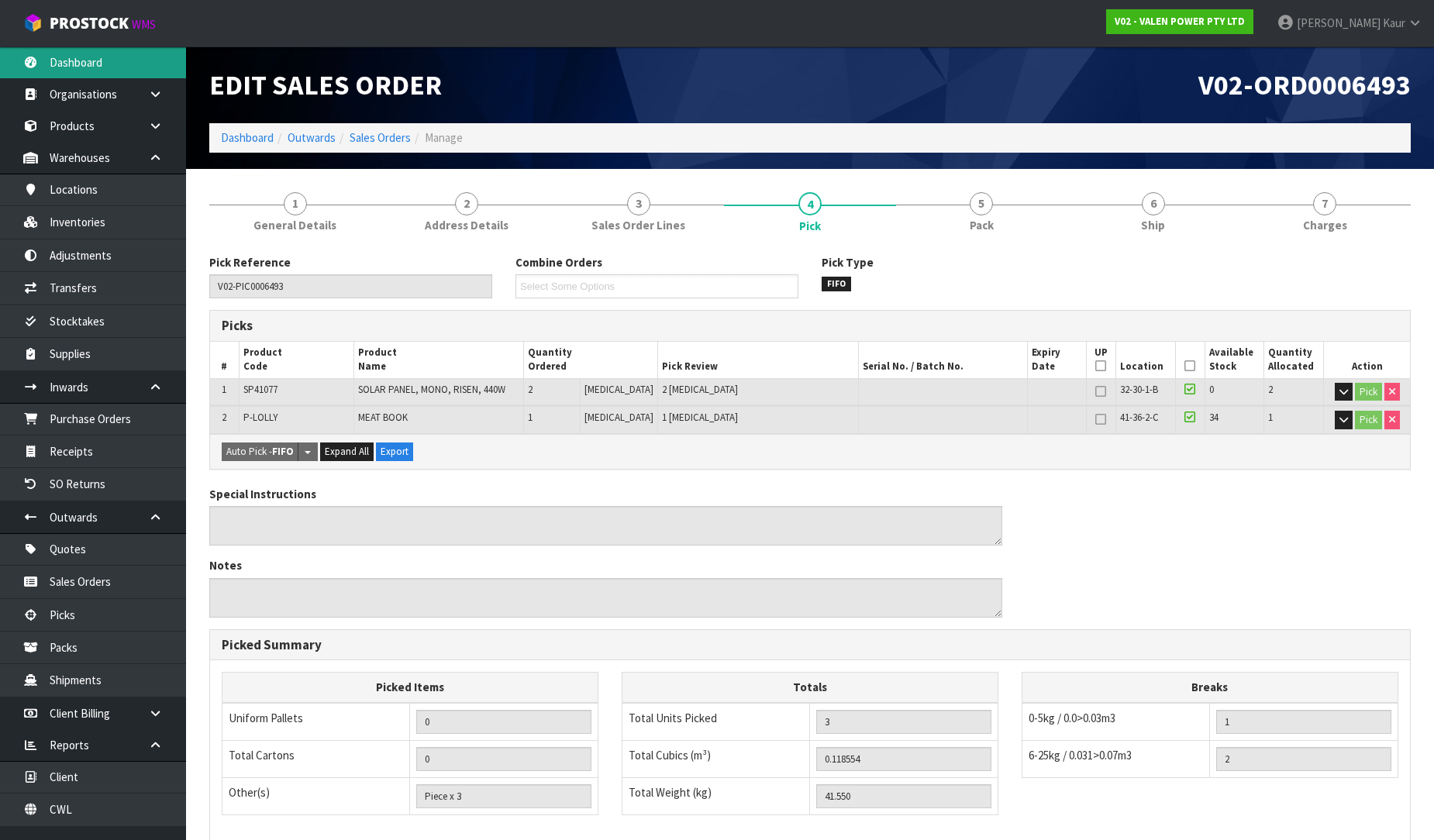
click at [104, 58] on link "Dashboard" at bounding box center [92, 63] width 186 height 32
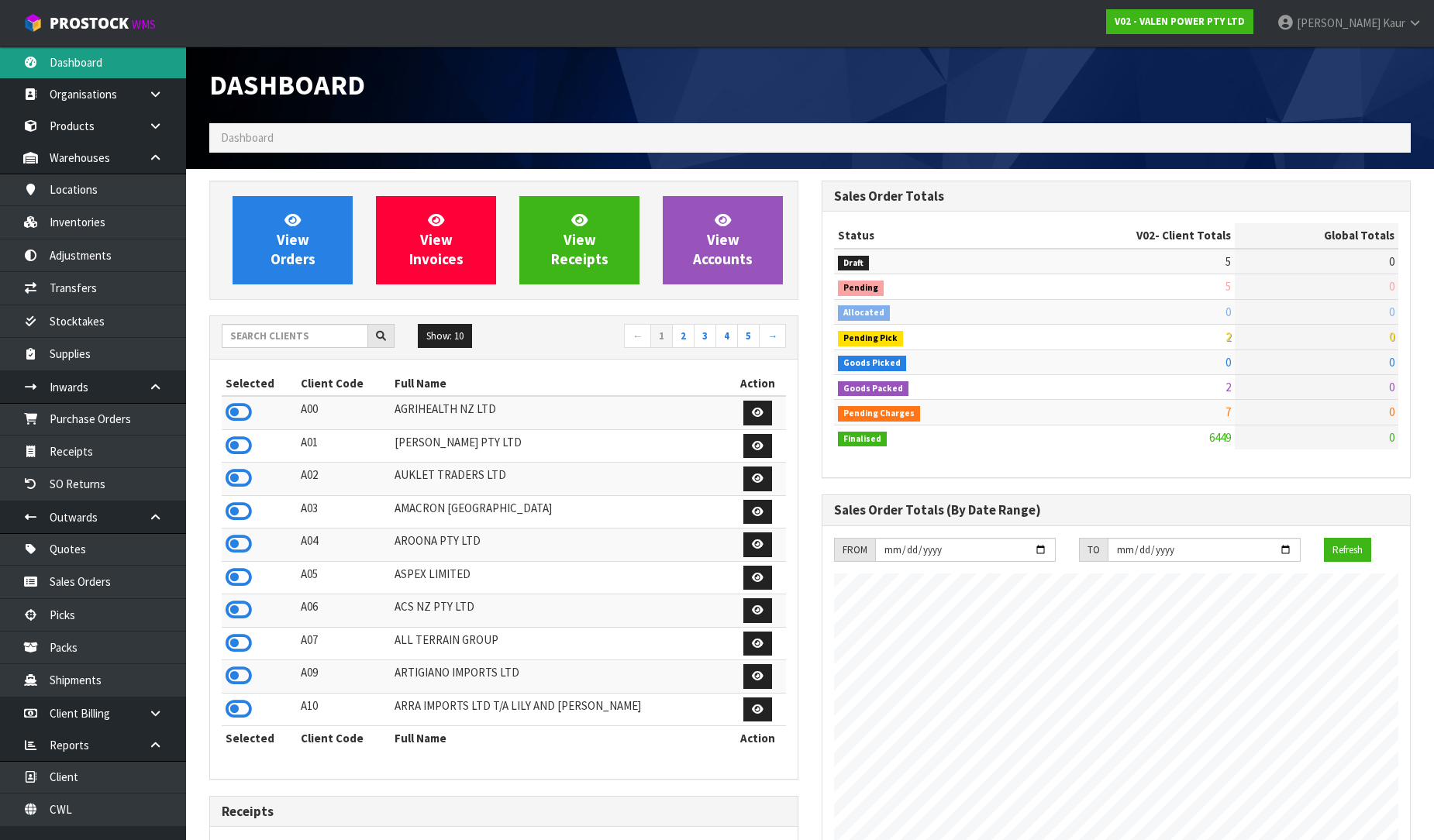
scroll to position [1174, 612]
click at [346, 345] on input "text" at bounding box center [295, 335] width 146 height 24
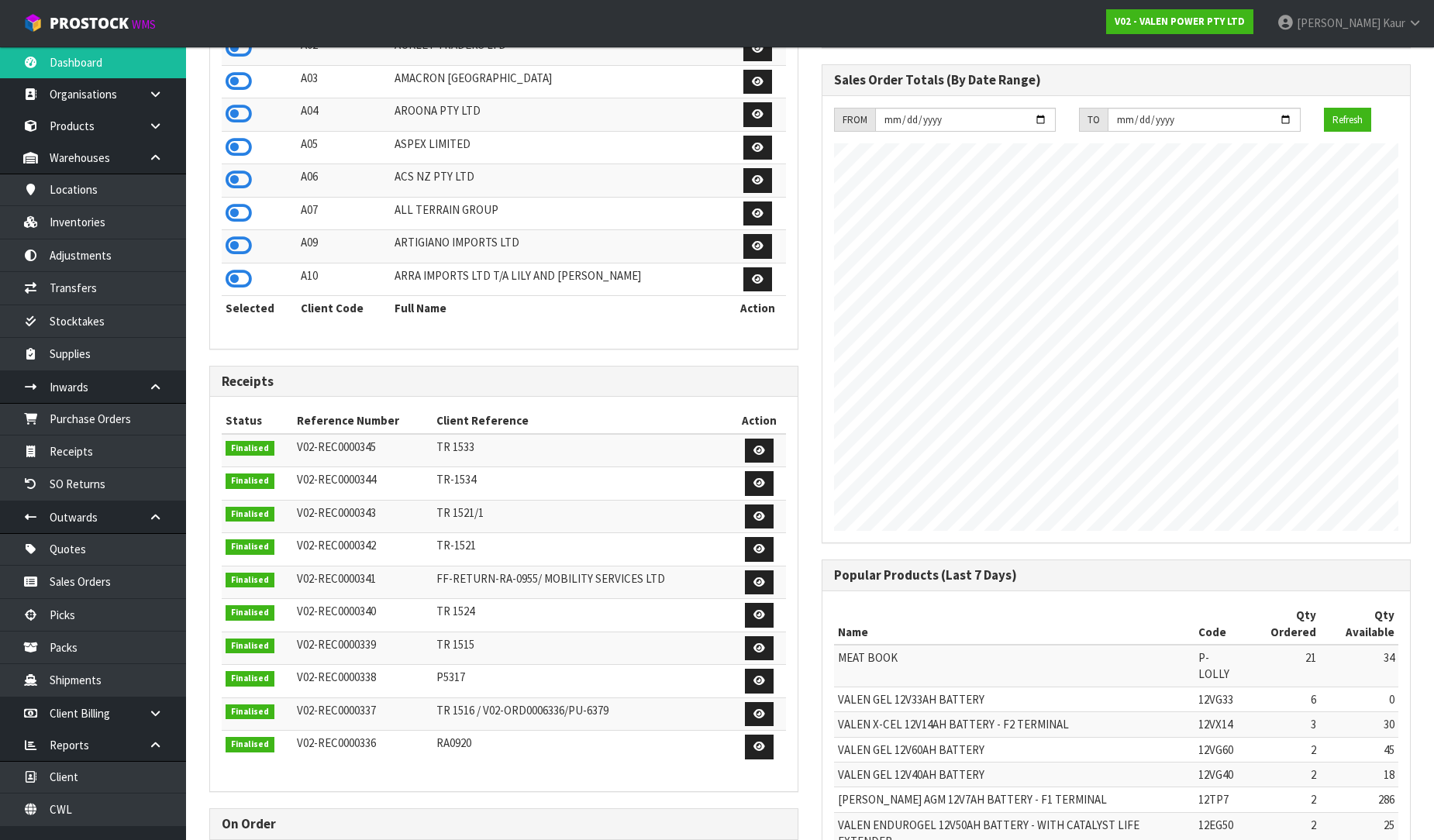
scroll to position [0, 0]
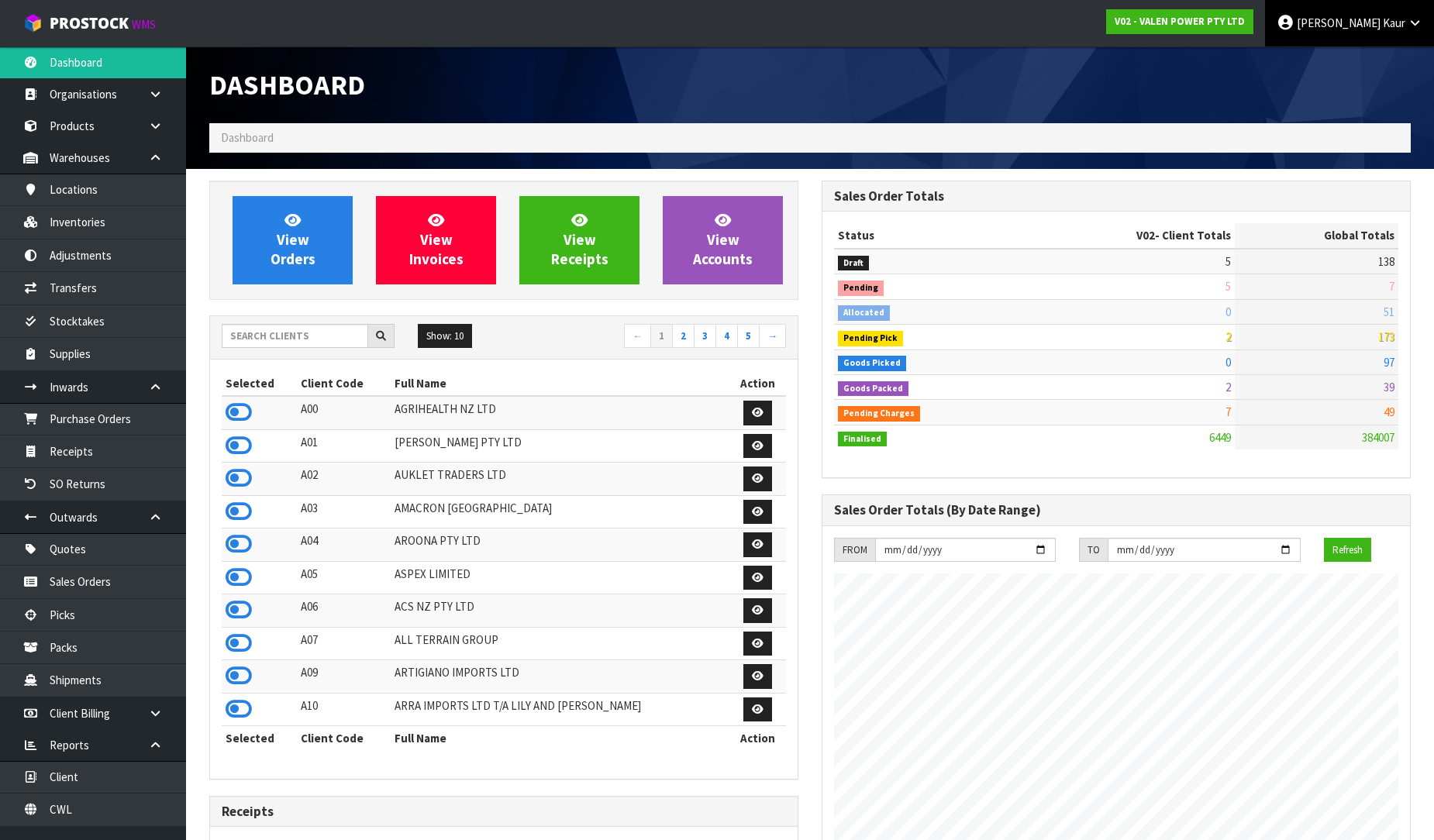
click at [1426, 11] on link "Prabhneet Kaur" at bounding box center [1349, 23] width 169 height 47
click at [1393, 45] on link "Prabhneet Kaur" at bounding box center [1349, 23] width 169 height 47
click at [1412, 29] on link "Prabhneet Kaur" at bounding box center [1349, 23] width 169 height 47
click at [1383, 58] on link "Logout" at bounding box center [1371, 62] width 122 height 21
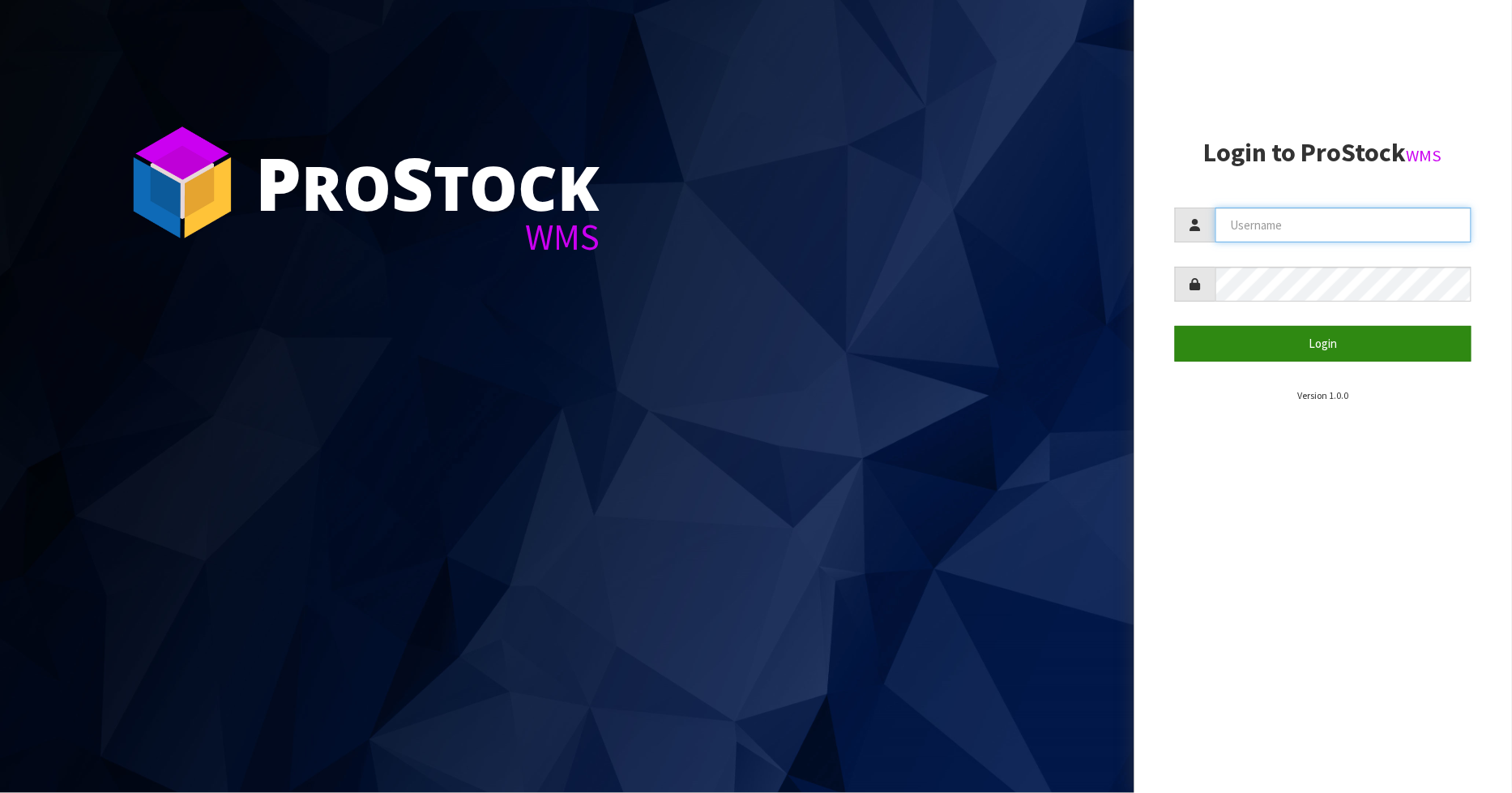
type input "[PERSON_NAME]"
click at [1355, 343] on button "Login" at bounding box center [1323, 344] width 297 height 35
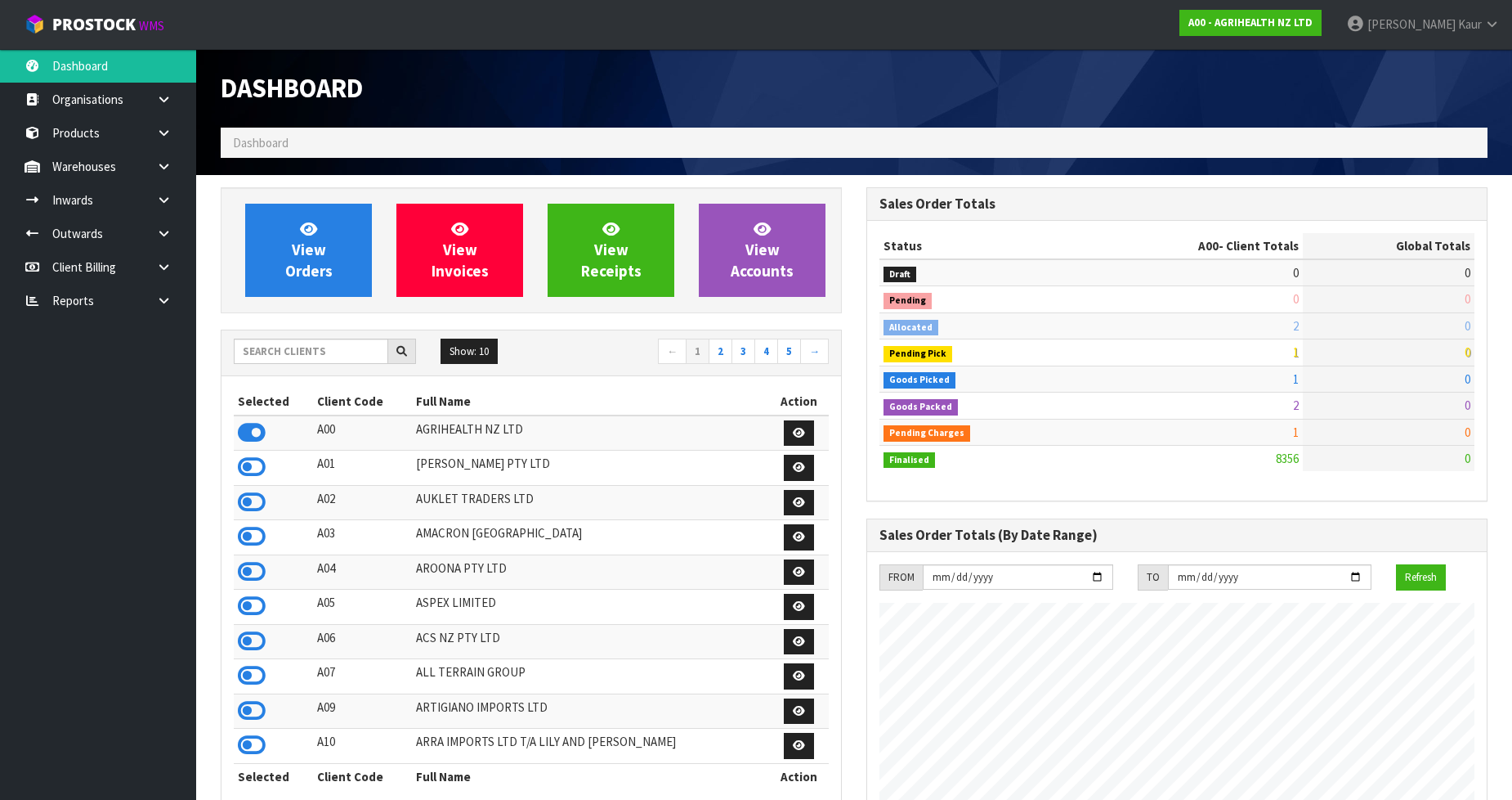
scroll to position [1239, 645]
click at [276, 344] on input "text" at bounding box center [311, 350] width 154 height 25
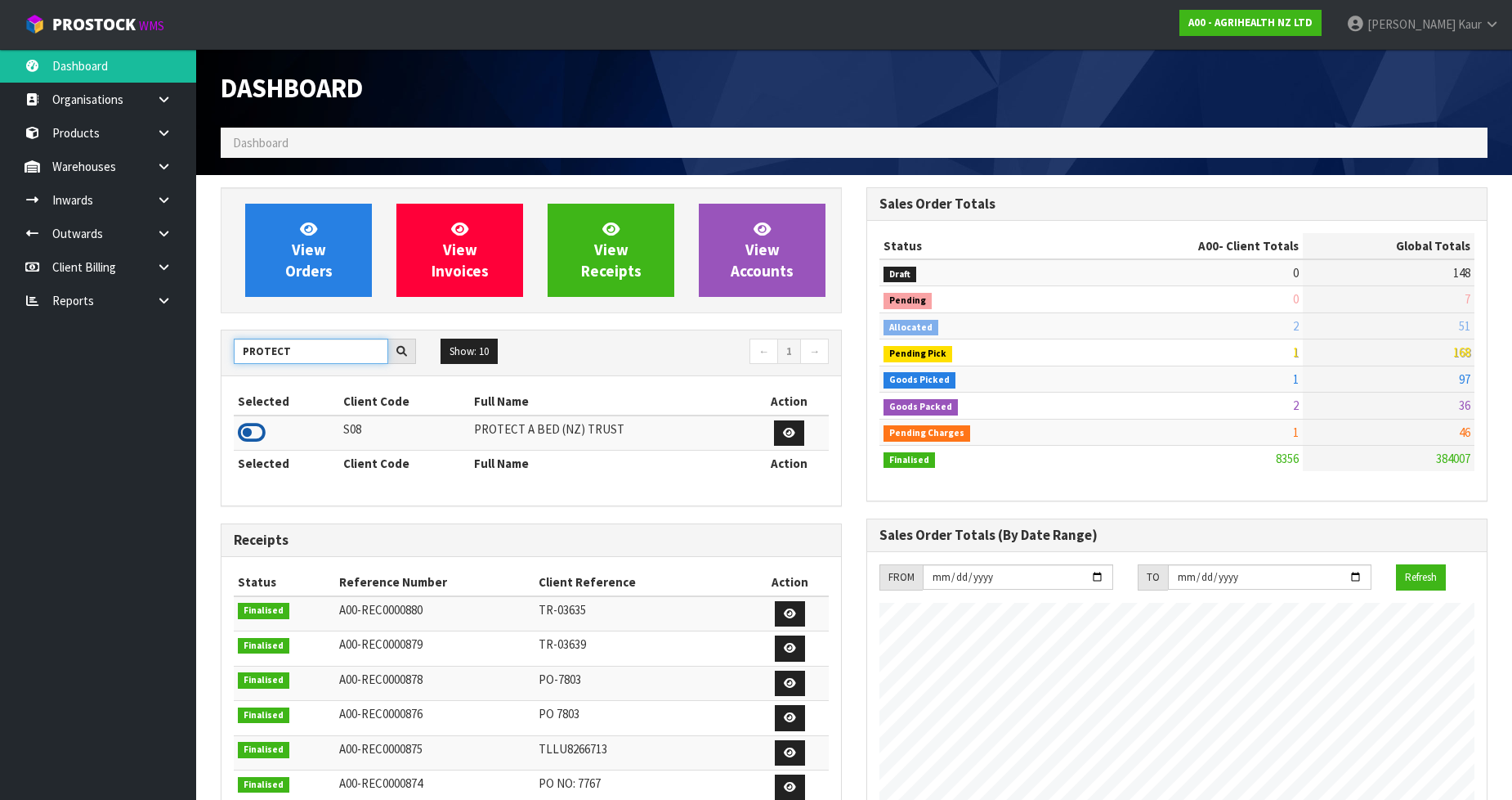
type input "PROTECT"
click at [259, 434] on icon at bounding box center [252, 432] width 28 height 24
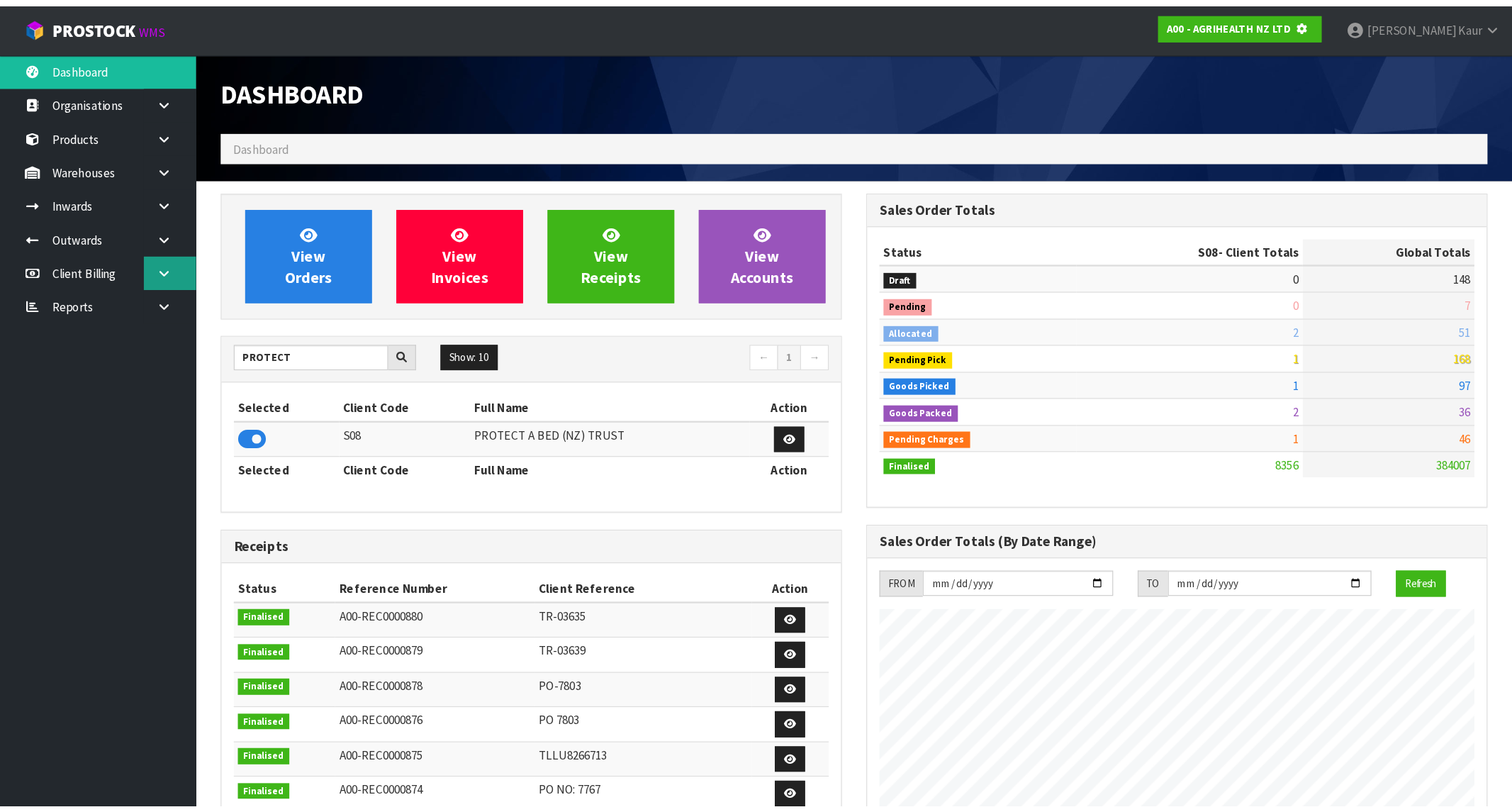
scroll to position [708050, 708361]
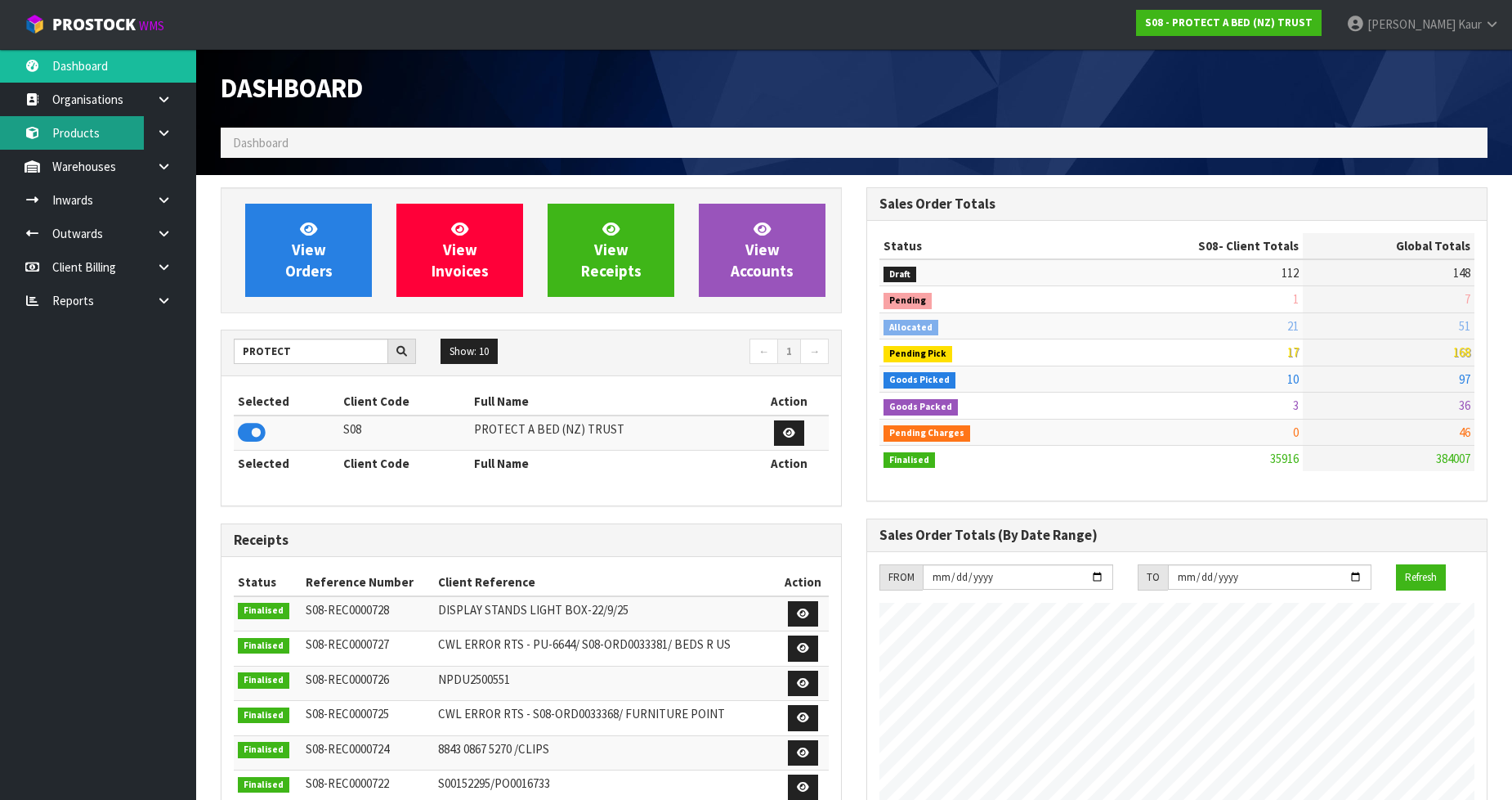
click at [98, 141] on link "Products" at bounding box center [98, 133] width 196 height 33
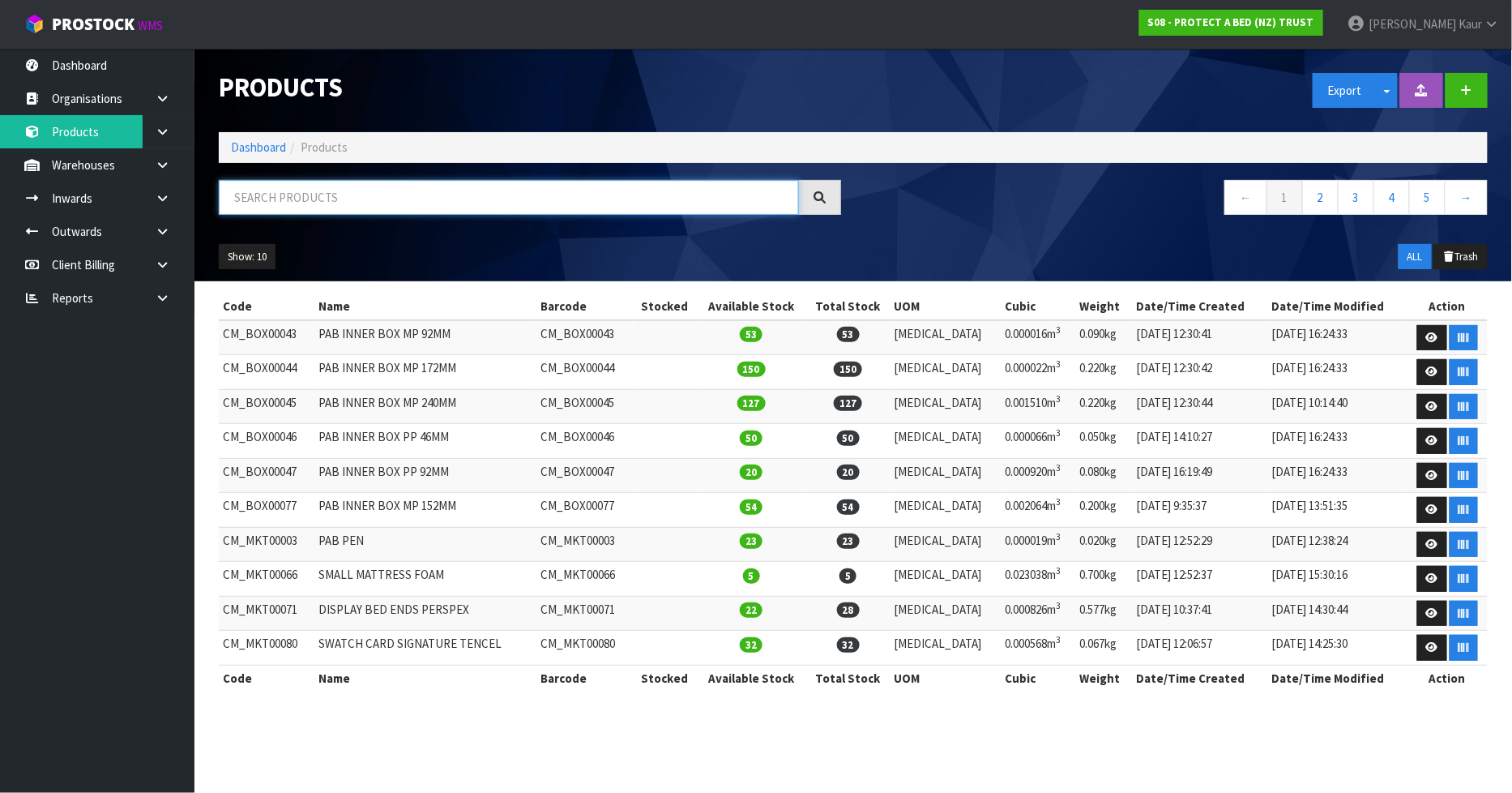
click at [287, 189] on input "text" at bounding box center [509, 197] width 580 height 35
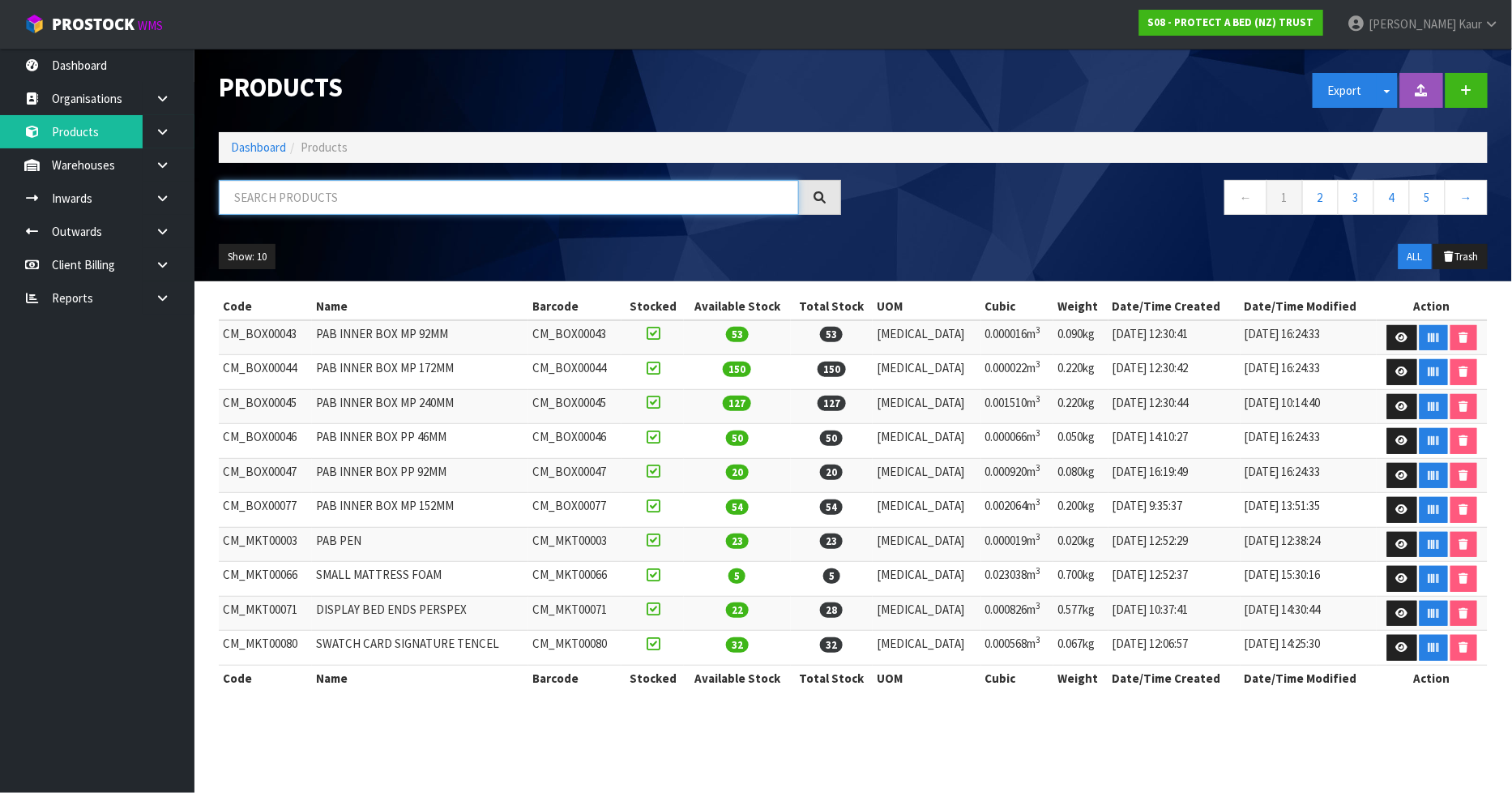
paste input "F0054CLK0"
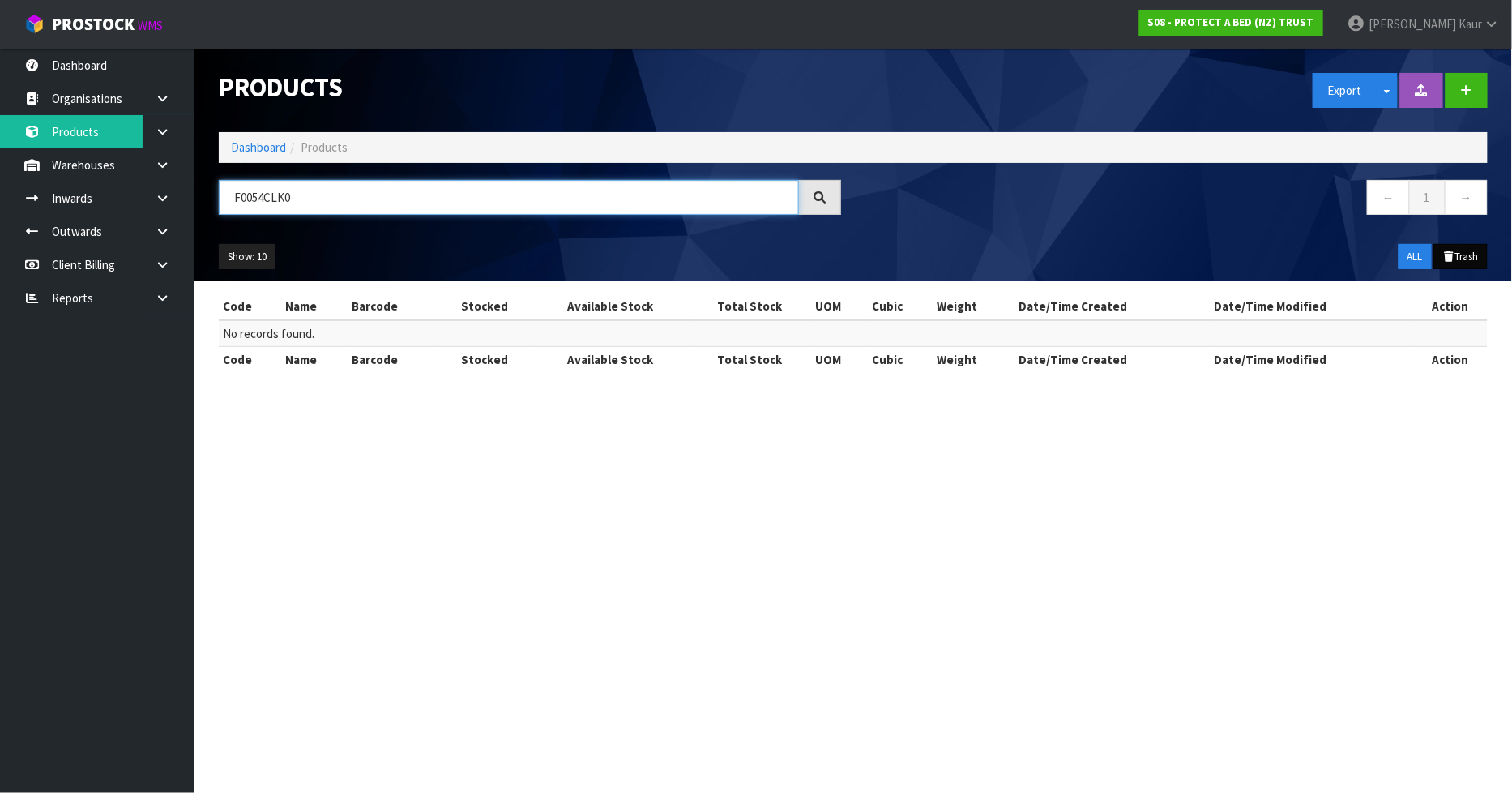
type input "F0054CLK0"
click at [1460, 262] on button "Trash" at bounding box center [1460, 257] width 54 height 26
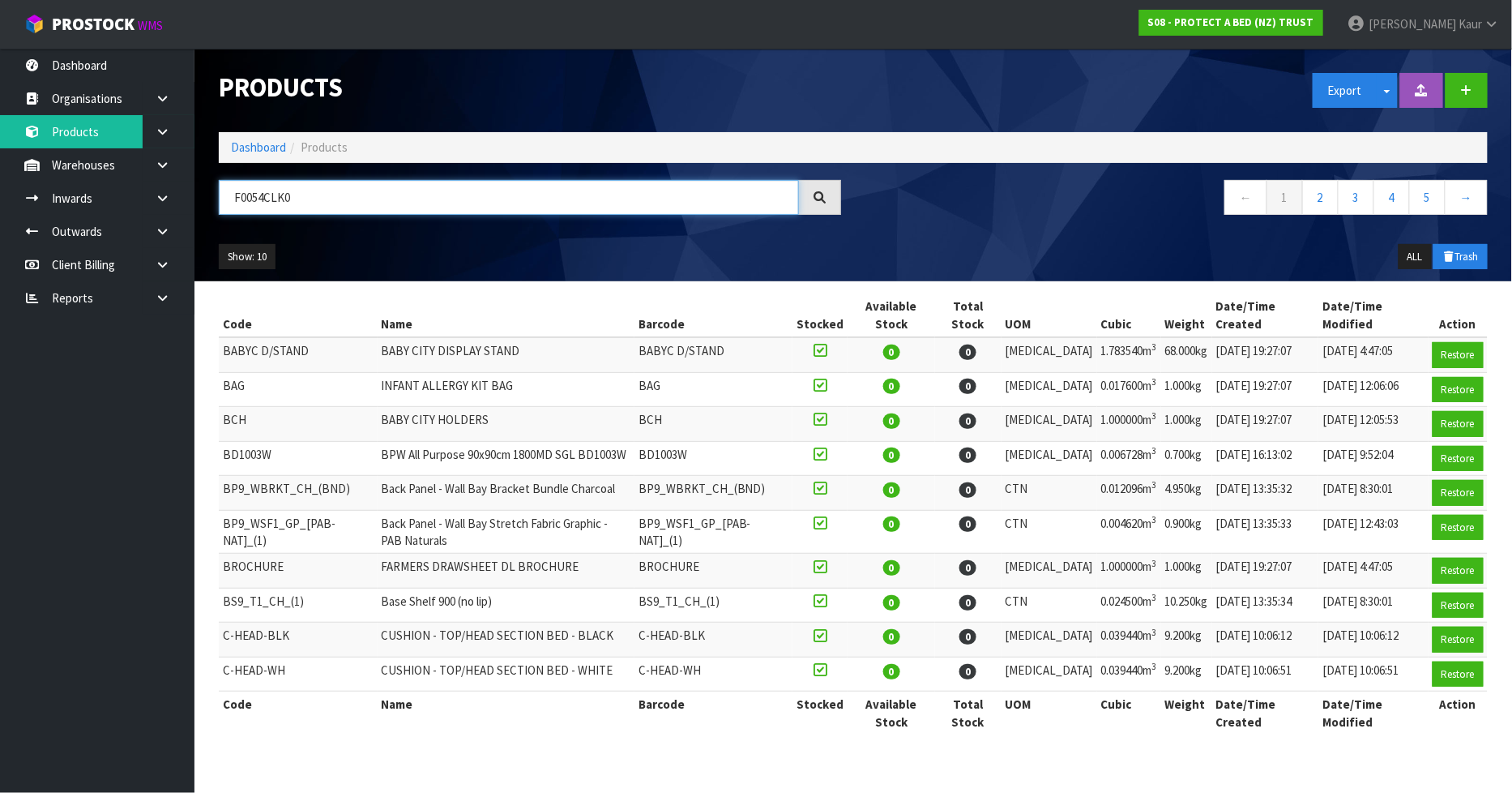
drag, startPoint x: 322, startPoint y: 204, endPoint x: 219, endPoint y: 200, distance: 103.1
click at [219, 200] on input "F0054CLK0" at bounding box center [509, 197] width 580 height 35
click at [1403, 253] on button "ALL" at bounding box center [1415, 257] width 33 height 26
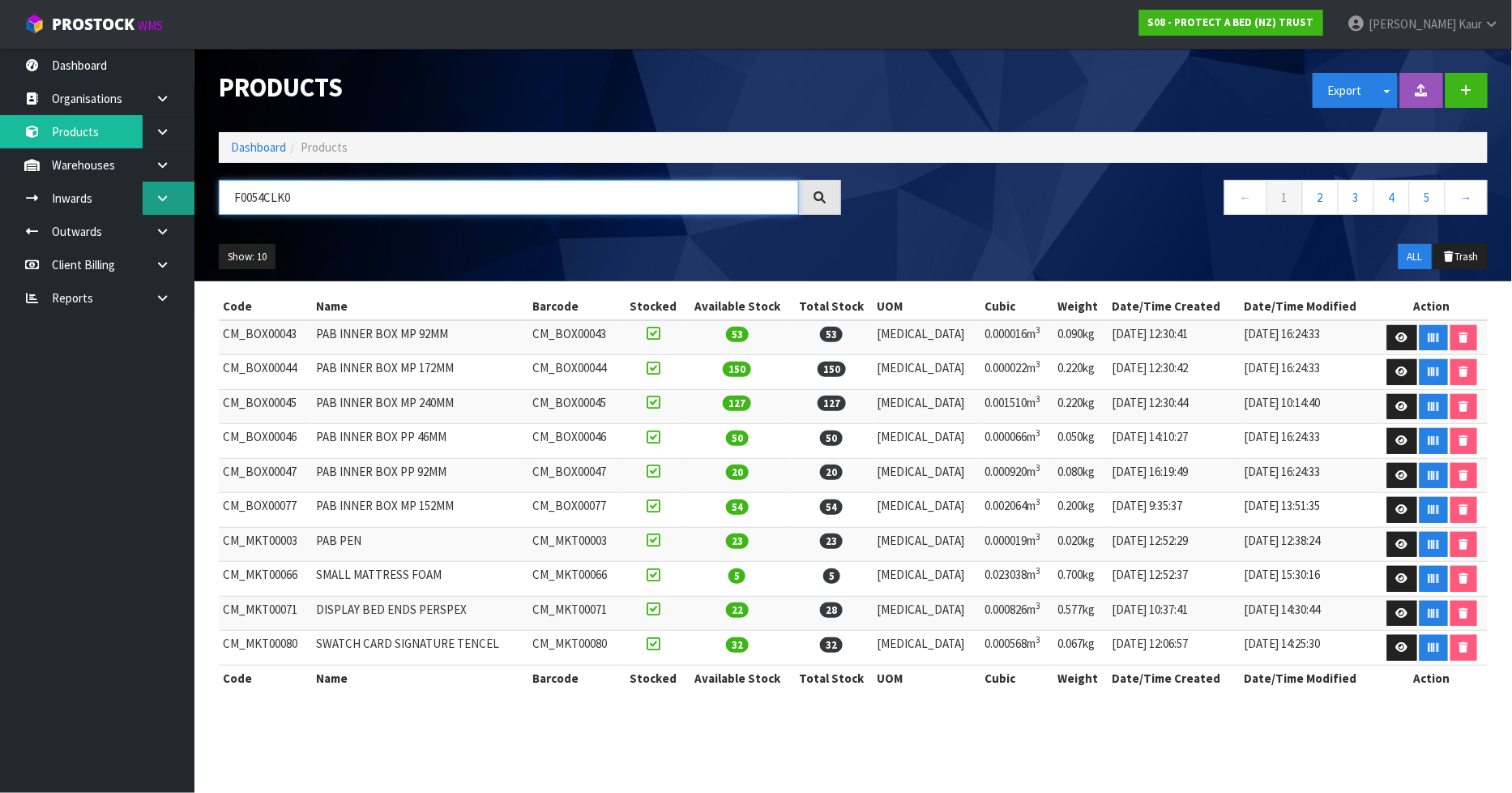
drag, startPoint x: 328, startPoint y: 189, endPoint x: 189, endPoint y: 195, distance: 139.1
click at [189, 195] on body "Toggle navigation ProStock WMS S08 - PROTECT A BED (NZ) TRUST Prabhneet Kaur Lo…" at bounding box center [756, 396] width 1512 height 793
paste input "F0054KGN0"
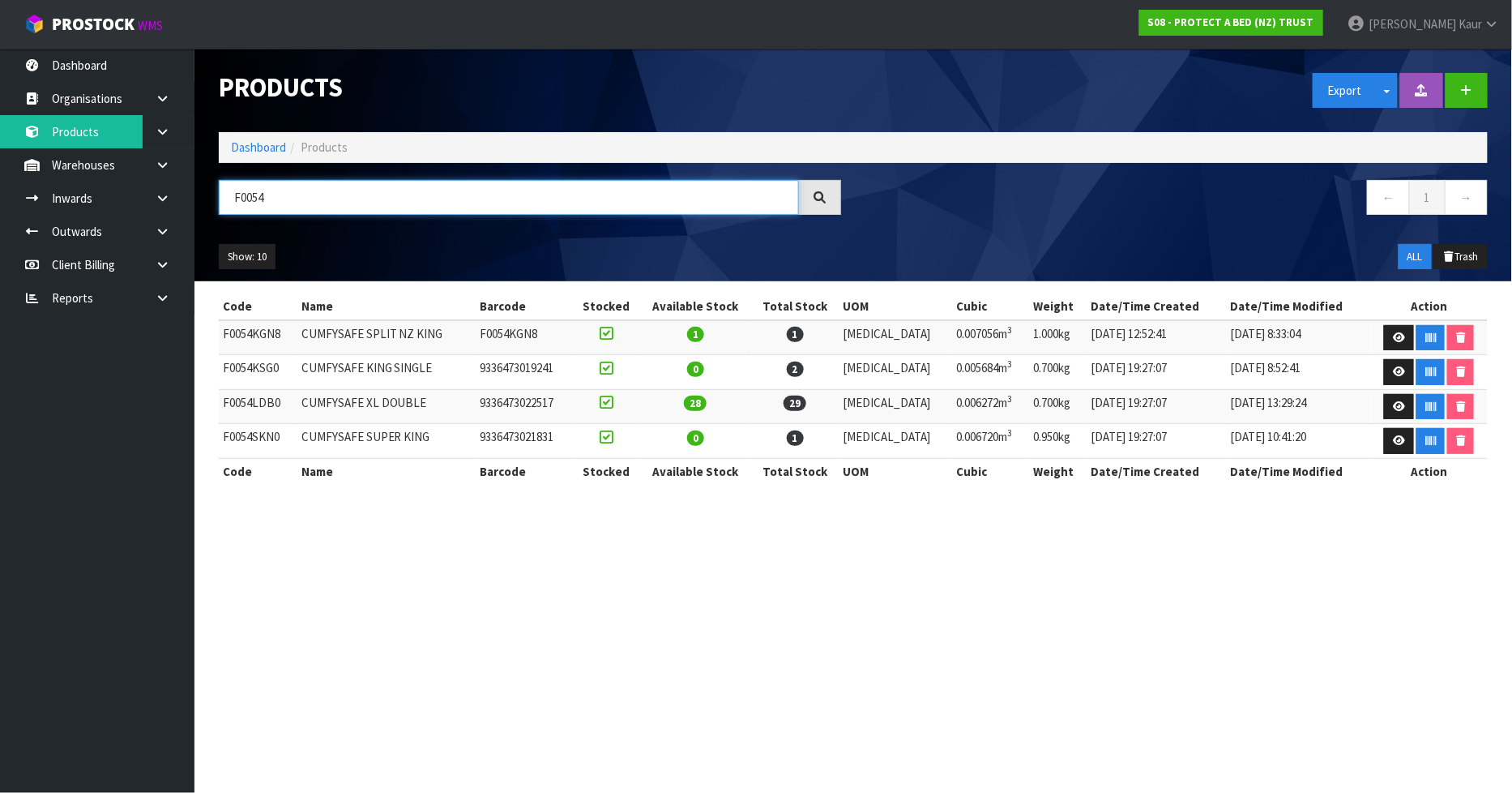
type input "F0054"
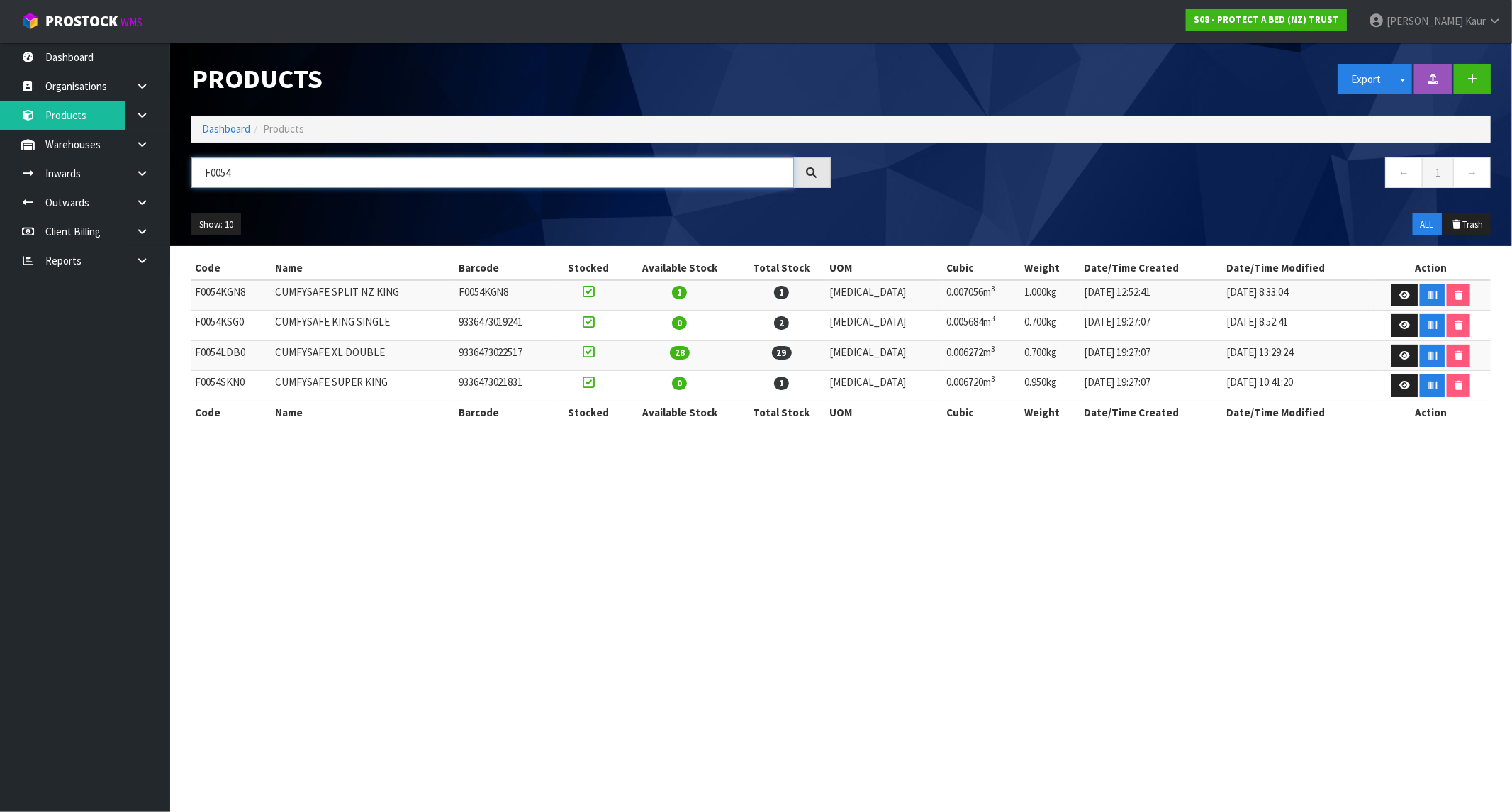
drag, startPoint x: 246, startPoint y: 172, endPoint x: 187, endPoint y: 166, distance: 59.3
click at [187, 166] on div "F0054" at bounding box center [511, 177] width 661 height 41
paste input "F0064KGN0"
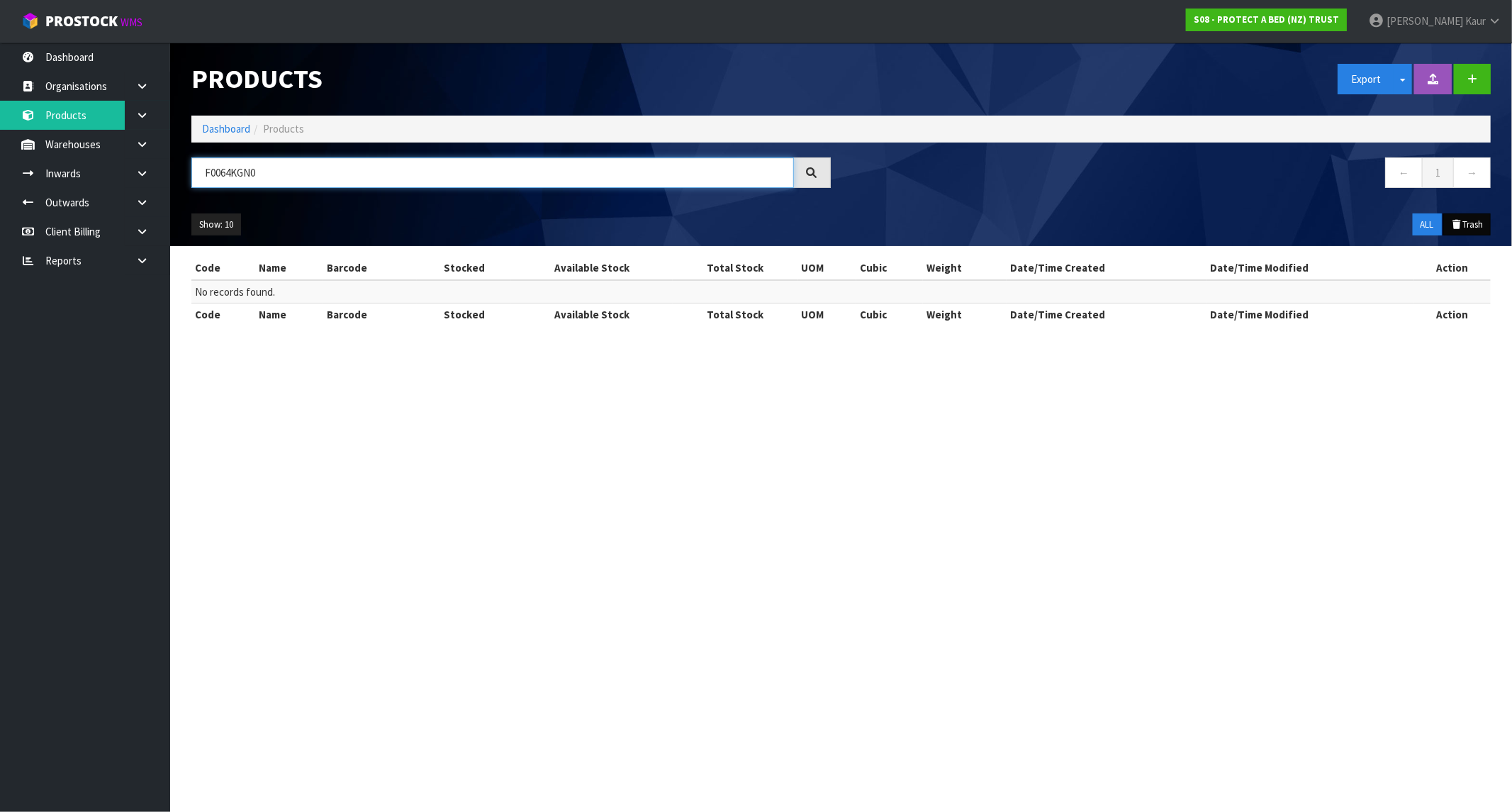
type input "F0064KGN0"
drag, startPoint x: 263, startPoint y: 171, endPoint x: 176, endPoint y: 172, distance: 87.0
click at [176, 172] on header "Products Export Split button! SOH Summary Measurements Dangerous Goods Import P…" at bounding box center [841, 144] width 1342 height 204
paste input "F0081KGN0"
type input "F0081KGN0"
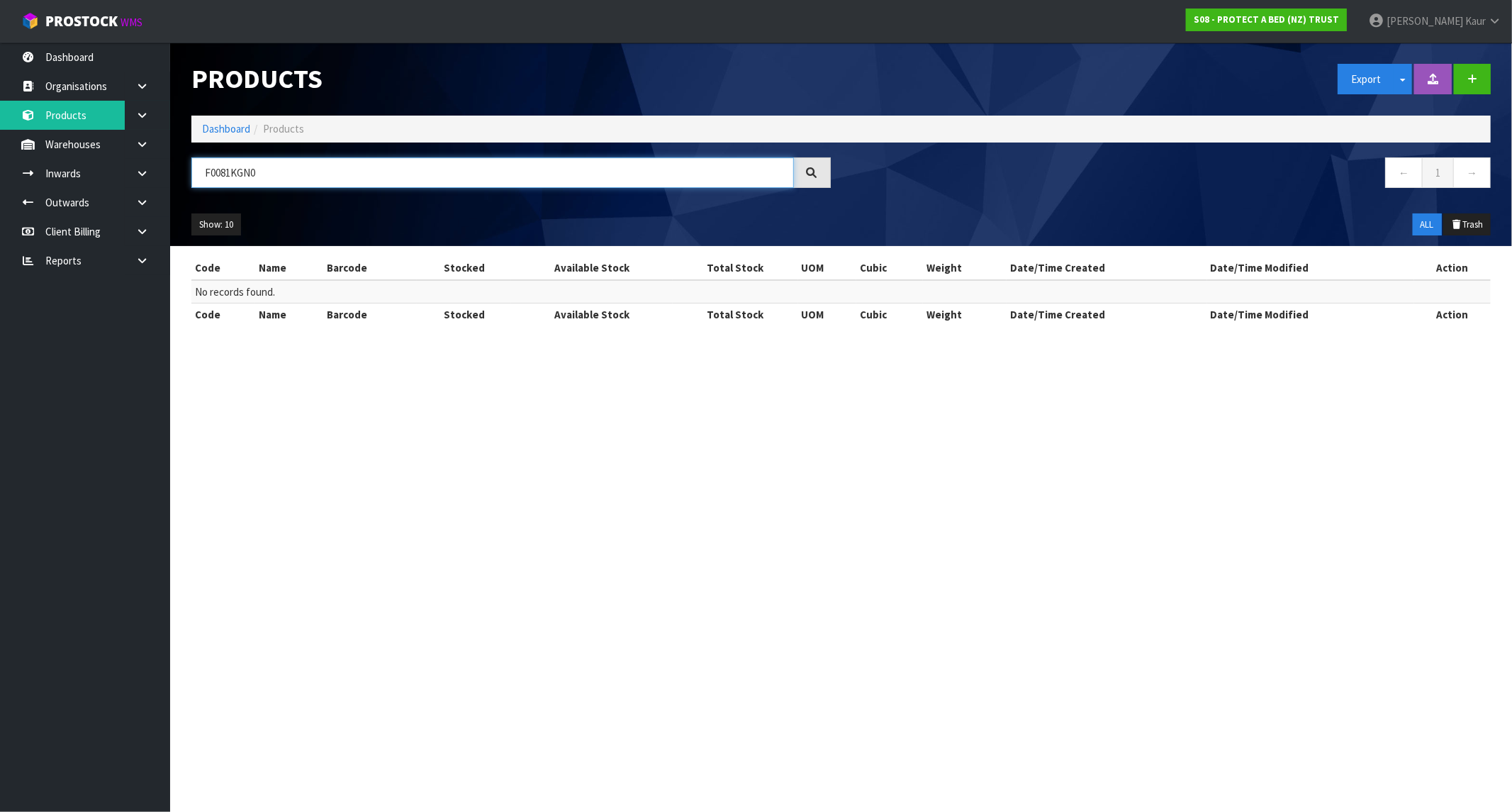
drag, startPoint x: 266, startPoint y: 163, endPoint x: 178, endPoint y: 172, distance: 88.5
click at [178, 172] on header "Products Export Split button! SOH Summary Measurements Dangerous Goods Import P…" at bounding box center [841, 144] width 1342 height 204
paste input "F0130KNG0"
type input "F0130KNG0"
drag, startPoint x: 258, startPoint y: 174, endPoint x: 201, endPoint y: 168, distance: 57.3
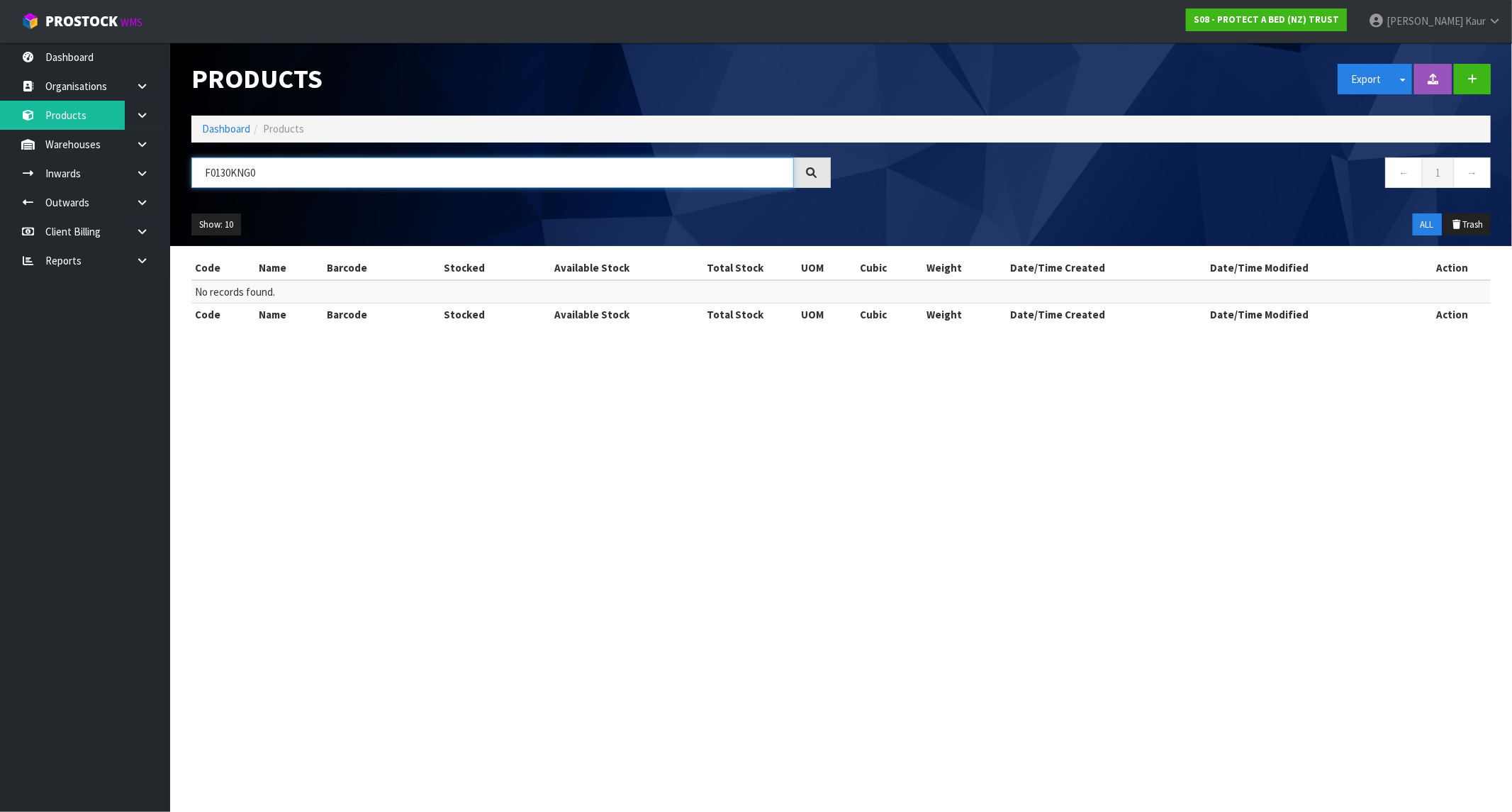
click at [201, 168] on input "F0130KNG0" at bounding box center [493, 172] width 603 height 31
paste input "F0196SKN0"
type input "F0196SKN0"
drag, startPoint x: 264, startPoint y: 172, endPoint x: 193, endPoint y: 172, distance: 71.0
click at [193, 172] on input "F0196SKN0" at bounding box center [493, 172] width 603 height 31
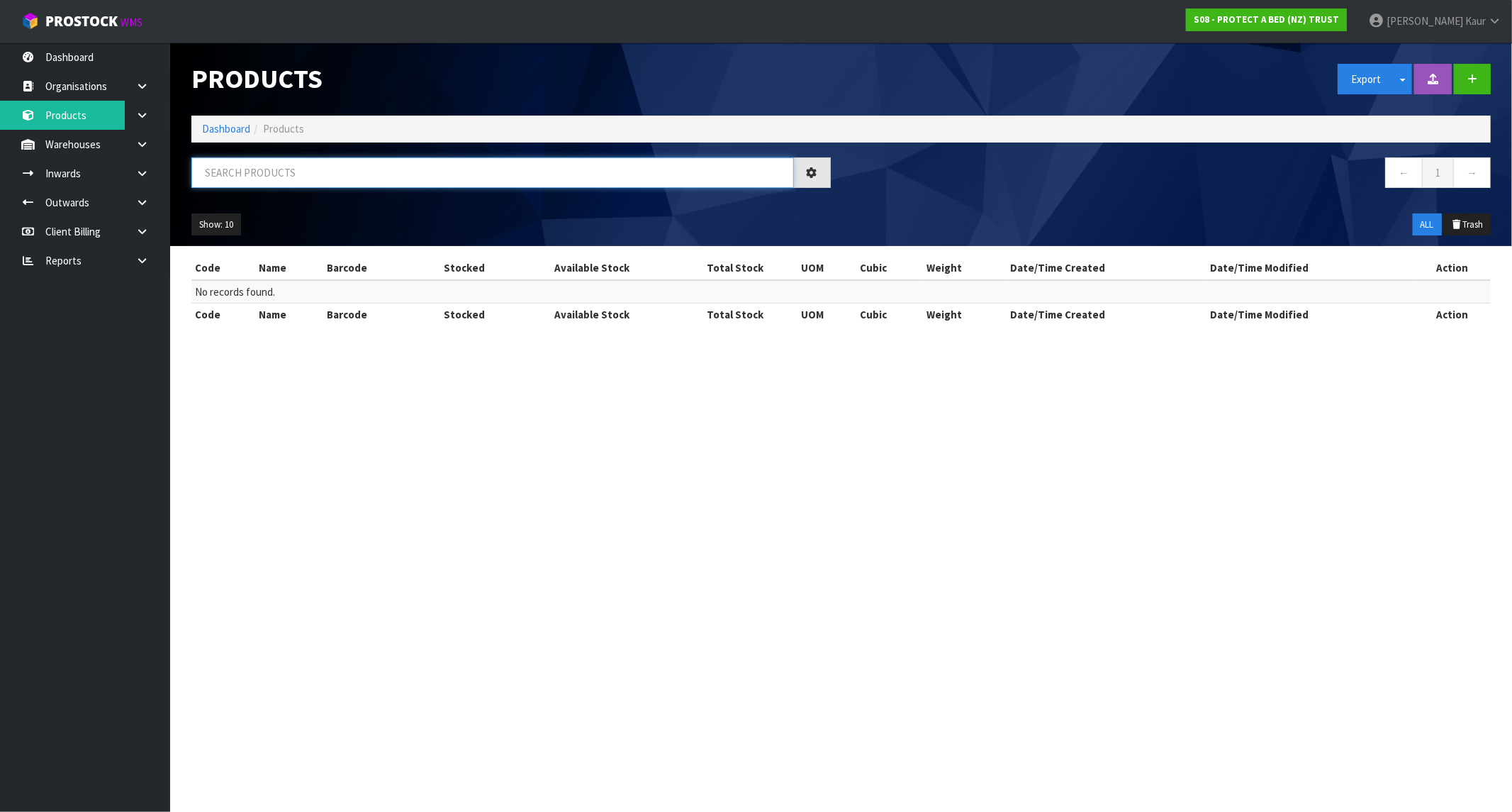
paste input "F0308KGN0"
type input "F0308KGN0"
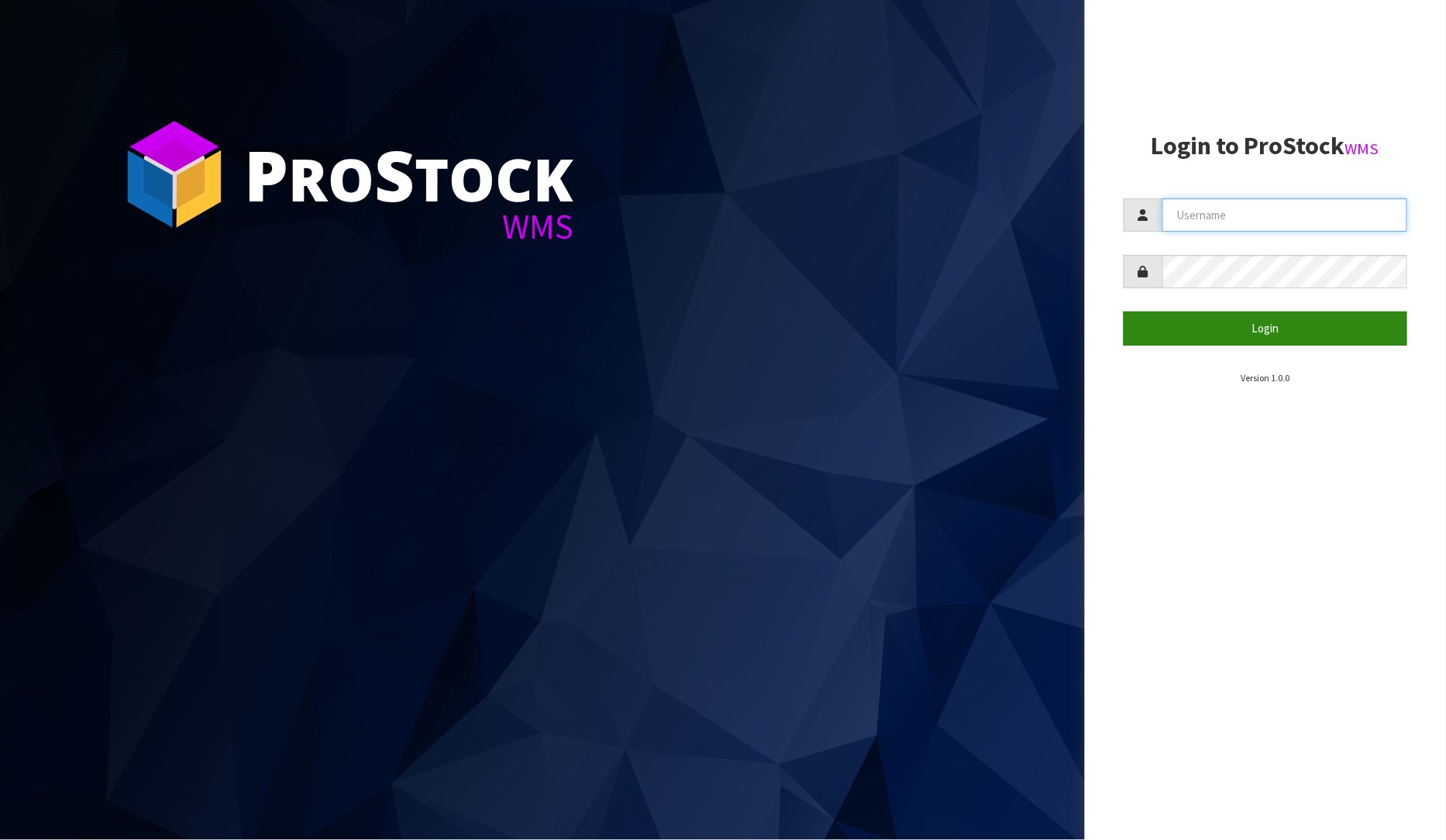
type input "[PERSON_NAME]"
click at [1243, 322] on button "Login" at bounding box center [1265, 328] width 284 height 33
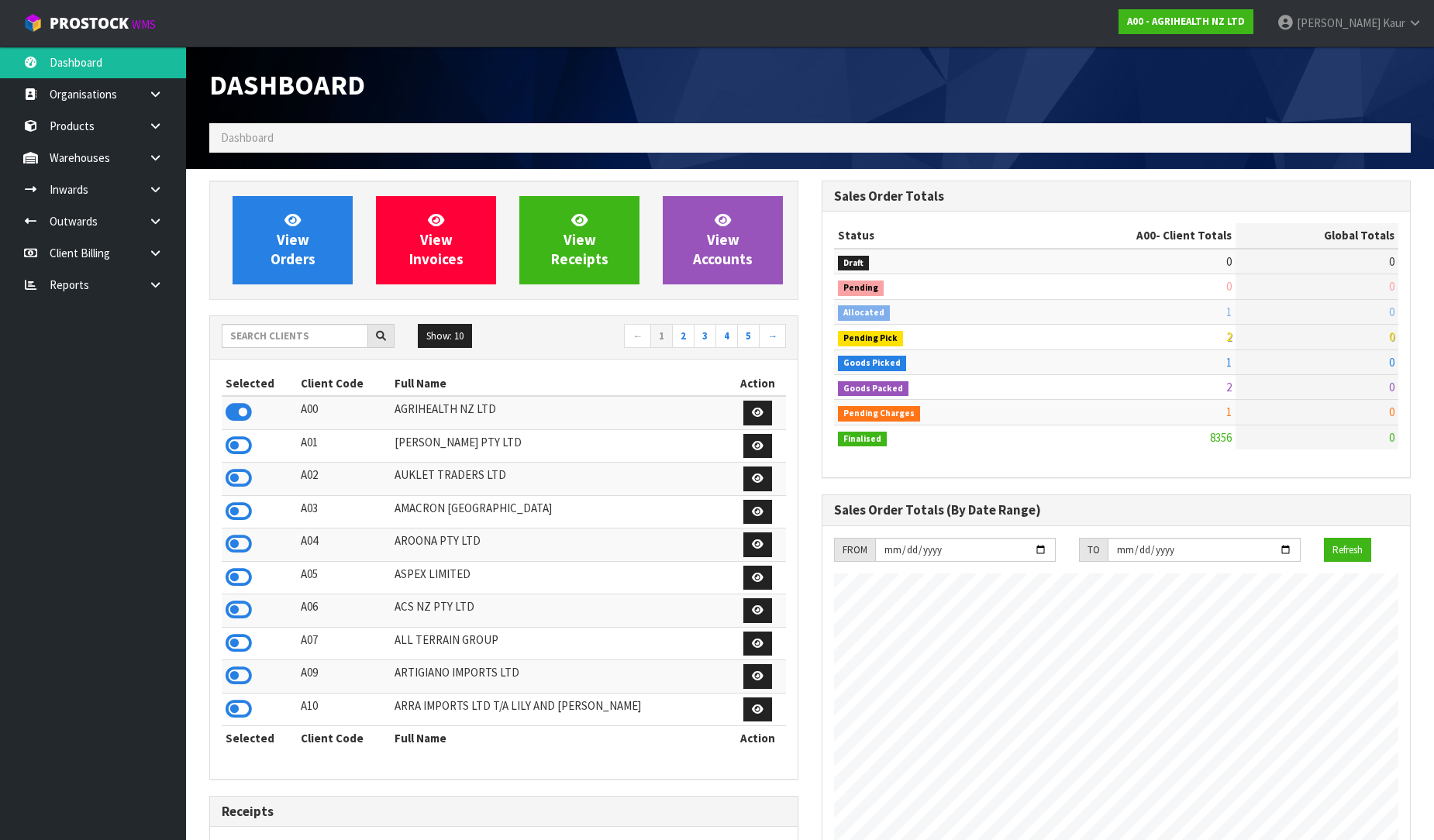
scroll to position [1174, 612]
click at [159, 284] on icon at bounding box center [155, 284] width 15 height 11
click at [101, 344] on link "CWL" at bounding box center [92, 349] width 186 height 32
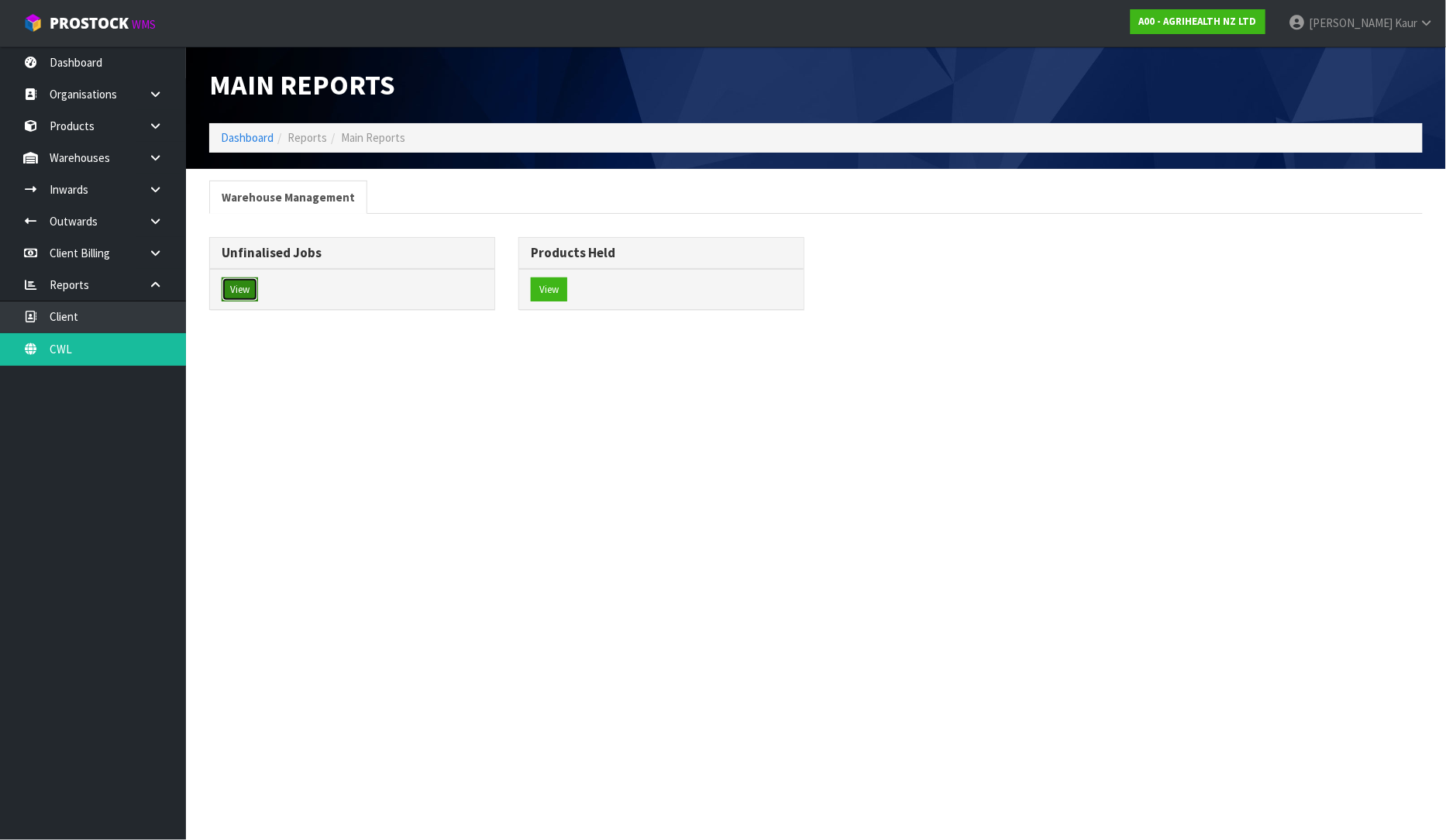
click at [248, 292] on button "View" at bounding box center [240, 290] width 36 height 25
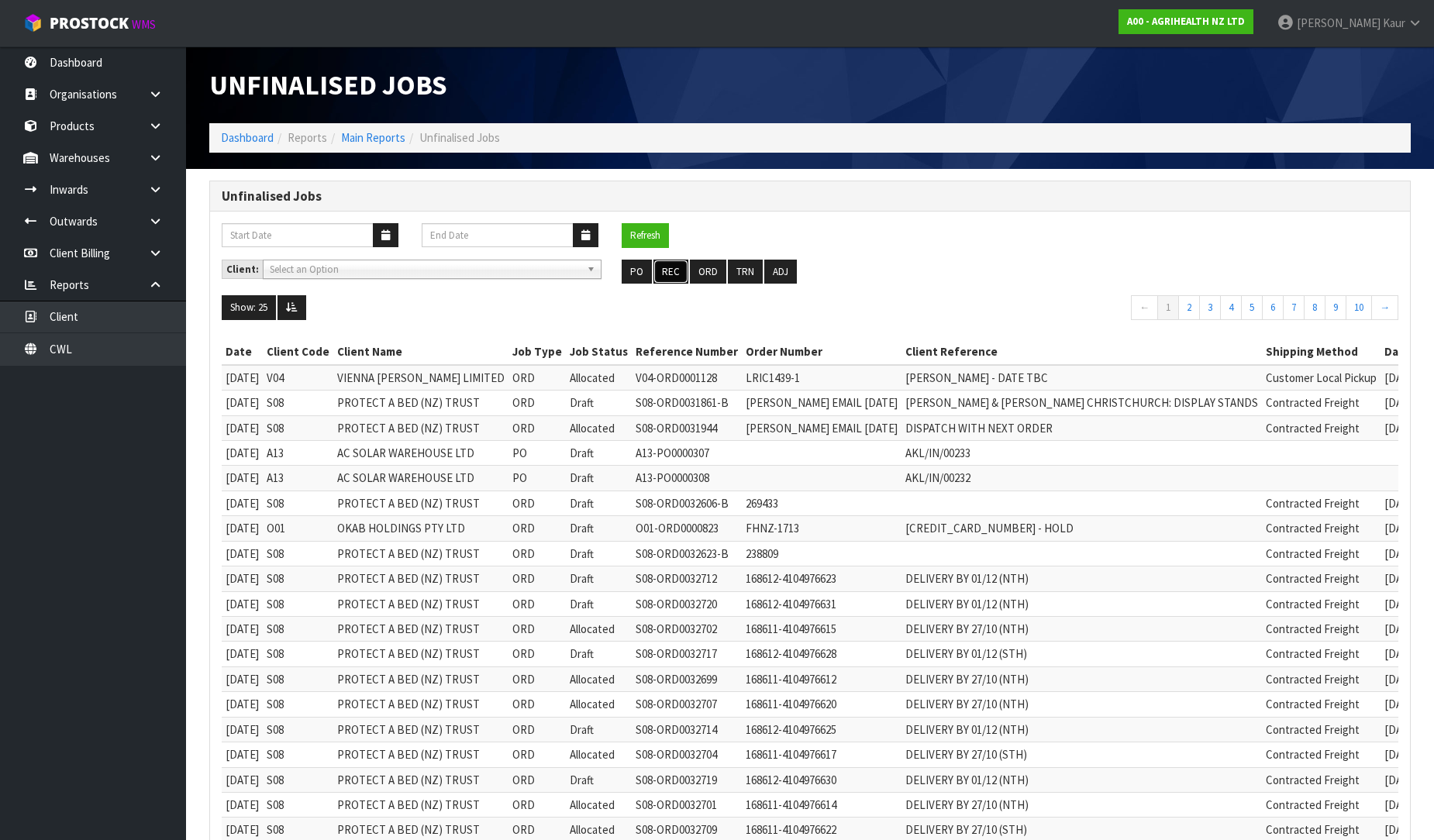
click at [671, 268] on button "REC" at bounding box center [671, 272] width 35 height 25
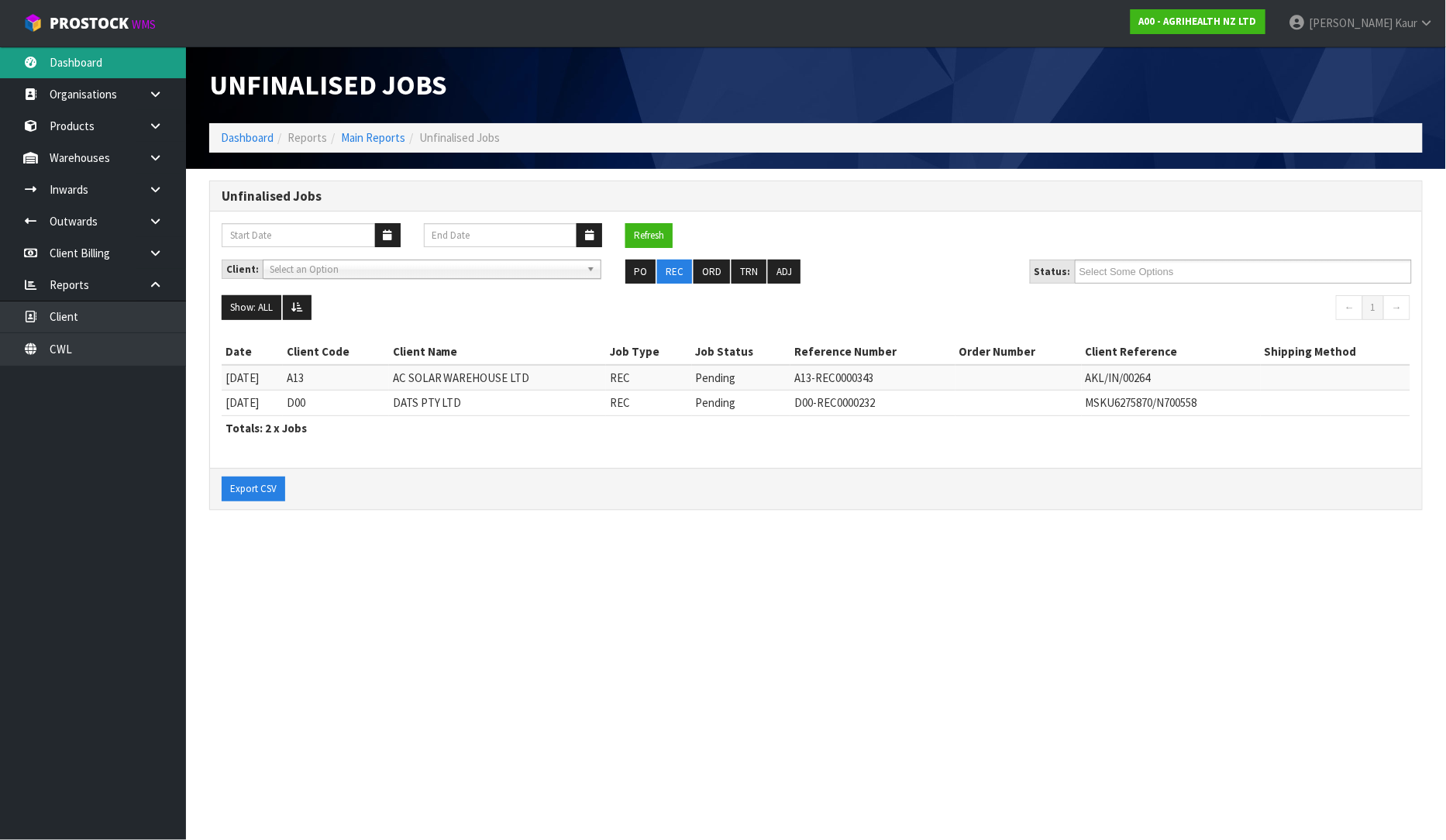
click at [106, 55] on link "Dashboard" at bounding box center [92, 63] width 186 height 32
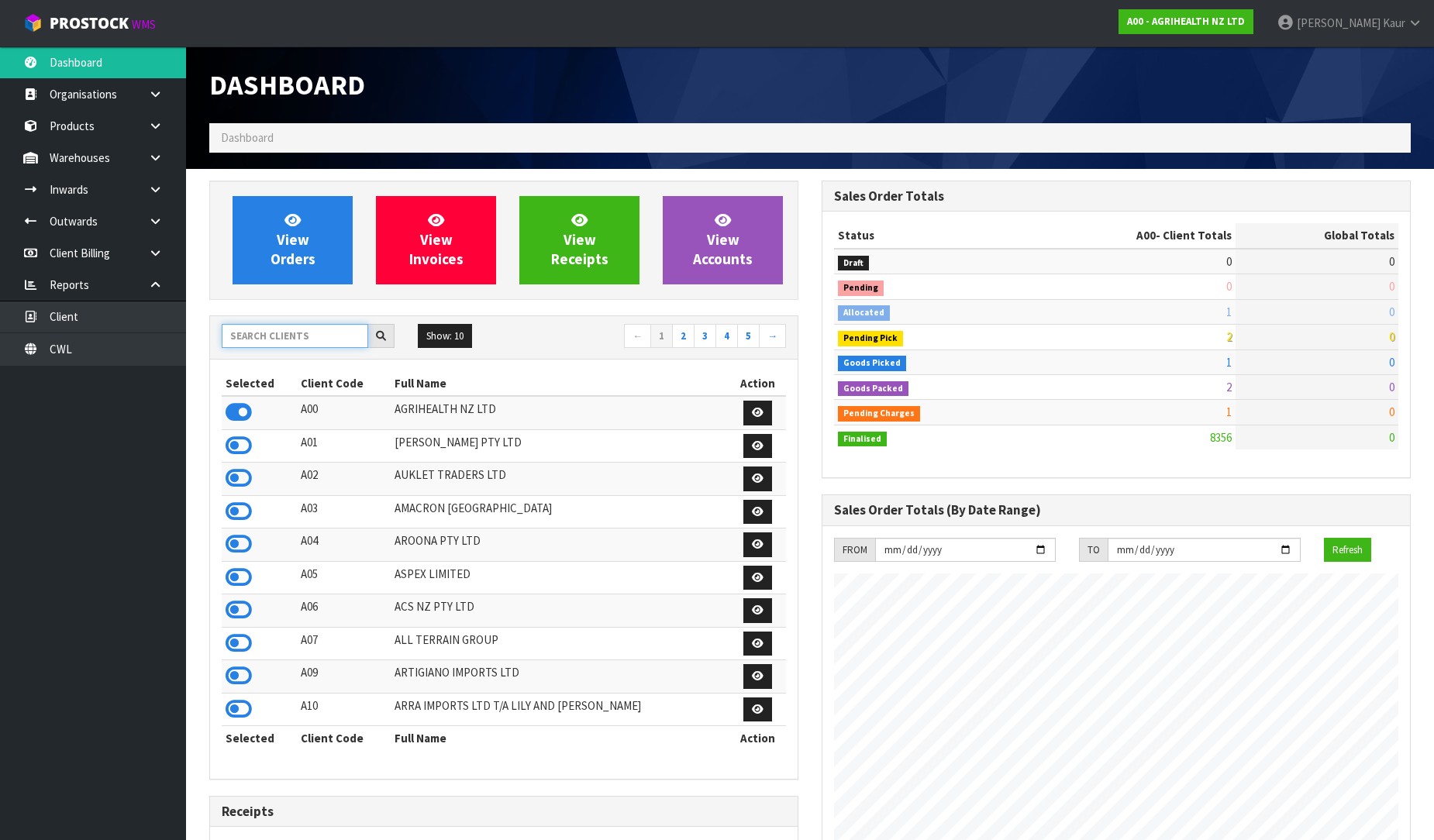
scroll to position [1174, 612]
click at [276, 333] on input "text" at bounding box center [295, 335] width 146 height 24
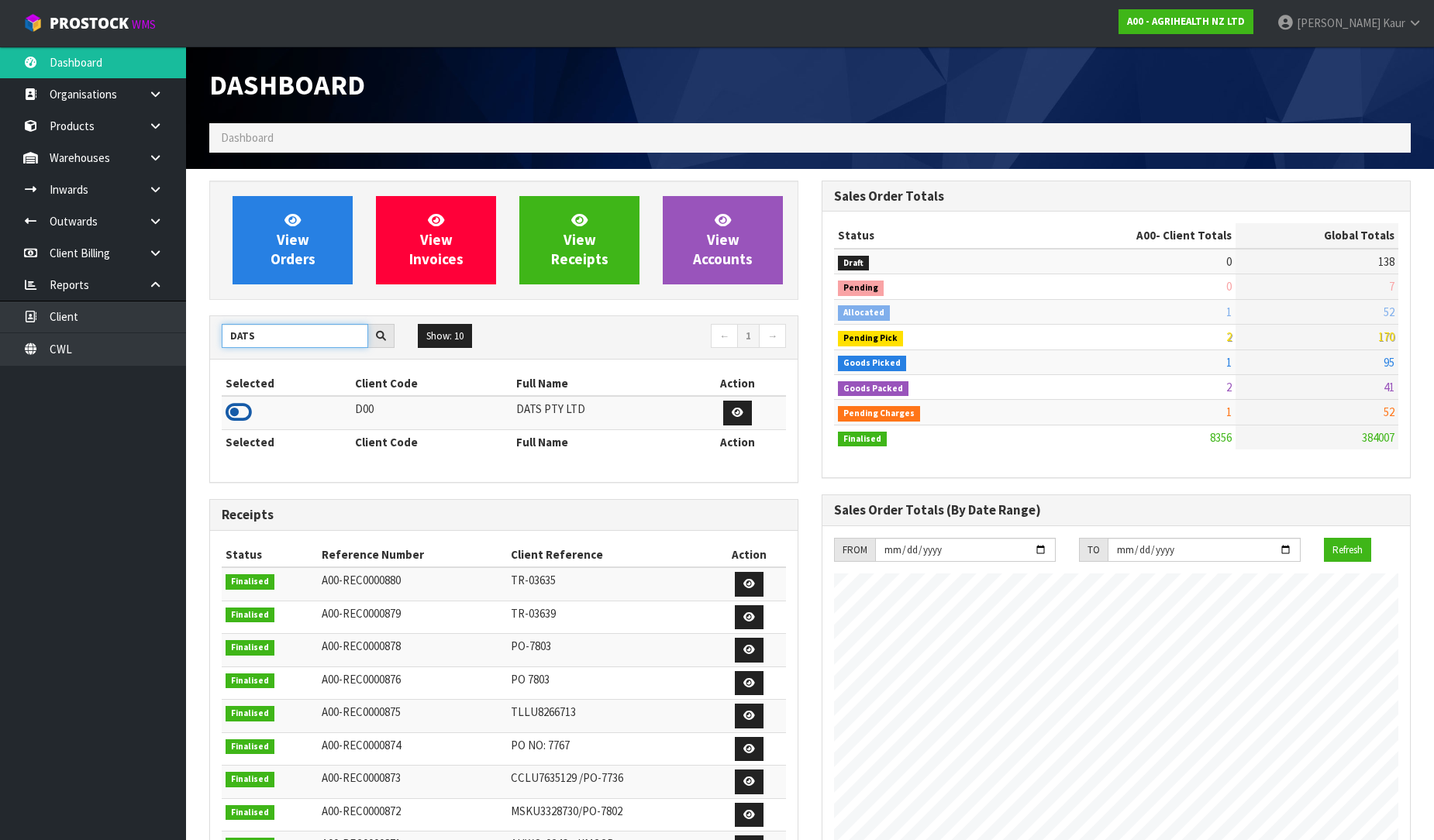
type input "DATS"
click at [236, 403] on icon at bounding box center [239, 412] width 26 height 23
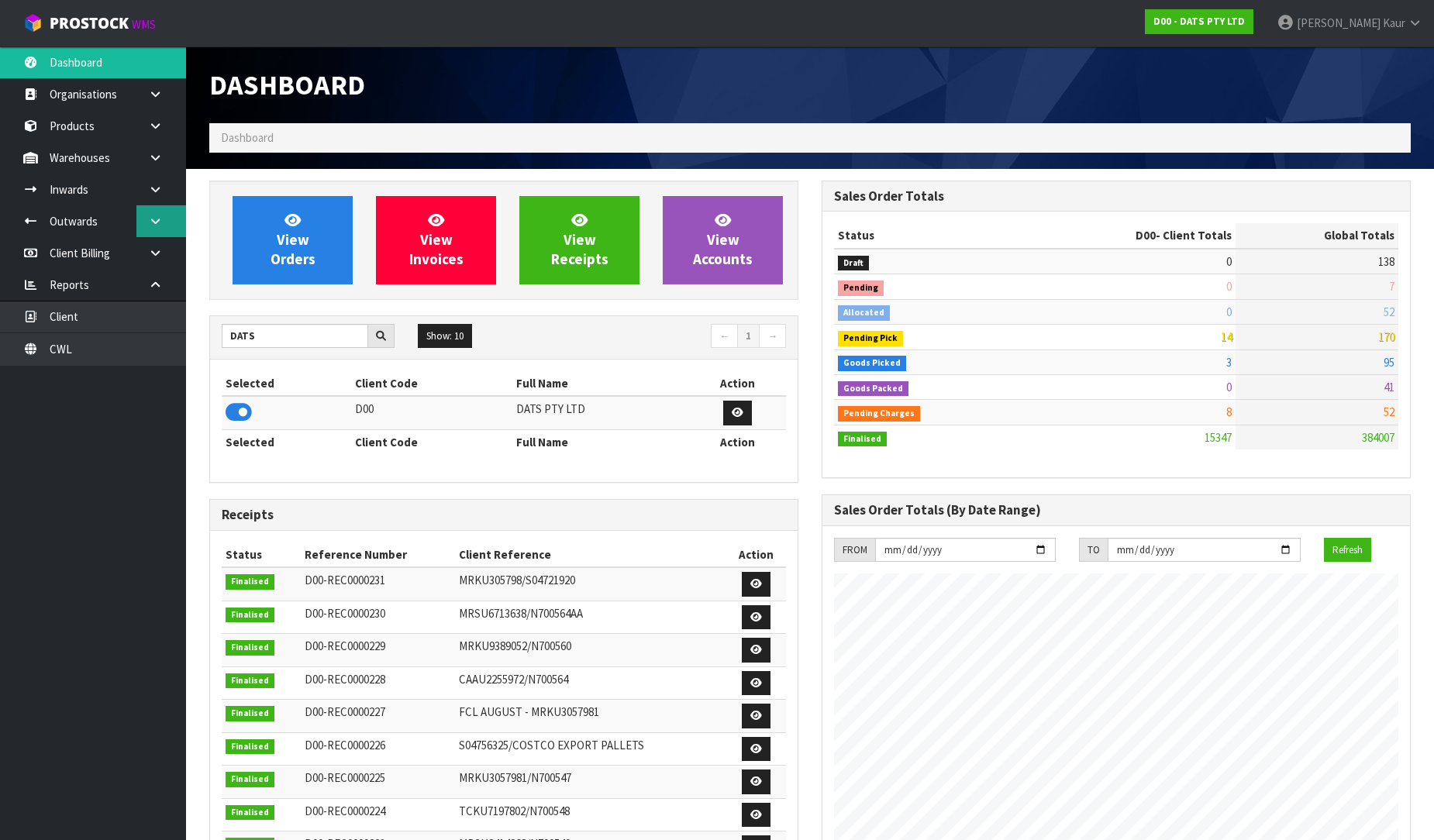
click at [173, 218] on link at bounding box center [161, 221] width 49 height 32
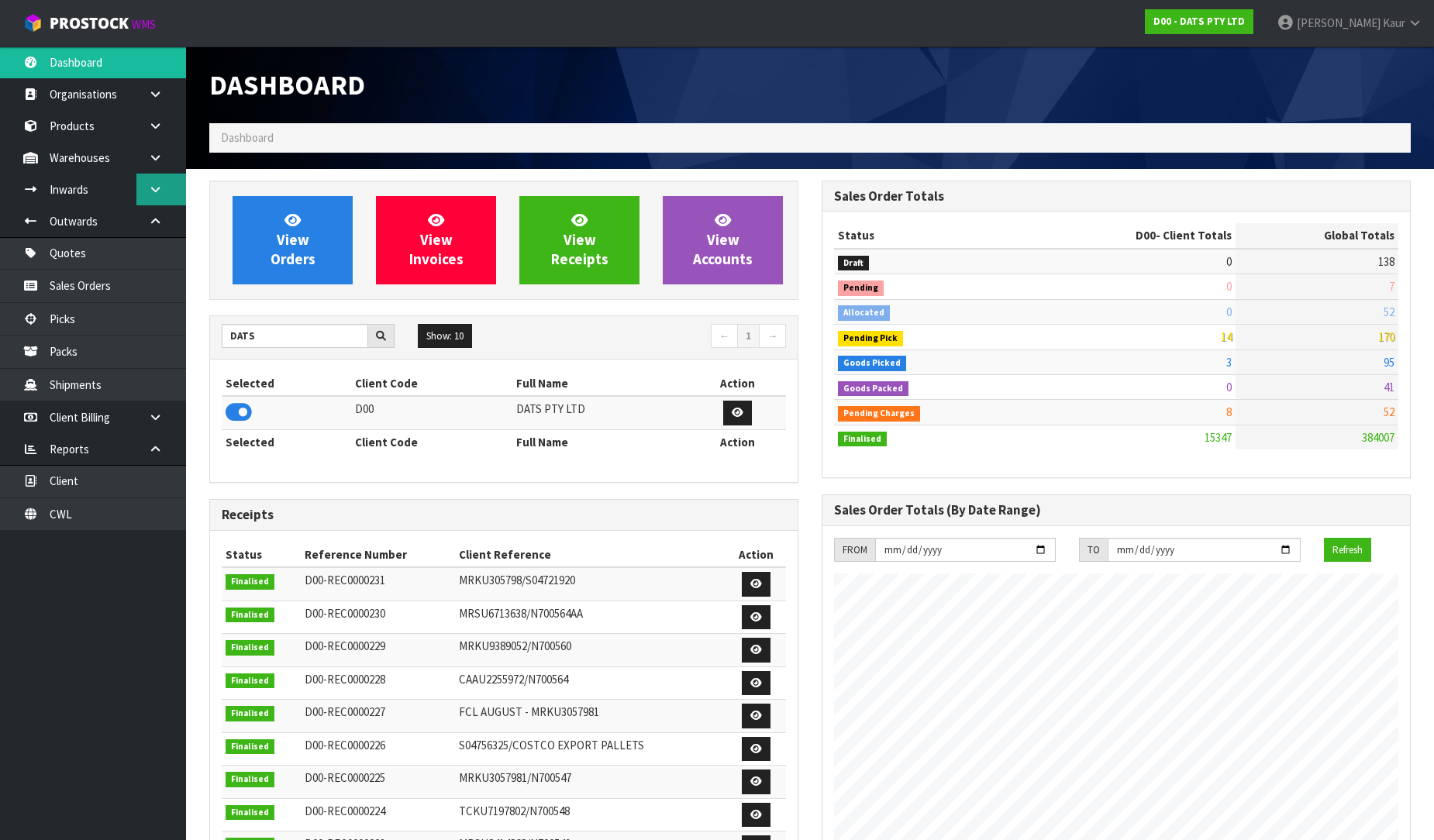
click at [159, 180] on link at bounding box center [161, 189] width 49 height 32
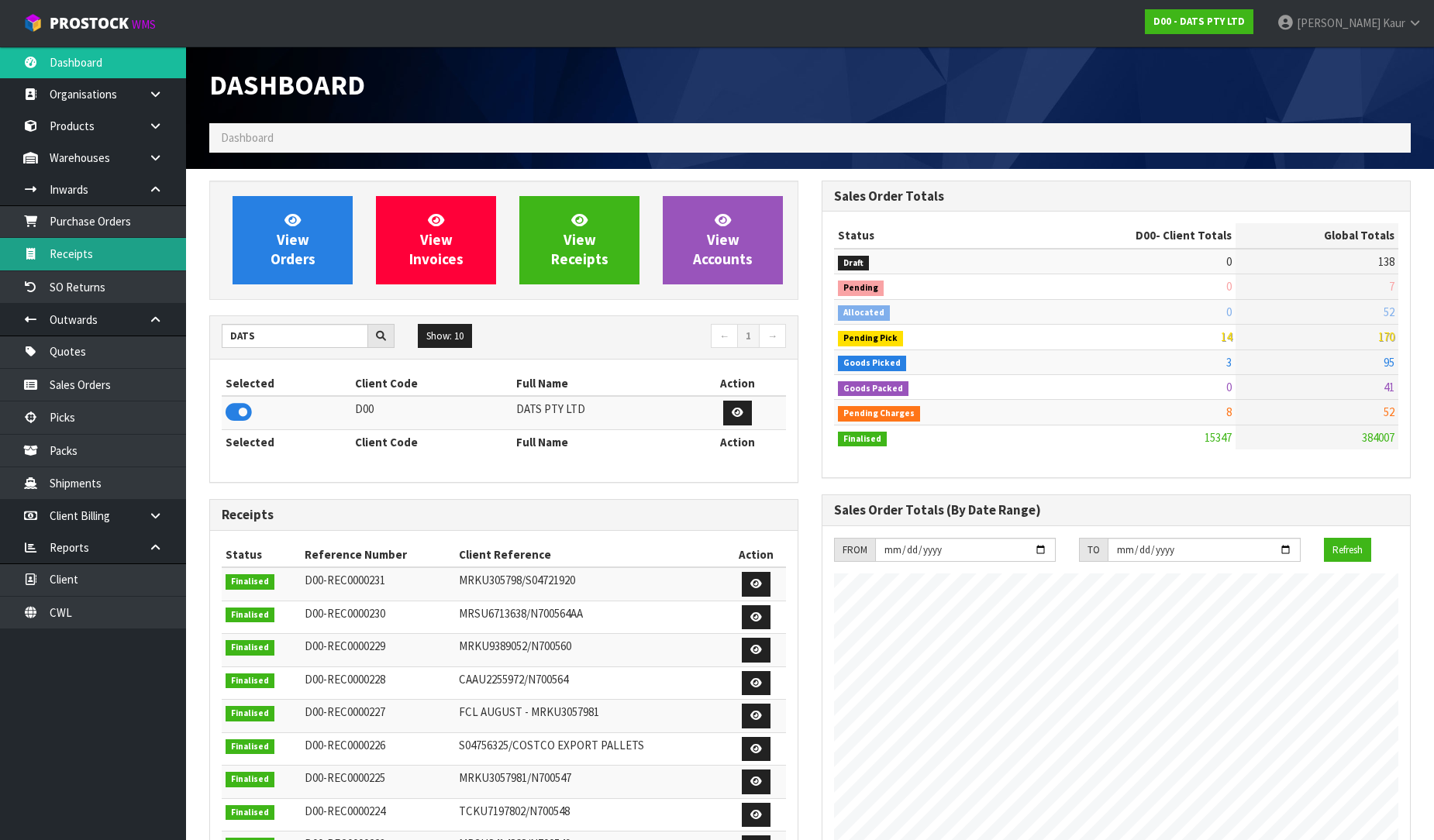
click at [107, 244] on link "Receipts" at bounding box center [92, 254] width 186 height 32
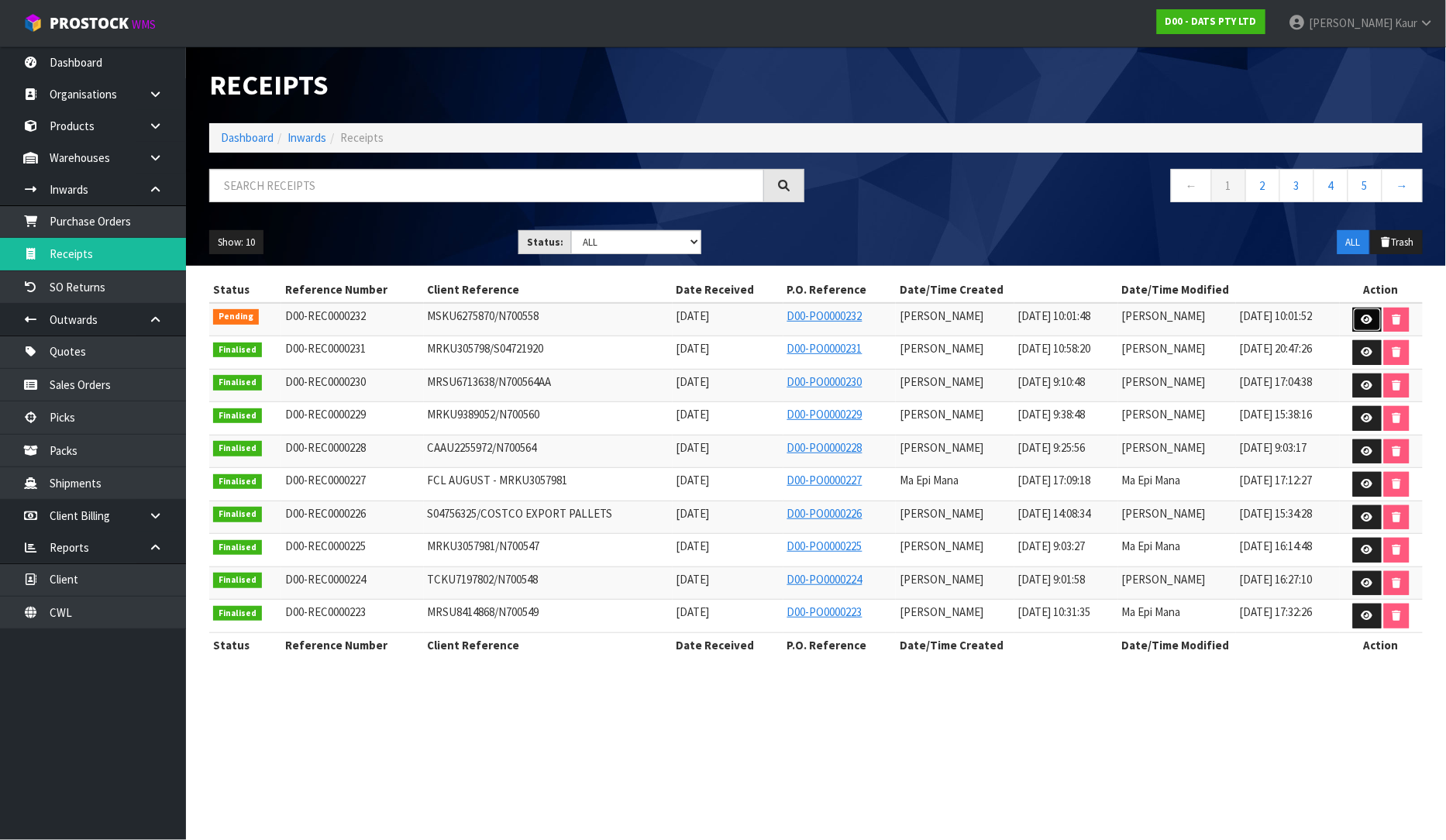
click at [1369, 318] on icon at bounding box center [1367, 319] width 11 height 10
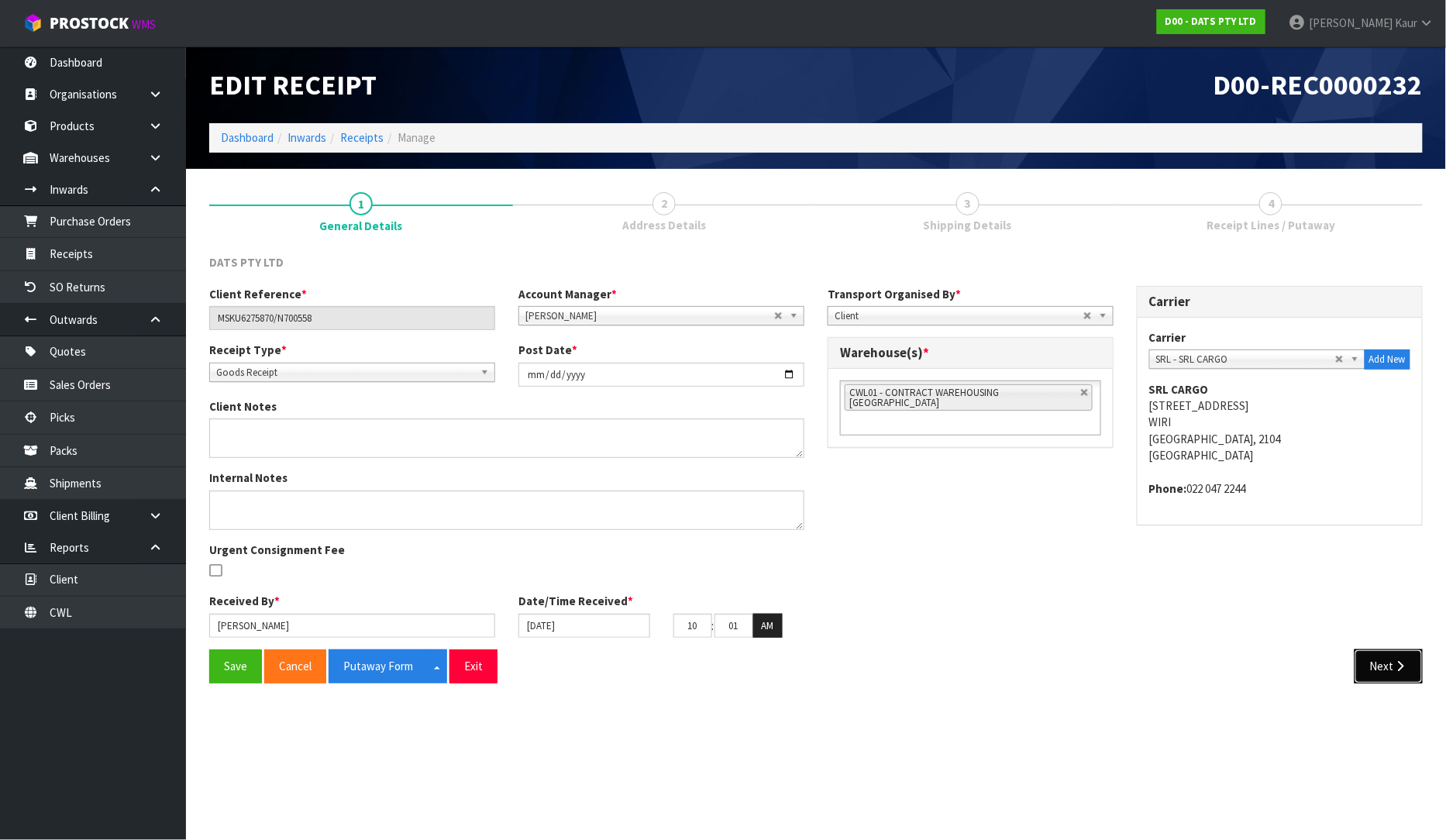
click at [1383, 657] on button "Next" at bounding box center [1388, 666] width 68 height 33
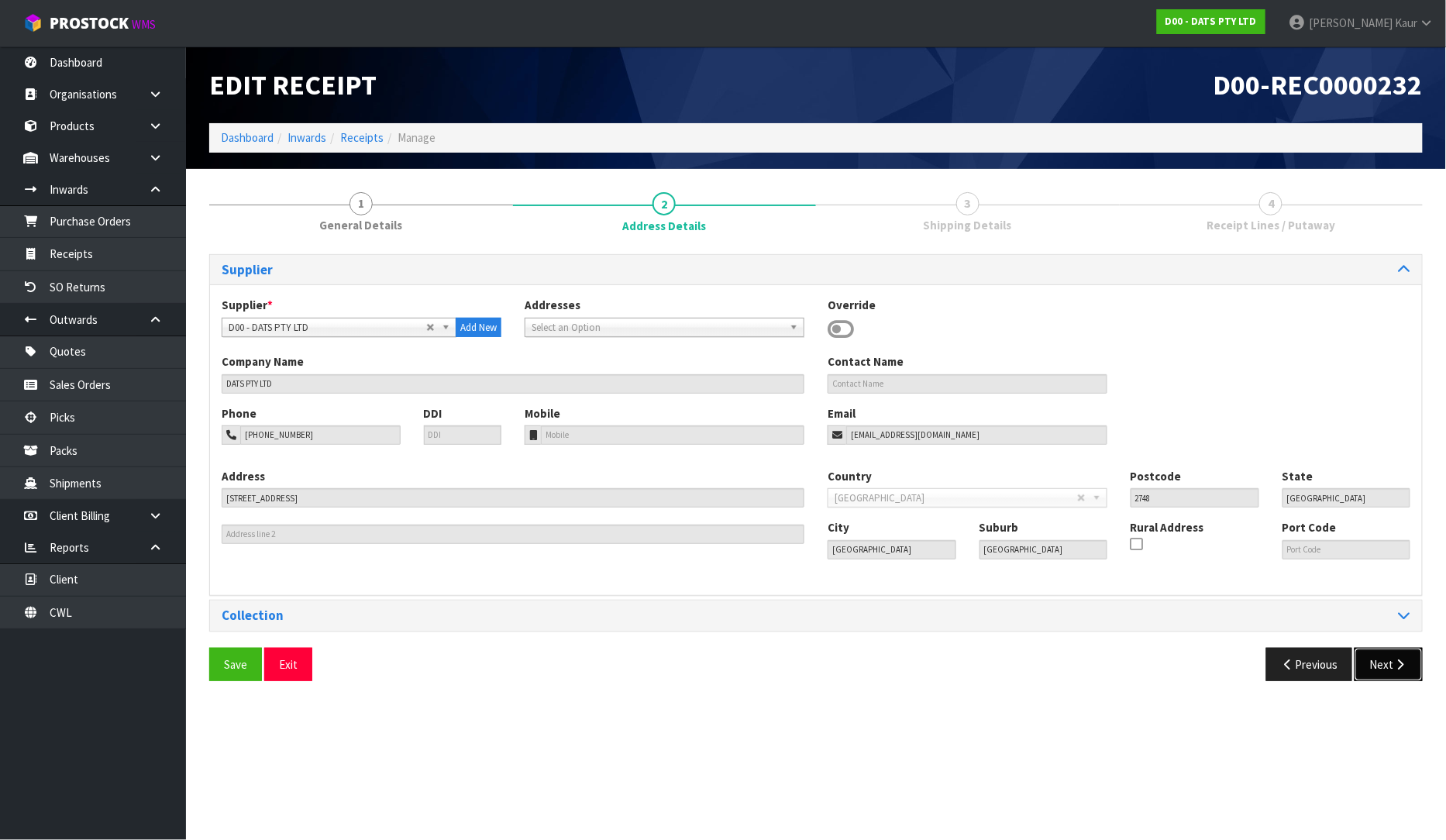
click at [1405, 669] on icon "button" at bounding box center [1400, 664] width 15 height 11
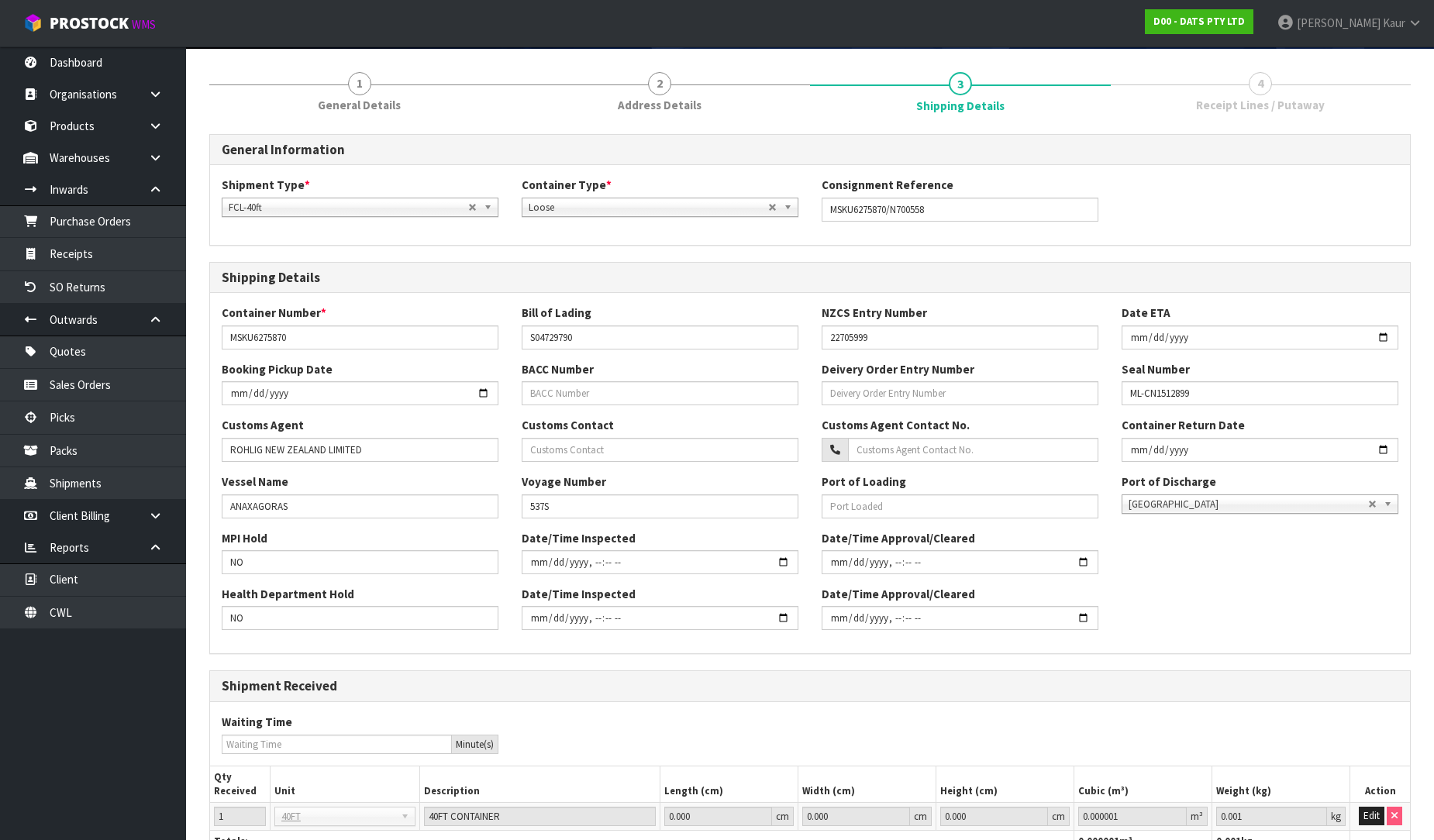
scroll to position [242, 0]
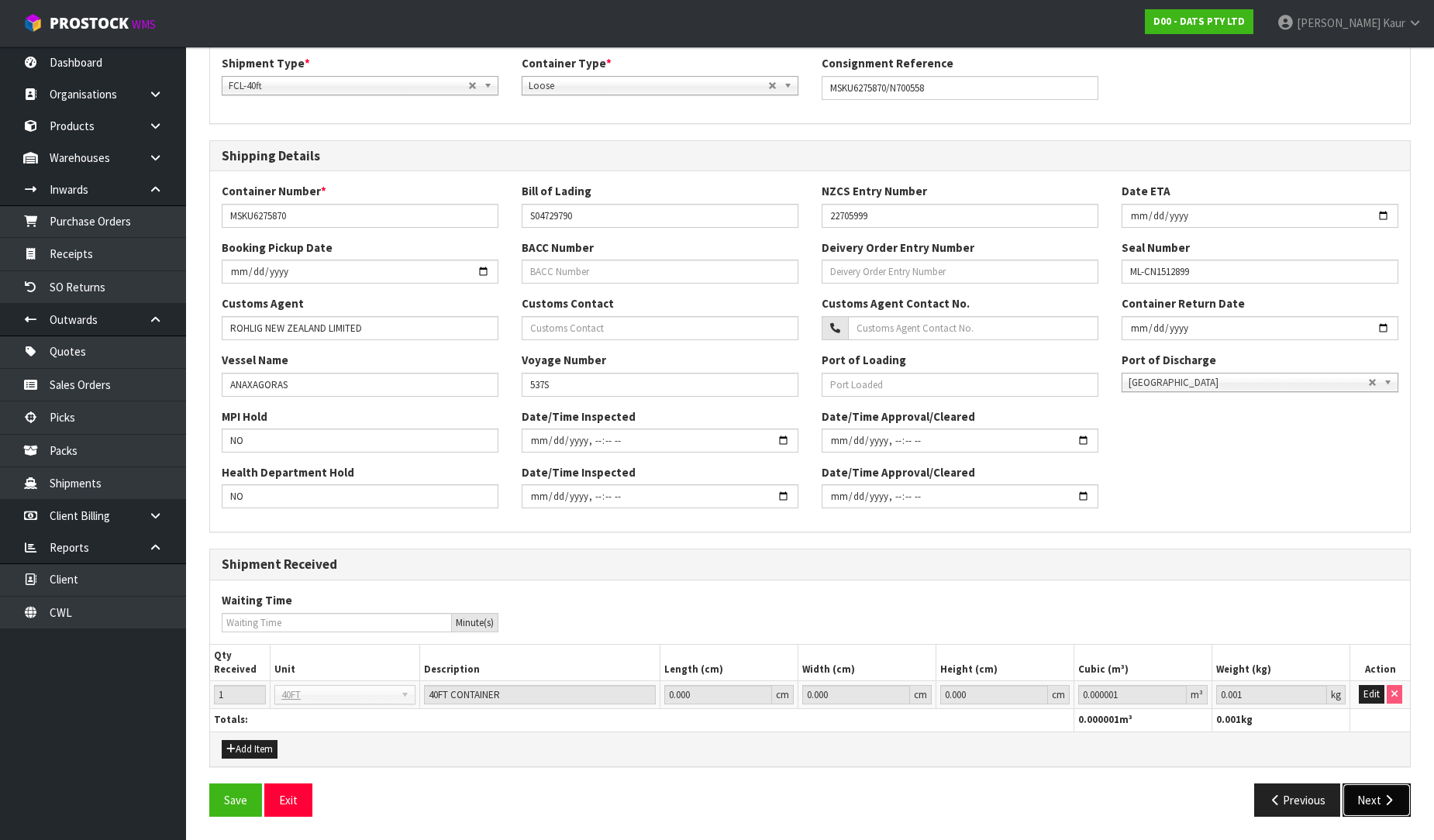
click at [1375, 794] on button "Next" at bounding box center [1376, 800] width 68 height 33
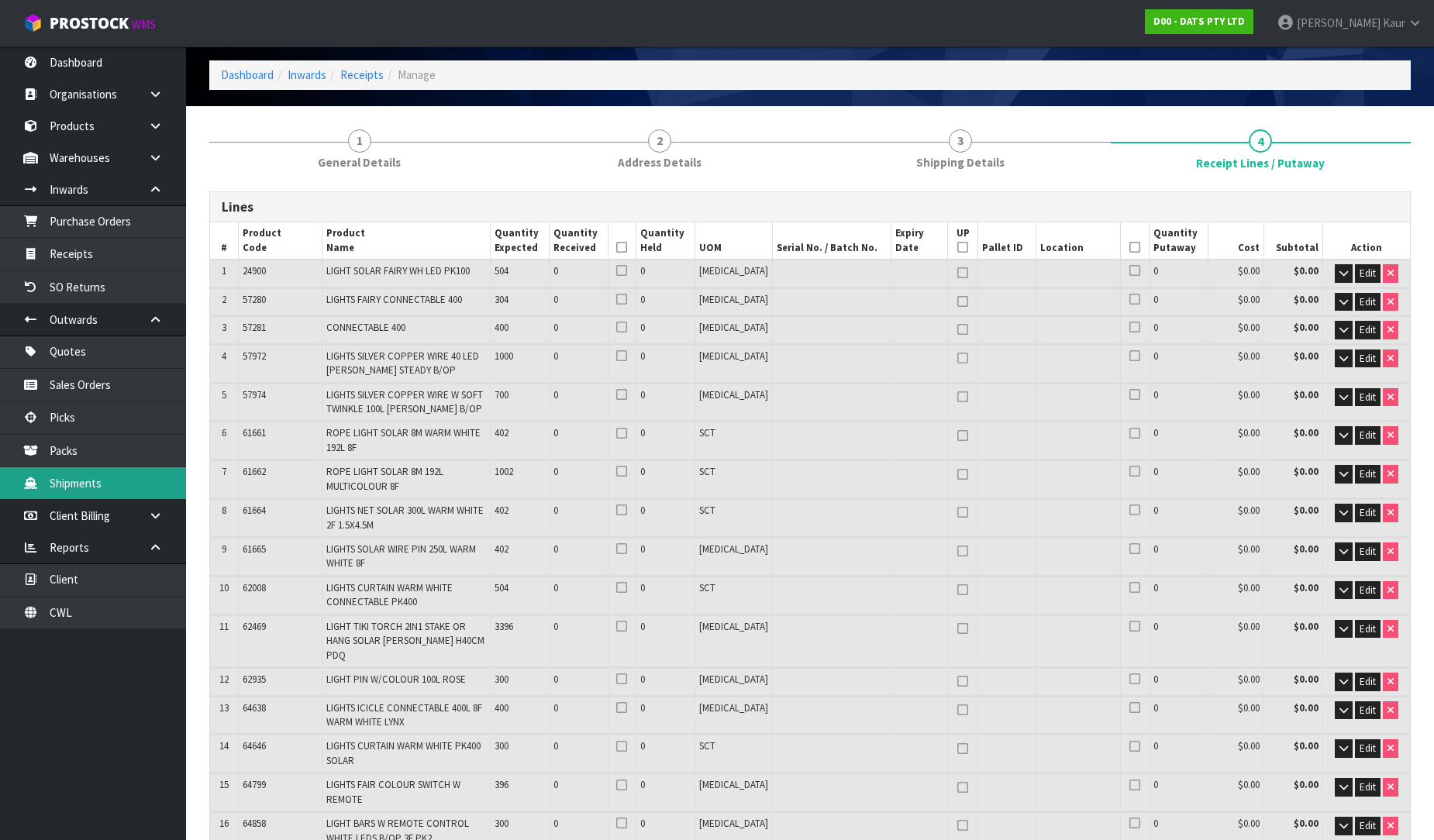
scroll to position [0, 0]
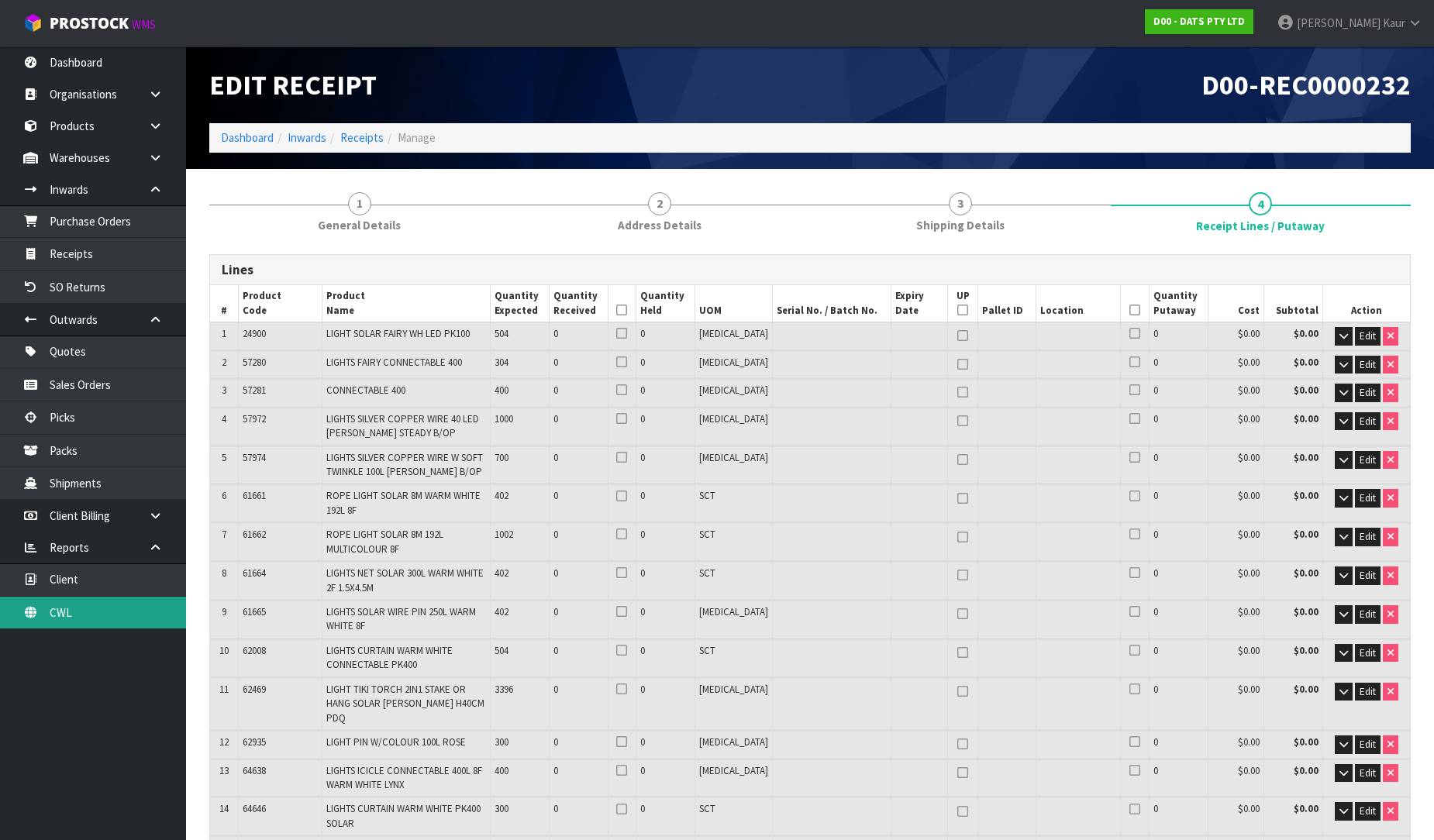
click at [99, 620] on link "CWL" at bounding box center [92, 613] width 186 height 32
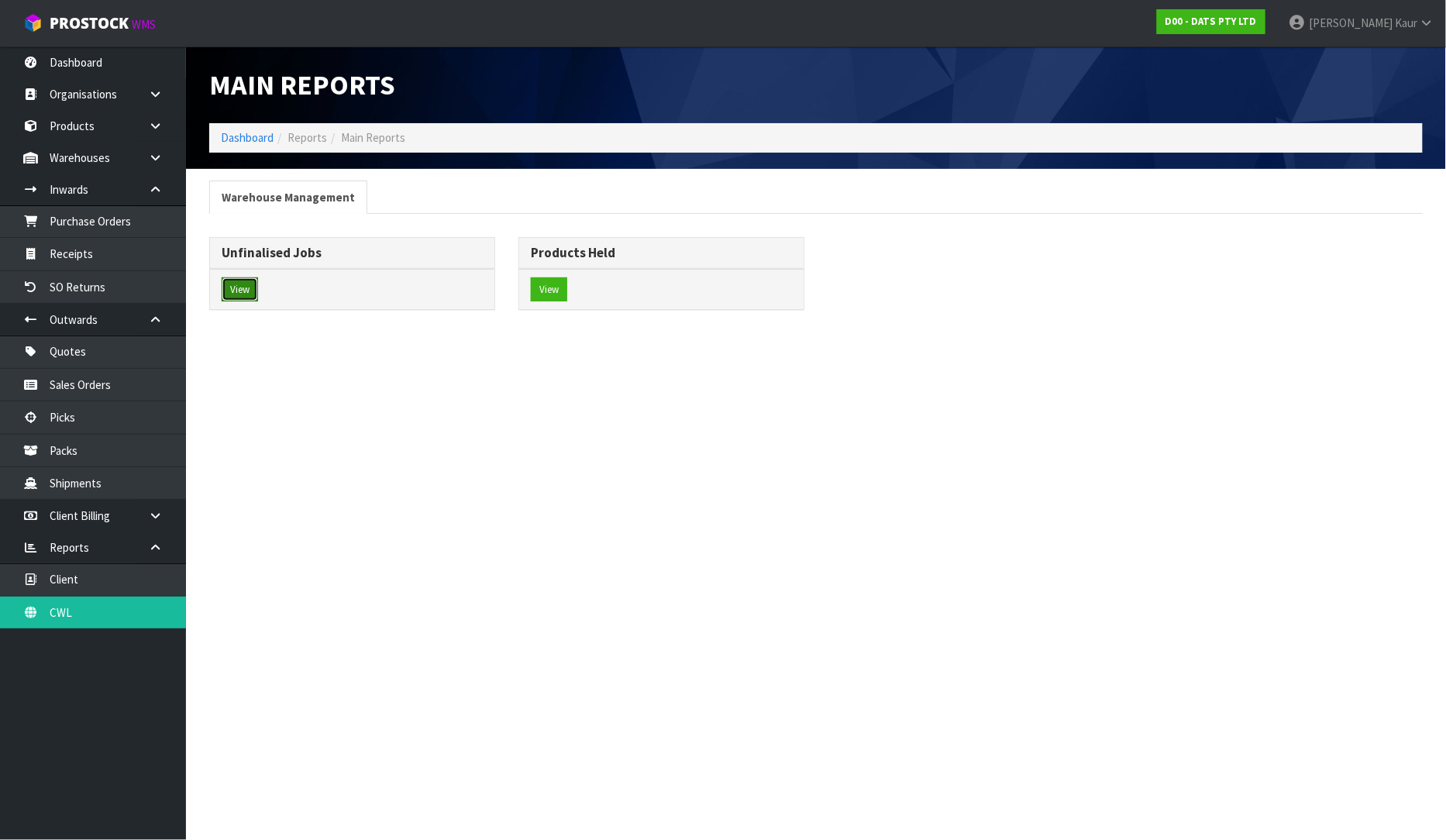
click at [253, 300] on button "View" at bounding box center [240, 290] width 36 height 25
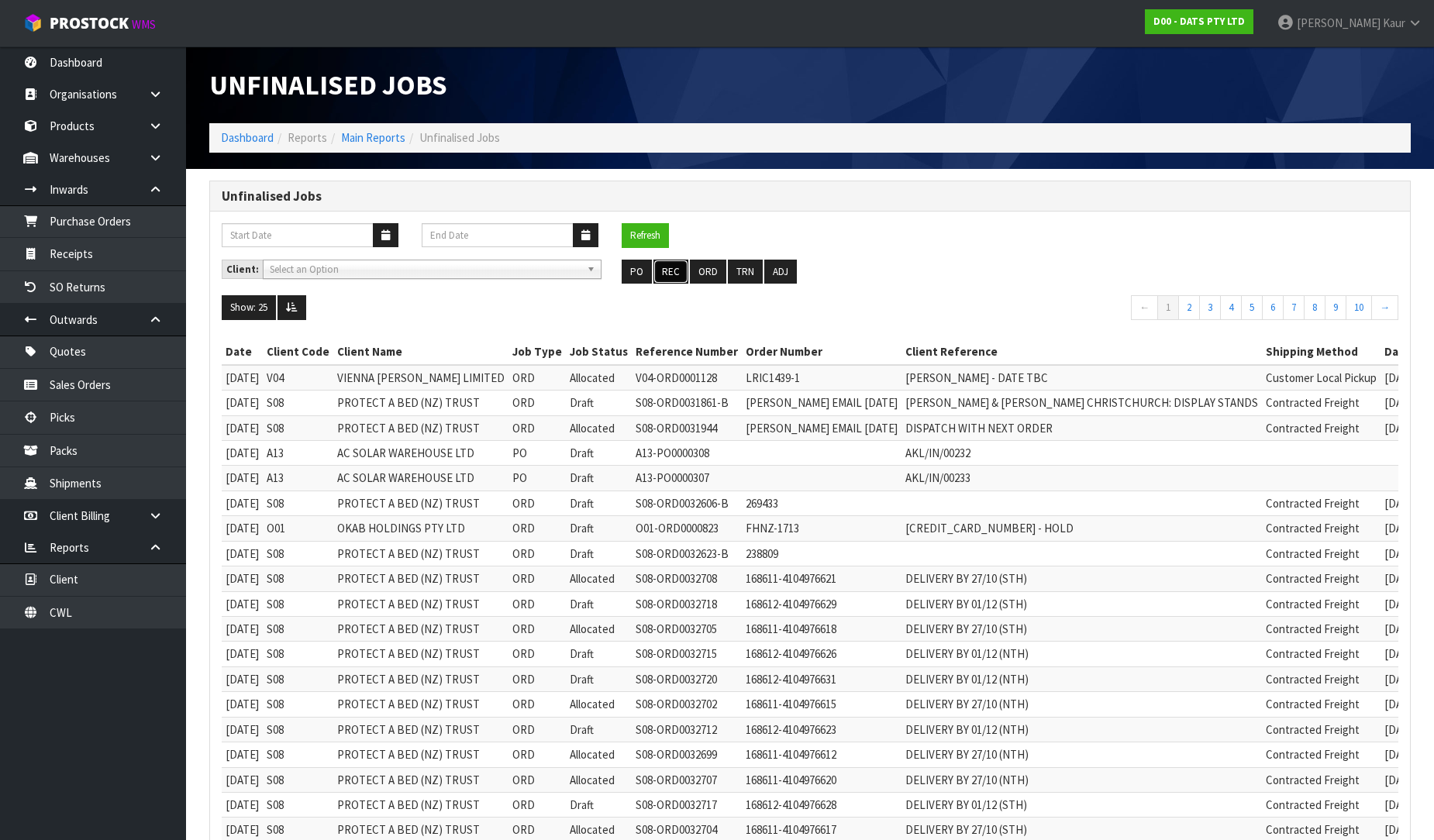
click at [669, 269] on button "REC" at bounding box center [671, 272] width 35 height 25
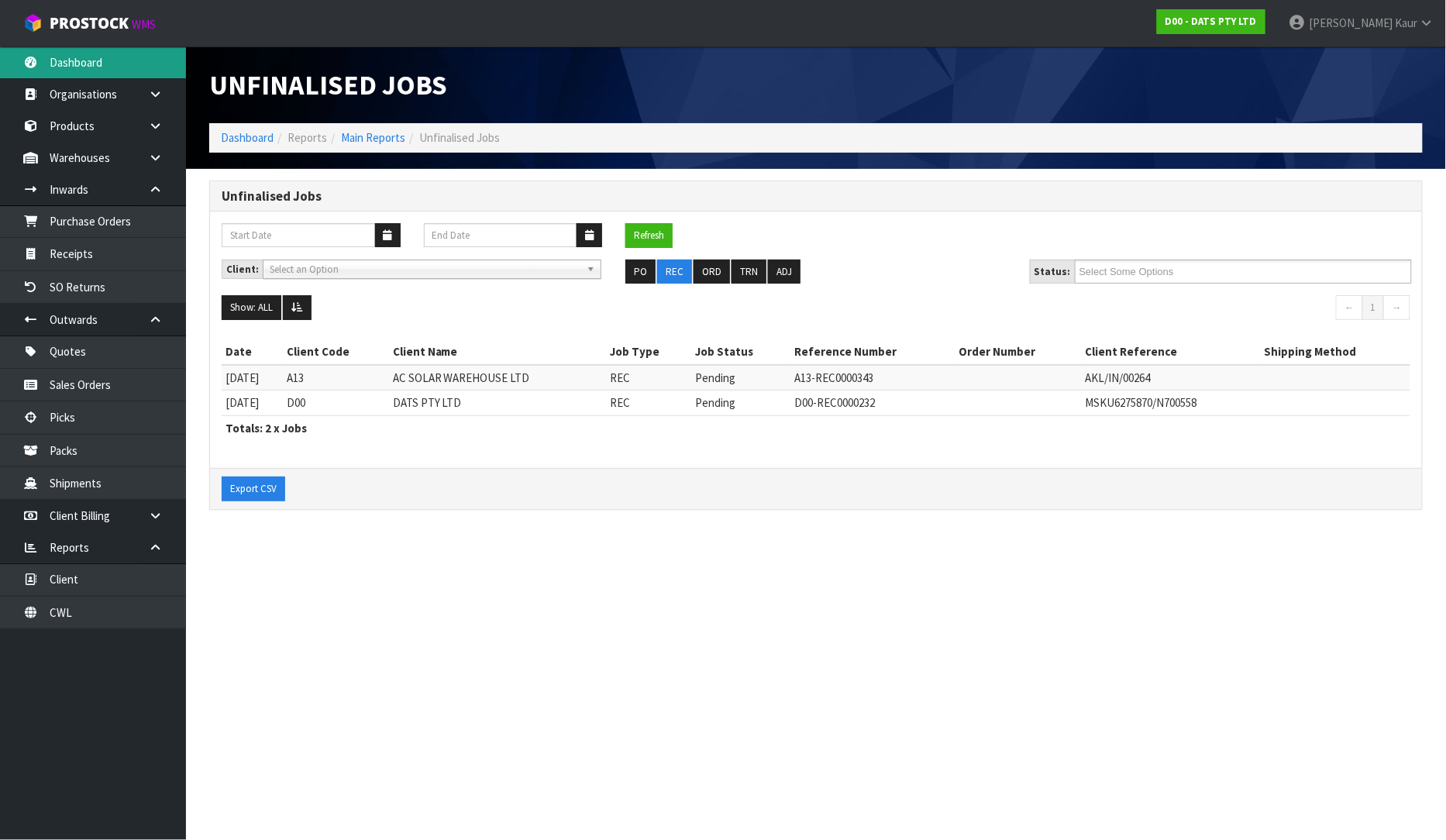
click at [129, 71] on link "Dashboard" at bounding box center [92, 63] width 186 height 32
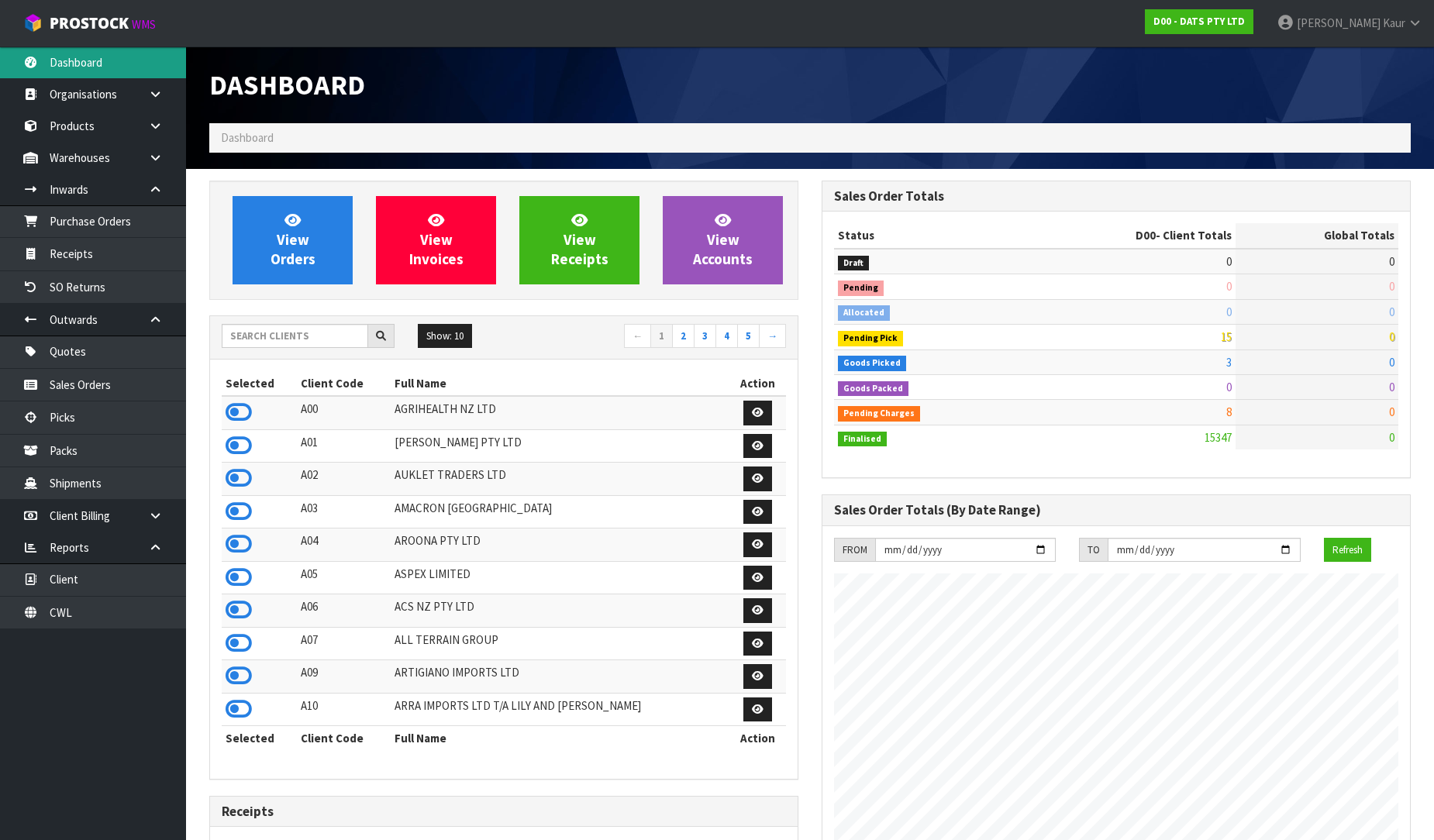
scroll to position [1174, 612]
click at [1290, 70] on div "Dashboard" at bounding box center [809, 85] width 1224 height 77
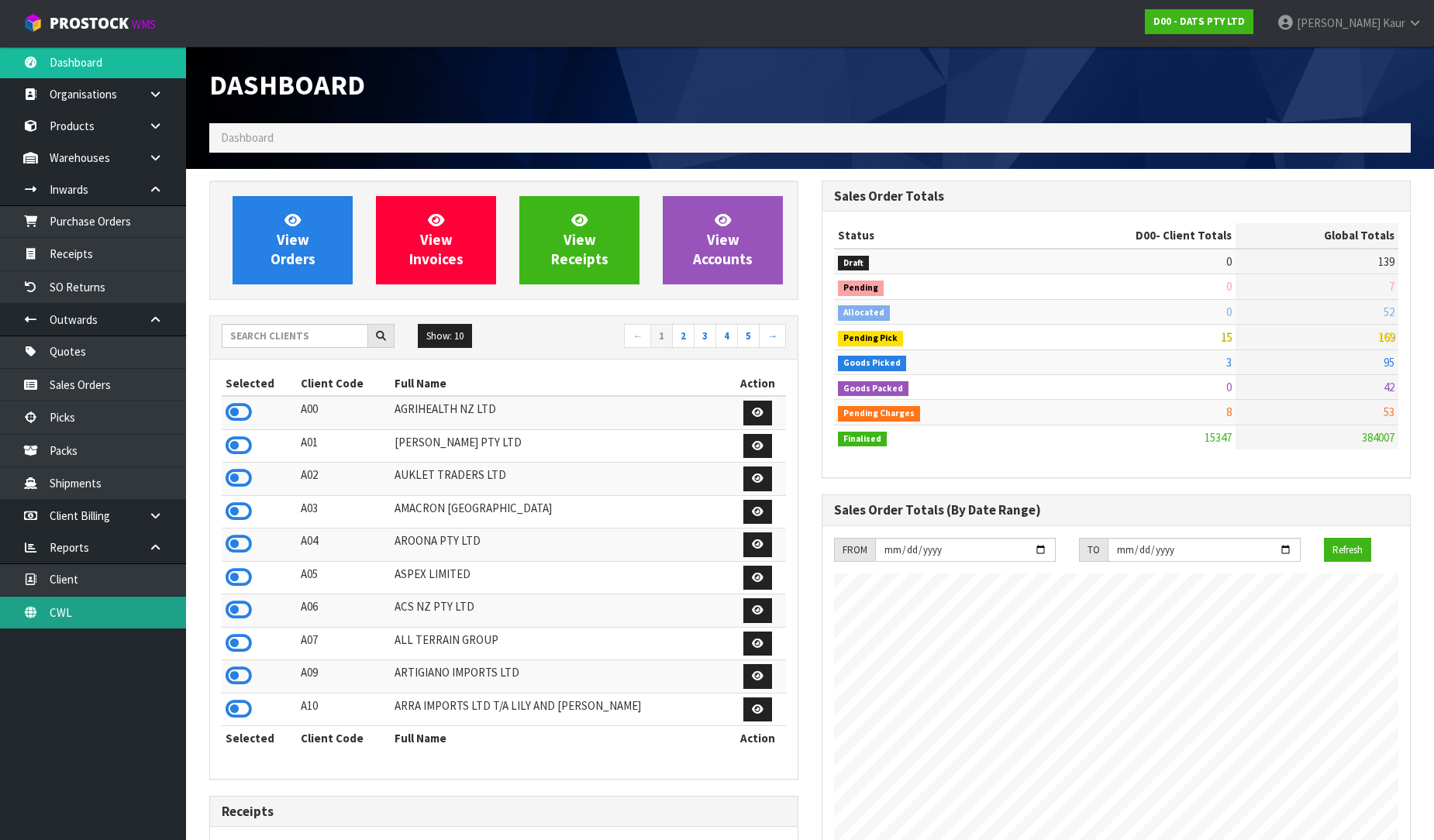
drag, startPoint x: 76, startPoint y: 626, endPoint x: 81, endPoint y: 615, distance: 12.1
click at [76, 626] on link "CWL" at bounding box center [92, 613] width 186 height 32
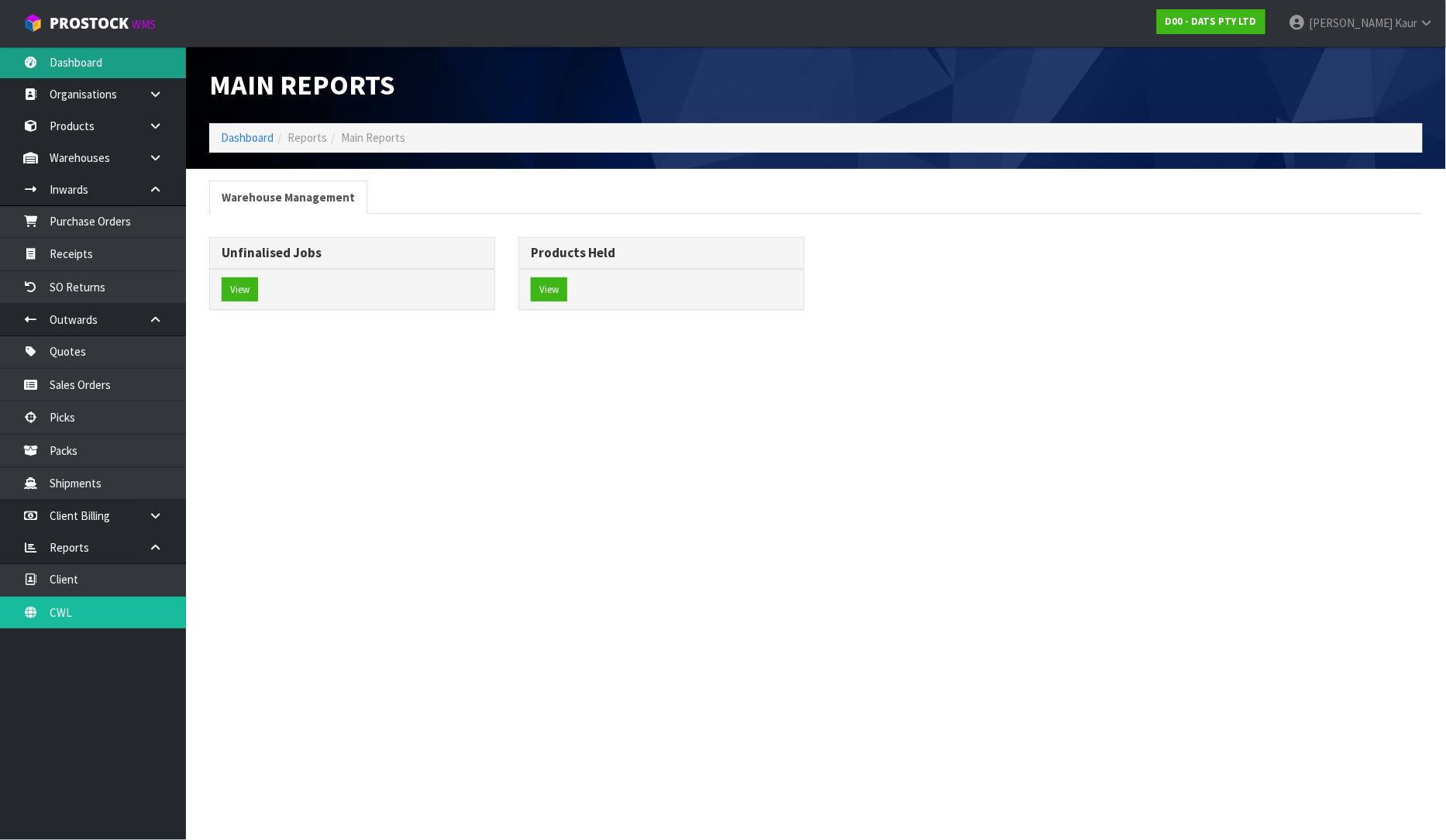
click at [93, 71] on link "Dashboard" at bounding box center [92, 63] width 186 height 32
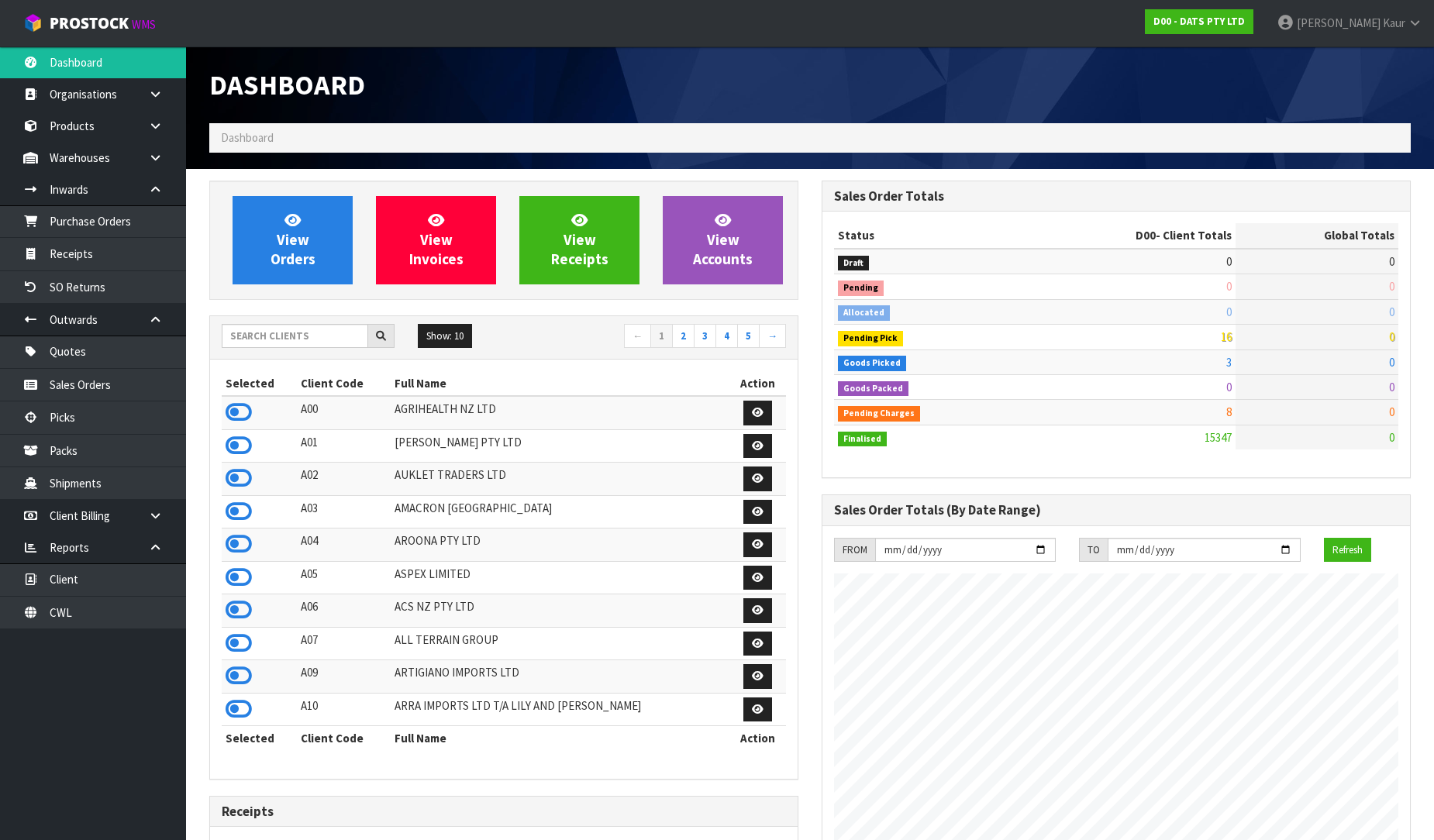
click at [255, 352] on div "Show: 10 5 10 25 50 ← 1 2 3 4 5 →" at bounding box center [503, 337] width 588 height 43
click at [261, 333] on input "text" at bounding box center [295, 335] width 146 height 24
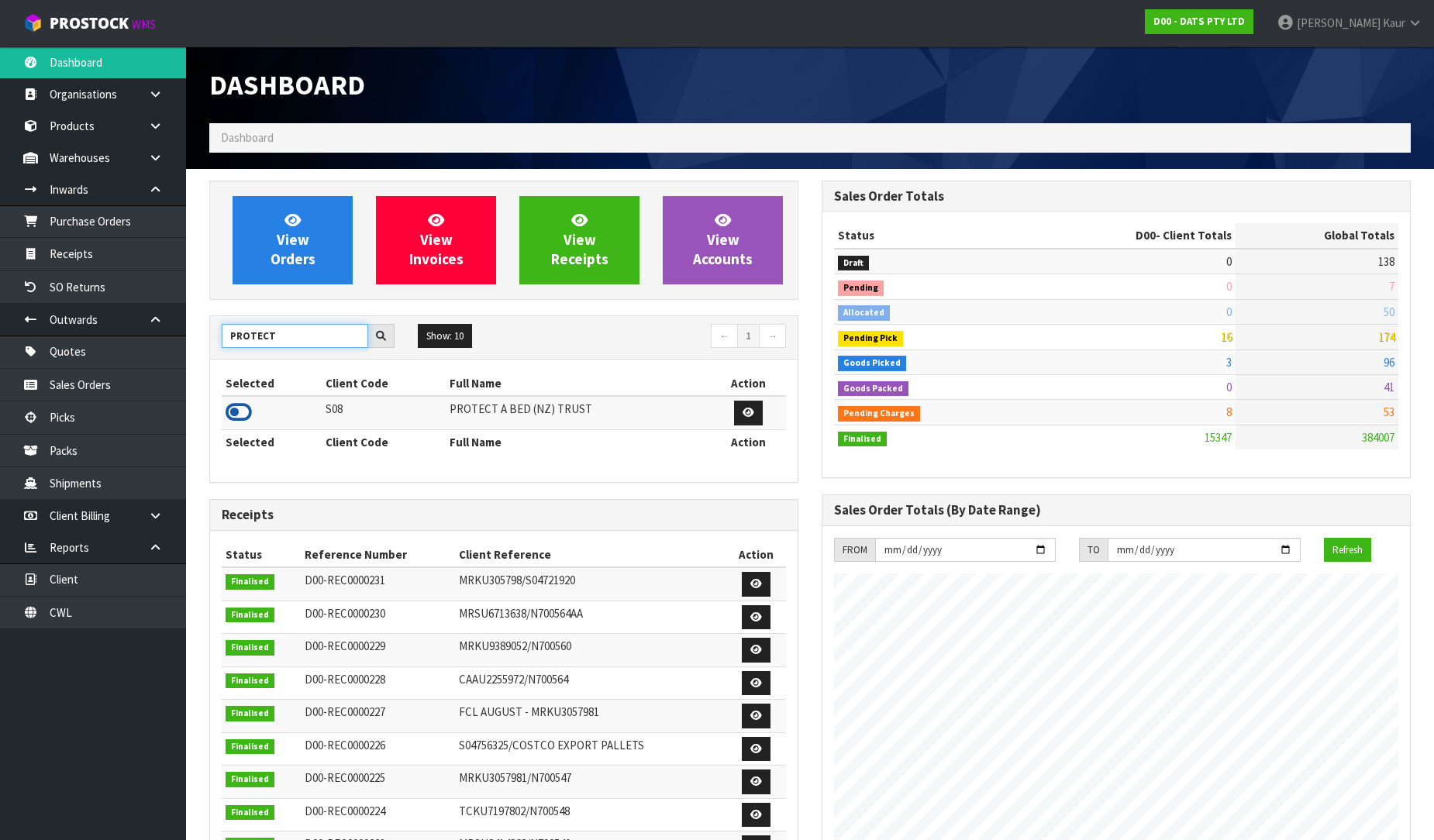
type input "PROTECT"
click at [236, 409] on icon at bounding box center [239, 412] width 26 height 23
